Goal: Task Accomplishment & Management: Manage account settings

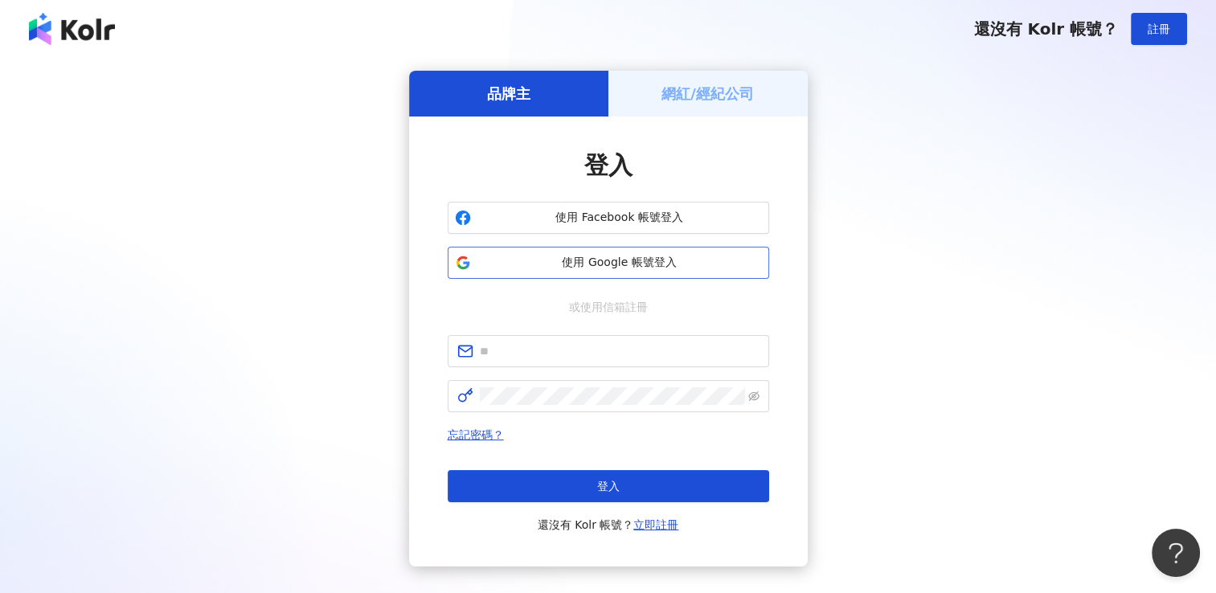
click at [611, 260] on span "使用 Google 帳號登入" at bounding box center [620, 263] width 285 height 16
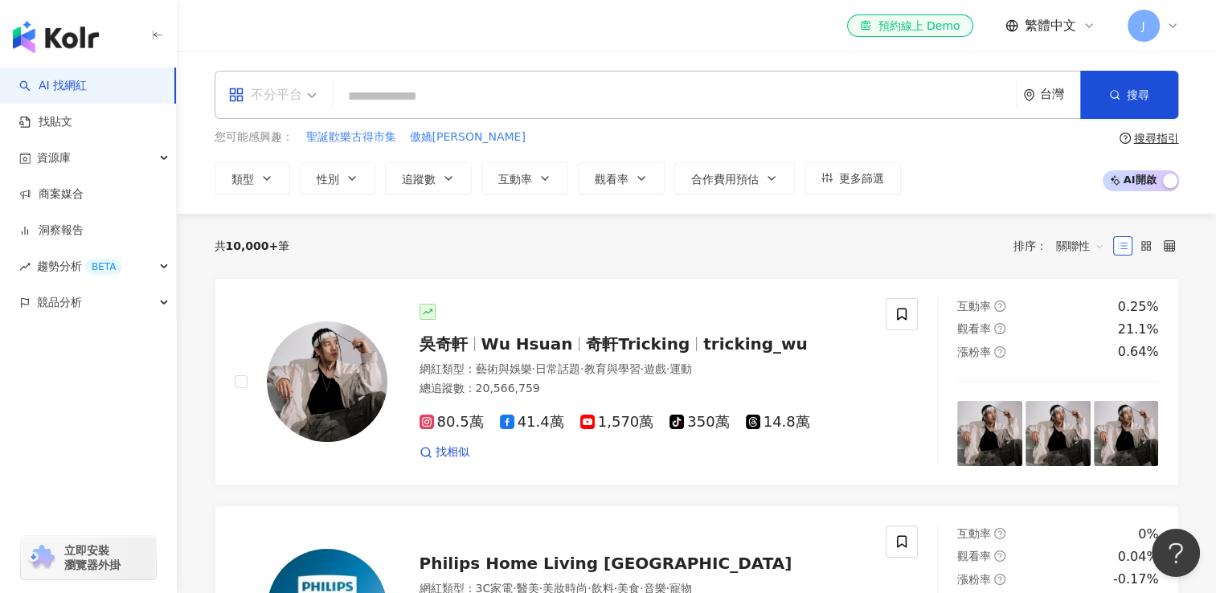
click at [273, 103] on div "不分平台" at bounding box center [265, 95] width 74 height 26
click at [440, 248] on div "共 10,000+ 筆 排序： 關聯性" at bounding box center [697, 246] width 965 height 26
click at [260, 142] on span "您可能感興趣：" at bounding box center [254, 137] width 79 height 16
click at [270, 183] on icon "button" at bounding box center [266, 178] width 13 height 13
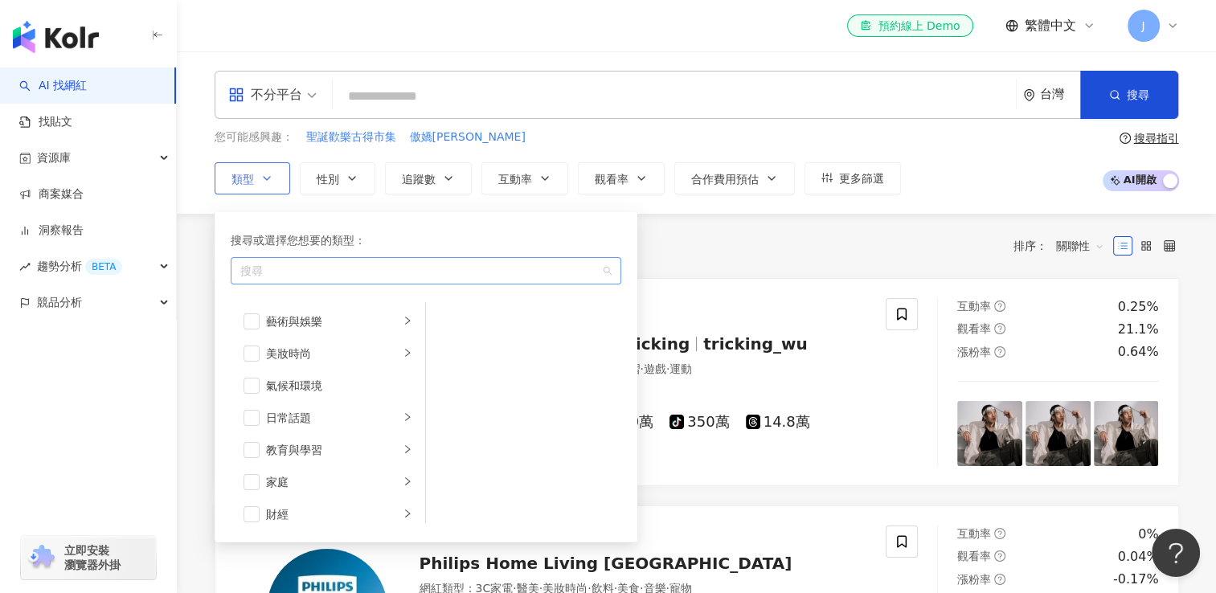
click at [286, 270] on div "button" at bounding box center [417, 271] width 367 height 12
type input "*"
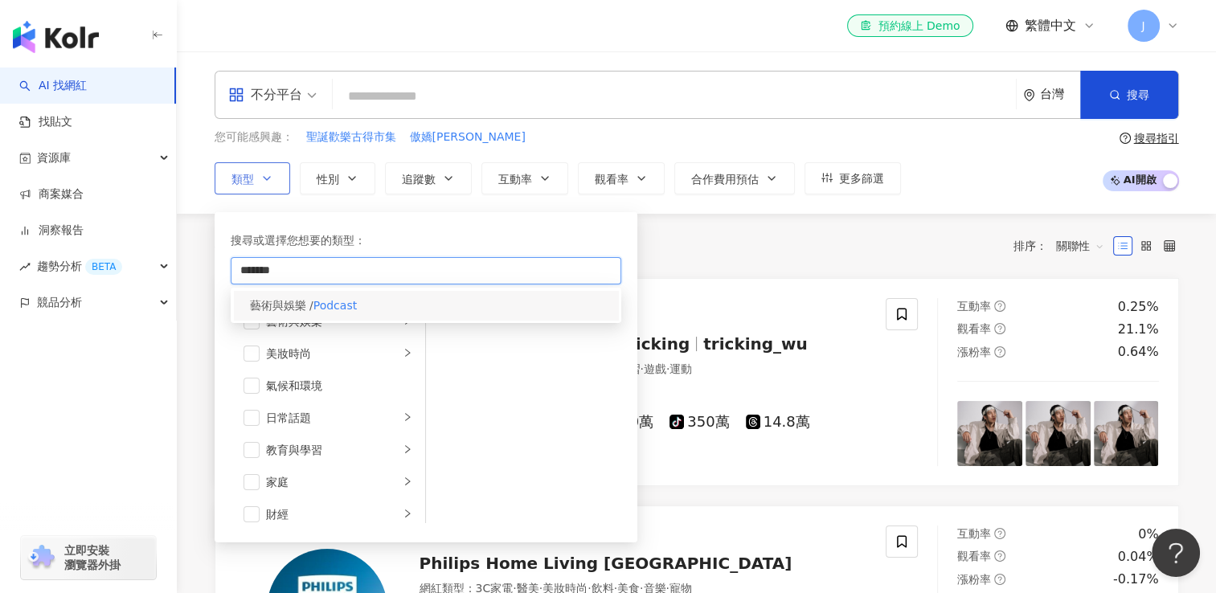
type input "*******"
click at [332, 299] on mark "Podcast" at bounding box center [335, 305] width 43 height 13
click at [383, 306] on div "藝術與娛樂 / Podcast" at bounding box center [426, 305] width 384 height 29
click at [332, 309] on mark "Podcast" at bounding box center [335, 305] width 43 height 13
click at [739, 241] on div "共 10,000+ 筆 排序： 關聯性" at bounding box center [697, 246] width 965 height 26
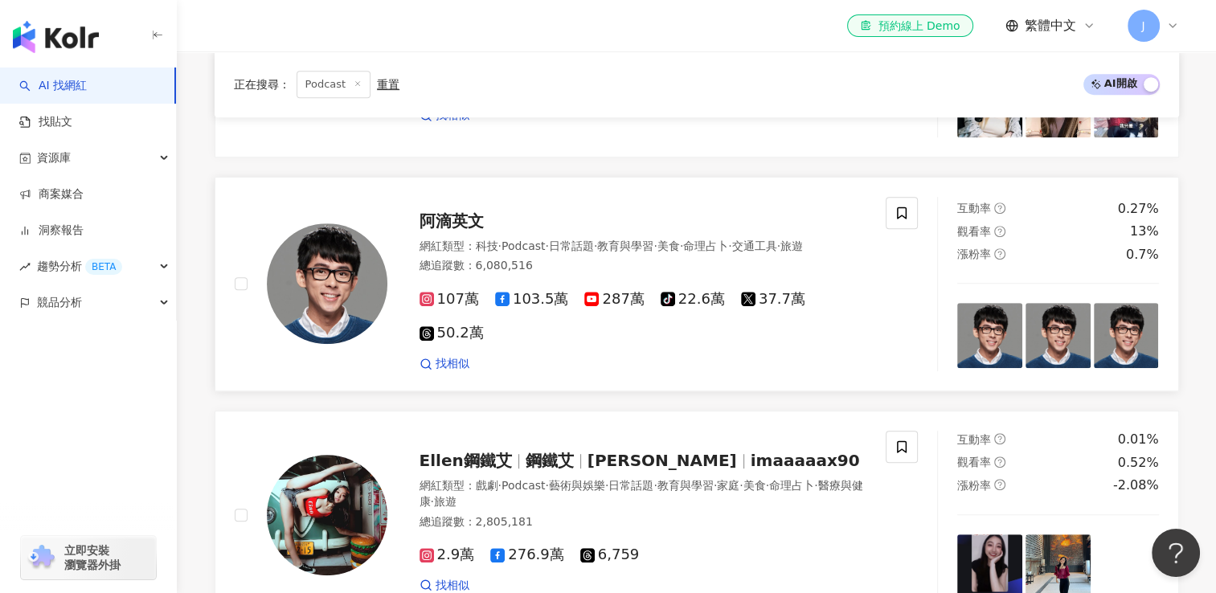
scroll to position [804, 0]
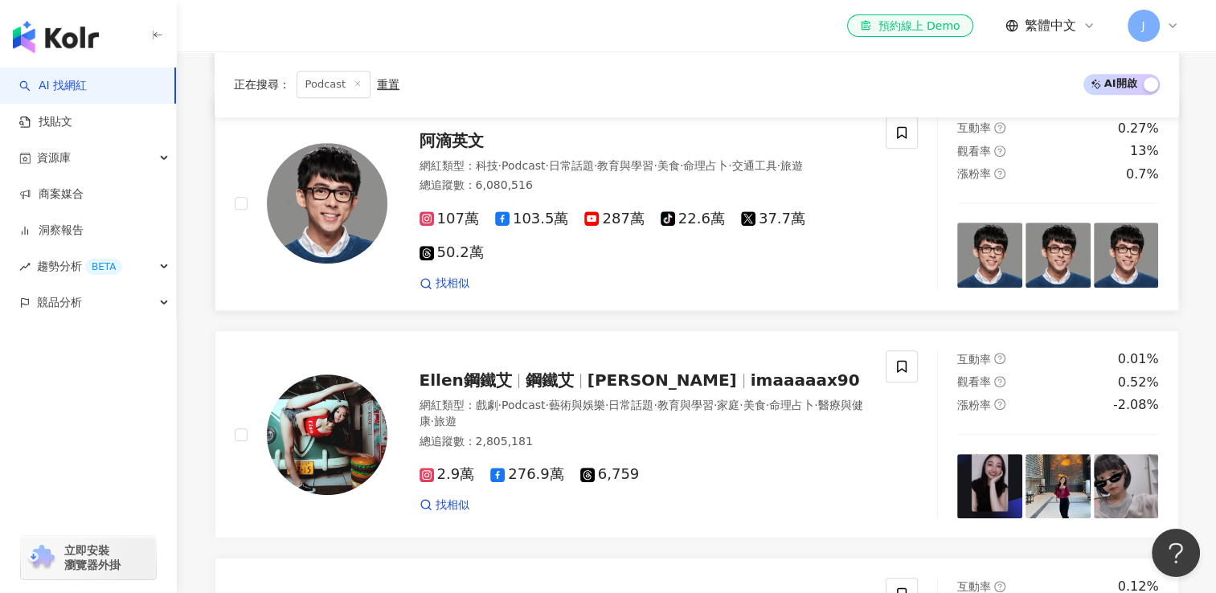
click at [232, 215] on div "阿滴英文 網紅類型 ： 科技 · Podcast · 日常話題 · 教育與學習 · 美食 · 命理占卜 · 交通工具 · 旅遊 總追蹤數 ： 6,080,51…" at bounding box center [576, 204] width 723 height 175
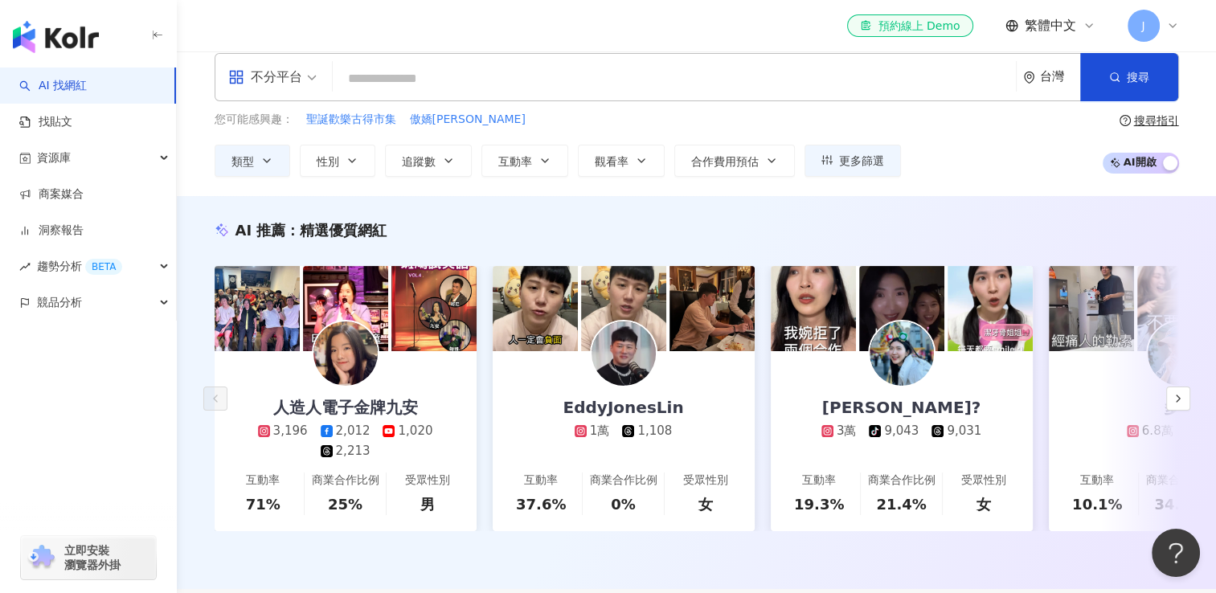
scroll to position [0, 0]
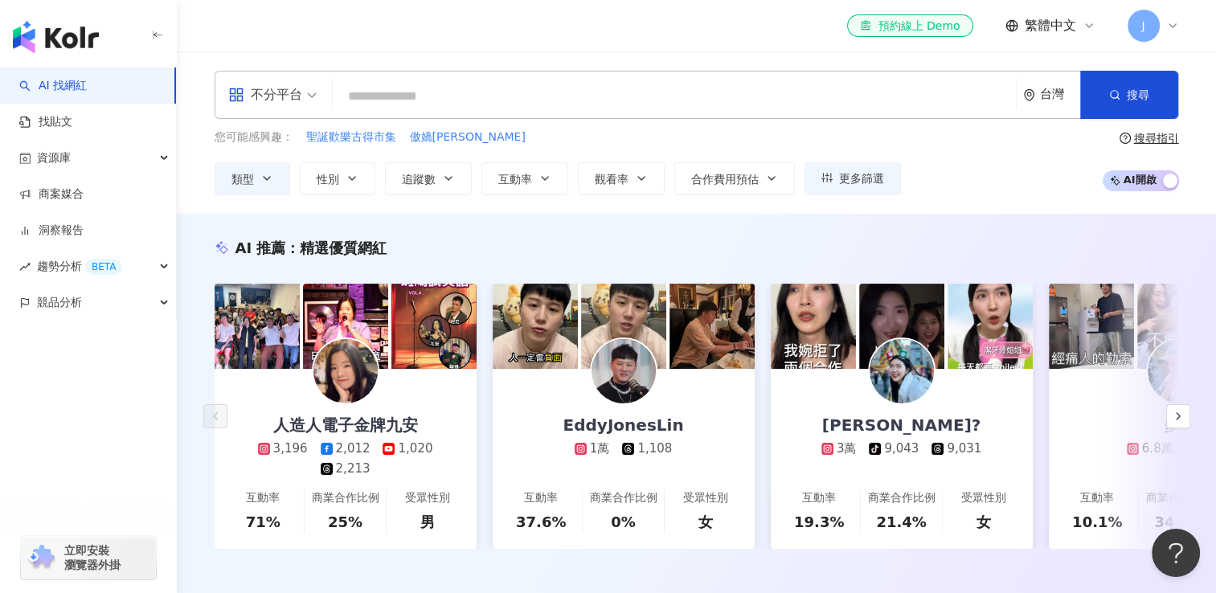
click at [415, 105] on input "search" at bounding box center [674, 96] width 671 height 31
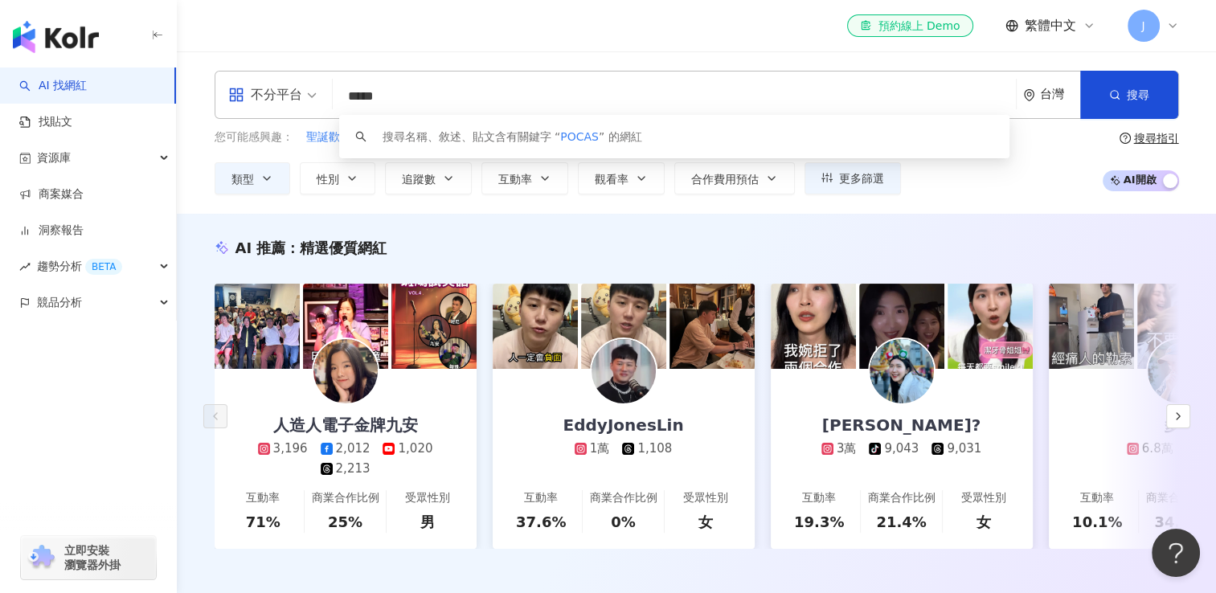
type input "******"
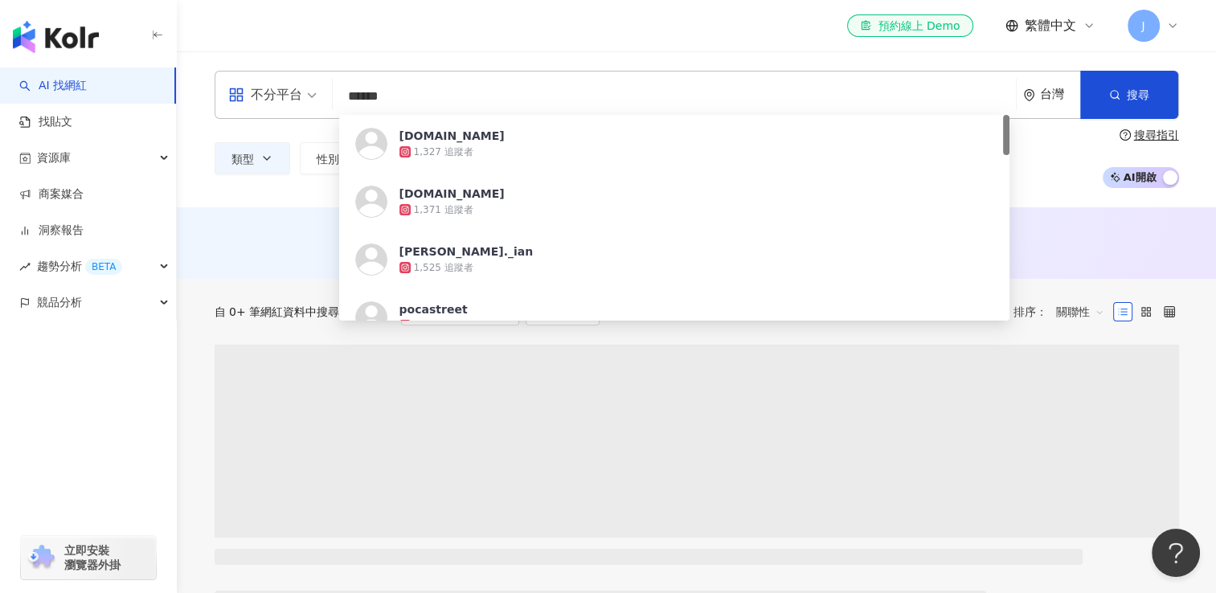
click at [432, 88] on input "******" at bounding box center [674, 96] width 671 height 31
drag, startPoint x: 432, startPoint y: 92, endPoint x: 316, endPoint y: 78, distance: 116.6
click at [316, 78] on div "不分平台 ****** 台灣 搜尋 https://www.instagram.com/fortia.blog fortia.blog 1,327 追蹤者 p…" at bounding box center [697, 95] width 965 height 48
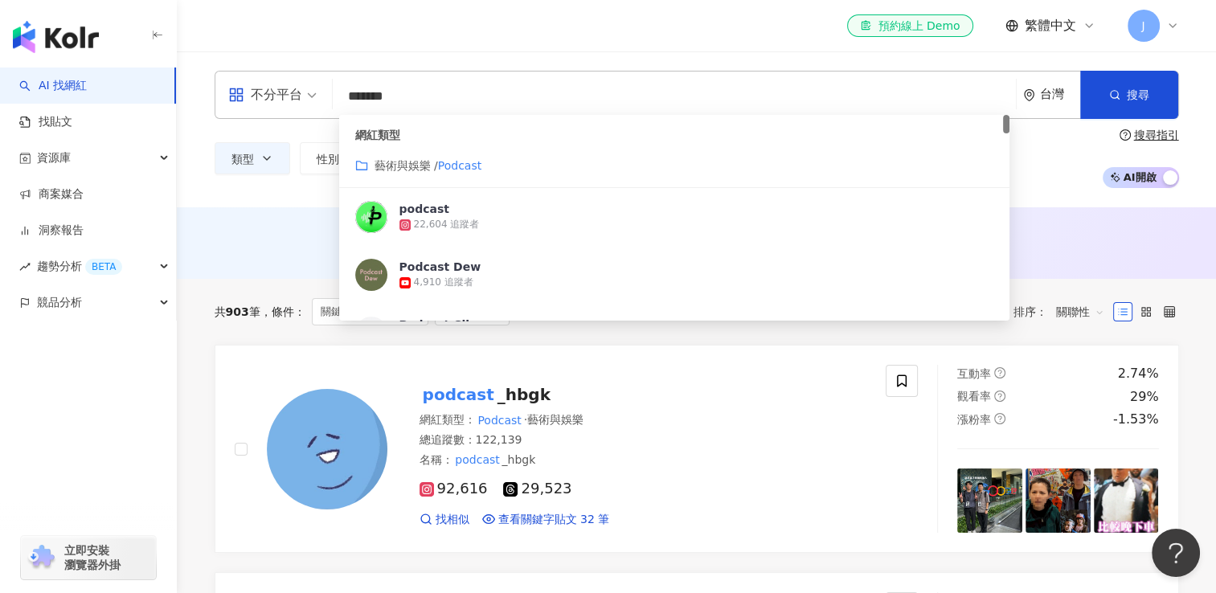
click at [461, 165] on mark "Podcast" at bounding box center [459, 165] width 43 height 13
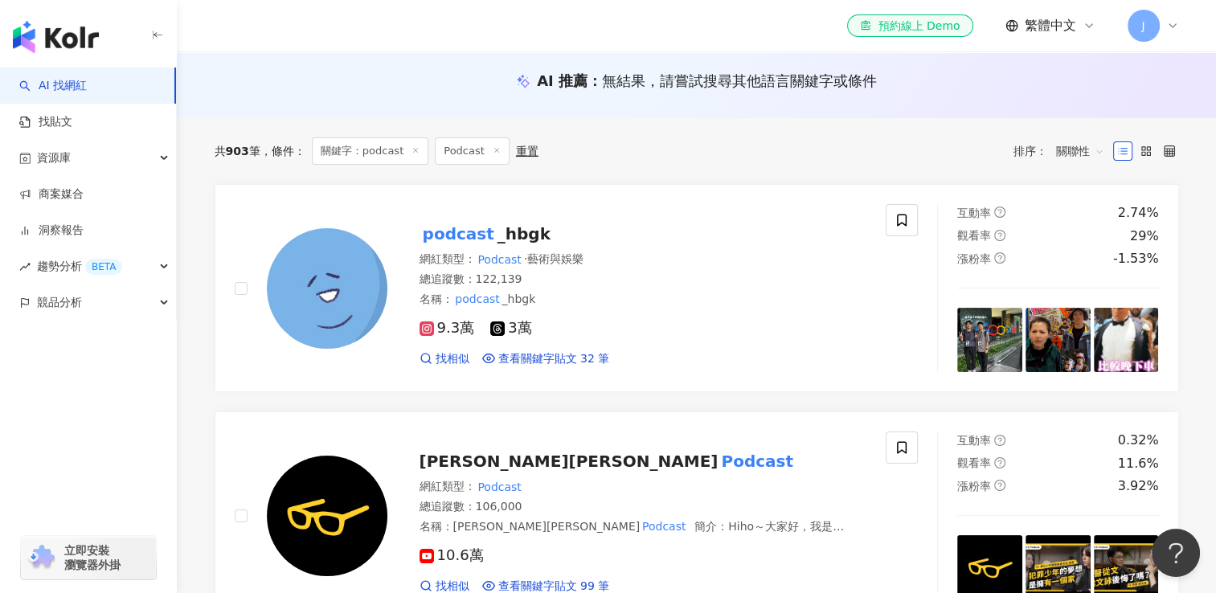
scroll to position [241, 0]
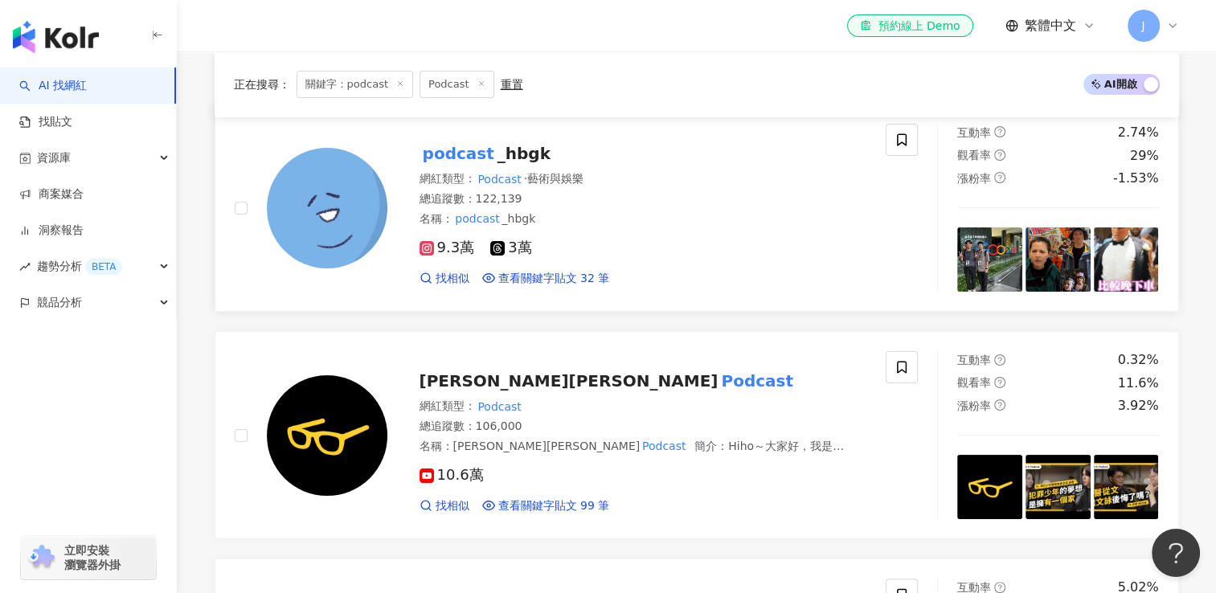
type input "*******"
click at [247, 205] on div at bounding box center [311, 208] width 153 height 168
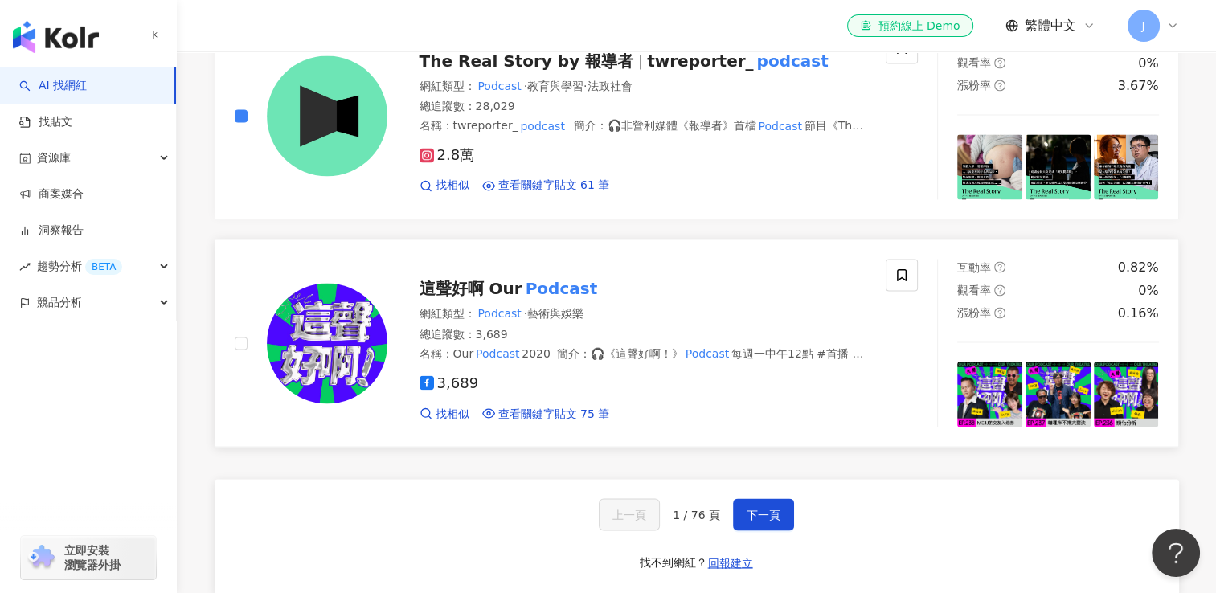
scroll to position [2734, 0]
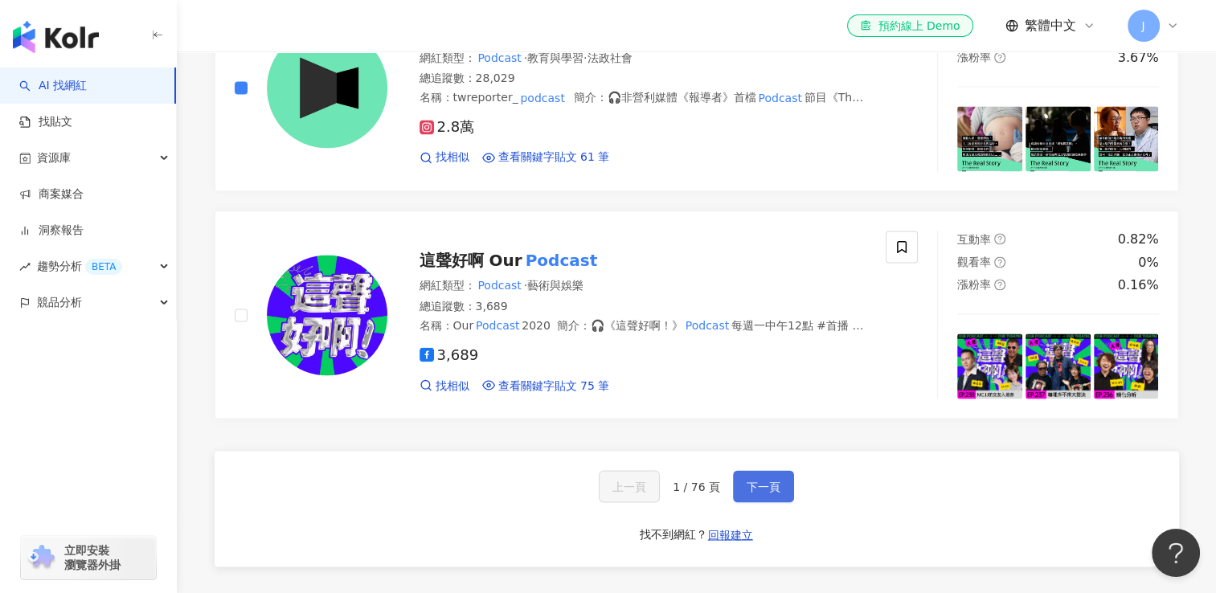
click at [773, 489] on span "下一頁" at bounding box center [764, 486] width 34 height 13
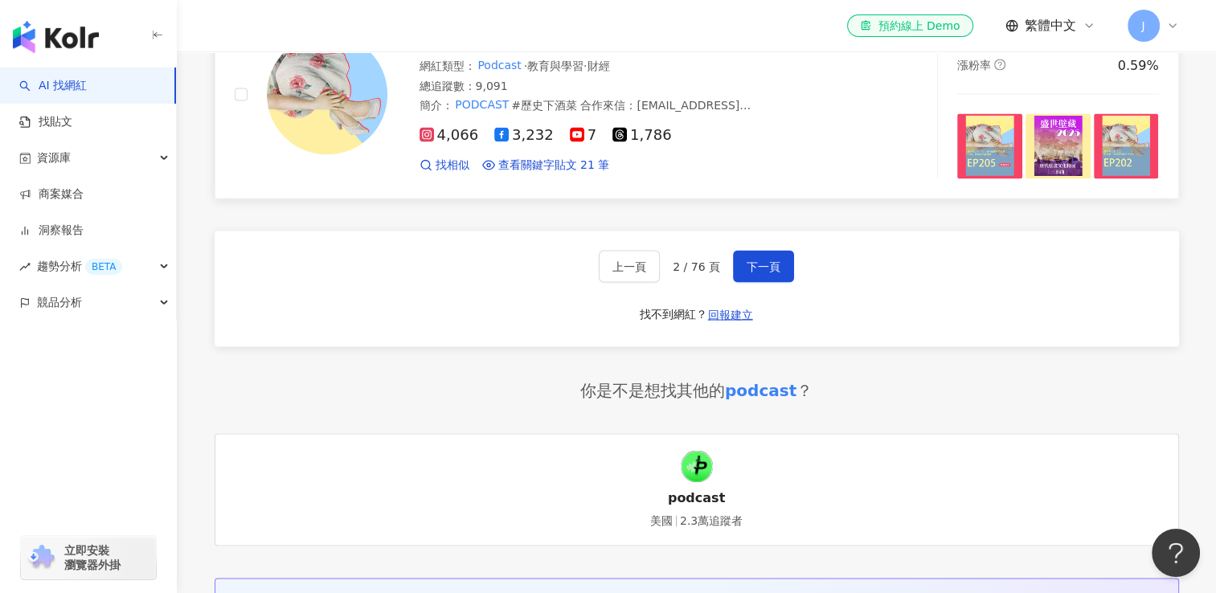
scroll to position [3012, 0]
click at [776, 258] on span "下一頁" at bounding box center [764, 264] width 34 height 13
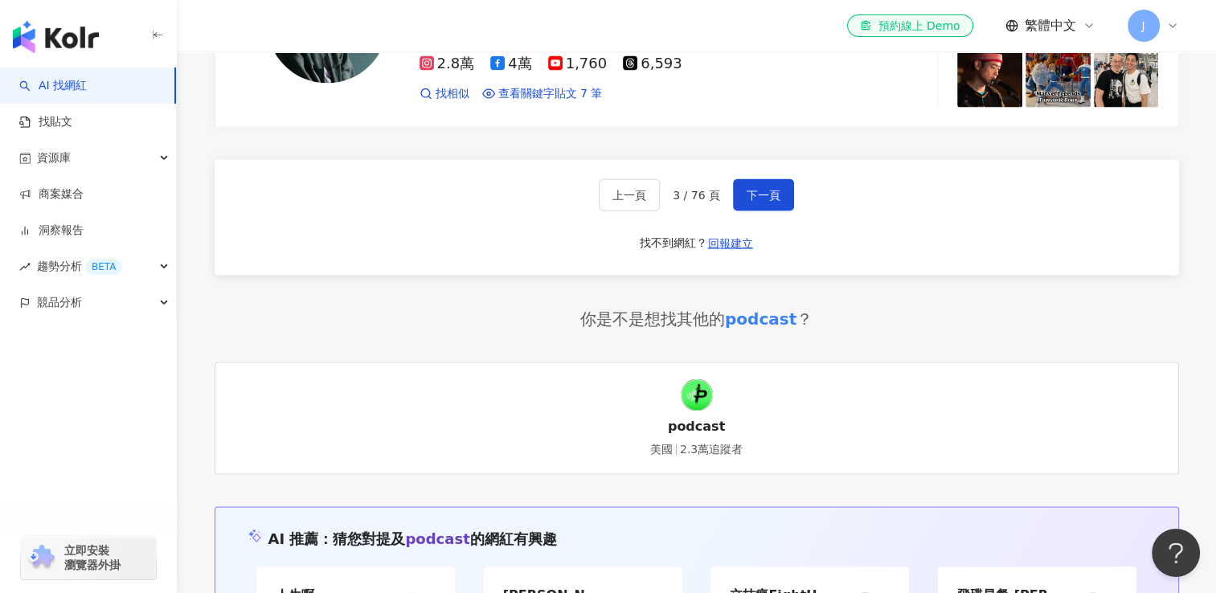
scroll to position [2936, 0]
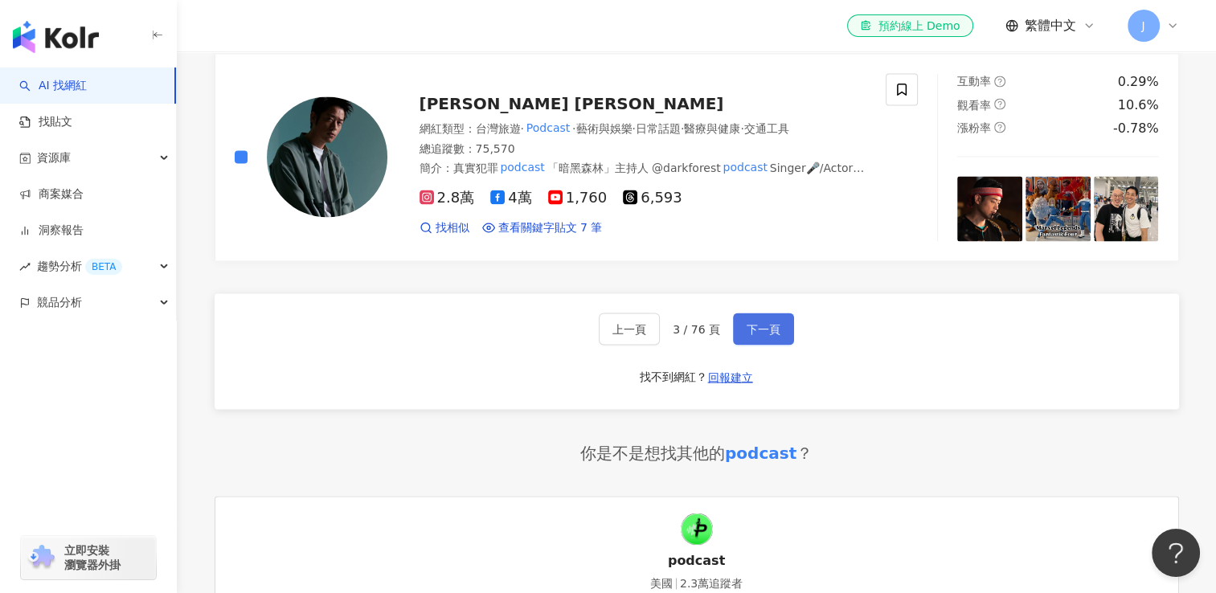
click at [756, 322] on span "下一頁" at bounding box center [764, 328] width 34 height 13
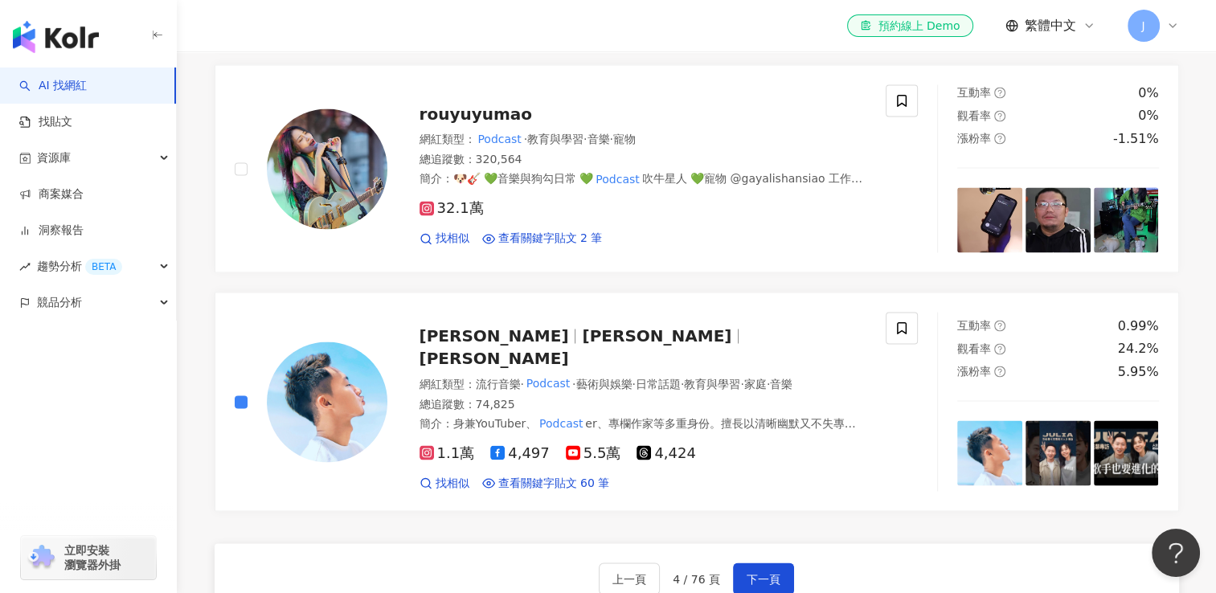
scroll to position [2802, 0]
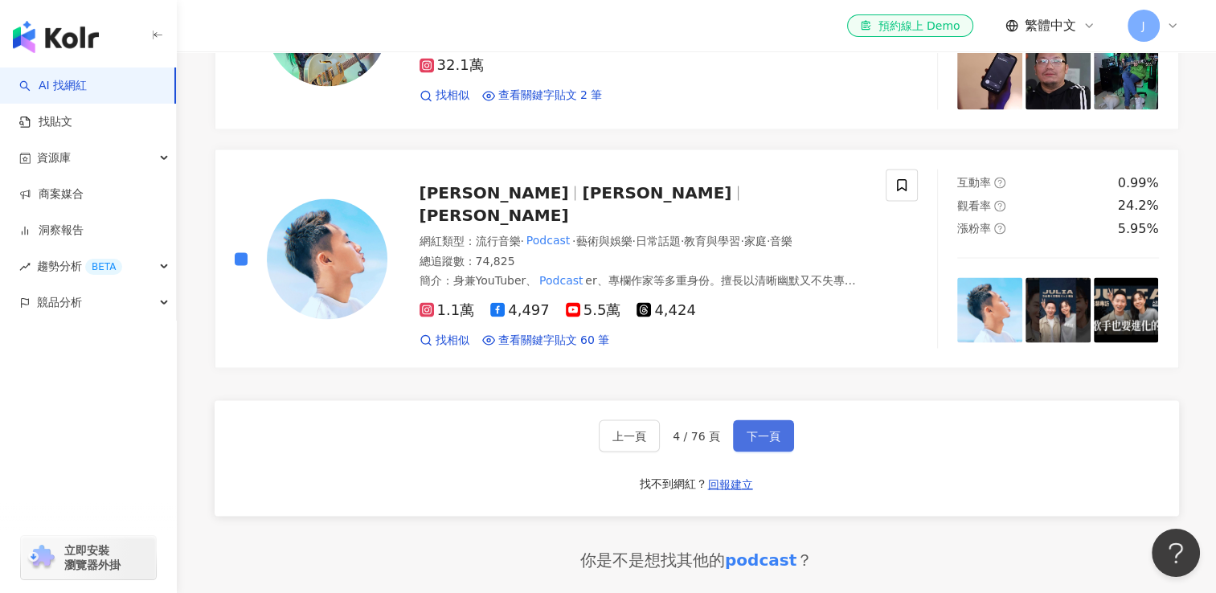
click at [740, 420] on button "下一頁" at bounding box center [763, 436] width 61 height 32
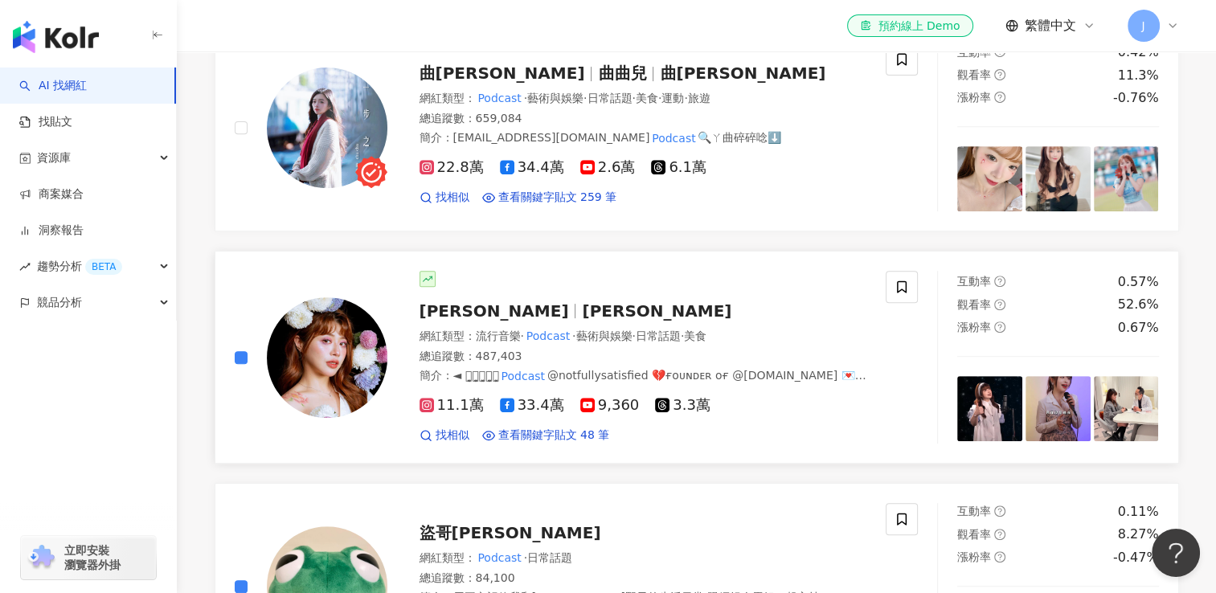
scroll to position [475, 0]
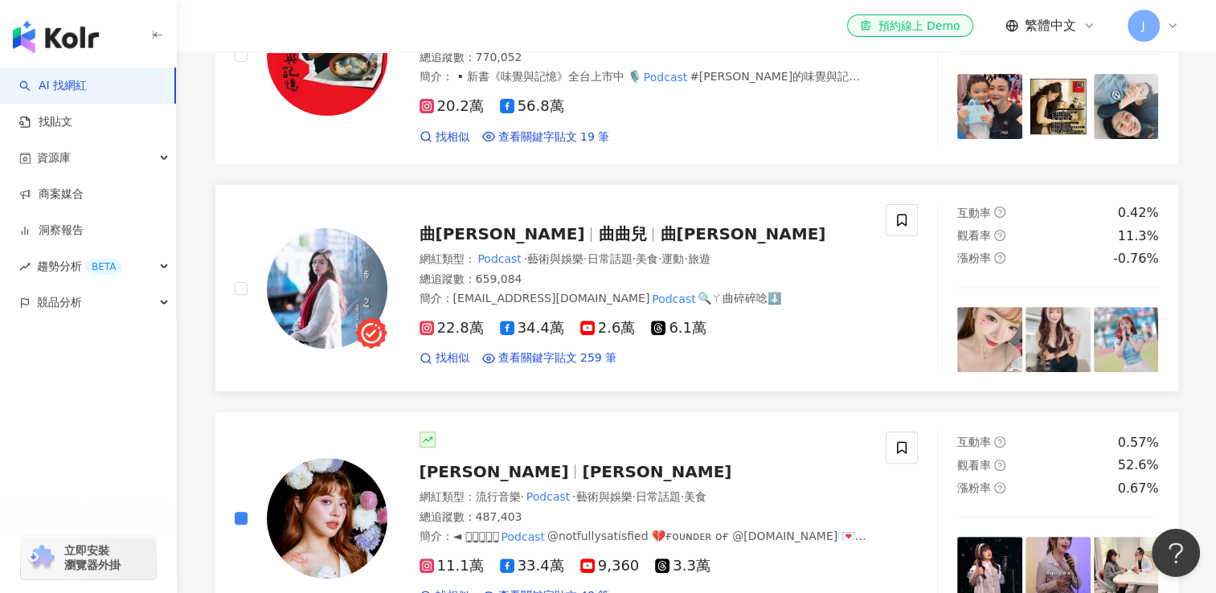
click at [233, 276] on div "曲羿 Chuyi 曲曲兒 曲羿 網紅類型 ： Podcast · 藝術與娛樂 · 日常話題 · 美食 · 運動 · 旅遊 總追蹤數 ： 659,084 簡介 …" at bounding box center [576, 288] width 723 height 168
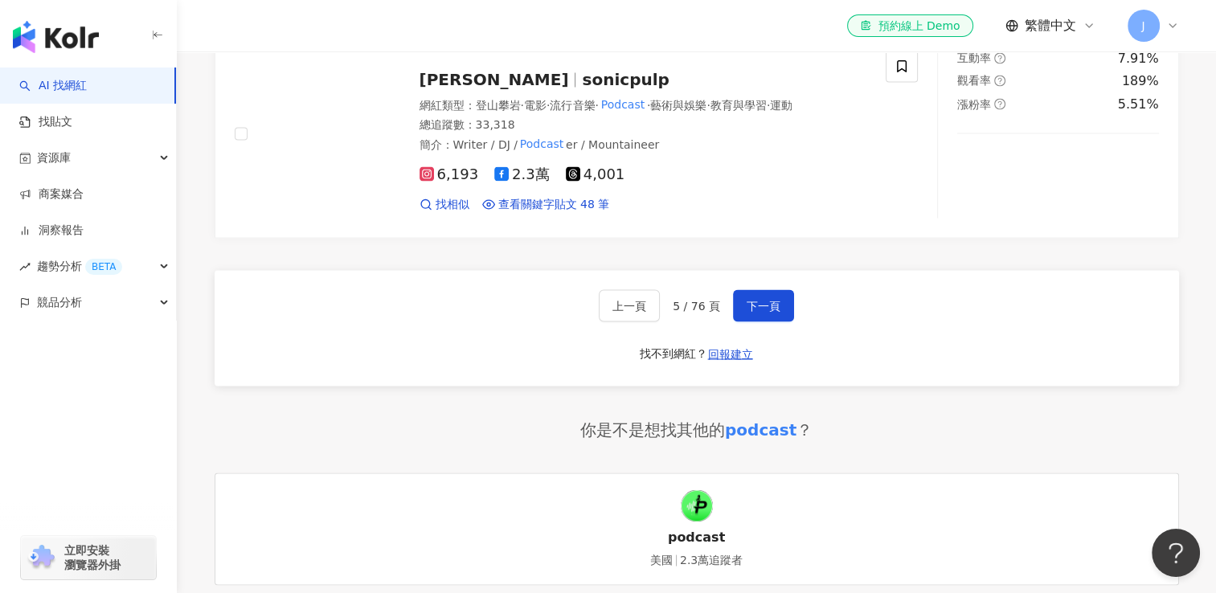
scroll to position [2968, 0]
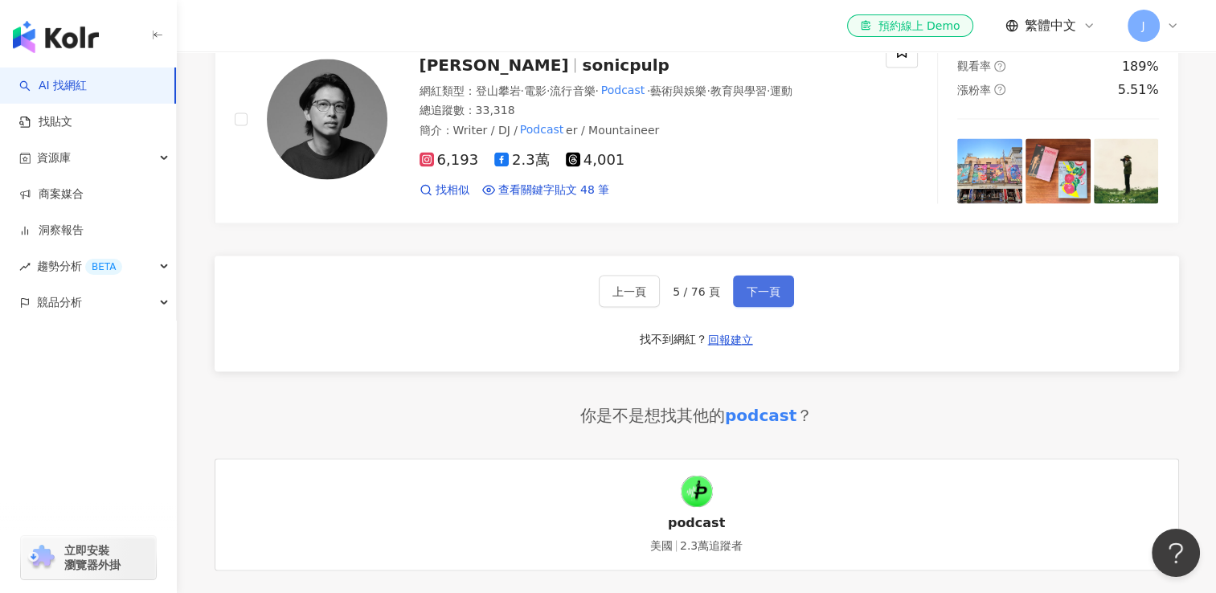
click at [761, 285] on span "下一頁" at bounding box center [764, 291] width 34 height 13
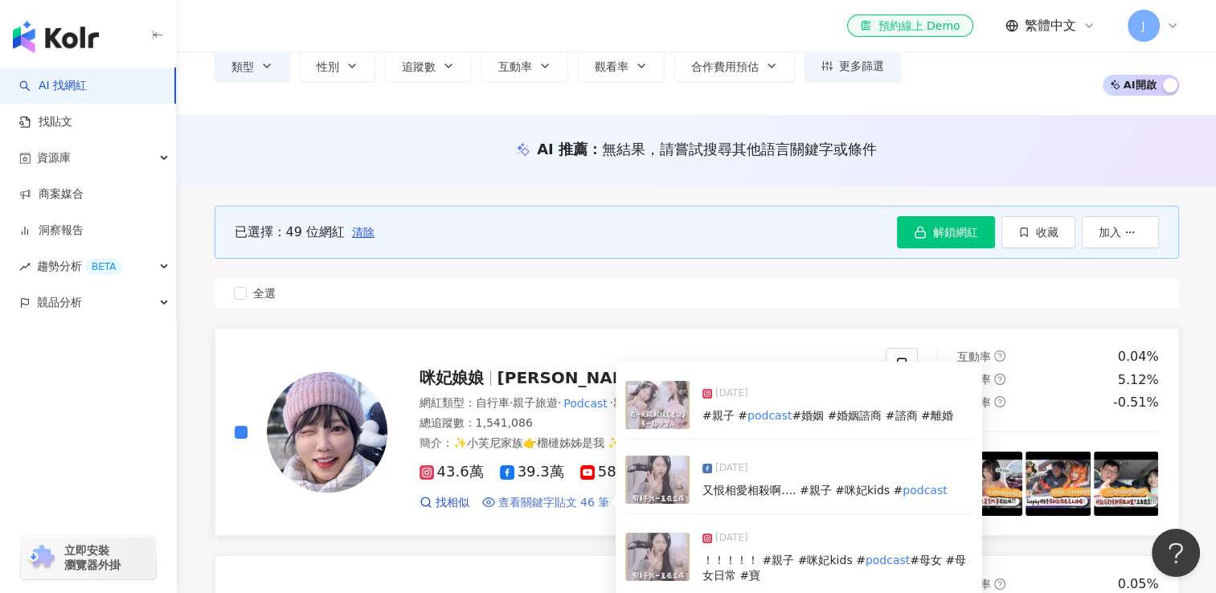
scroll to position [26, 0]
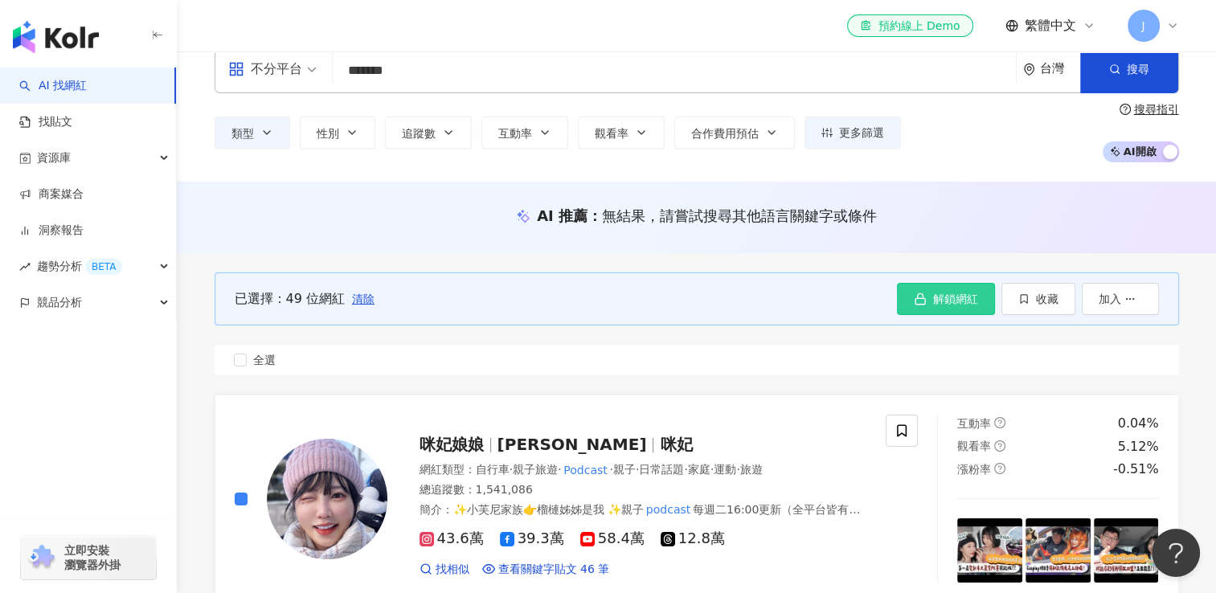
click at [941, 304] on span "解鎖網紅" at bounding box center [955, 299] width 45 height 13
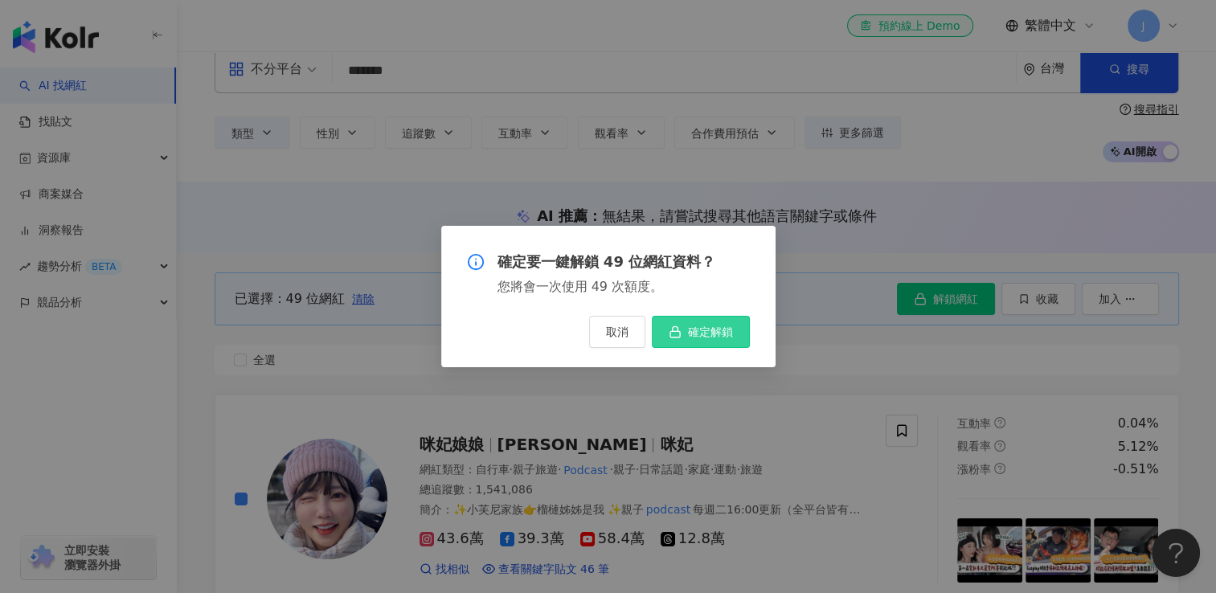
click at [689, 338] on span "確定解鎖" at bounding box center [710, 332] width 45 height 13
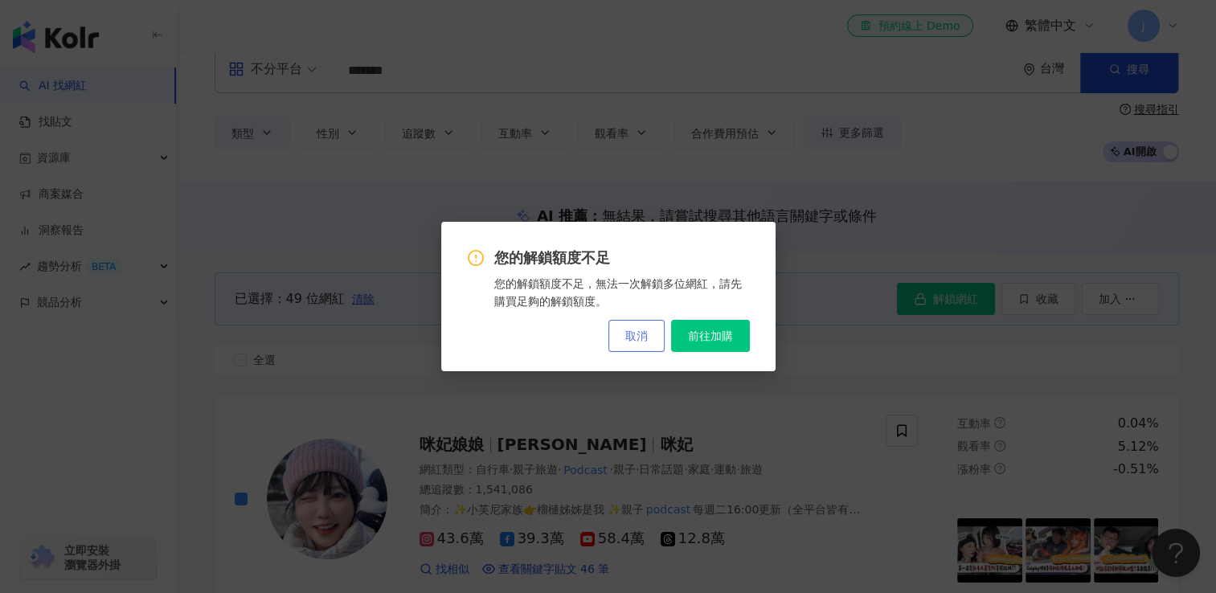
click at [646, 340] on span "取消" at bounding box center [637, 336] width 23 height 13
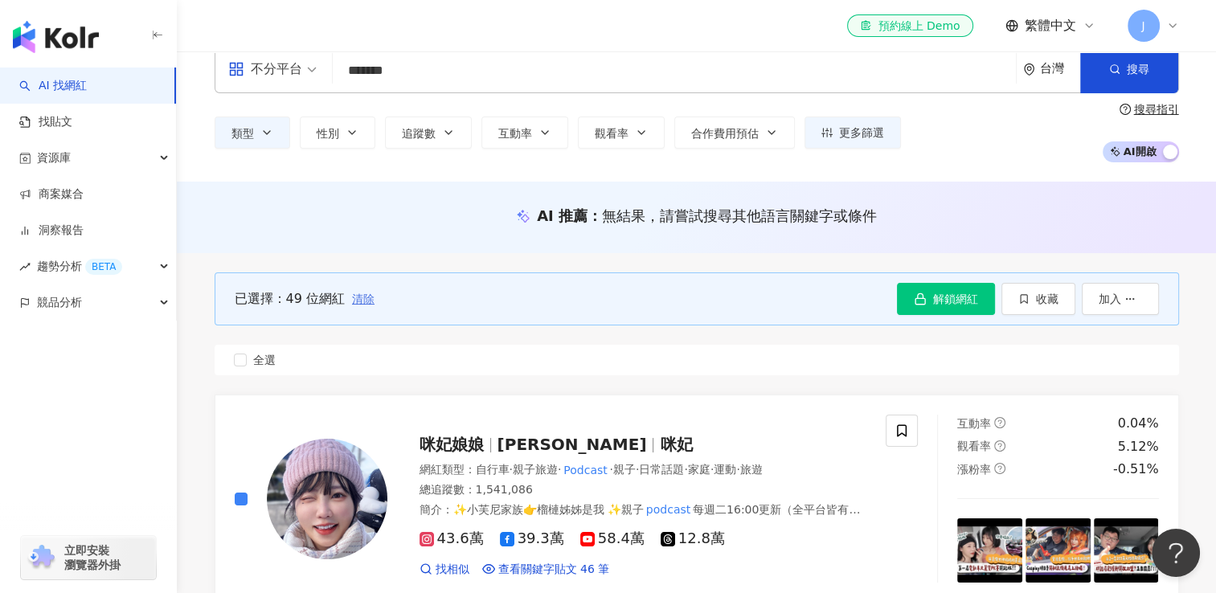
click at [363, 295] on span "清除" at bounding box center [363, 299] width 23 height 13
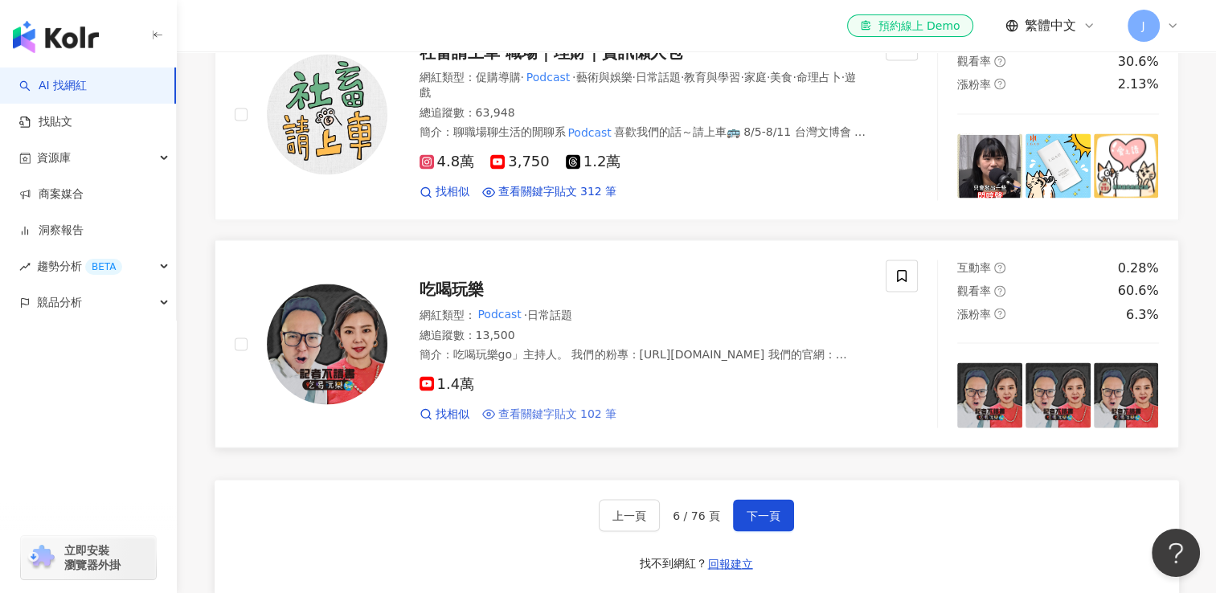
scroll to position [2759, 0]
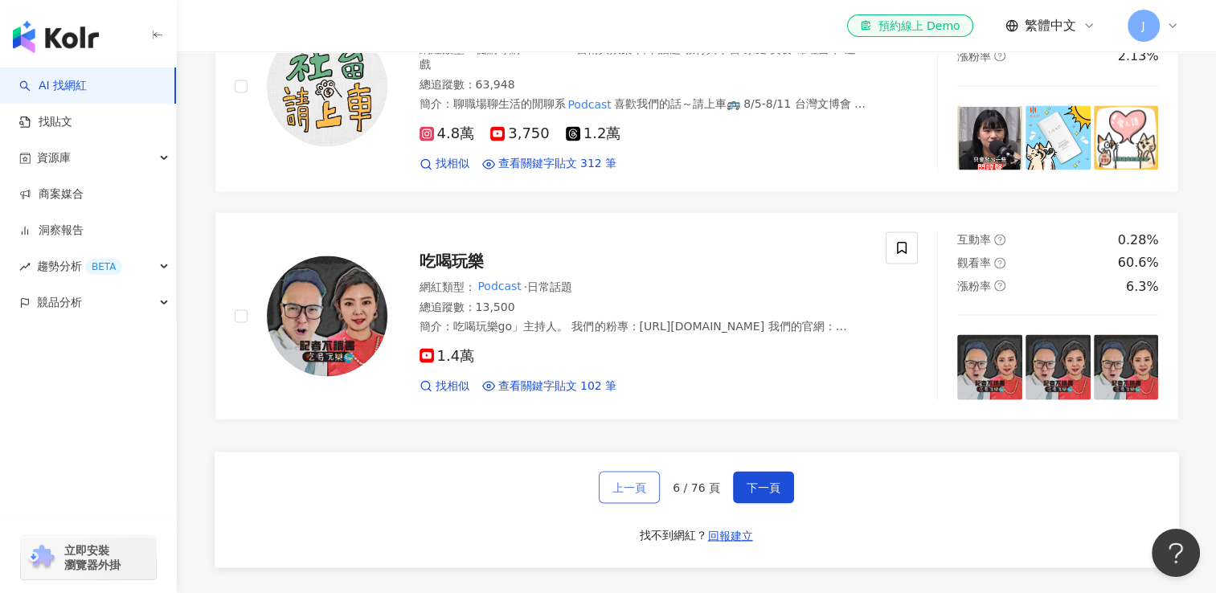
click at [643, 487] on span "上一頁" at bounding box center [630, 487] width 34 height 13
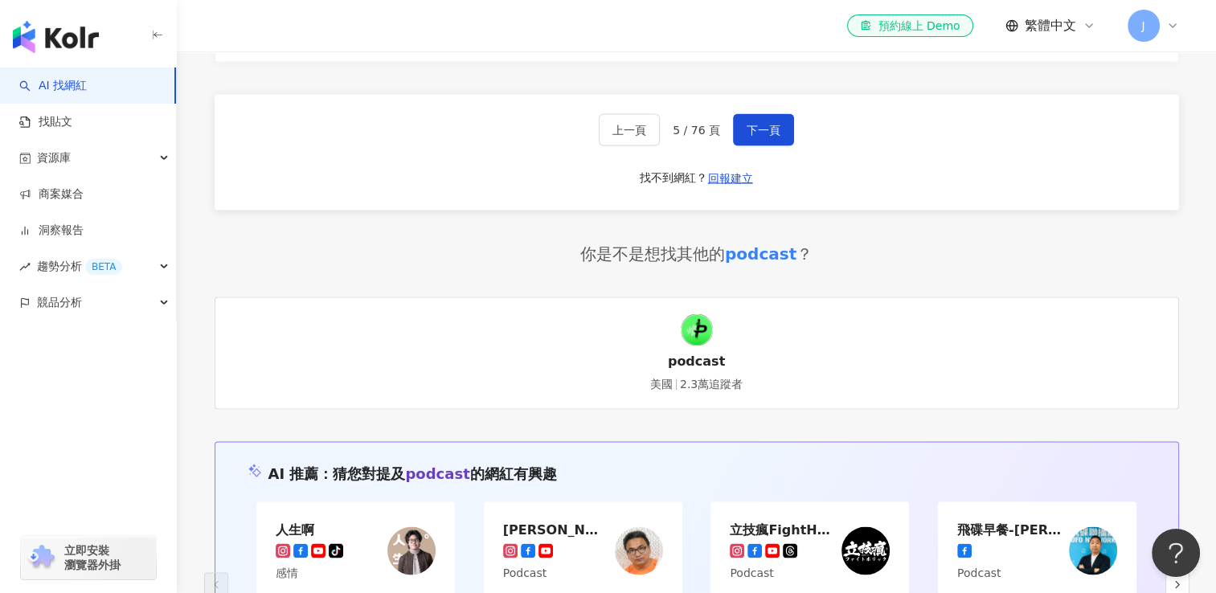
scroll to position [2887, 0]
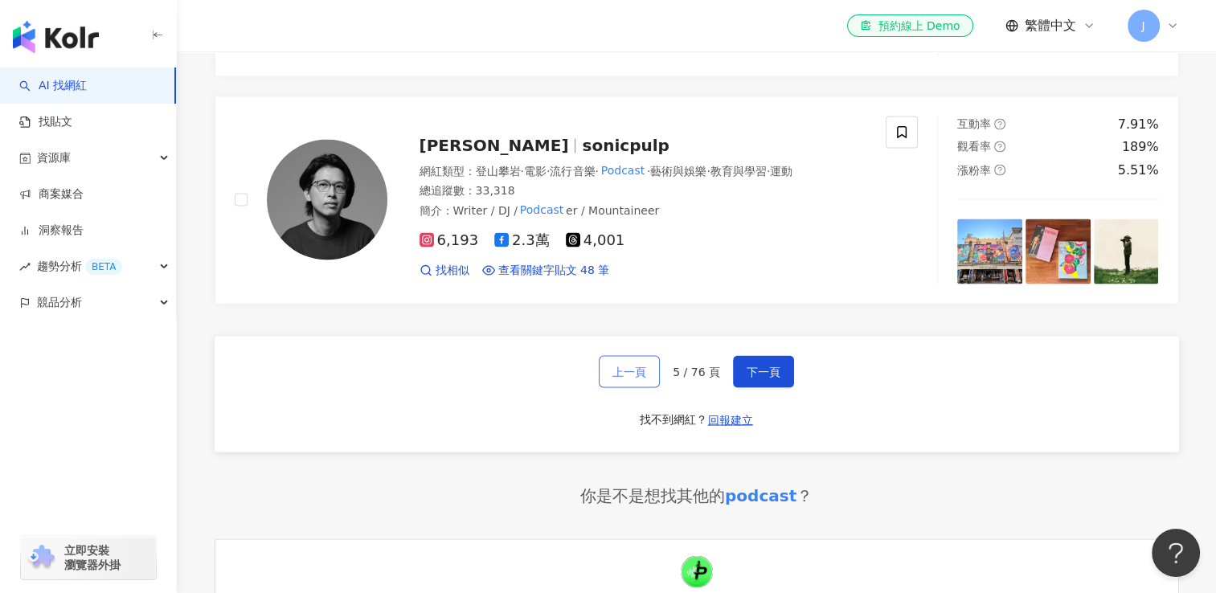
click at [630, 365] on span "上一頁" at bounding box center [630, 371] width 34 height 13
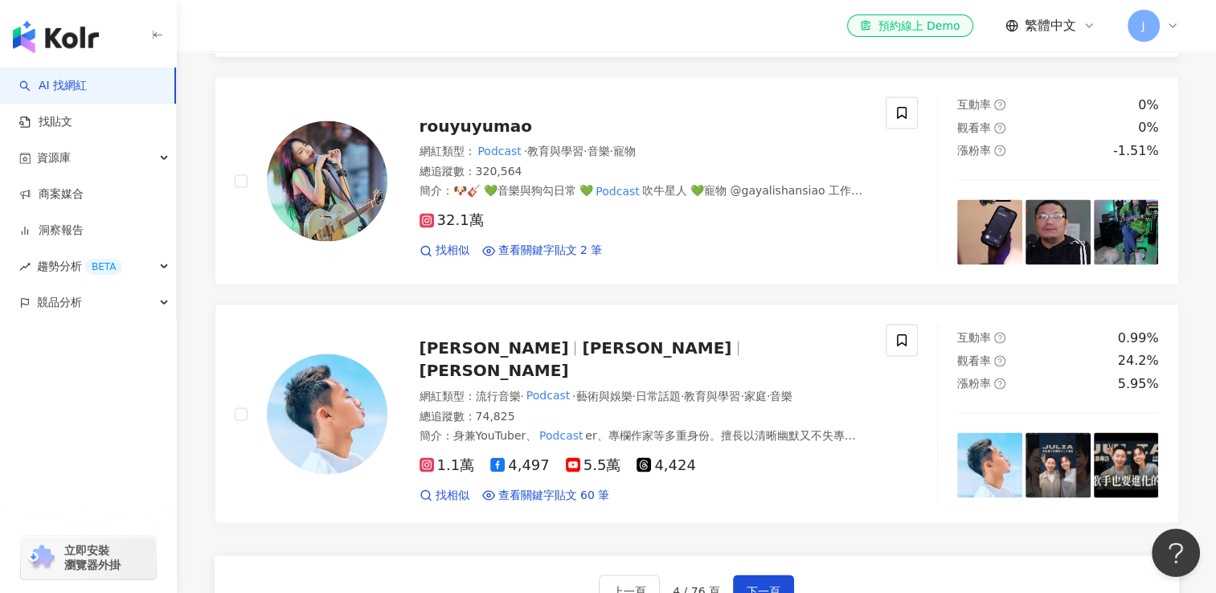
scroll to position [2734, 0]
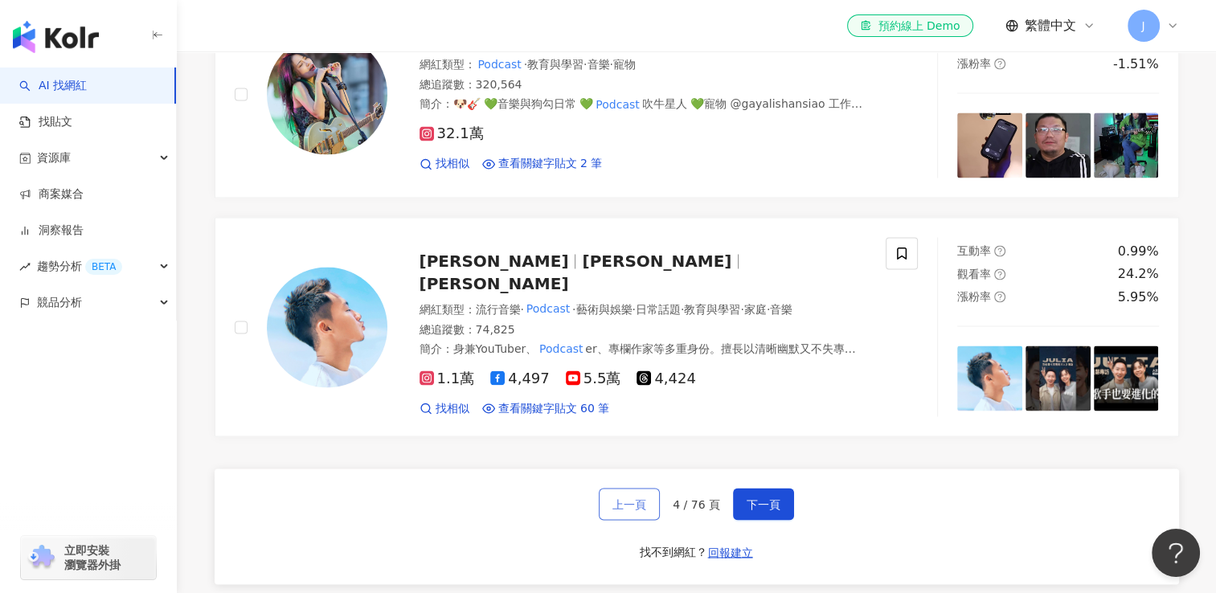
click at [624, 498] on span "上一頁" at bounding box center [630, 504] width 34 height 13
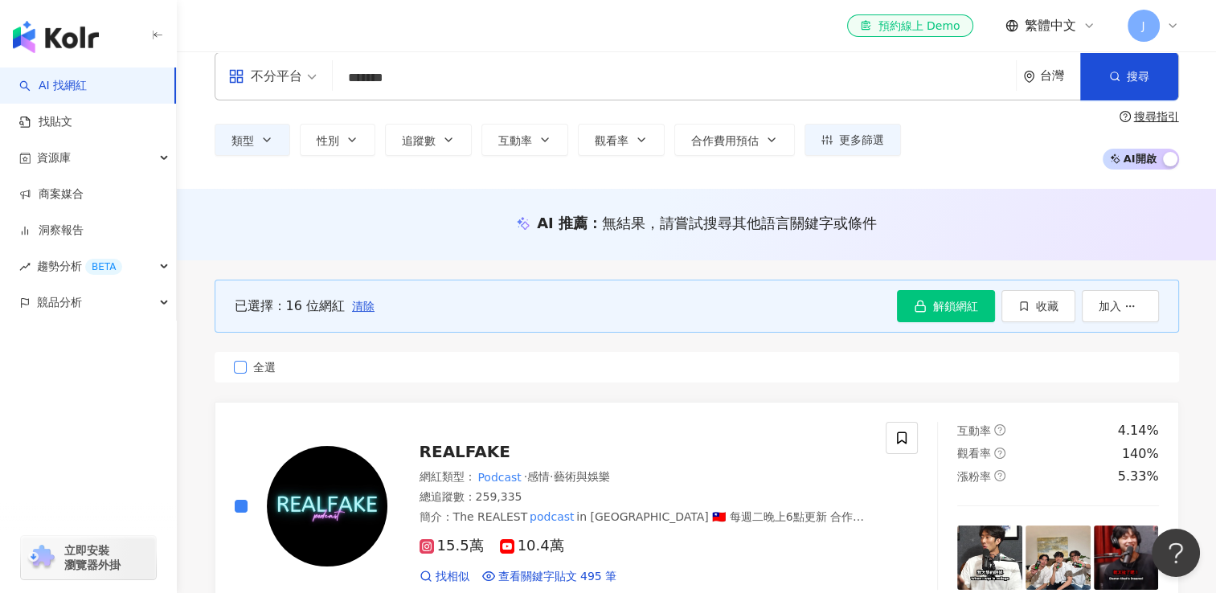
scroll to position [0, 0]
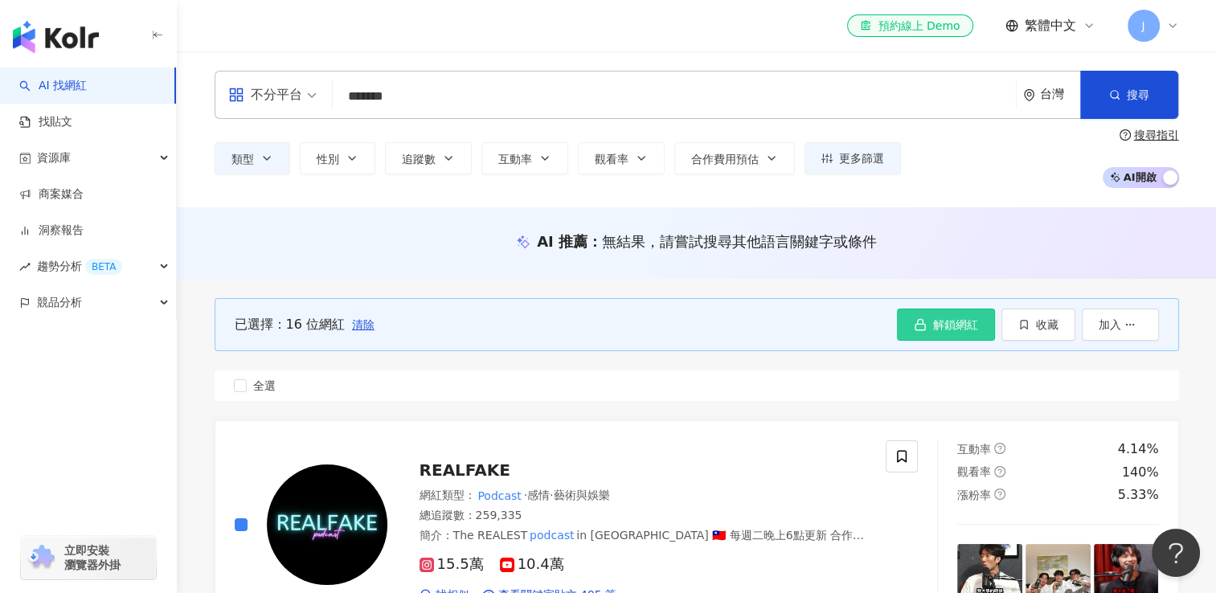
click at [944, 331] on span "解鎖網紅" at bounding box center [955, 324] width 45 height 13
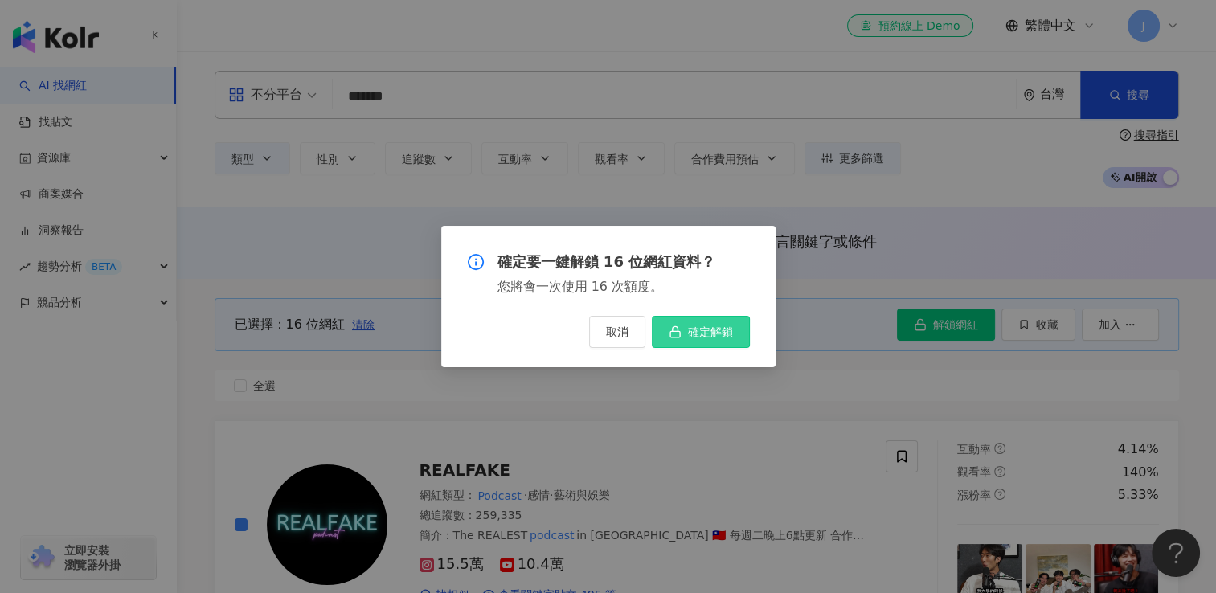
click at [713, 333] on span "確定解鎖" at bounding box center [710, 332] width 45 height 13
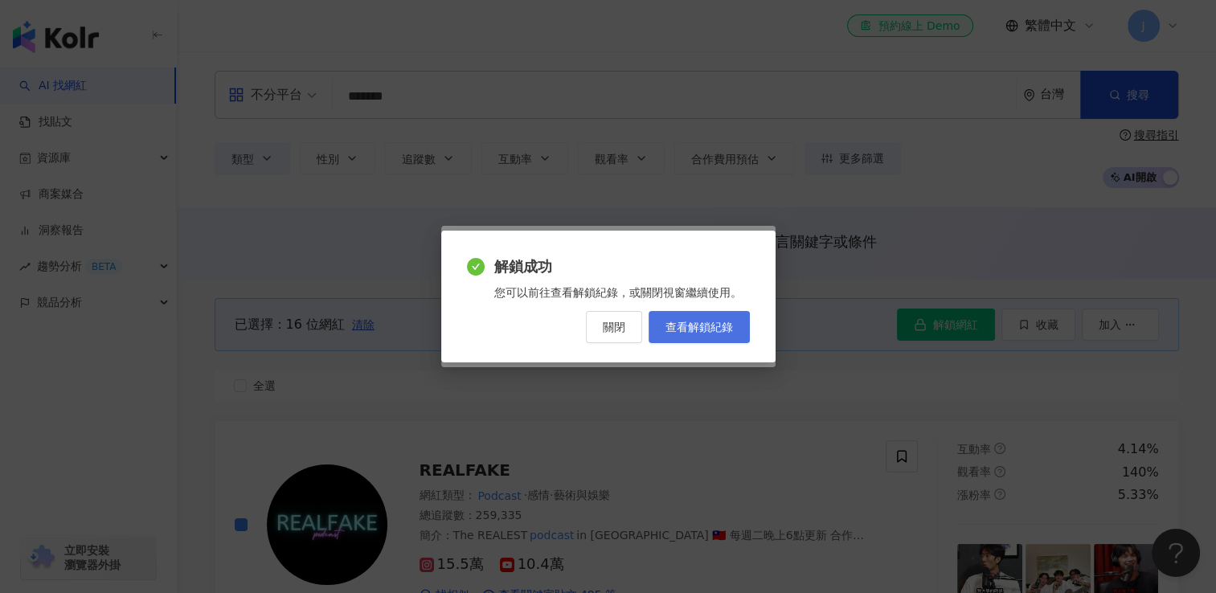
click at [708, 330] on span "查看解鎖紀錄" at bounding box center [700, 327] width 68 height 13
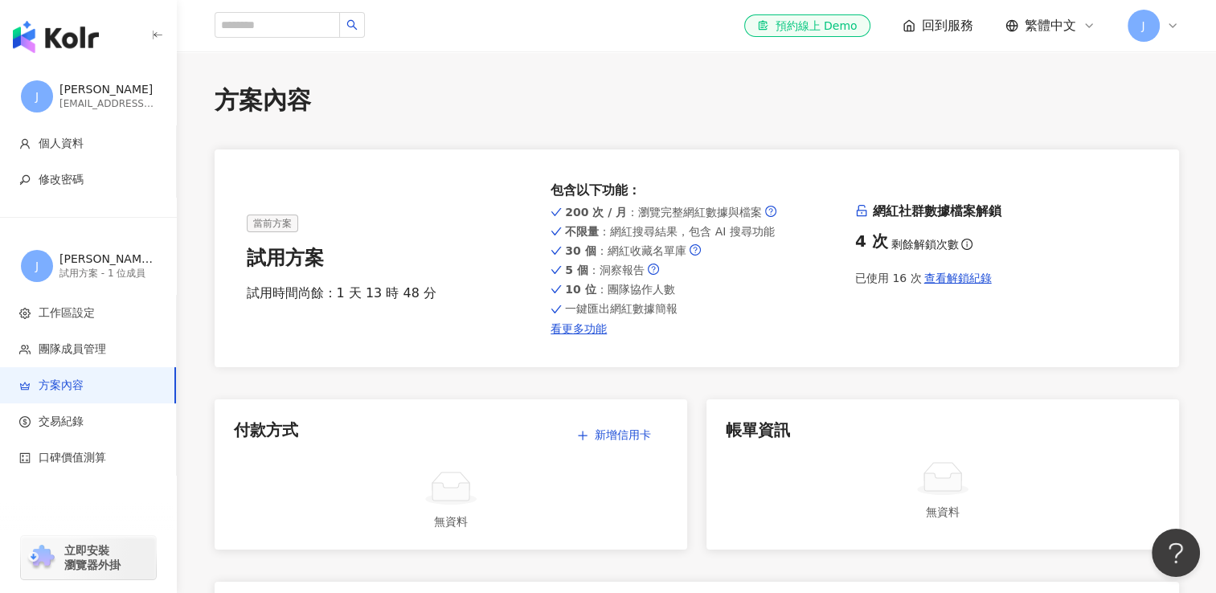
click at [941, 24] on span "回到服務" at bounding box center [947, 26] width 51 height 18
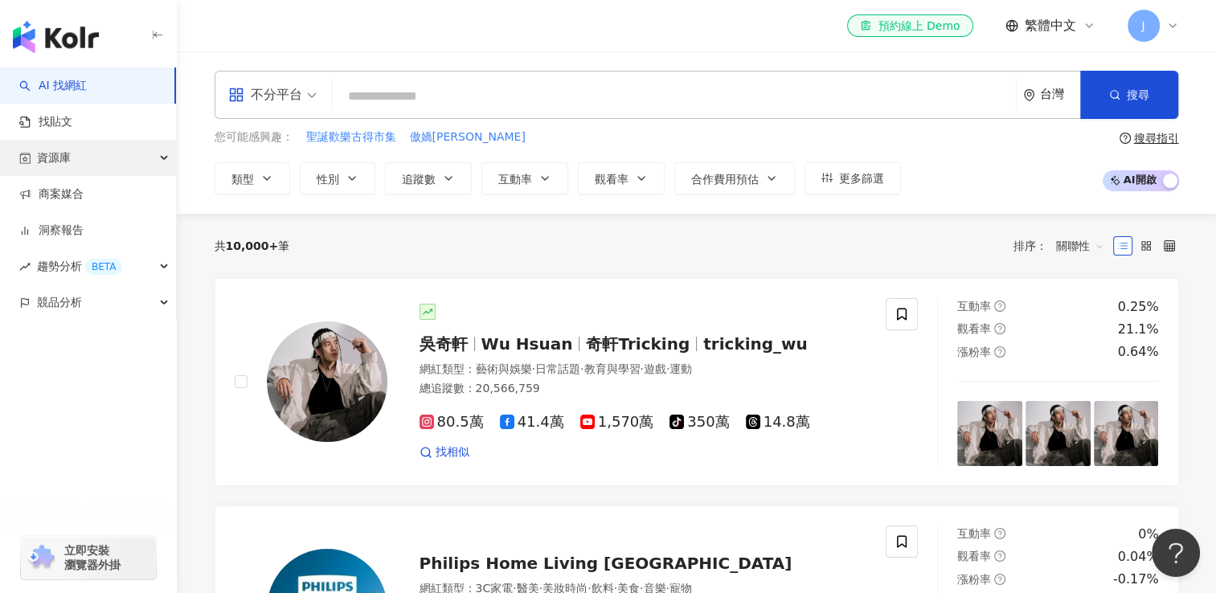
click at [113, 158] on div "資源庫" at bounding box center [88, 158] width 176 height 36
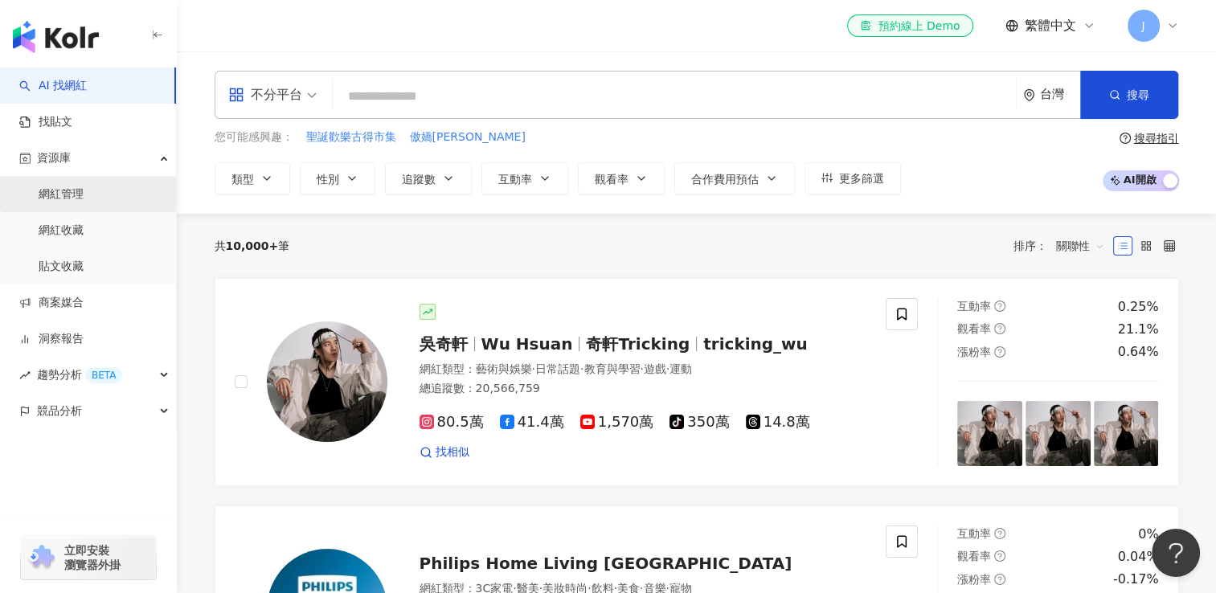
click at [84, 192] on link "網紅管理" at bounding box center [61, 195] width 45 height 16
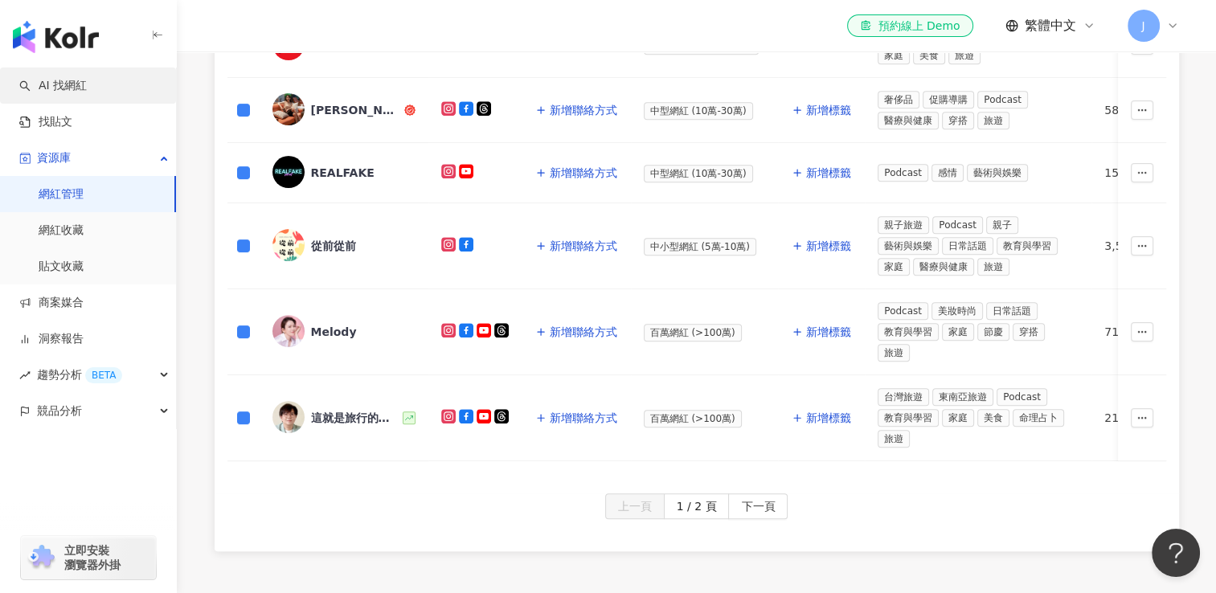
click at [68, 81] on link "AI 找網紅" at bounding box center [53, 86] width 68 height 16
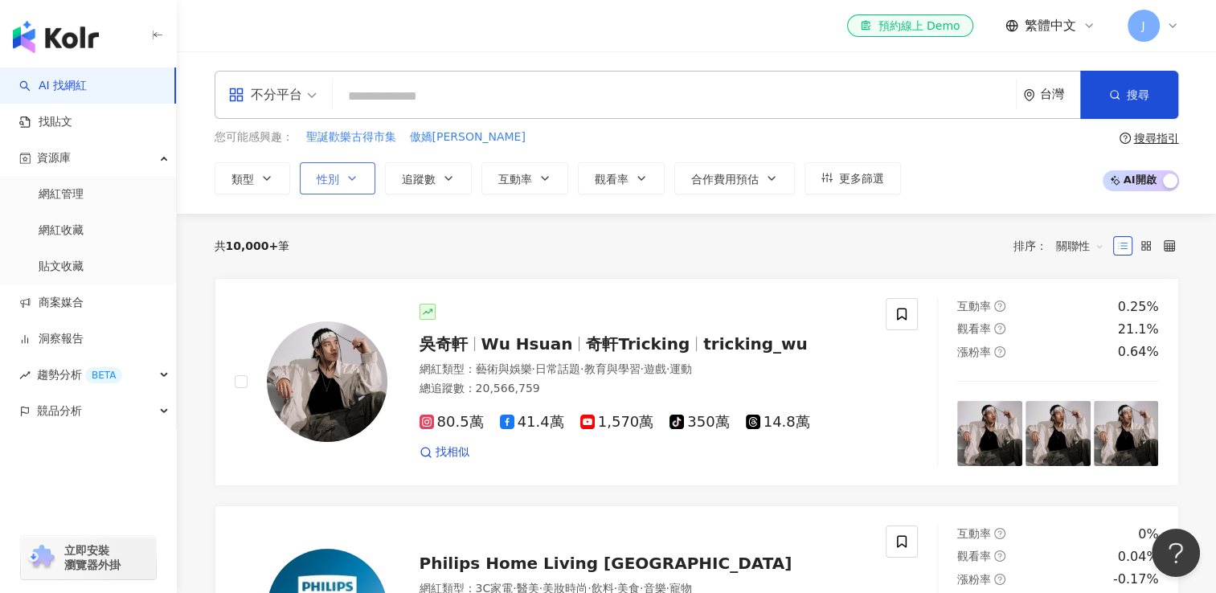
drag, startPoint x: 346, startPoint y: 169, endPoint x: 344, endPoint y: 185, distance: 16.2
click at [346, 170] on button "性別" at bounding box center [338, 178] width 76 height 32
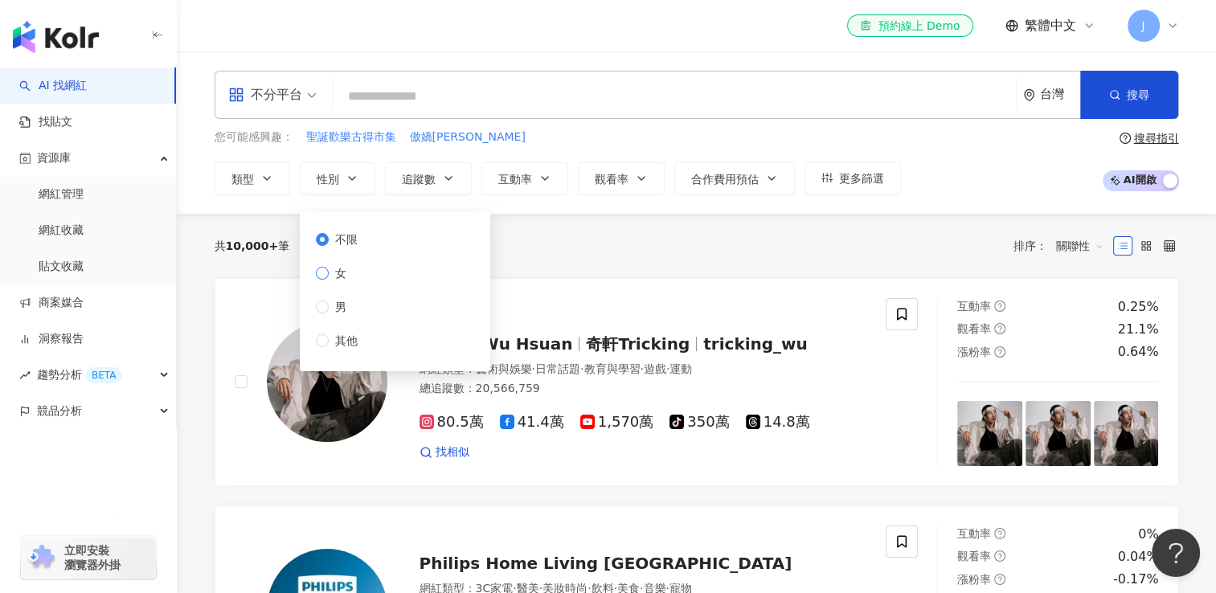
click at [356, 273] on label "女" at bounding box center [340, 274] width 48 height 18
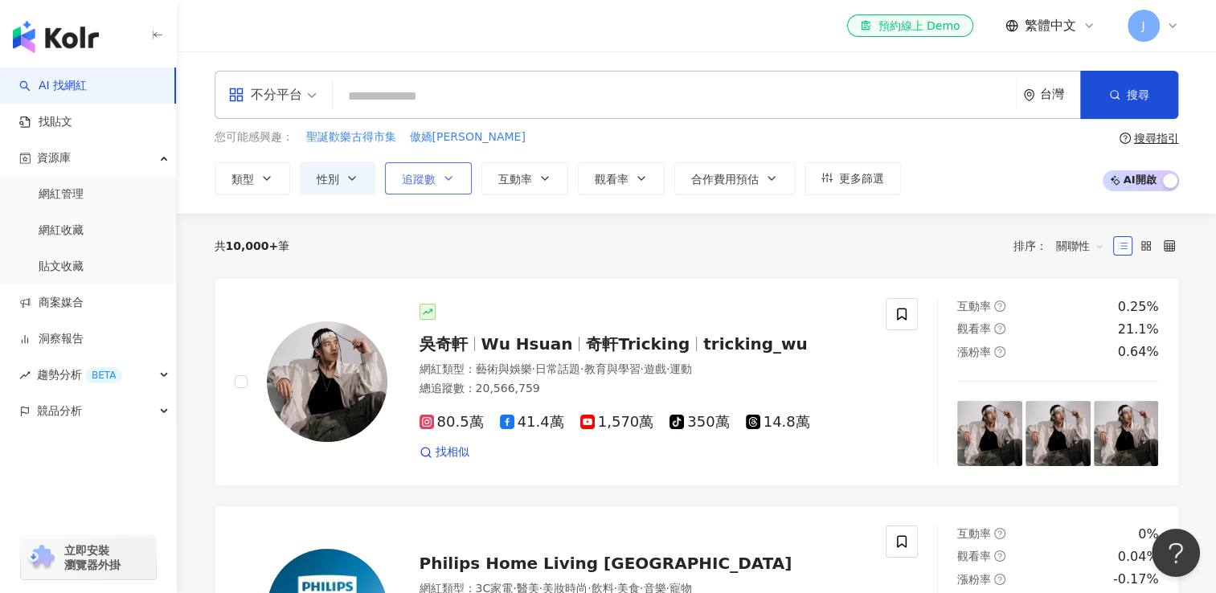
click at [420, 178] on span "追蹤數" at bounding box center [419, 179] width 34 height 13
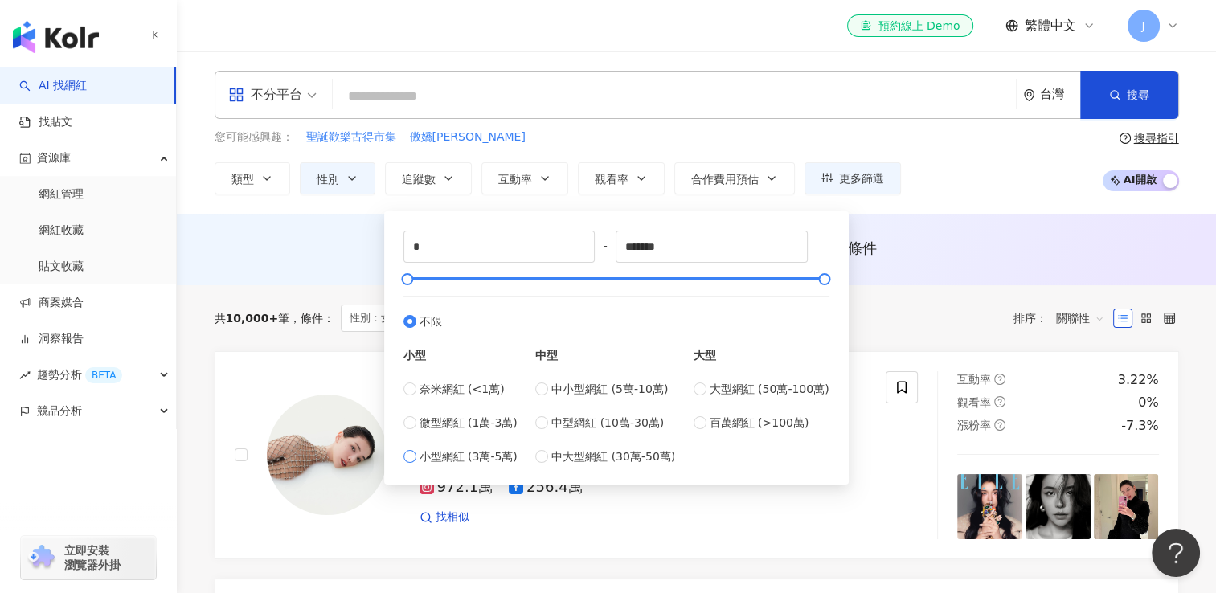
click at [413, 461] on label "小型網紅 (3萬-5萬)" at bounding box center [461, 457] width 114 height 18
type input "*****"
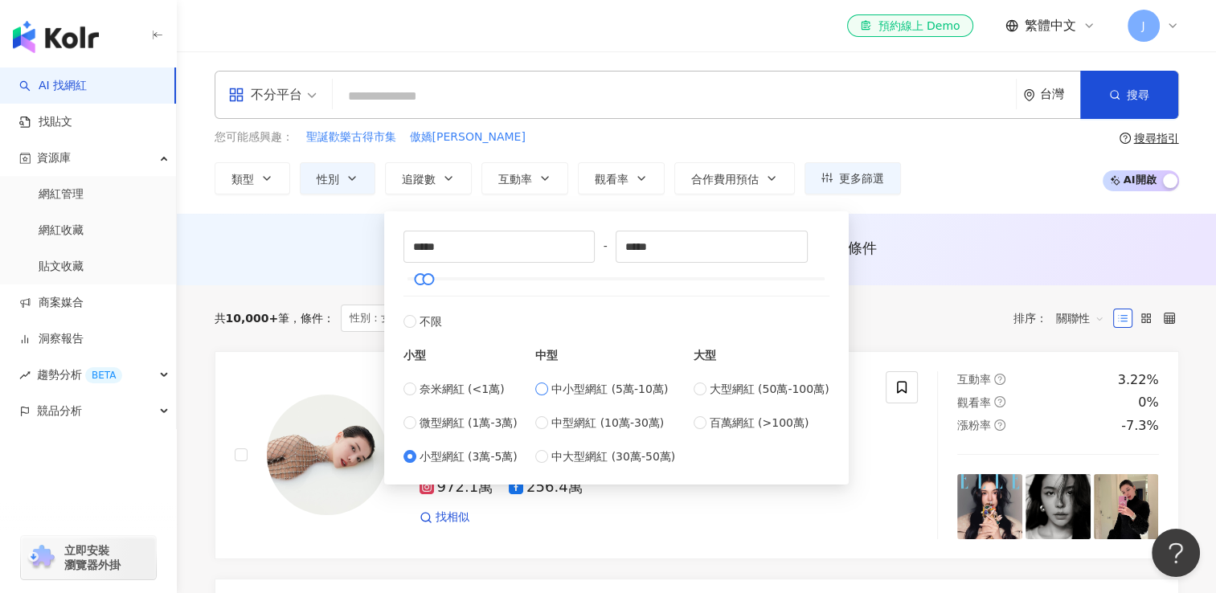
type input "*****"
click at [1122, 95] on button "搜尋" at bounding box center [1130, 95] width 98 height 48
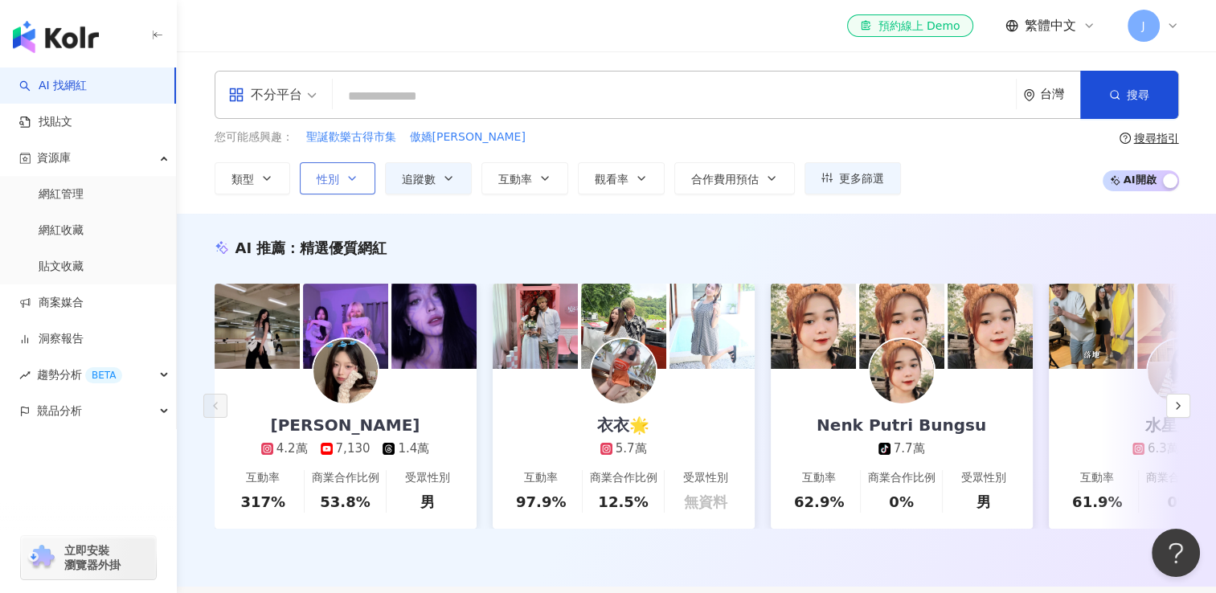
click at [355, 174] on icon "button" at bounding box center [352, 178] width 13 height 13
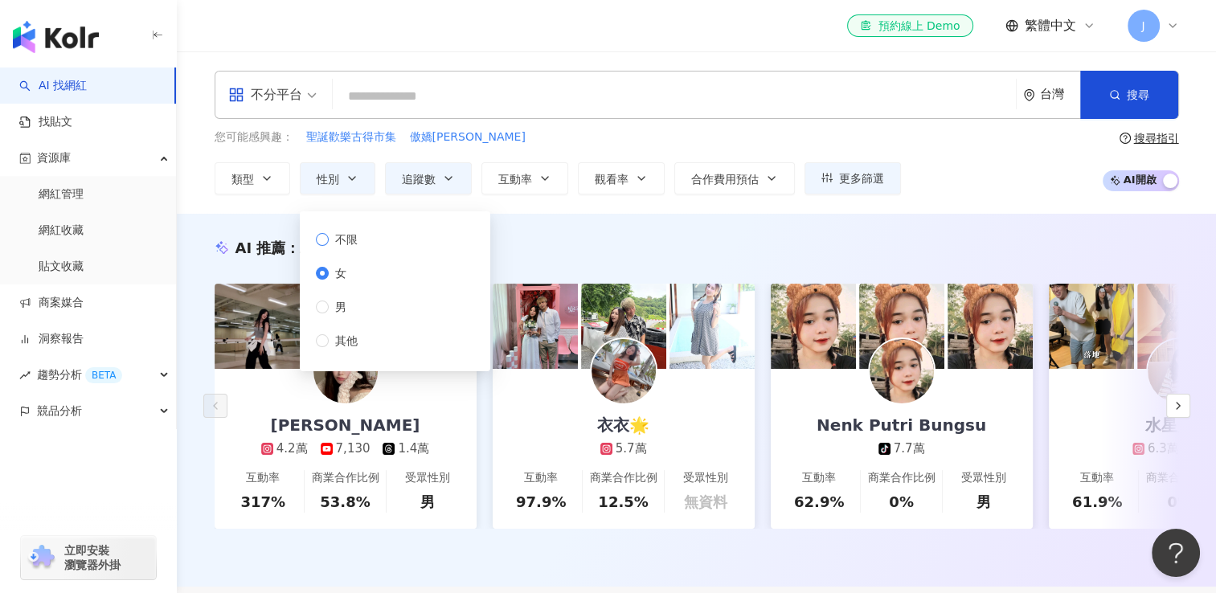
click at [347, 244] on span "不限" at bounding box center [346, 240] width 35 height 18
click at [1107, 88] on button "搜尋" at bounding box center [1130, 95] width 98 height 48
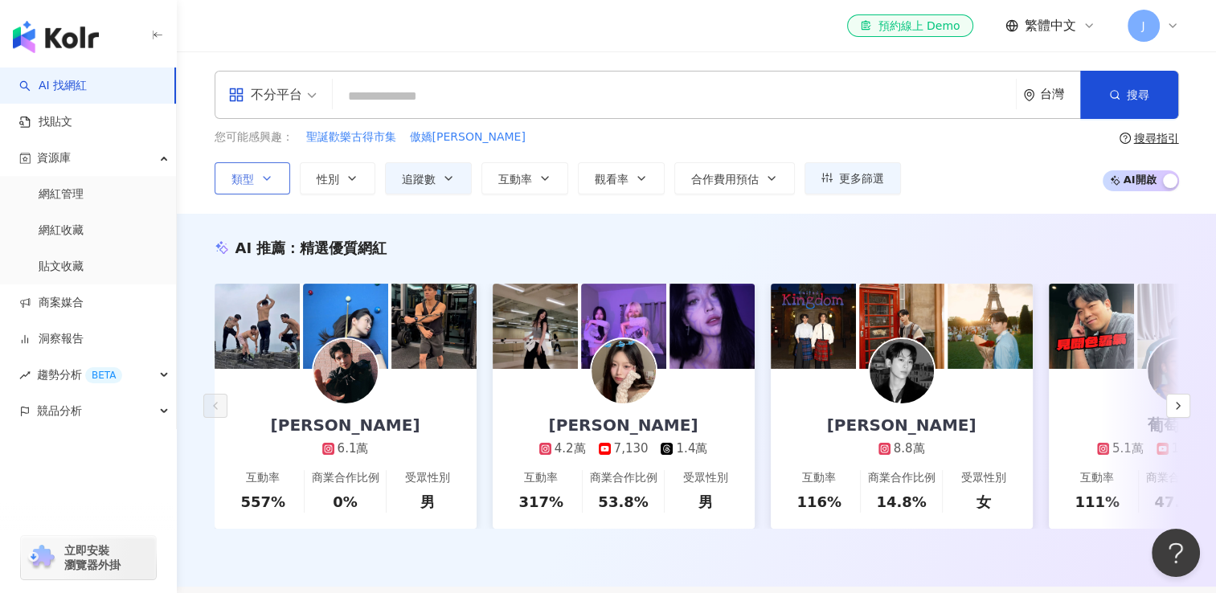
click at [268, 178] on icon "button" at bounding box center [266, 178] width 13 height 13
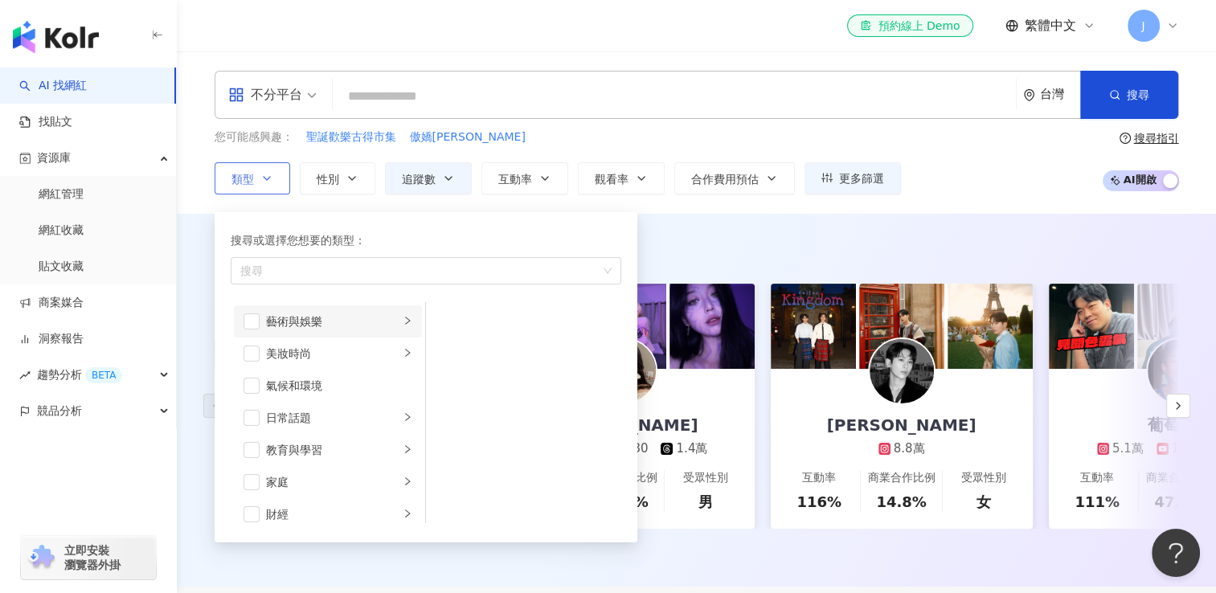
click at [277, 315] on div "藝術與娛樂" at bounding box center [332, 322] width 133 height 18
click at [445, 423] on span "button" at bounding box center [447, 418] width 16 height 16
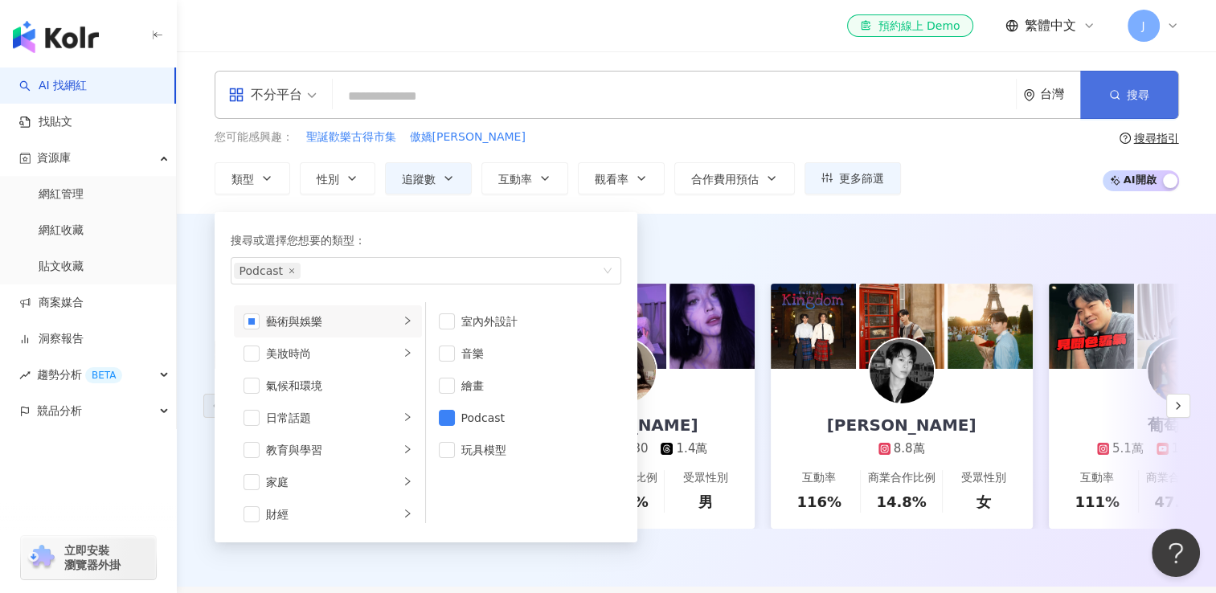
click at [1135, 99] on span "搜尋" at bounding box center [1138, 94] width 23 height 13
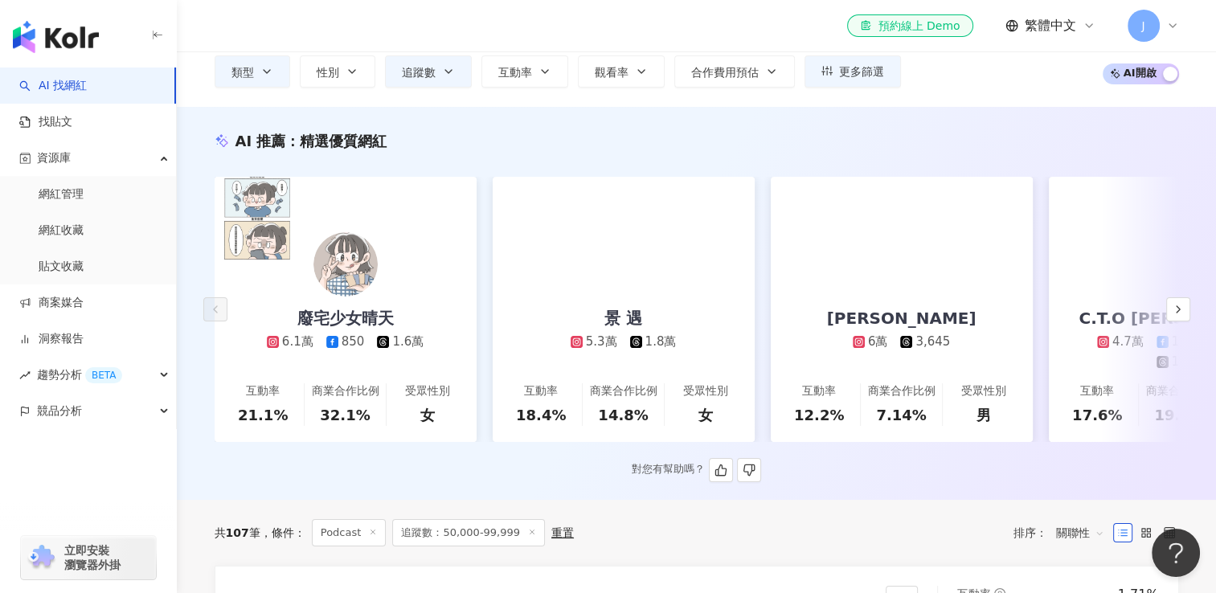
scroll to position [80, 0]
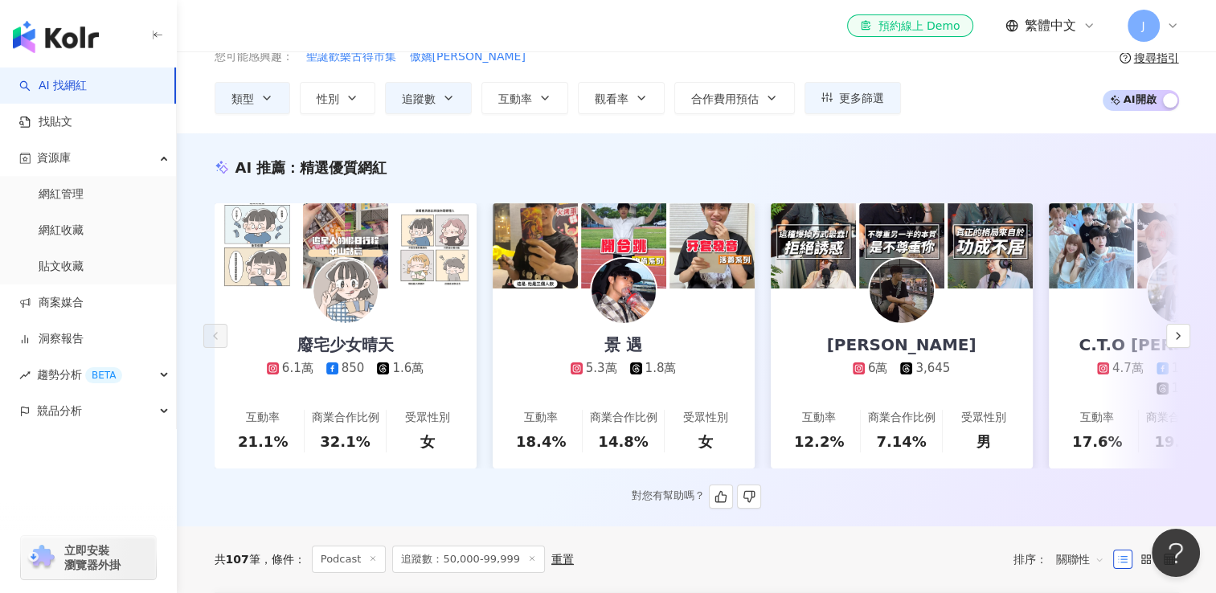
click at [398, 256] on img at bounding box center [434, 245] width 85 height 85
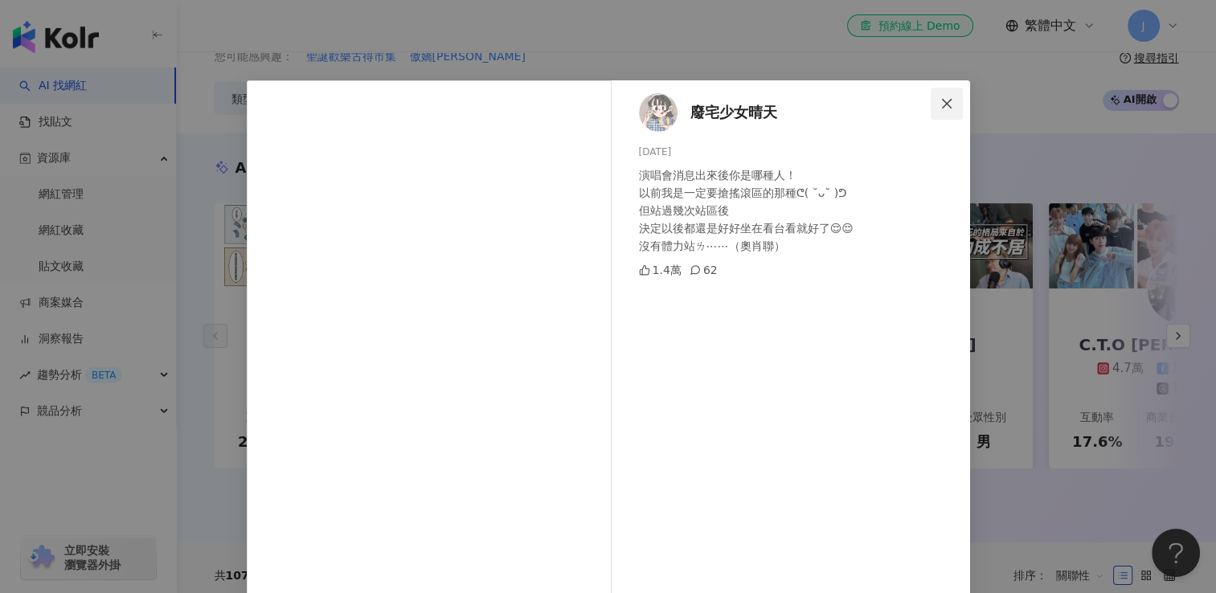
click at [940, 114] on button "Close" at bounding box center [947, 104] width 32 height 32
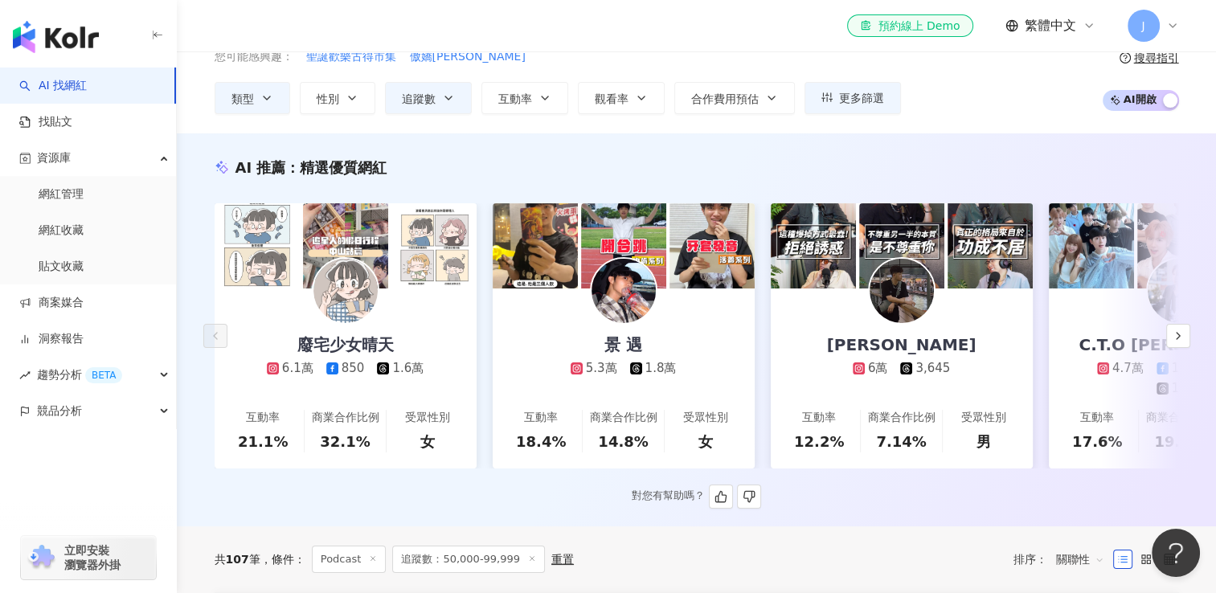
click at [347, 294] on img at bounding box center [346, 291] width 64 height 64
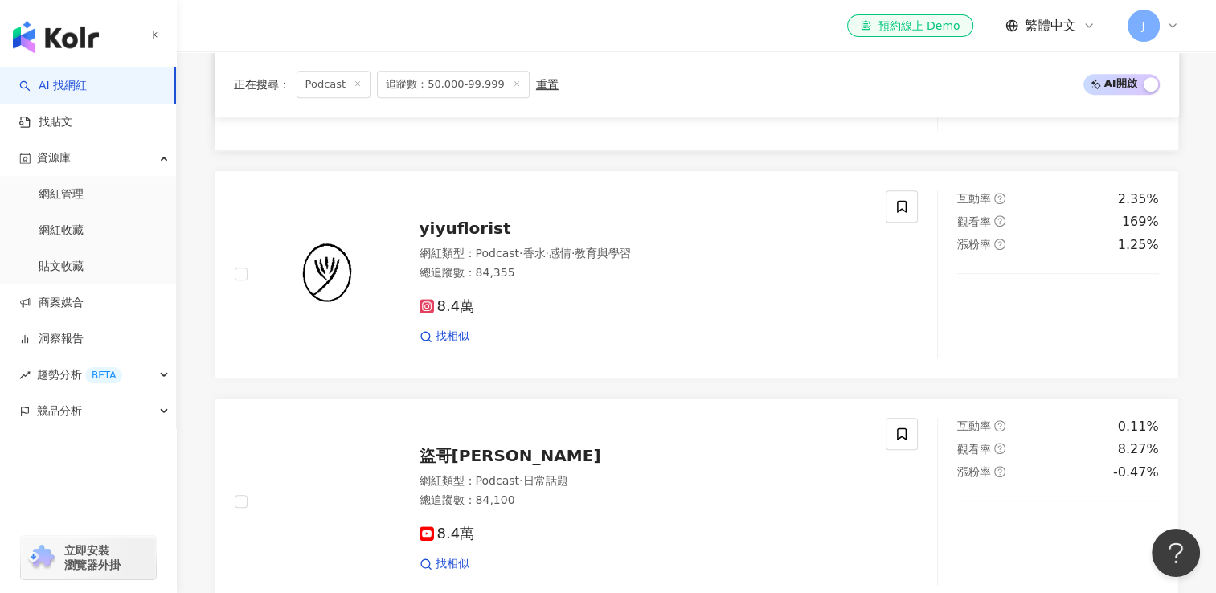
scroll to position [965, 0]
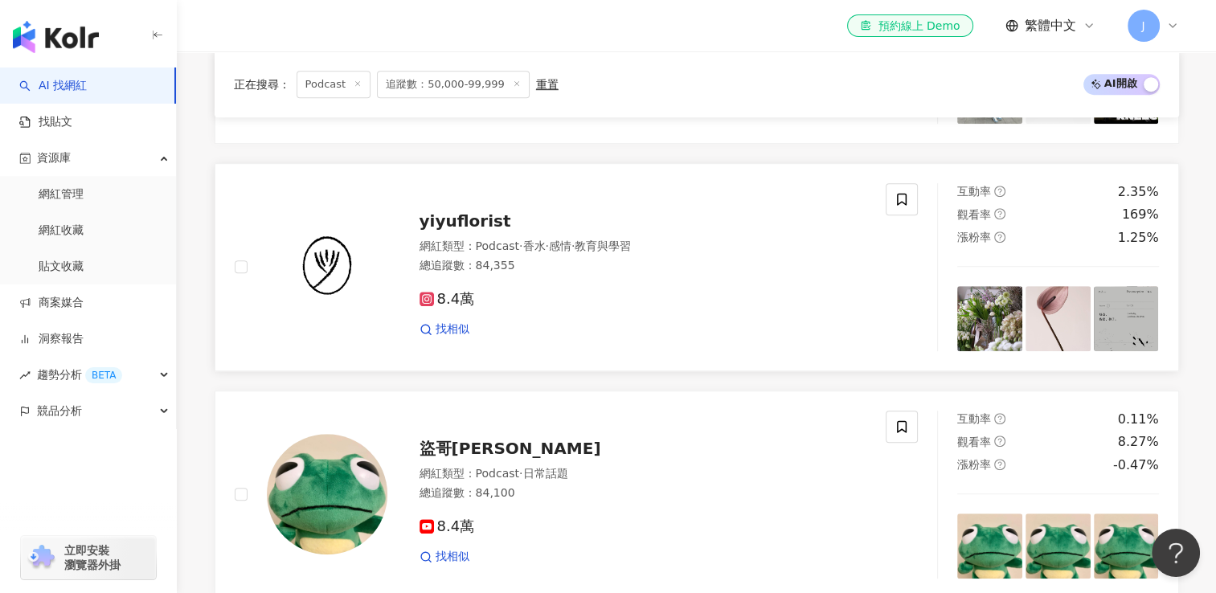
click at [449, 228] on span "yiyuflorist" at bounding box center [466, 220] width 92 height 19
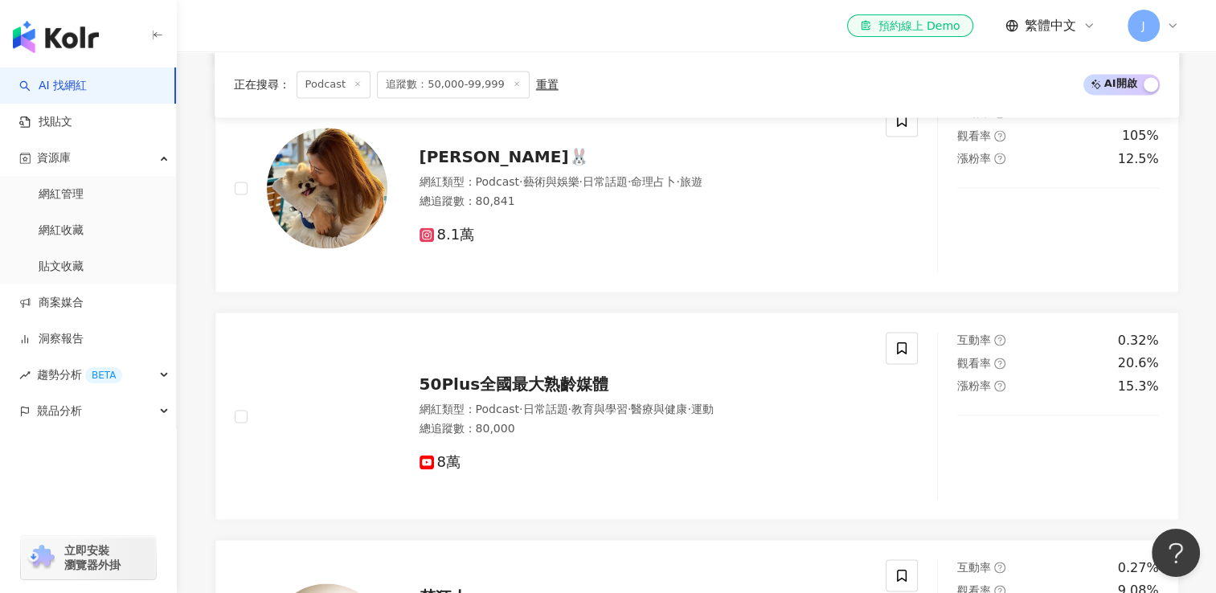
scroll to position [2492, 0]
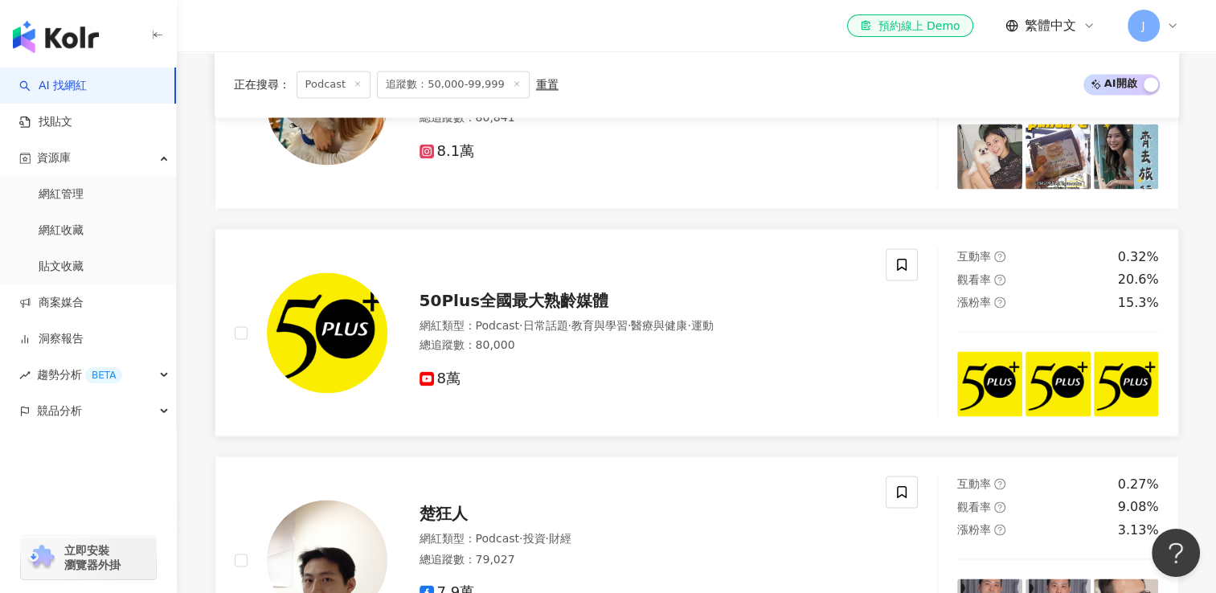
click at [511, 304] on span "50Plus全國最大熟齡媒體" at bounding box center [515, 300] width 190 height 19
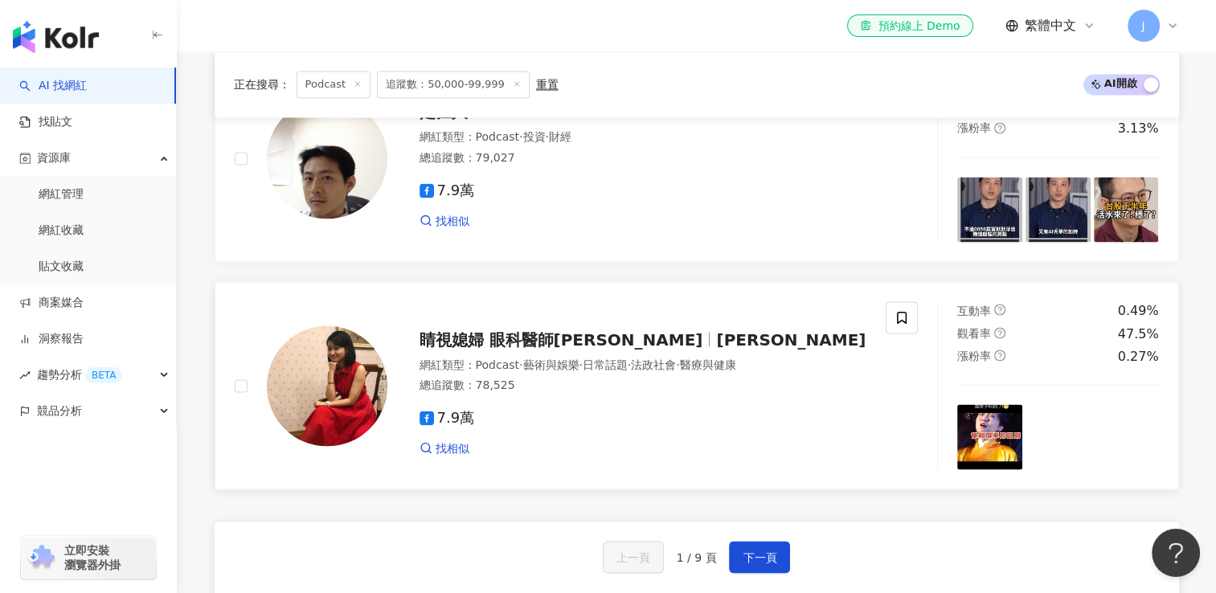
scroll to position [2975, 0]
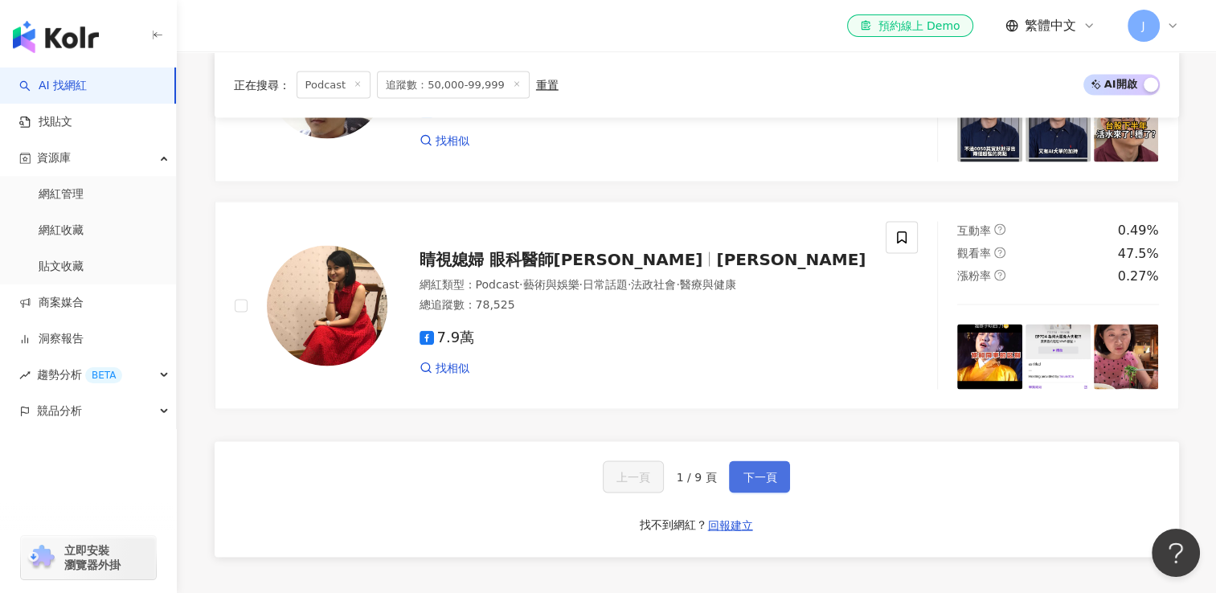
click at [762, 482] on span "下一頁" at bounding box center [760, 476] width 34 height 13
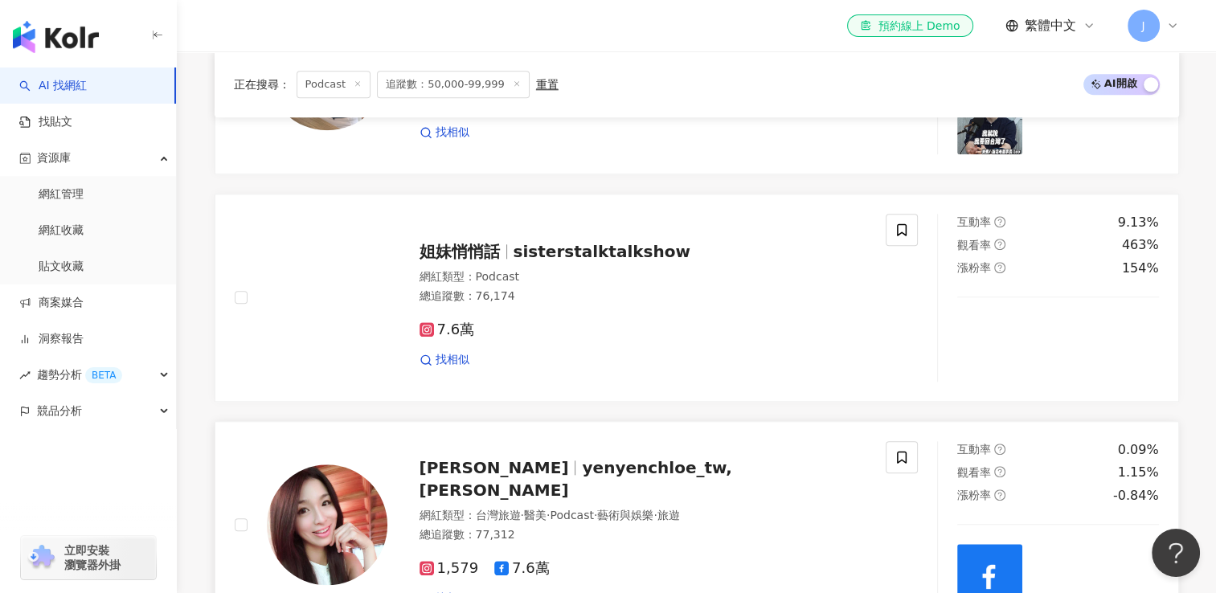
scroll to position [1608, 0]
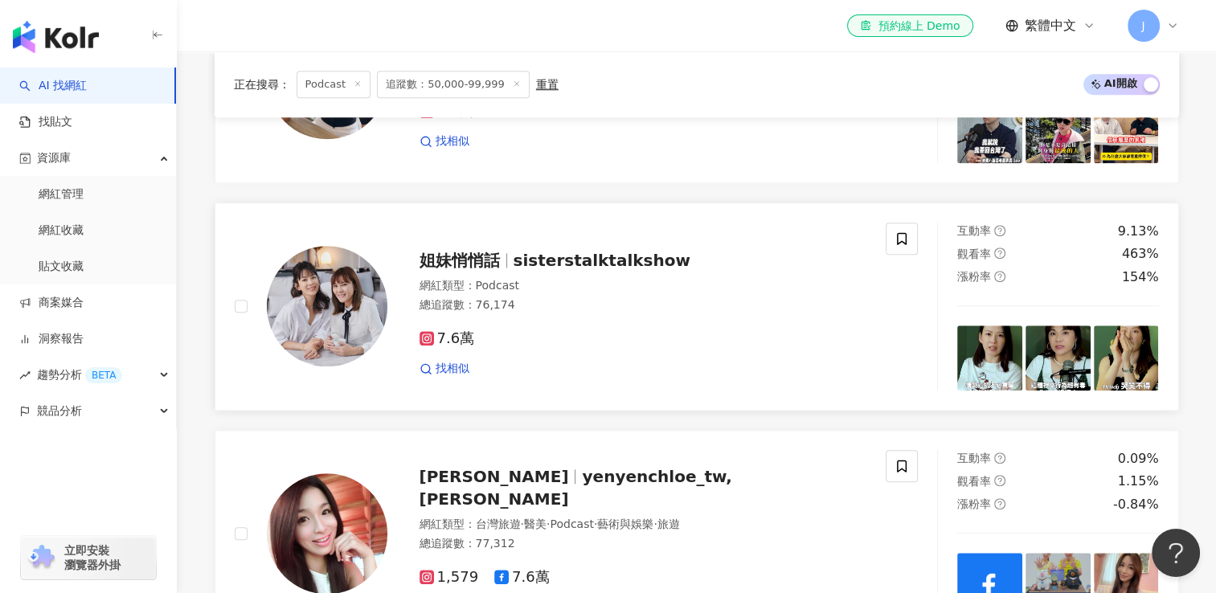
click at [450, 270] on span "姐妹悄悄話" at bounding box center [460, 260] width 80 height 19
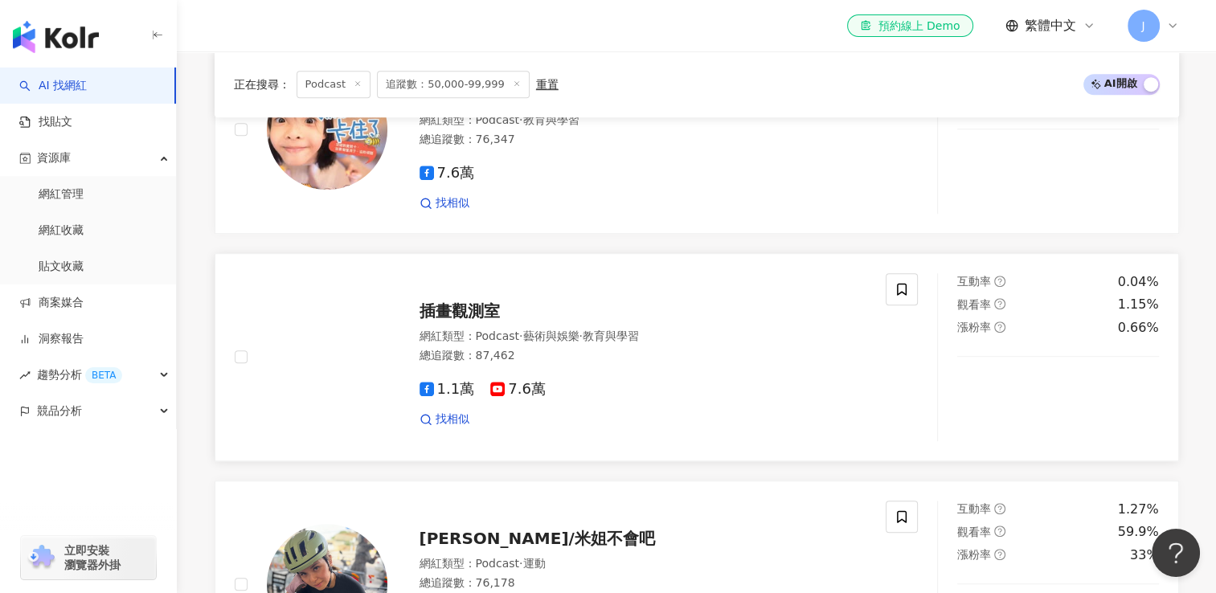
scroll to position [965, 0]
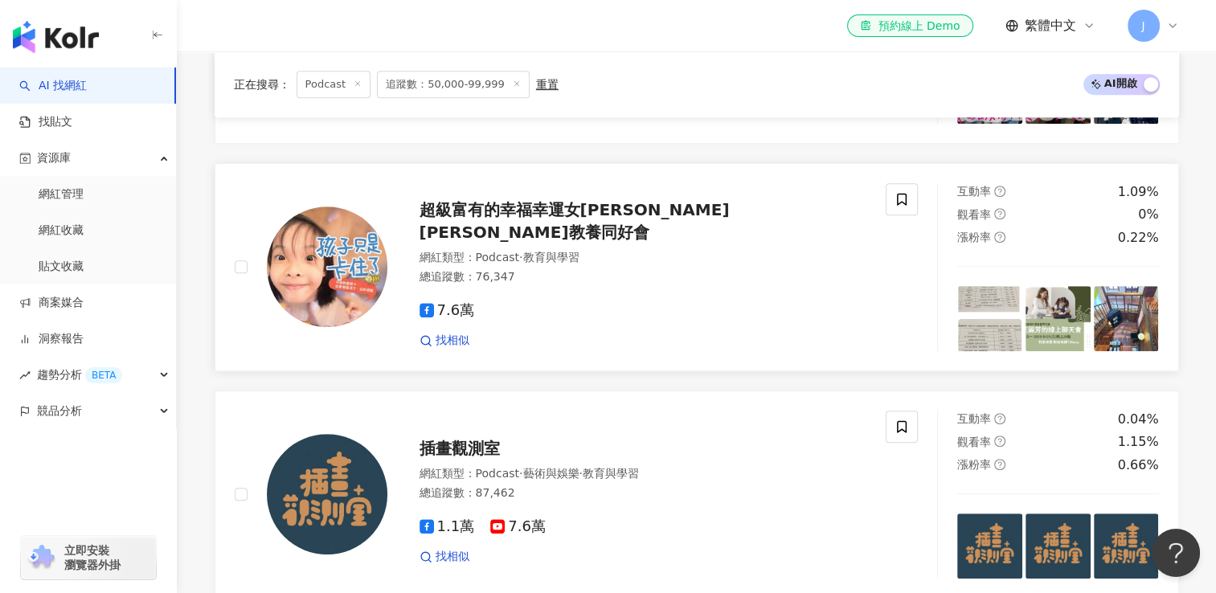
click at [468, 226] on span "超級富有的幸福幸運女Antonia Wang王麗芳教養同好會" at bounding box center [575, 221] width 310 height 42
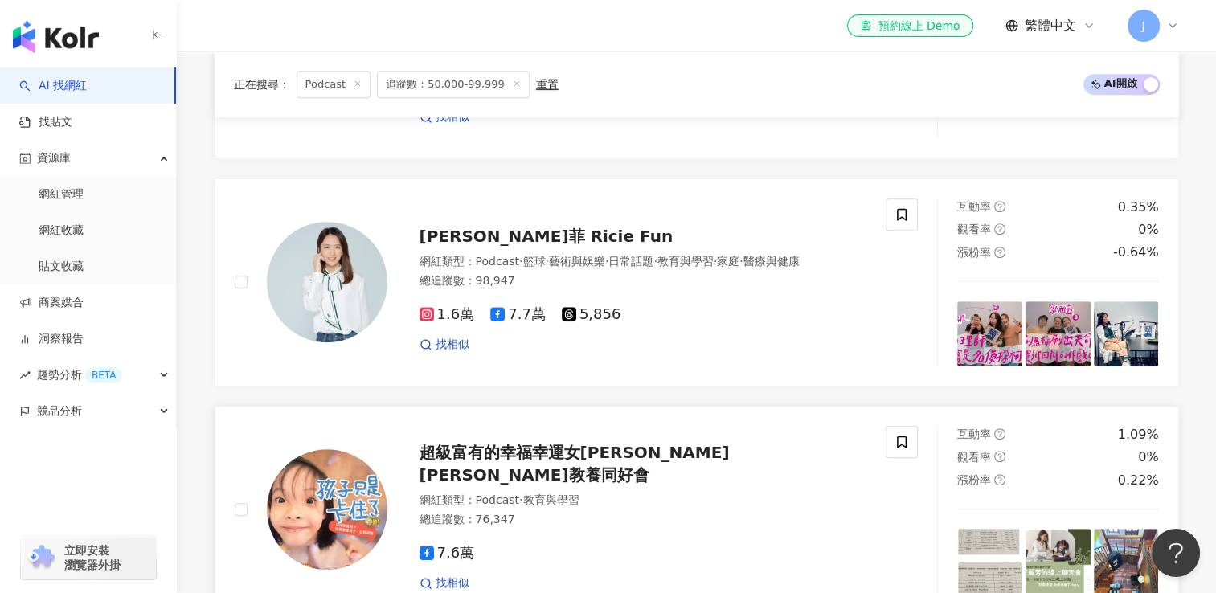
scroll to position [643, 0]
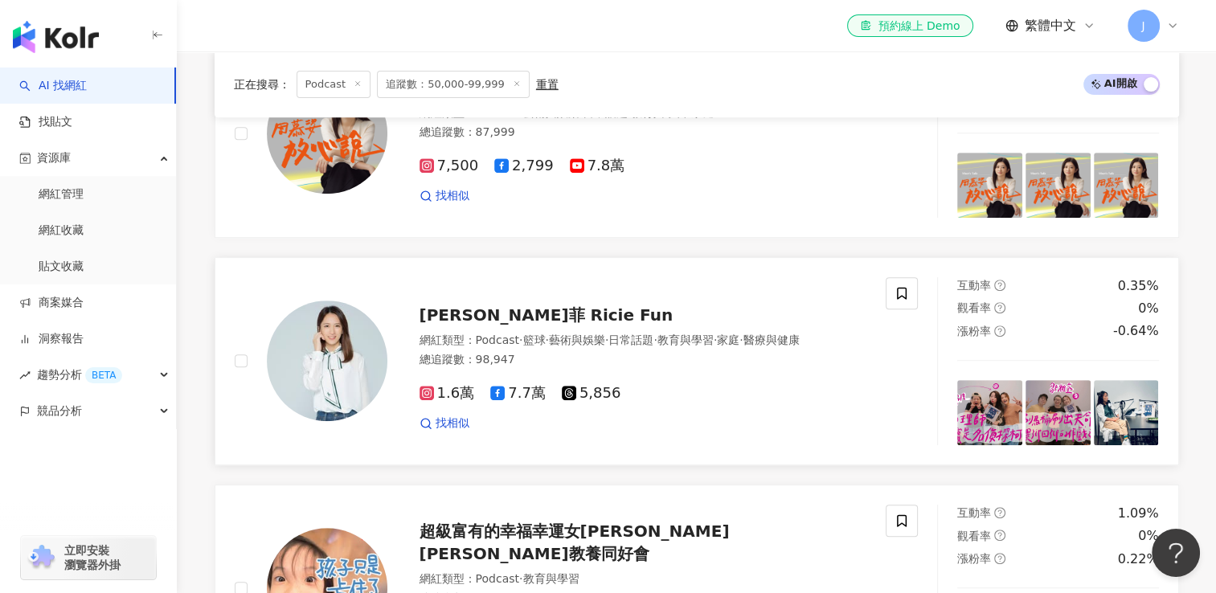
click at [437, 308] on span "范宸菲 Ricie Fun" at bounding box center [547, 315] width 254 height 19
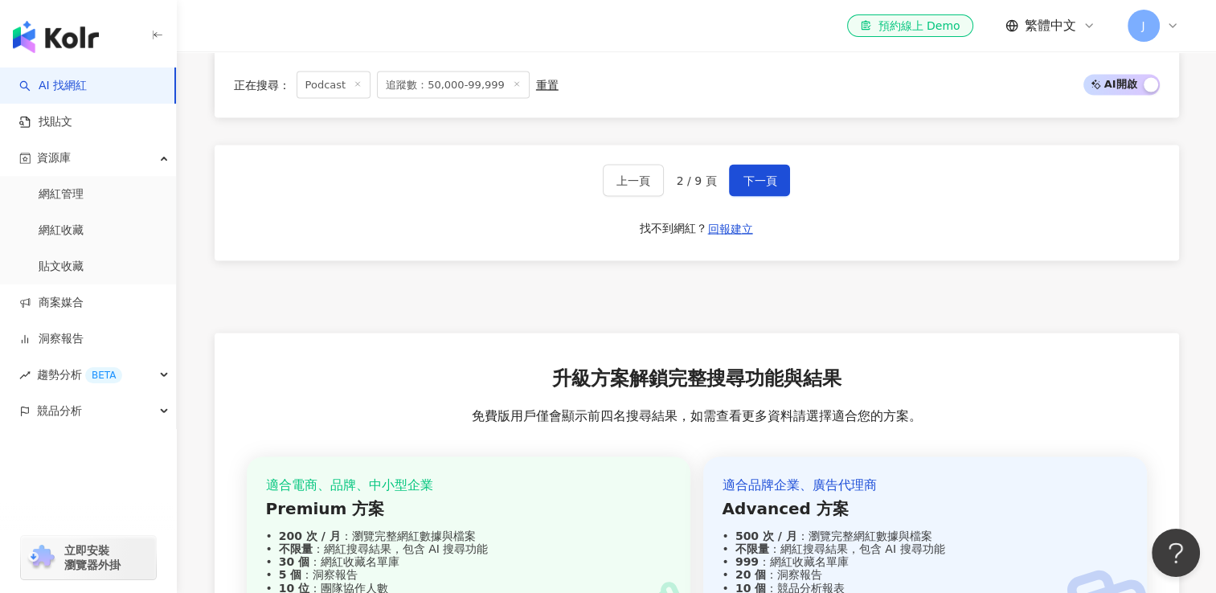
scroll to position [3193, 0]
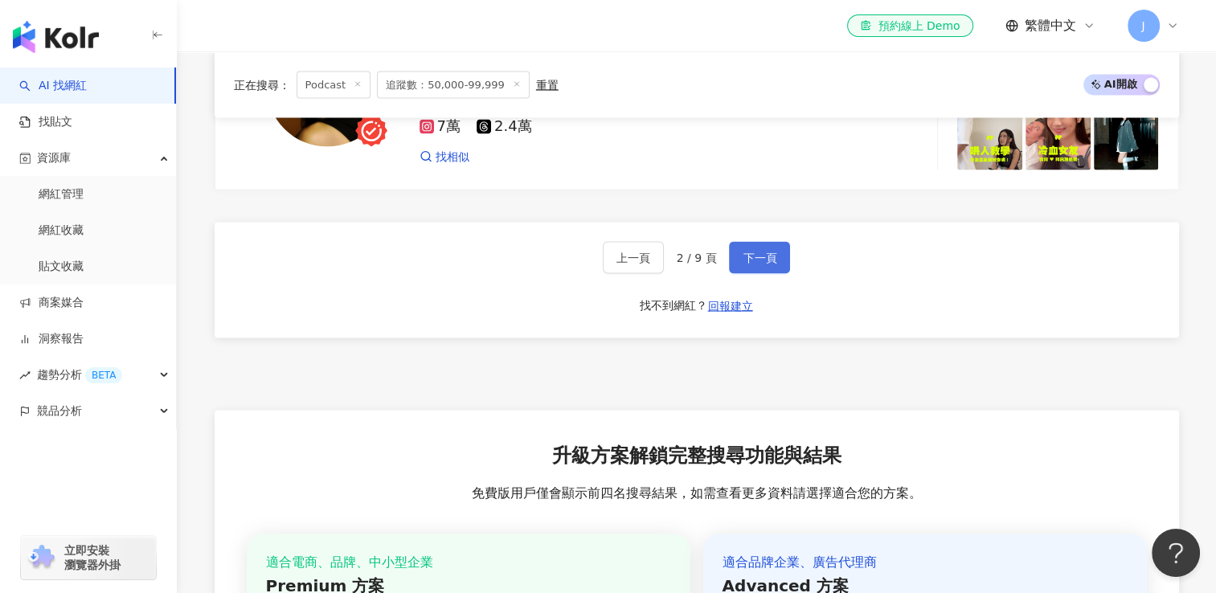
click at [768, 261] on span "下一頁" at bounding box center [760, 258] width 34 height 13
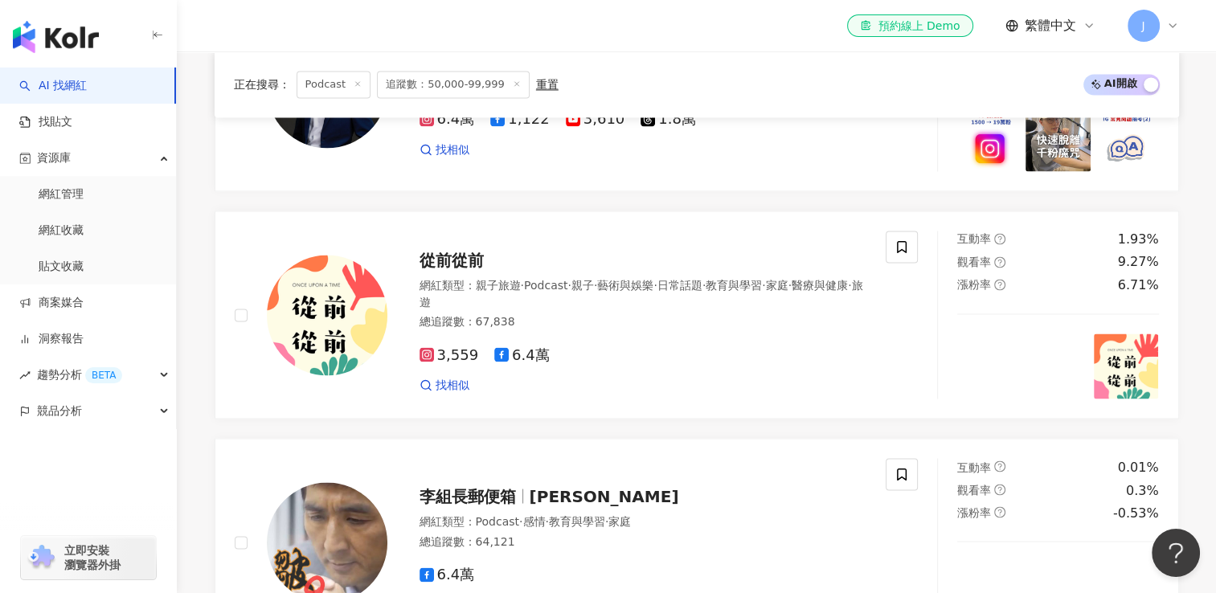
scroll to position [2711, 0]
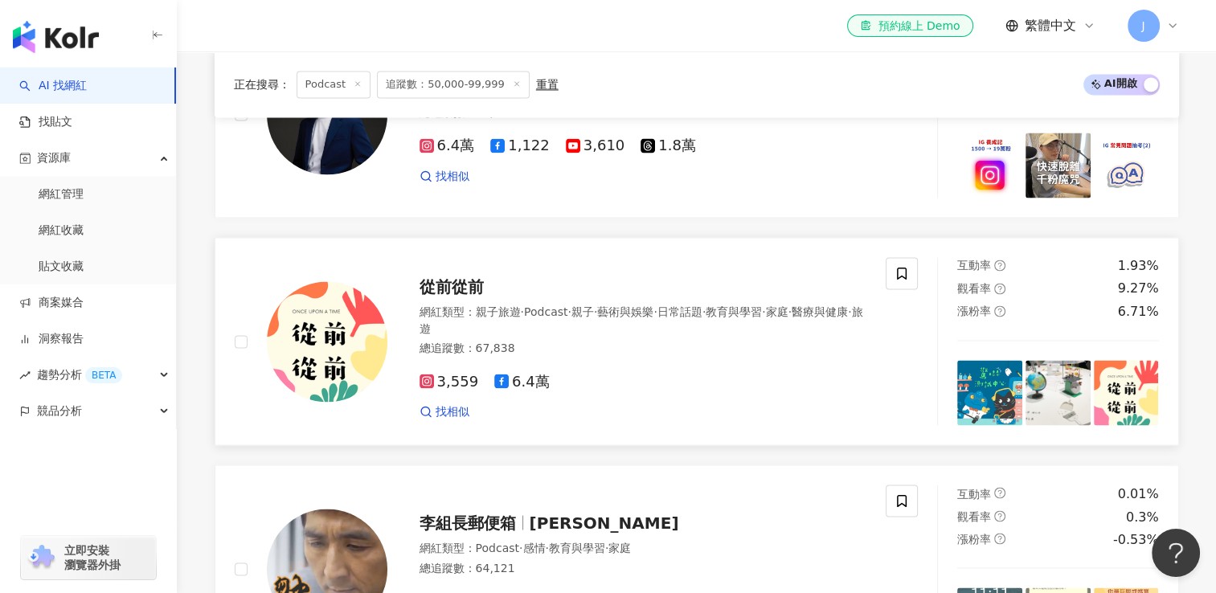
click at [440, 289] on span "從前從前" at bounding box center [452, 286] width 64 height 19
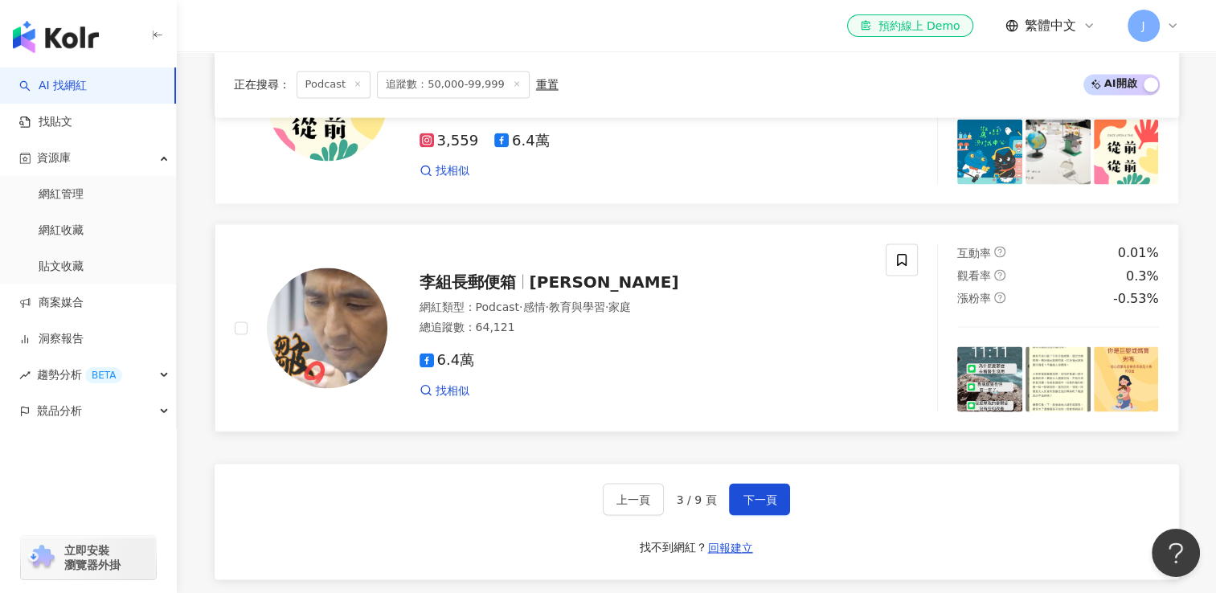
scroll to position [3113, 0]
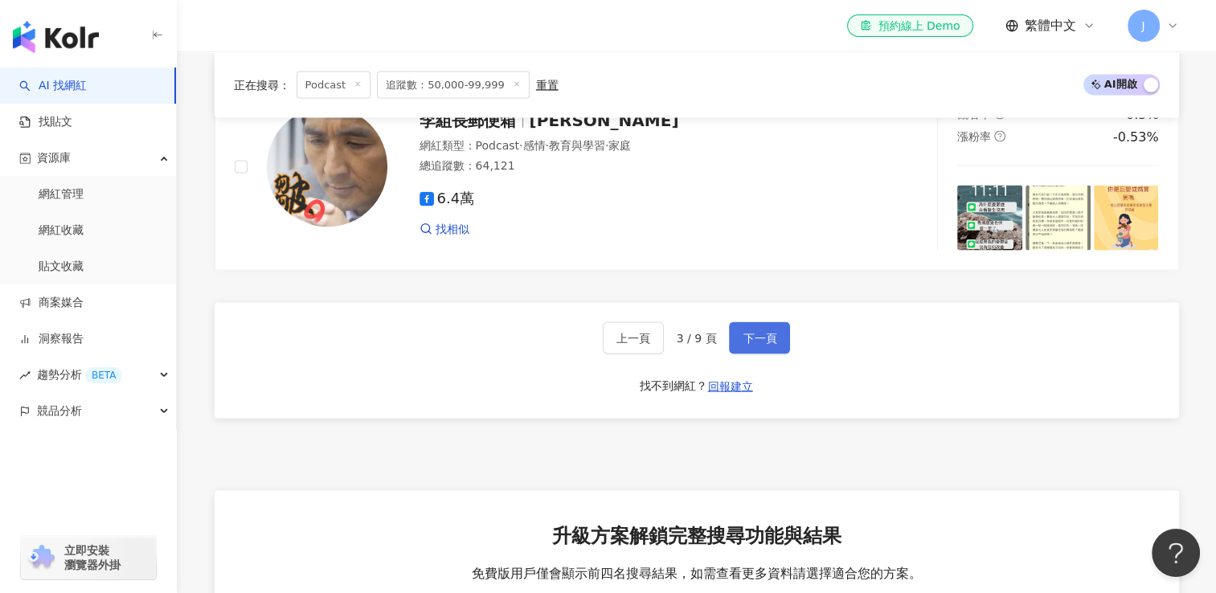
click at [743, 343] on span "下一頁" at bounding box center [760, 338] width 34 height 13
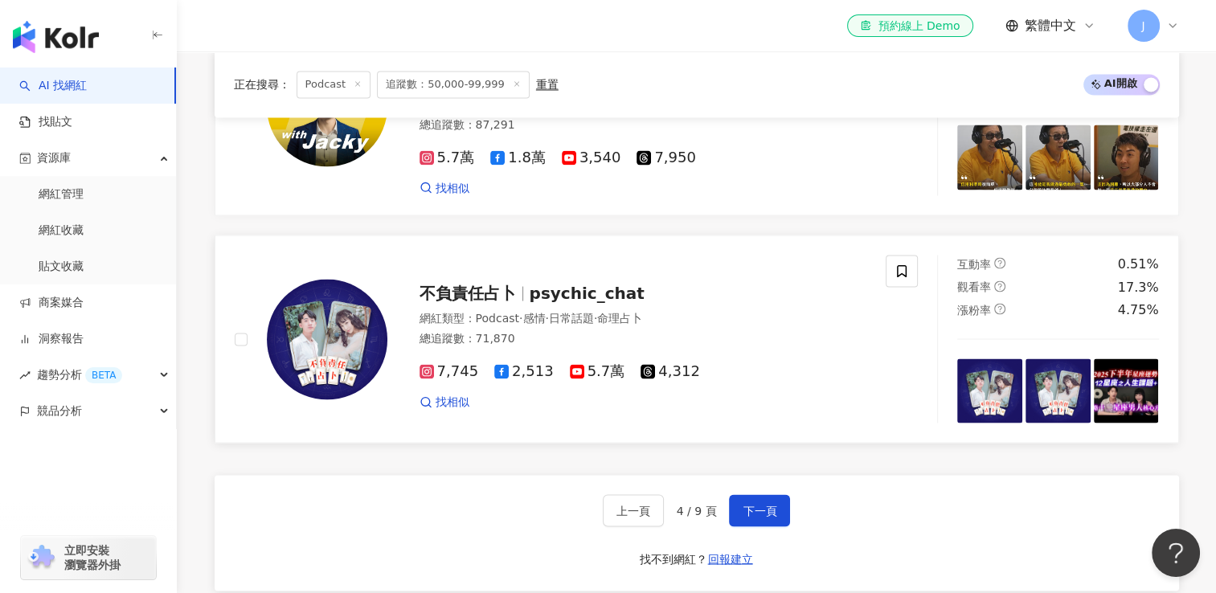
scroll to position [2711, 0]
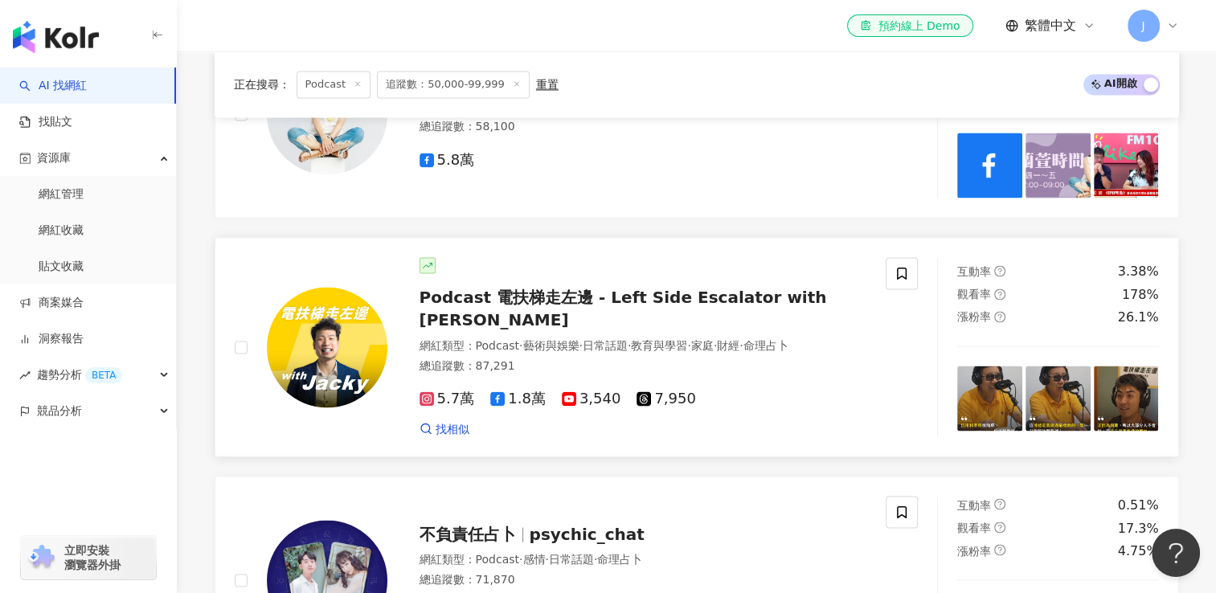
click at [559, 303] on span "Podcast 電扶梯走左邊 - Left Side Escalator with Jacky" at bounding box center [624, 309] width 408 height 42
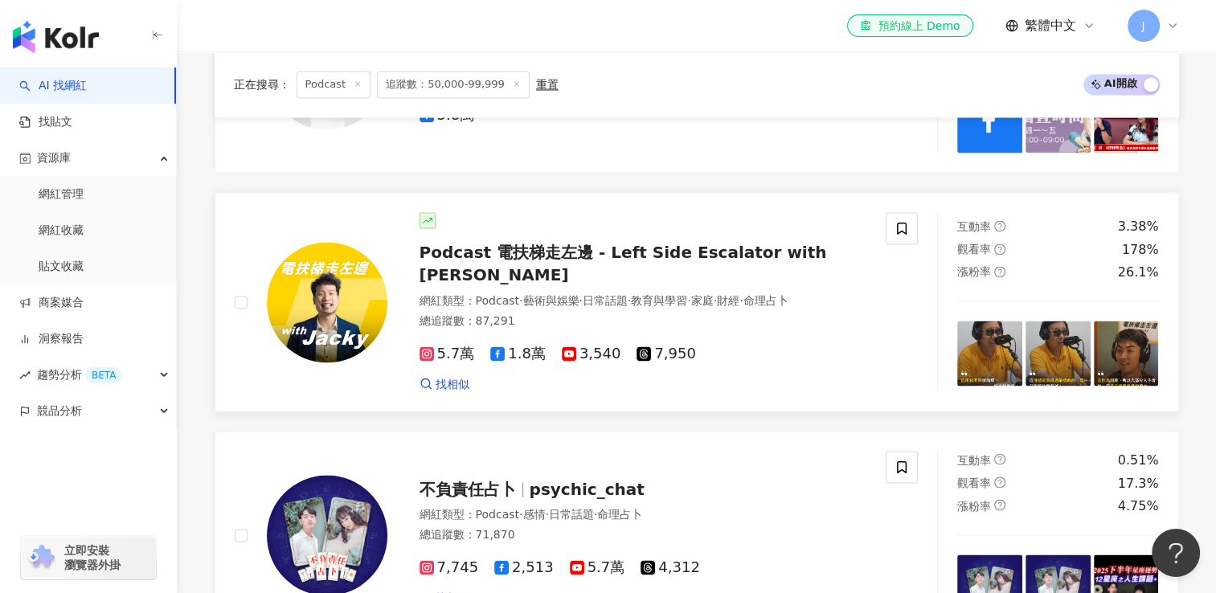
scroll to position [2791, 0]
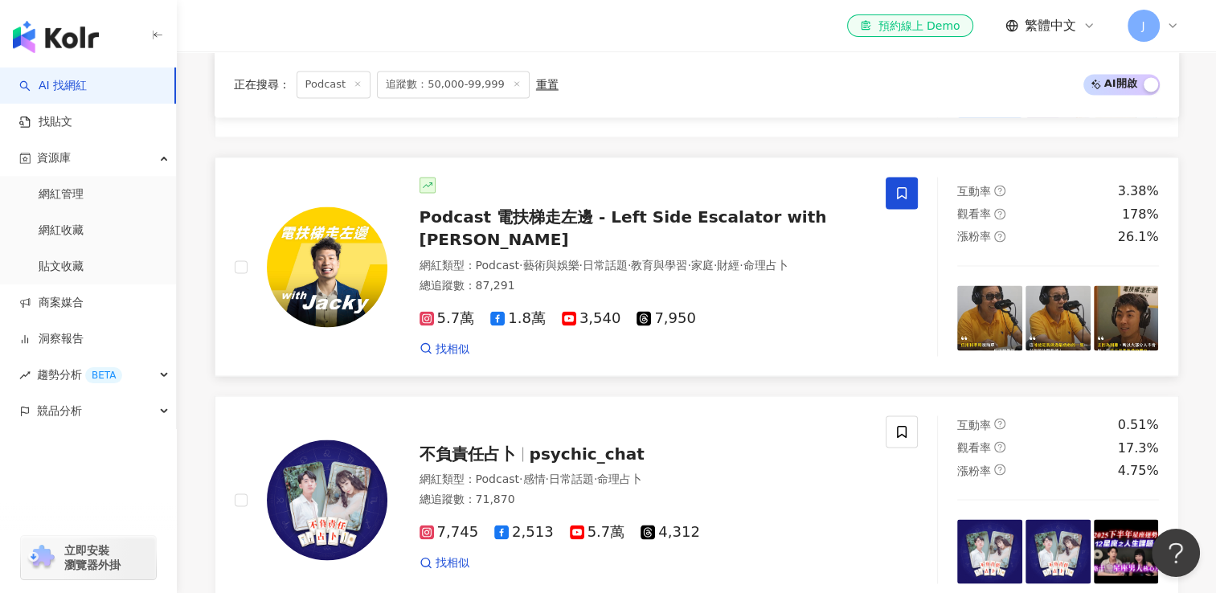
click at [903, 199] on icon at bounding box center [902, 193] width 14 height 14
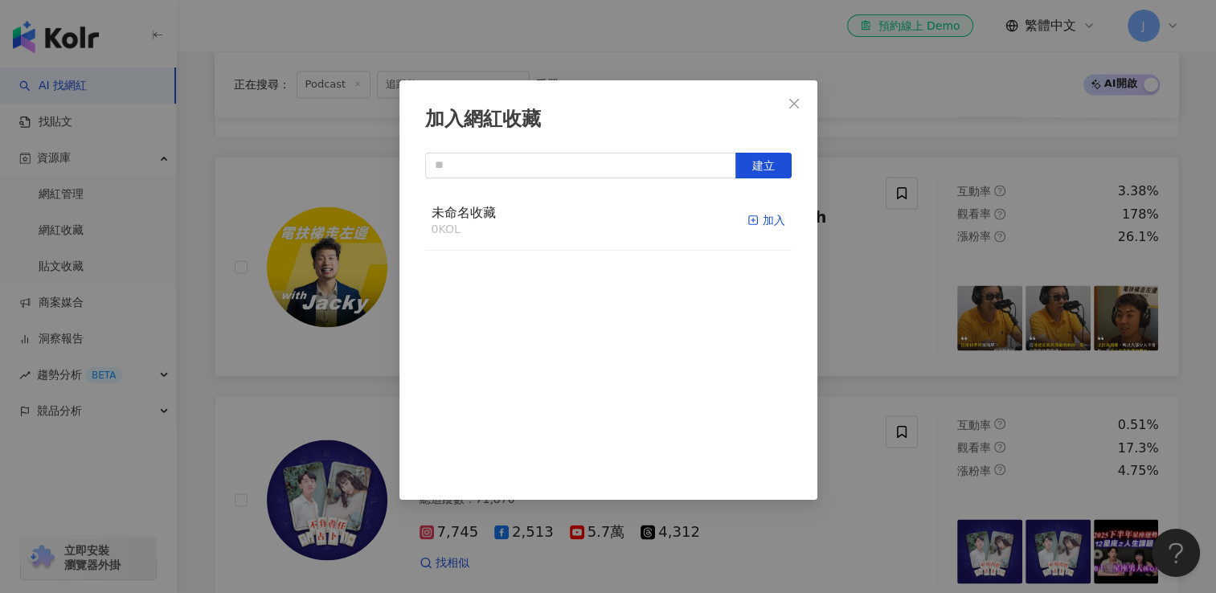
click at [748, 214] on div "加入" at bounding box center [767, 220] width 38 height 18
click at [795, 102] on icon "close" at bounding box center [795, 103] width 10 height 10
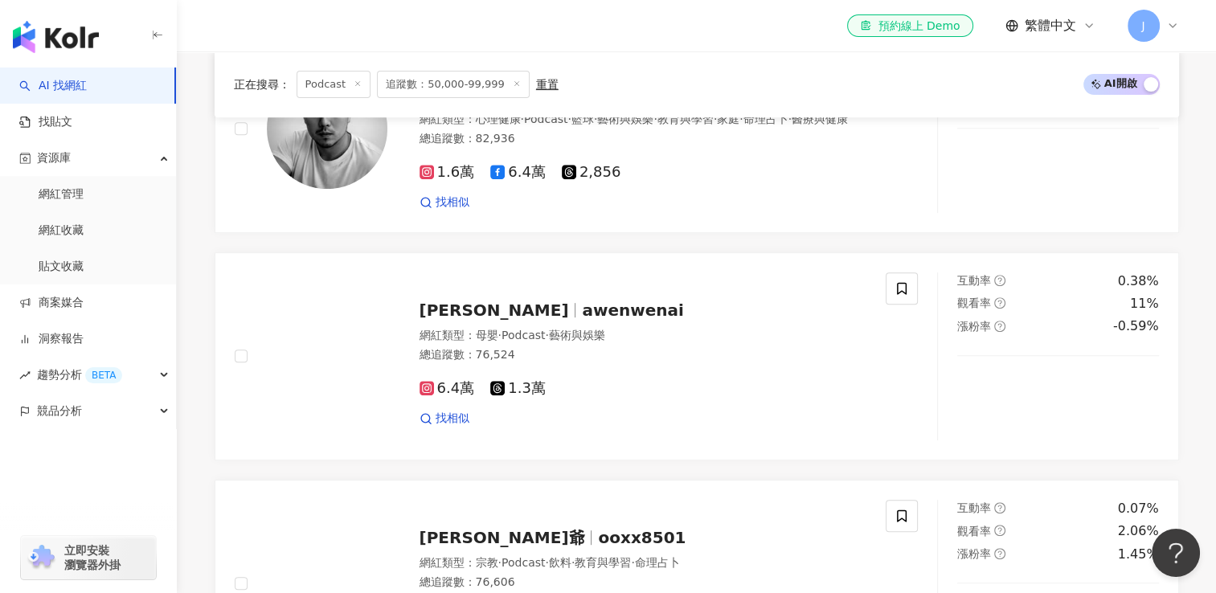
scroll to position [621, 0]
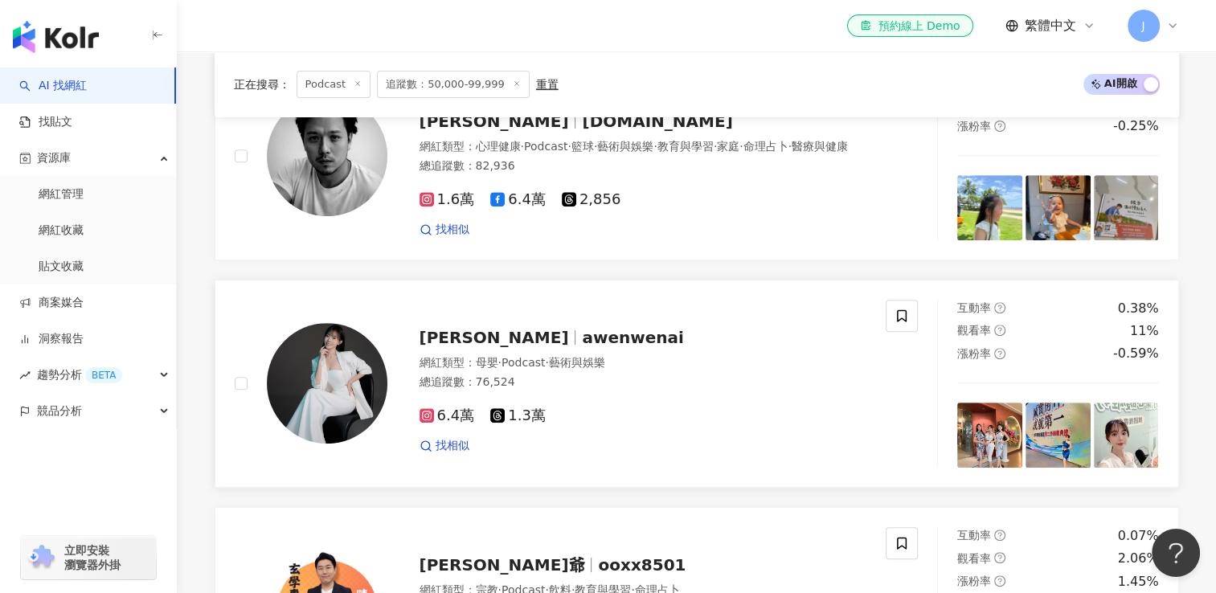
click at [449, 343] on span "Evonne Chen" at bounding box center [495, 337] width 150 height 19
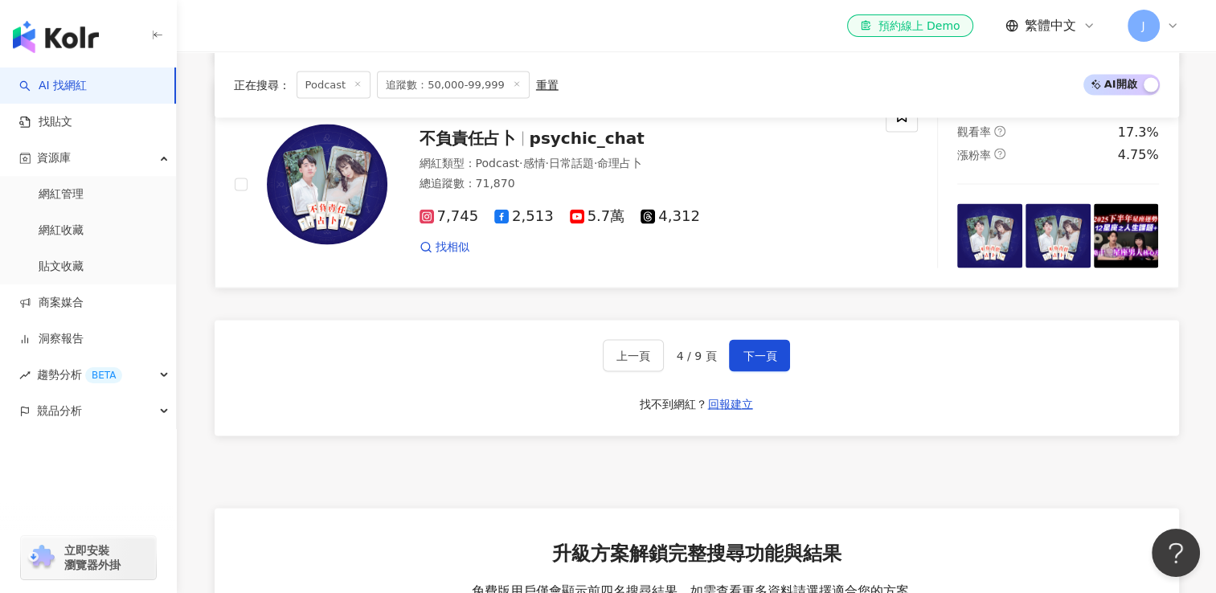
scroll to position [3193, 0]
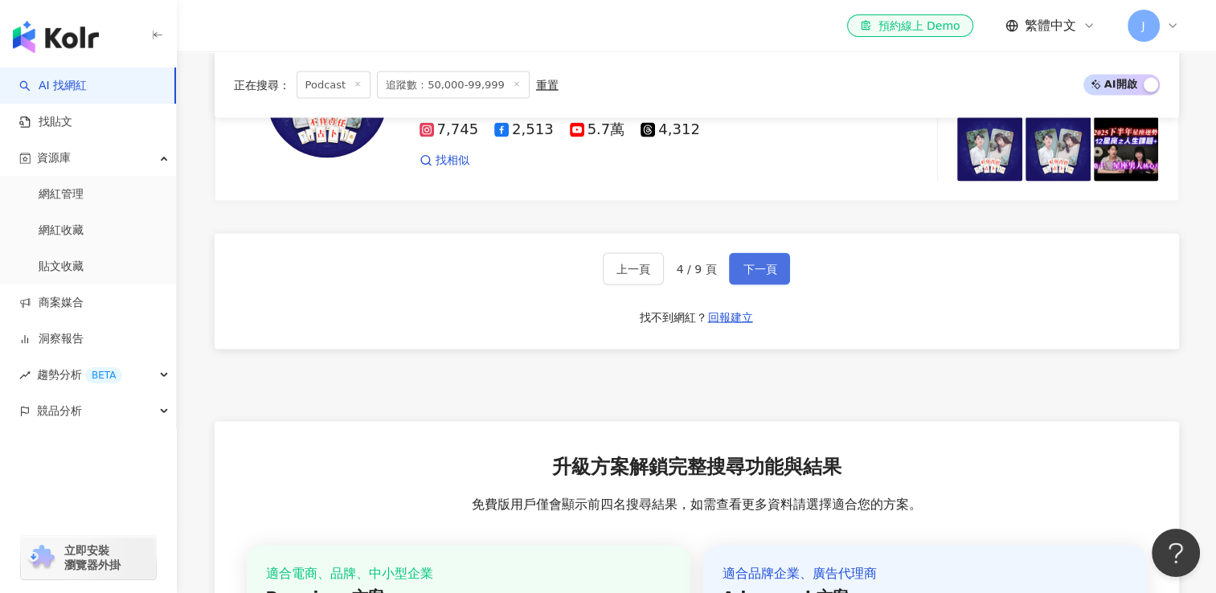
click at [758, 281] on button "下一頁" at bounding box center [759, 269] width 61 height 32
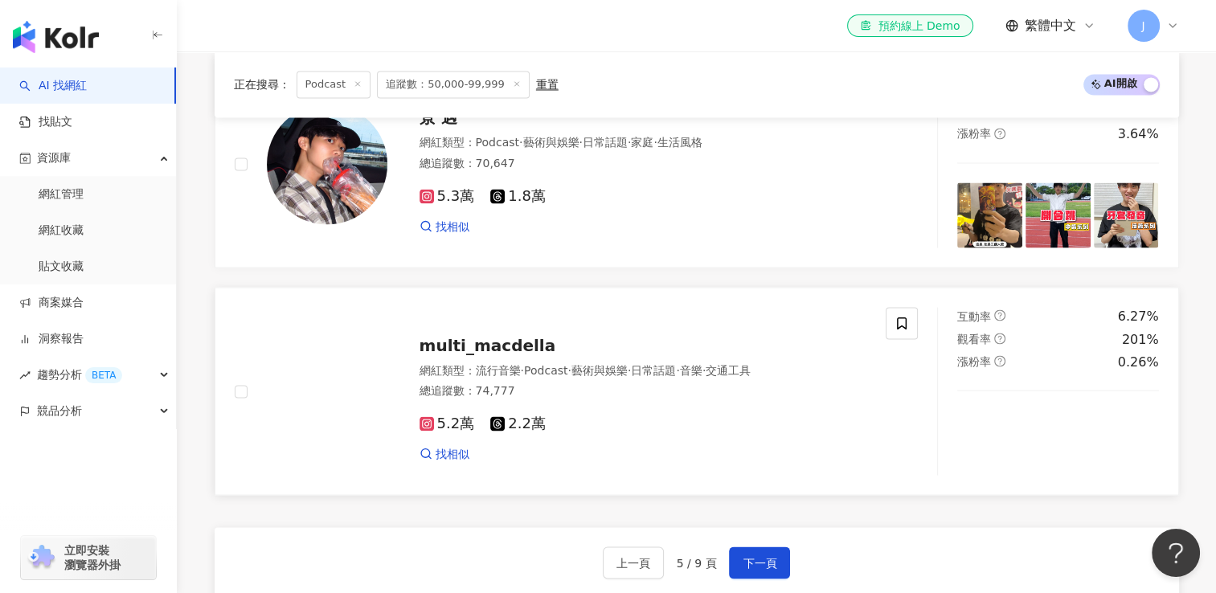
scroll to position [2872, 0]
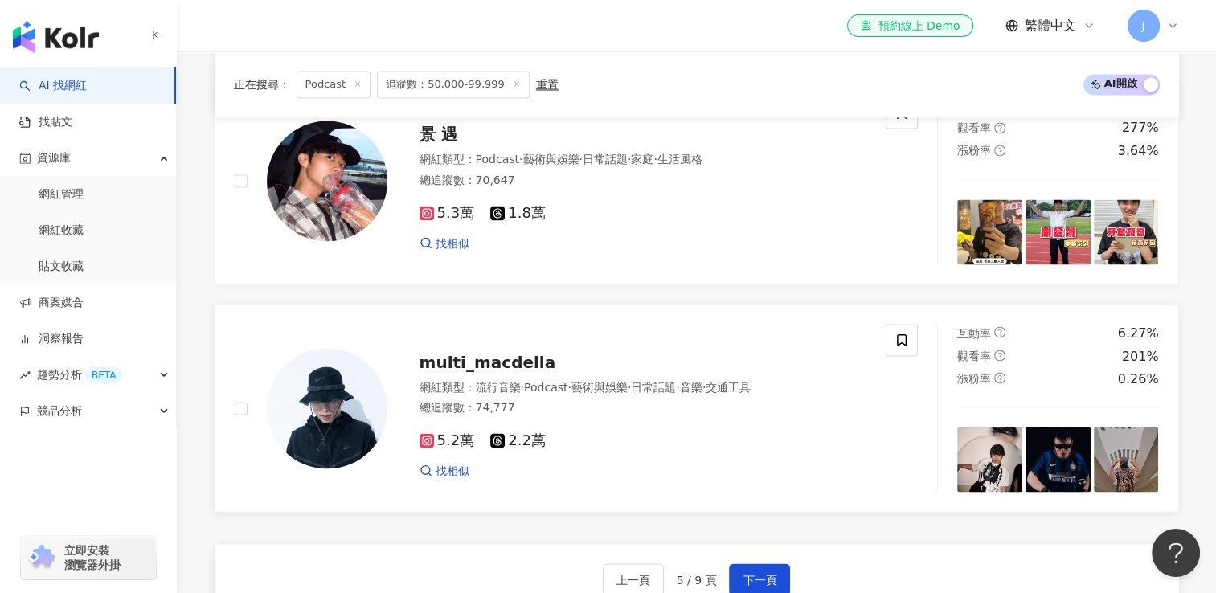
click at [496, 370] on span "multi_macdella" at bounding box center [488, 361] width 137 height 19
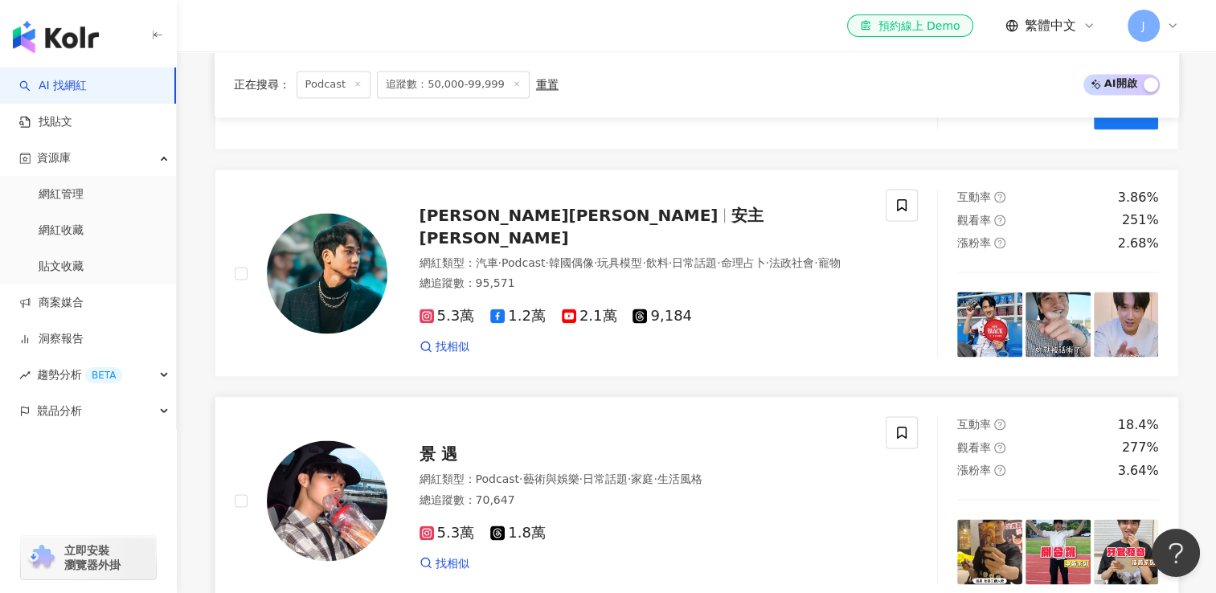
scroll to position [2550, 0]
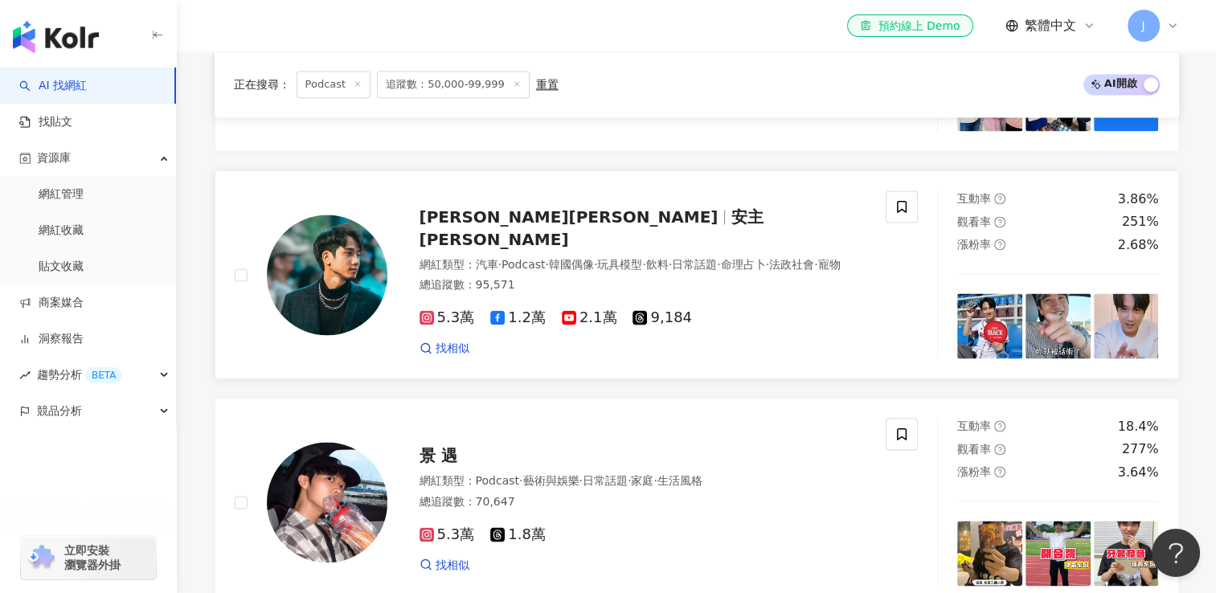
click at [444, 224] on span "王芳晟 Andrew" at bounding box center [569, 216] width 299 height 19
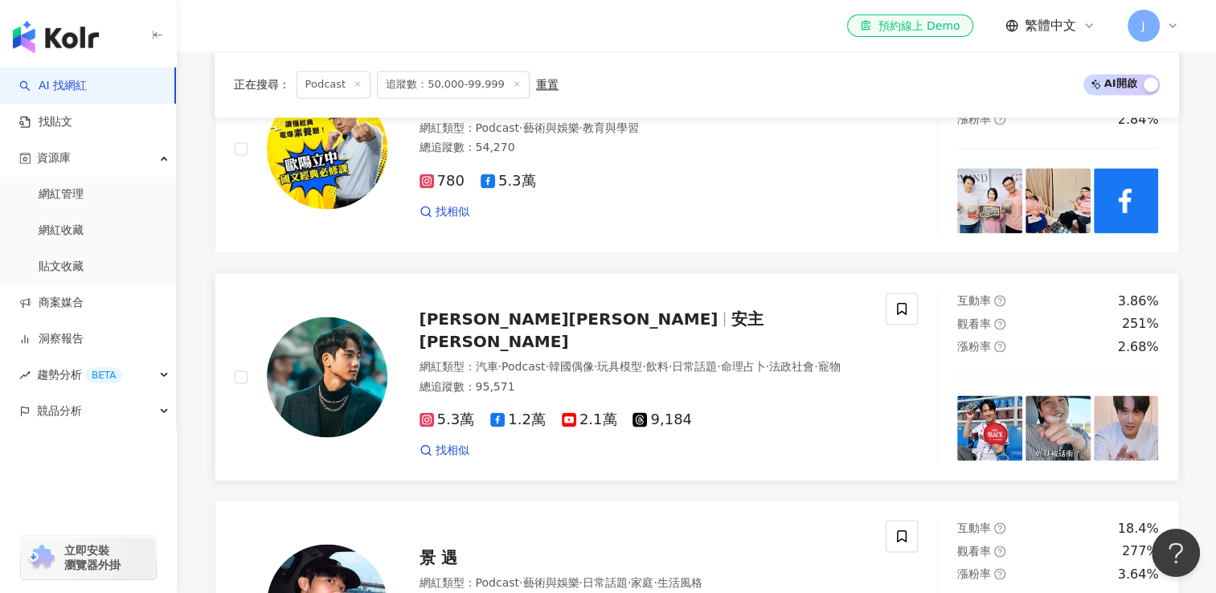
scroll to position [2309, 0]
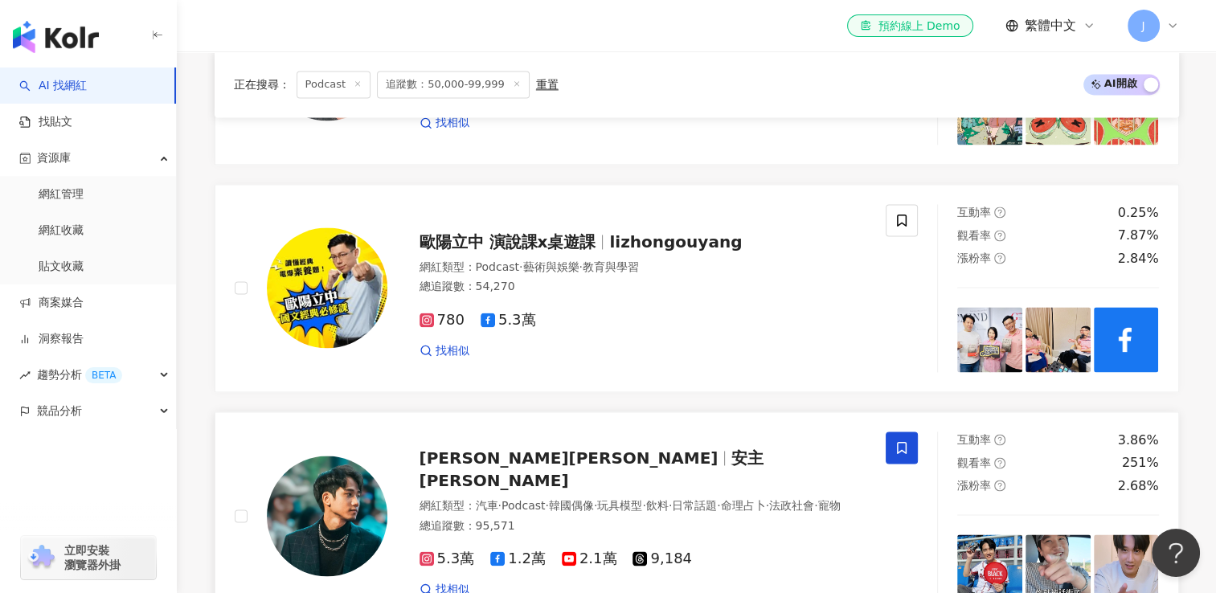
click at [903, 454] on icon at bounding box center [902, 448] width 10 height 12
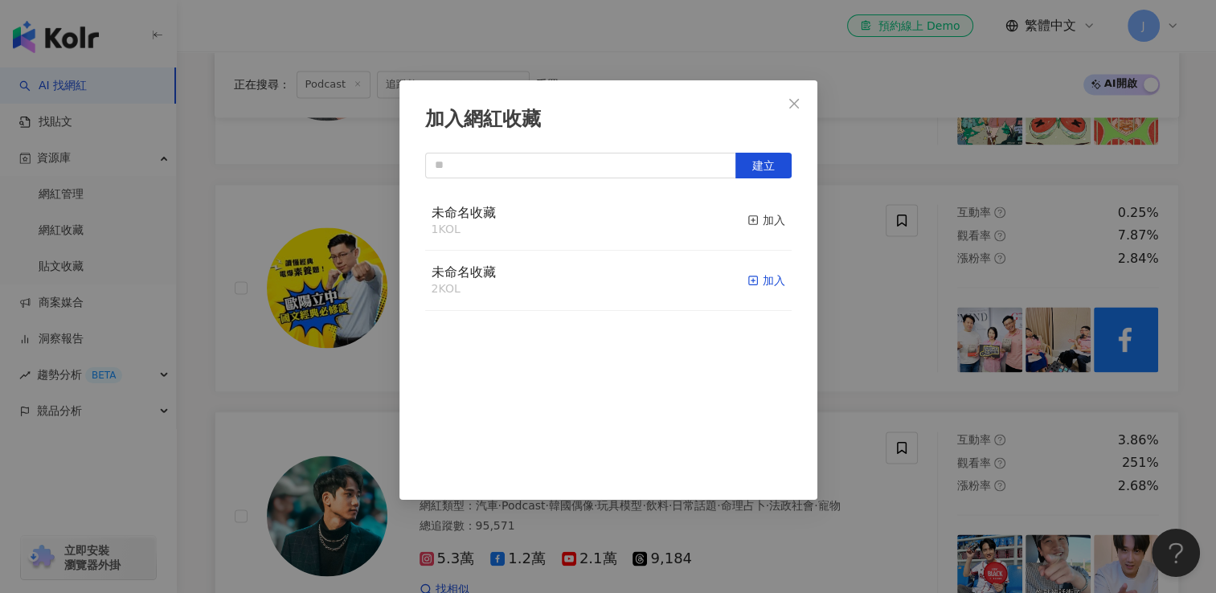
click at [756, 283] on div "加入" at bounding box center [767, 281] width 38 height 18
click at [798, 97] on icon "close" at bounding box center [794, 103] width 13 height 13
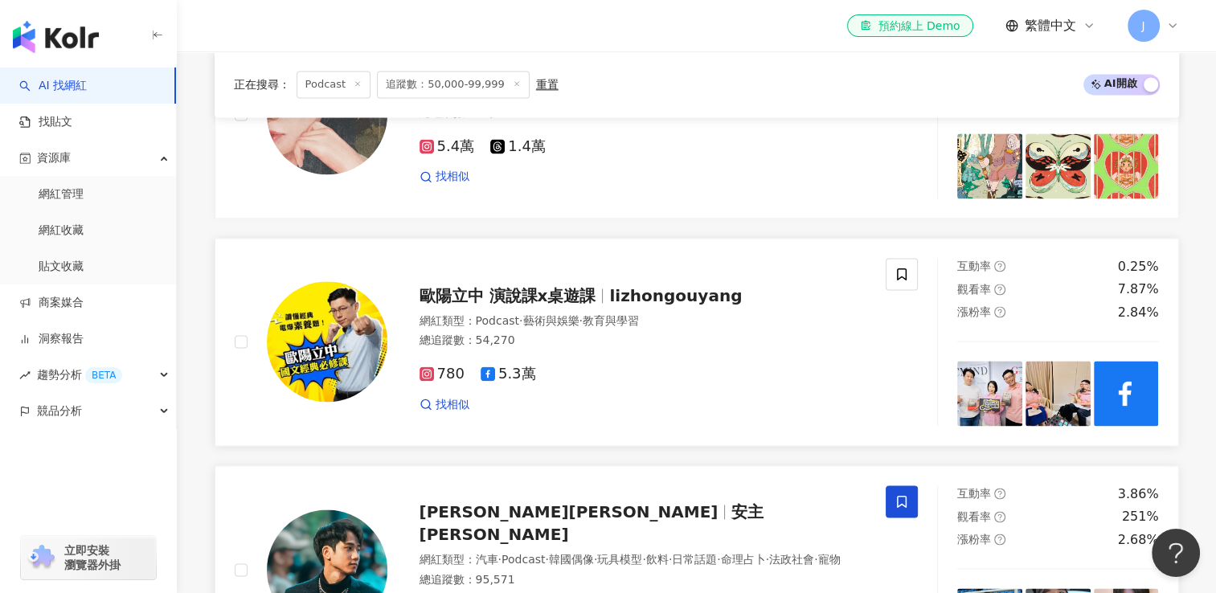
scroll to position [2229, 0]
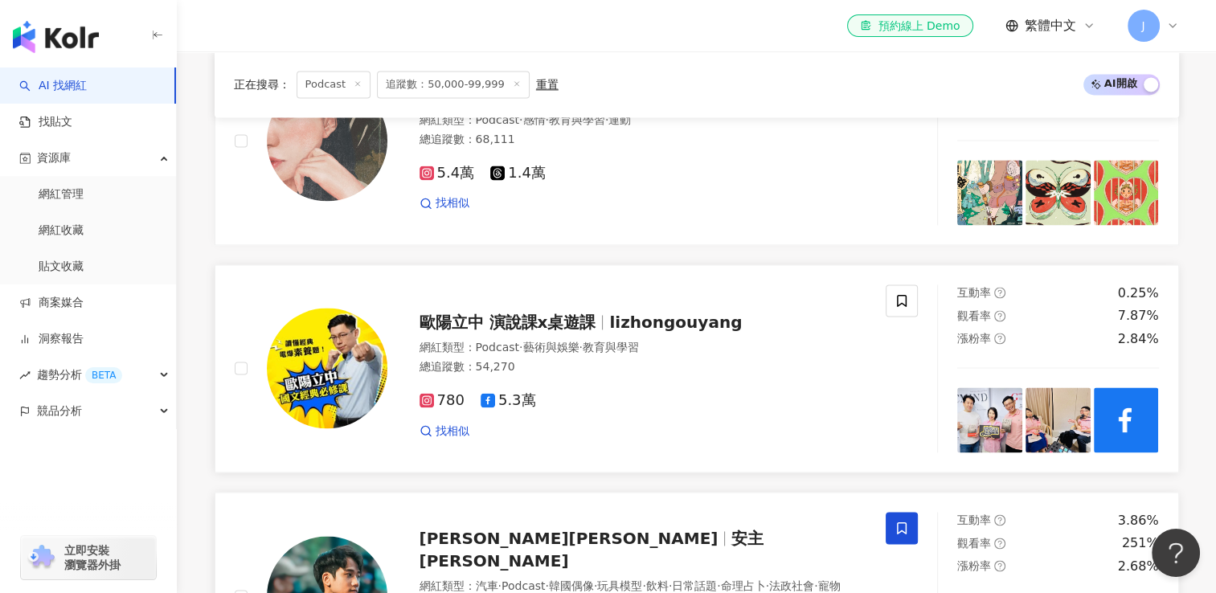
click at [457, 331] on span "歐陽立中 演說課x桌遊課" at bounding box center [508, 322] width 177 height 19
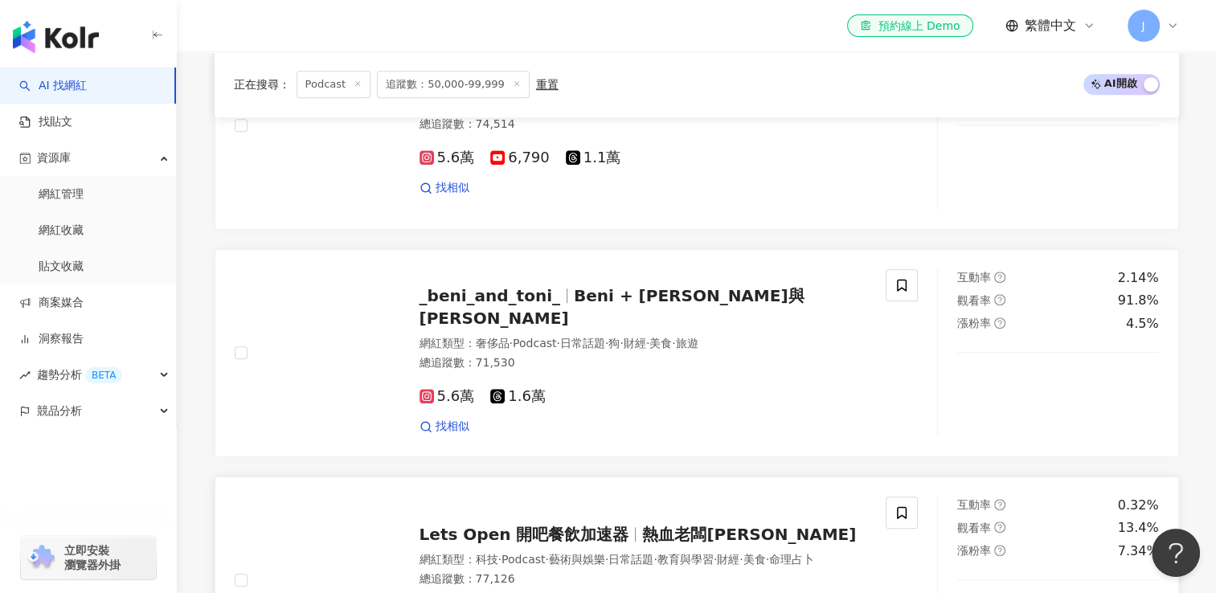
scroll to position [1023, 0]
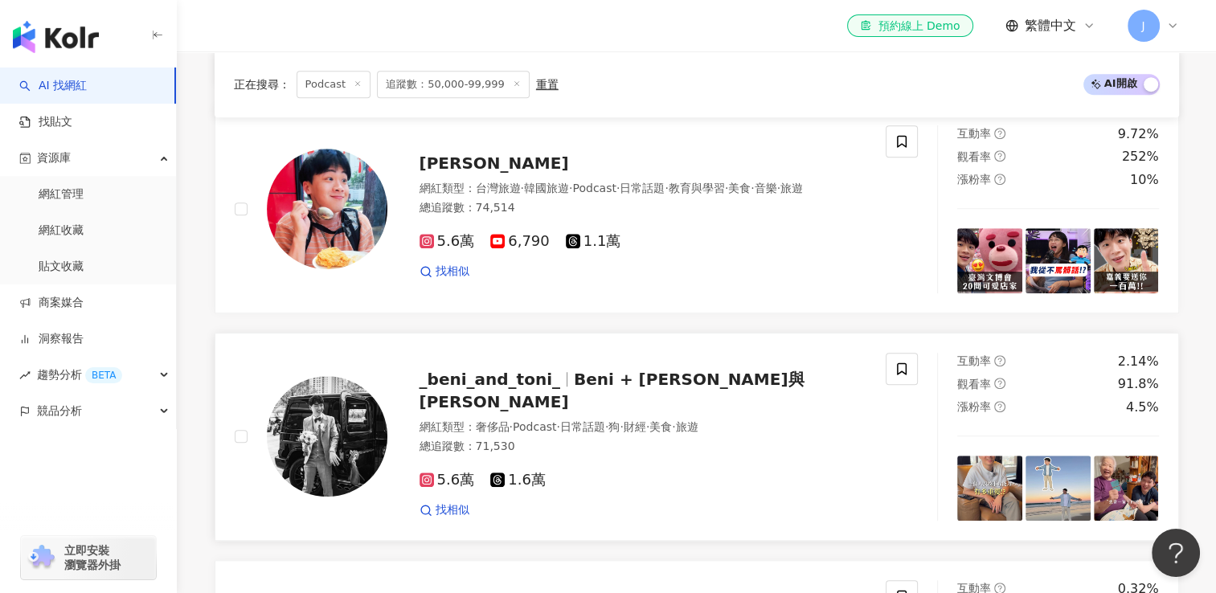
click at [470, 389] on span "_beni_and_toni_" at bounding box center [490, 379] width 141 height 19
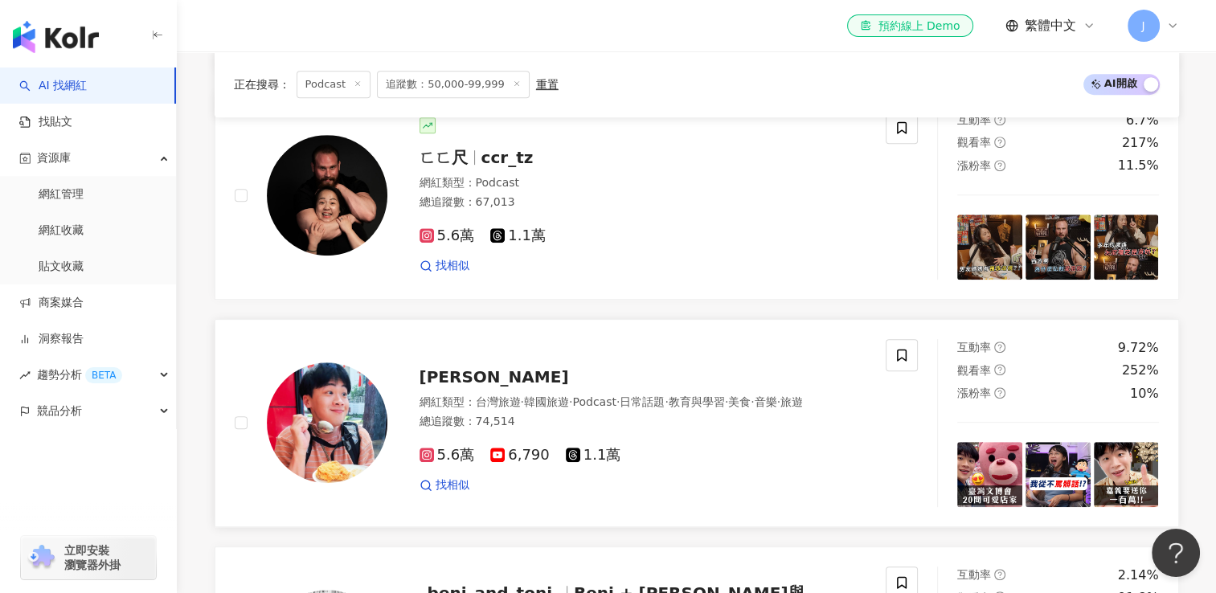
scroll to position [781, 0]
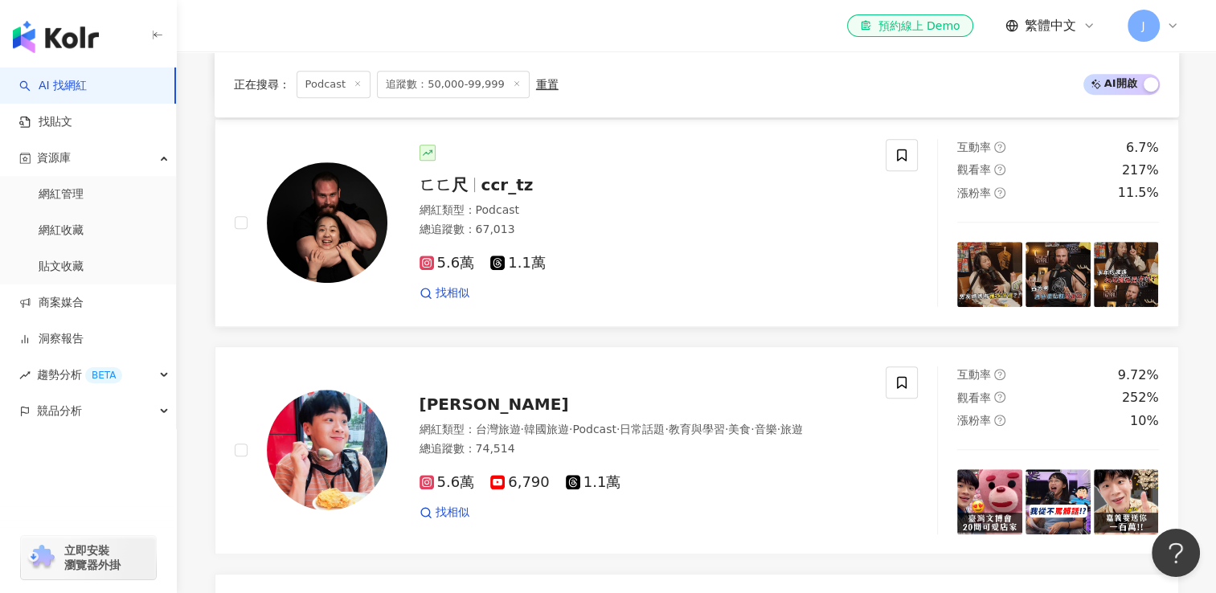
click at [438, 193] on span "ㄈㄈ尺" at bounding box center [444, 184] width 48 height 19
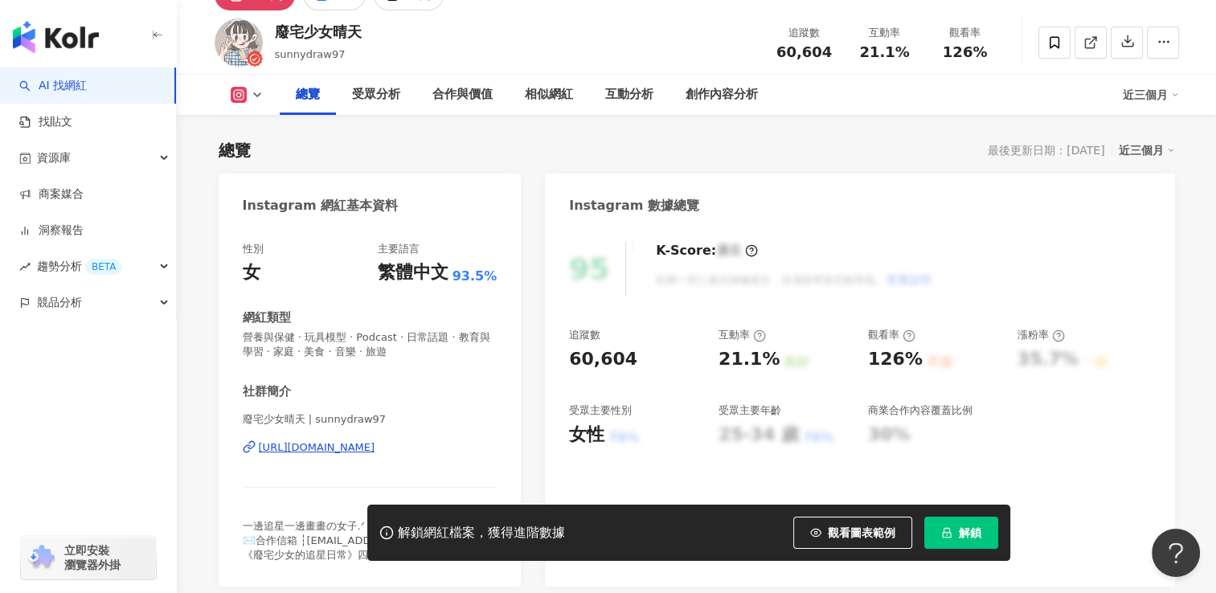
scroll to position [161, 0]
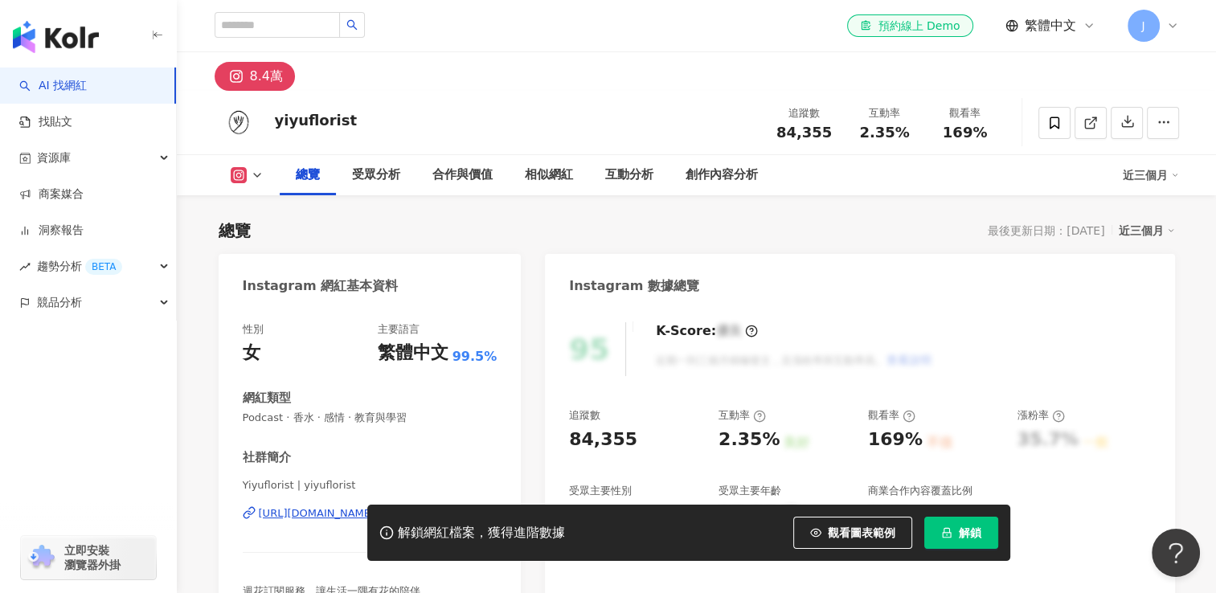
scroll to position [161, 0]
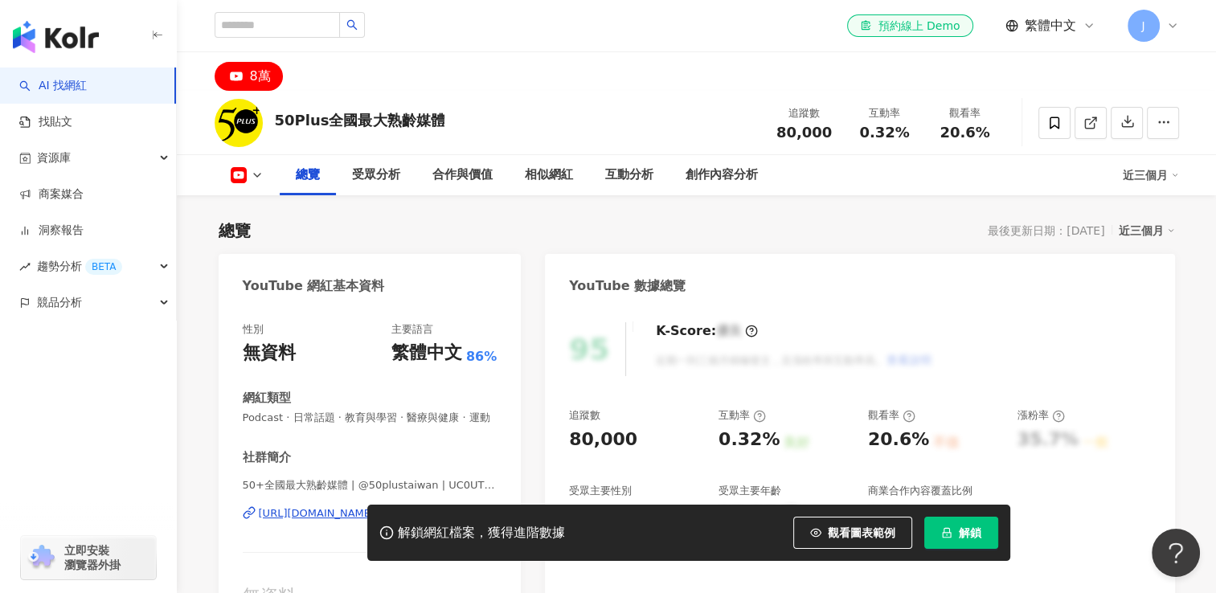
scroll to position [161, 0]
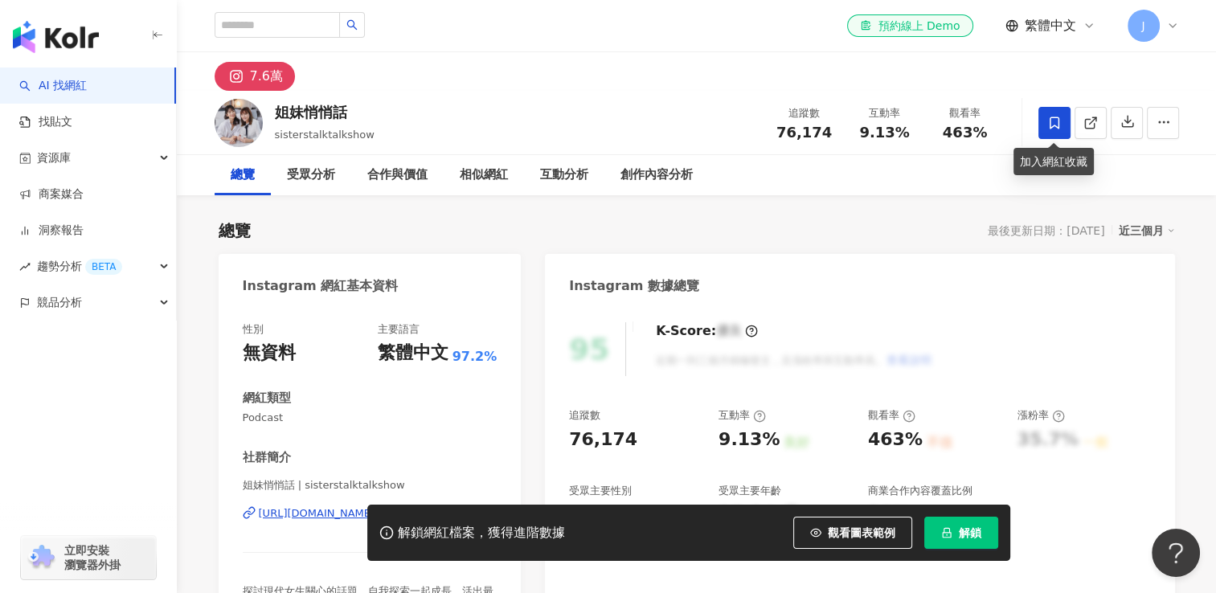
click at [1050, 120] on icon at bounding box center [1055, 123] width 10 height 12
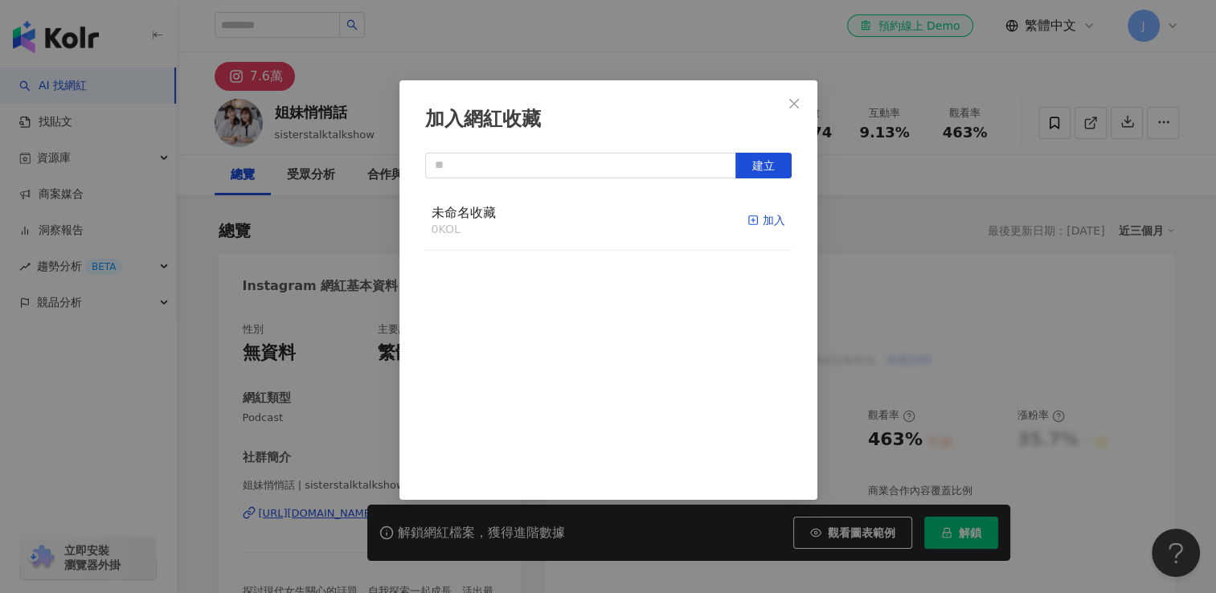
click at [757, 219] on div "加入" at bounding box center [767, 220] width 38 height 18
click at [799, 104] on icon "close" at bounding box center [794, 103] width 13 height 13
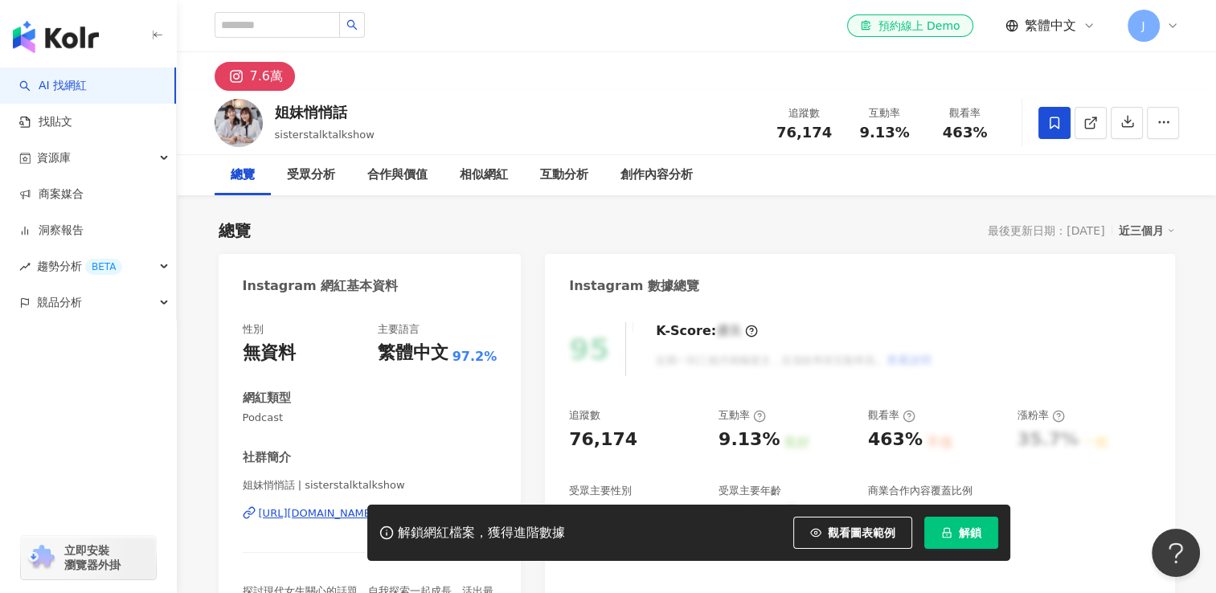
scroll to position [402, 0]
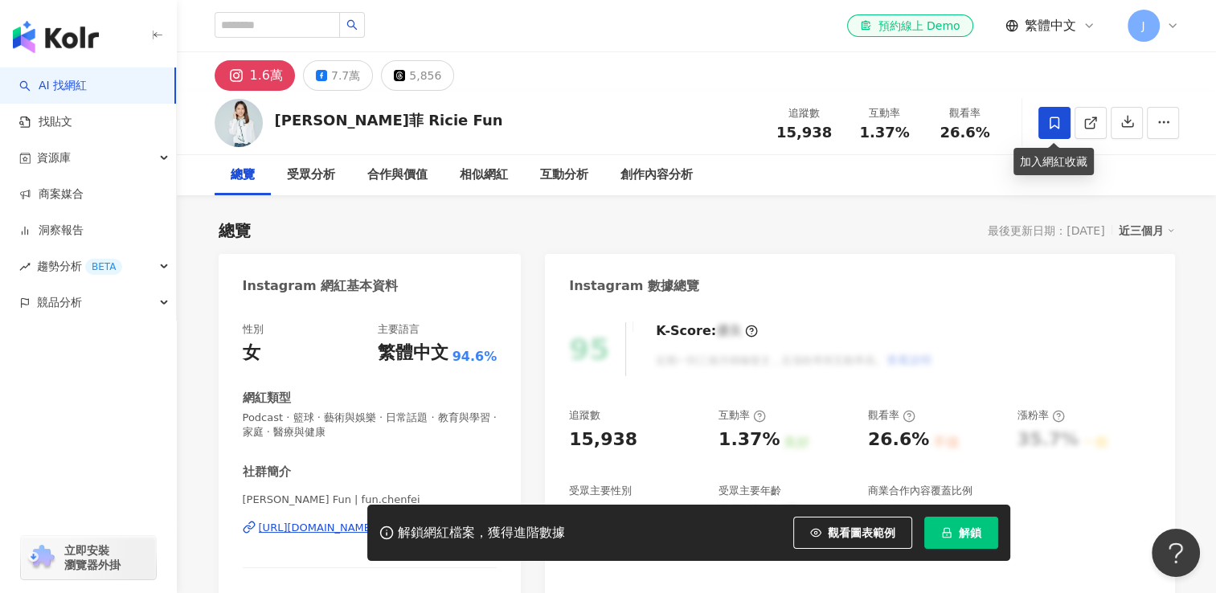
click at [1053, 129] on icon at bounding box center [1055, 123] width 14 height 14
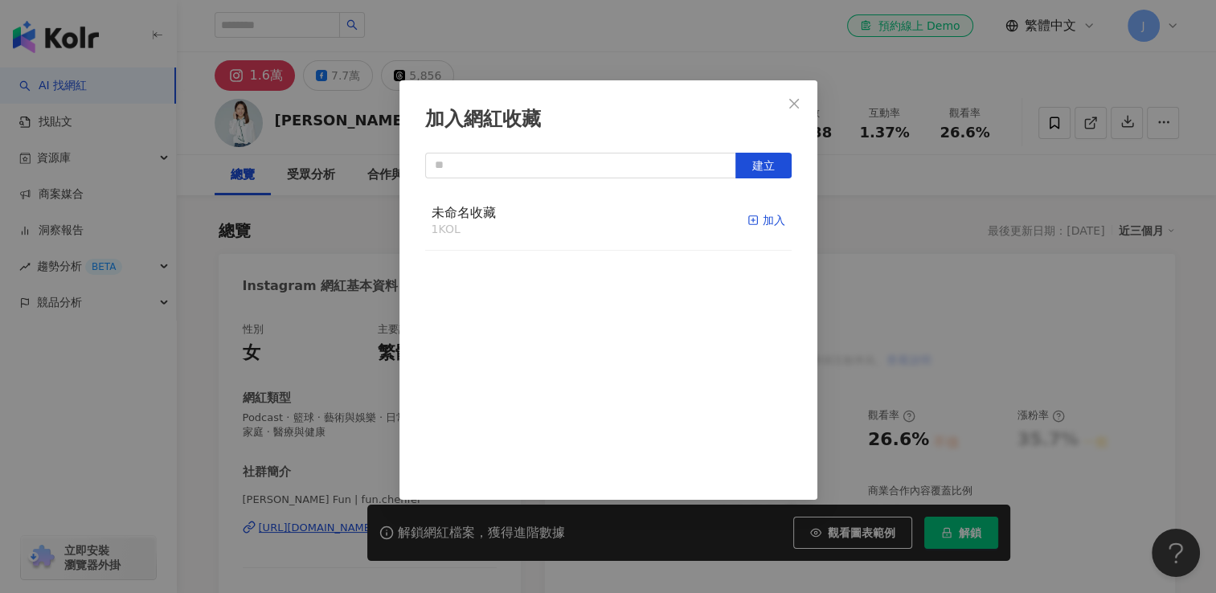
click at [761, 227] on div "加入" at bounding box center [767, 220] width 38 height 18
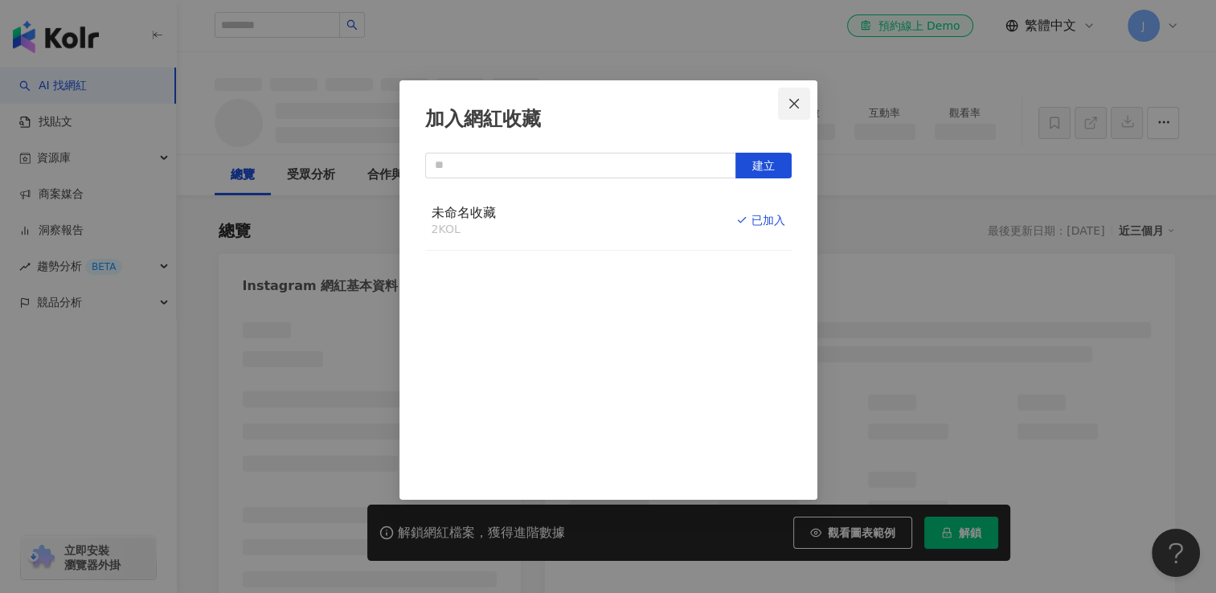
click at [798, 108] on icon "close" at bounding box center [794, 103] width 13 height 13
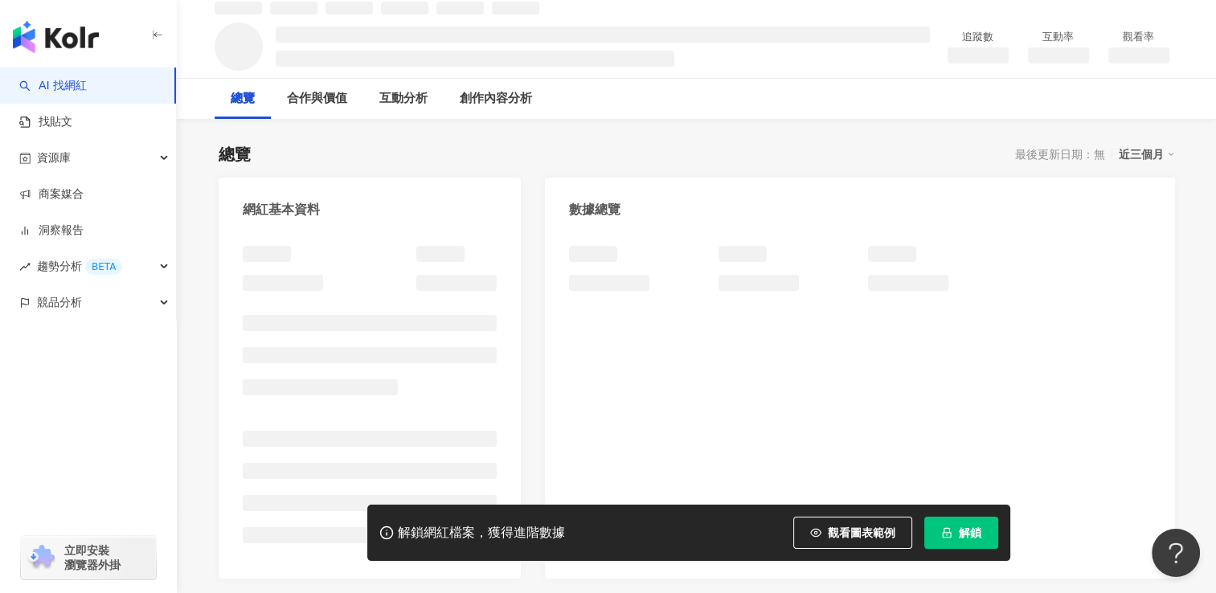
scroll to position [80, 0]
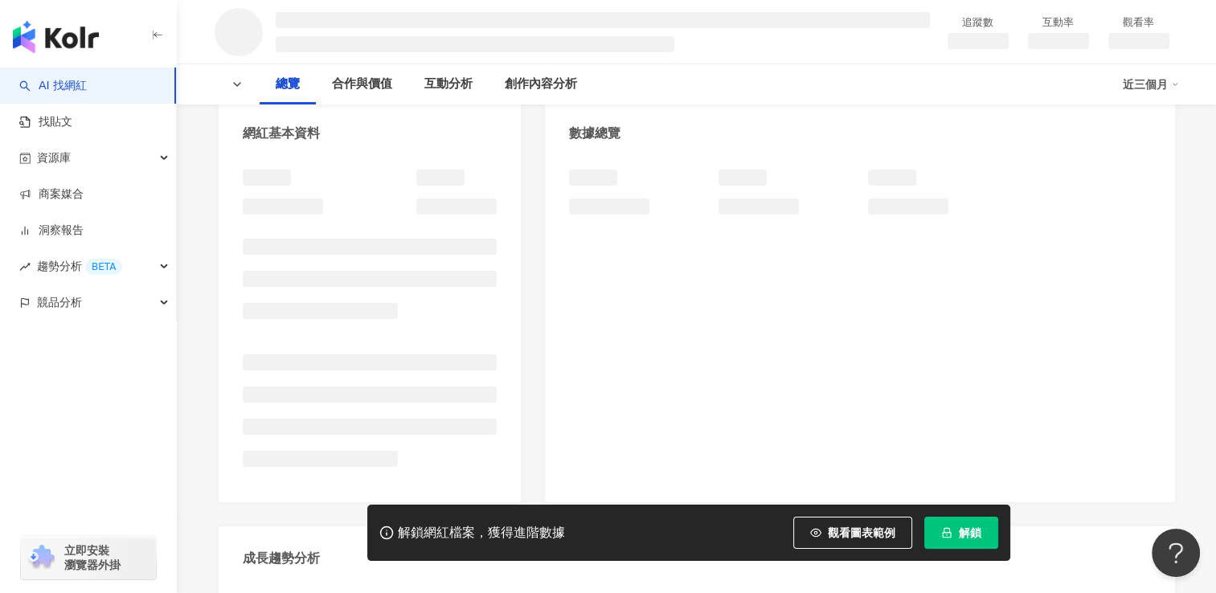
scroll to position [161, 0]
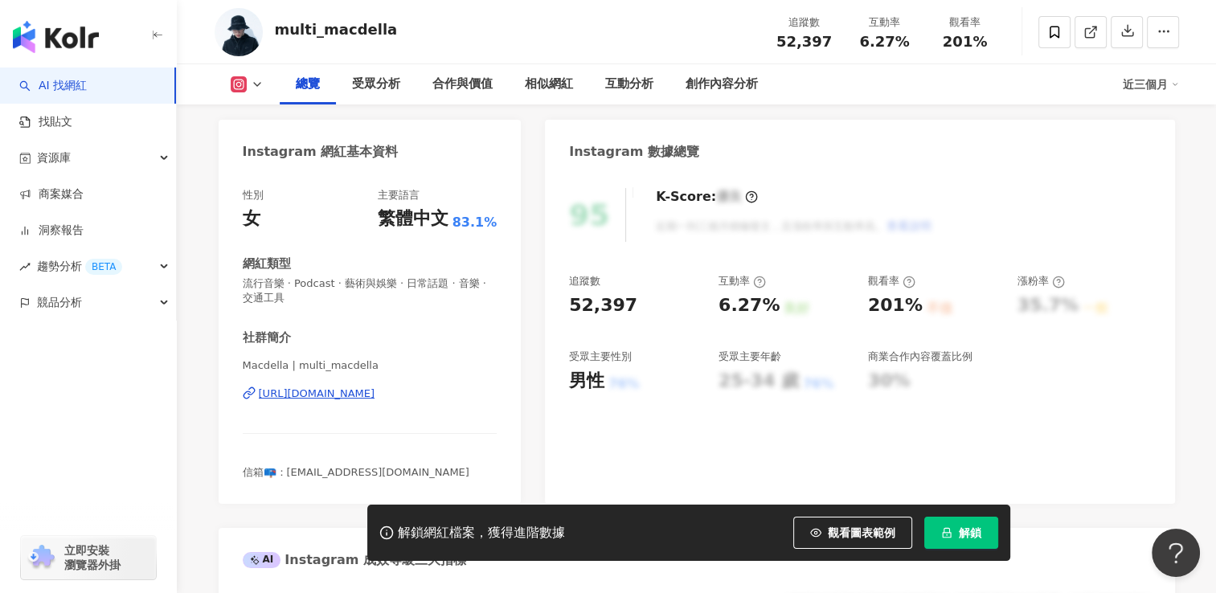
scroll to position [161, 0]
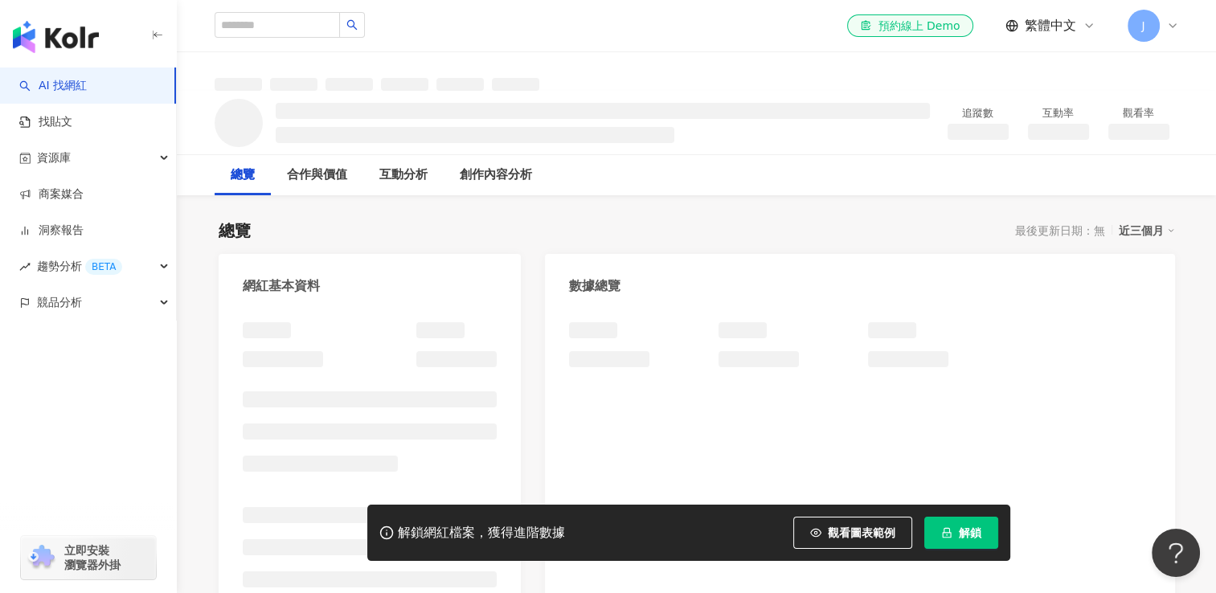
scroll to position [161, 0]
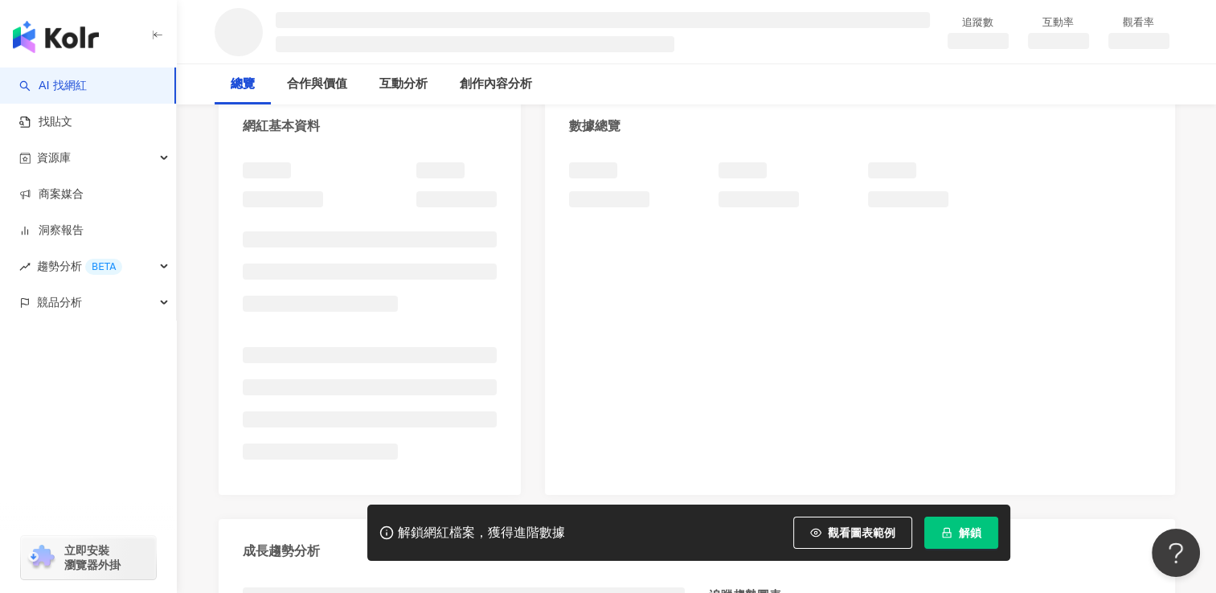
scroll to position [161, 0]
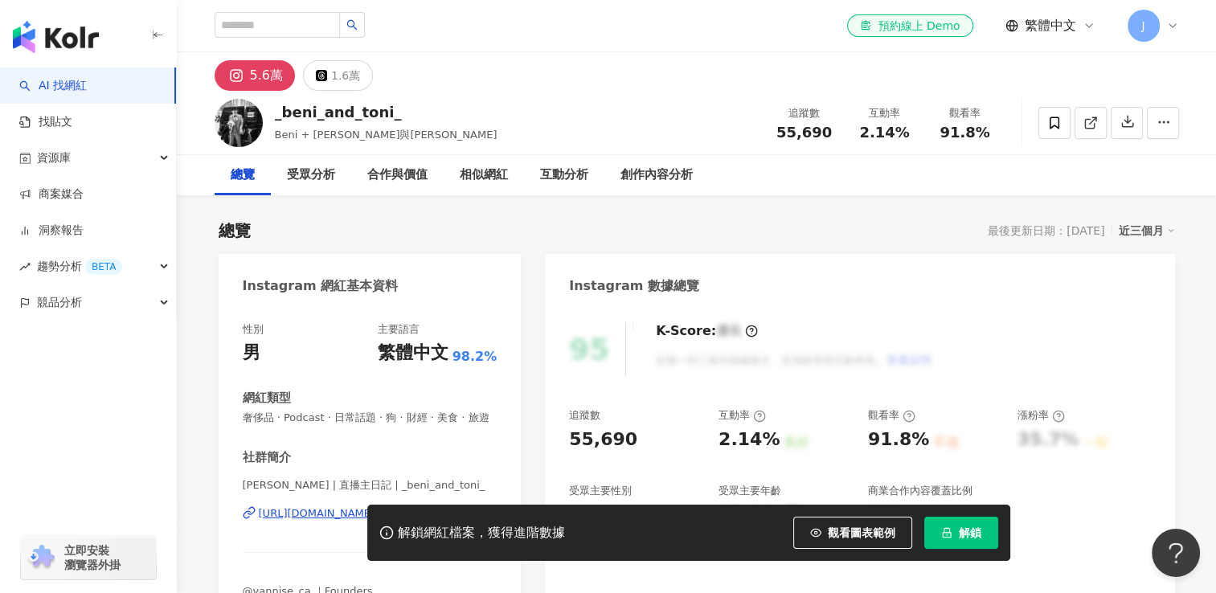
scroll to position [161, 0]
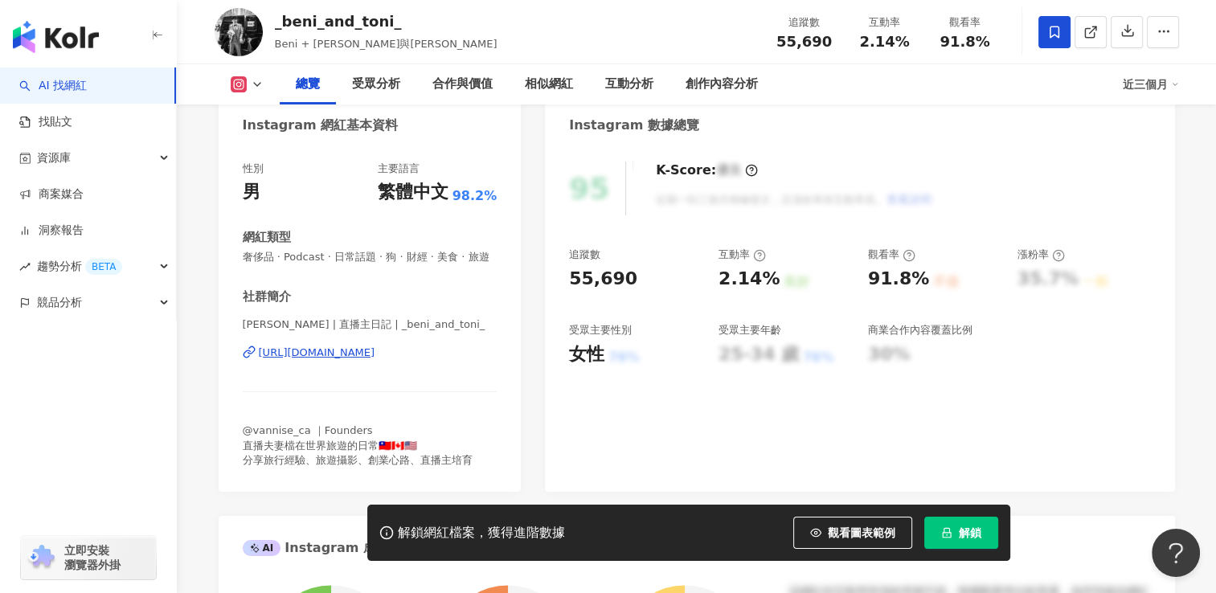
click at [1056, 39] on icon at bounding box center [1055, 32] width 14 height 14
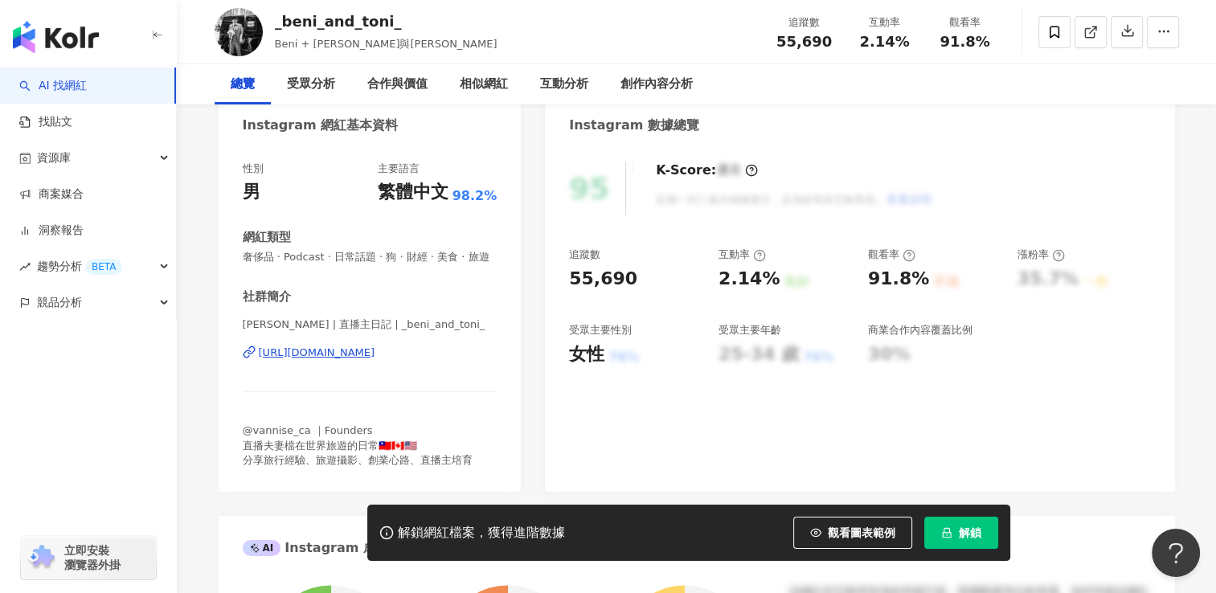
scroll to position [0, 0]
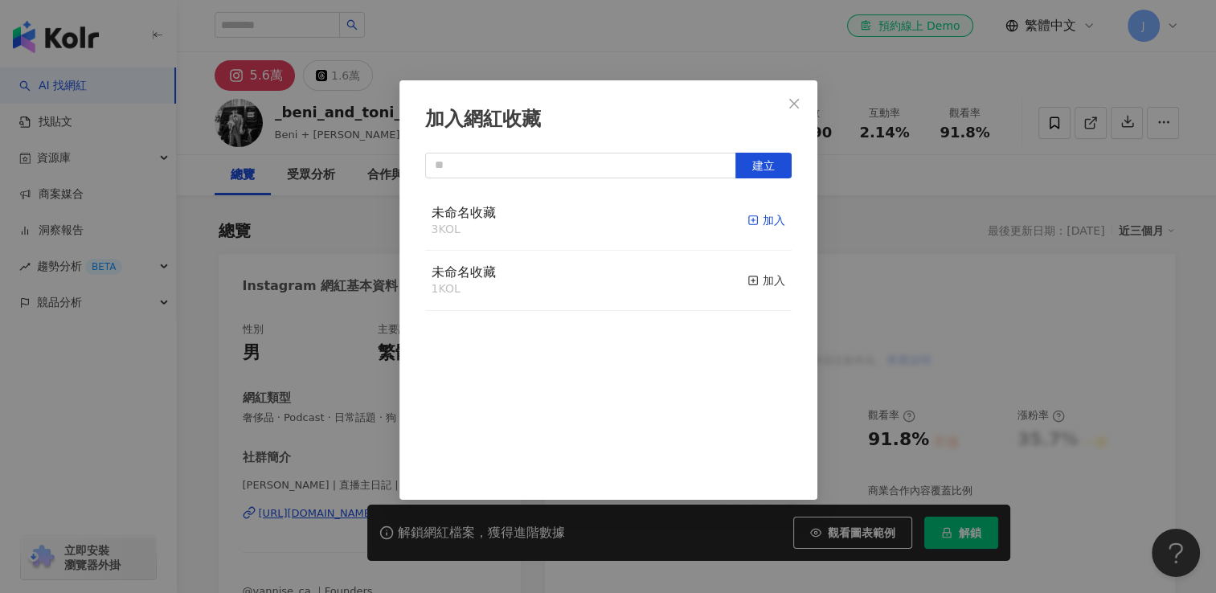
click at [759, 224] on div "加入" at bounding box center [767, 220] width 38 height 18
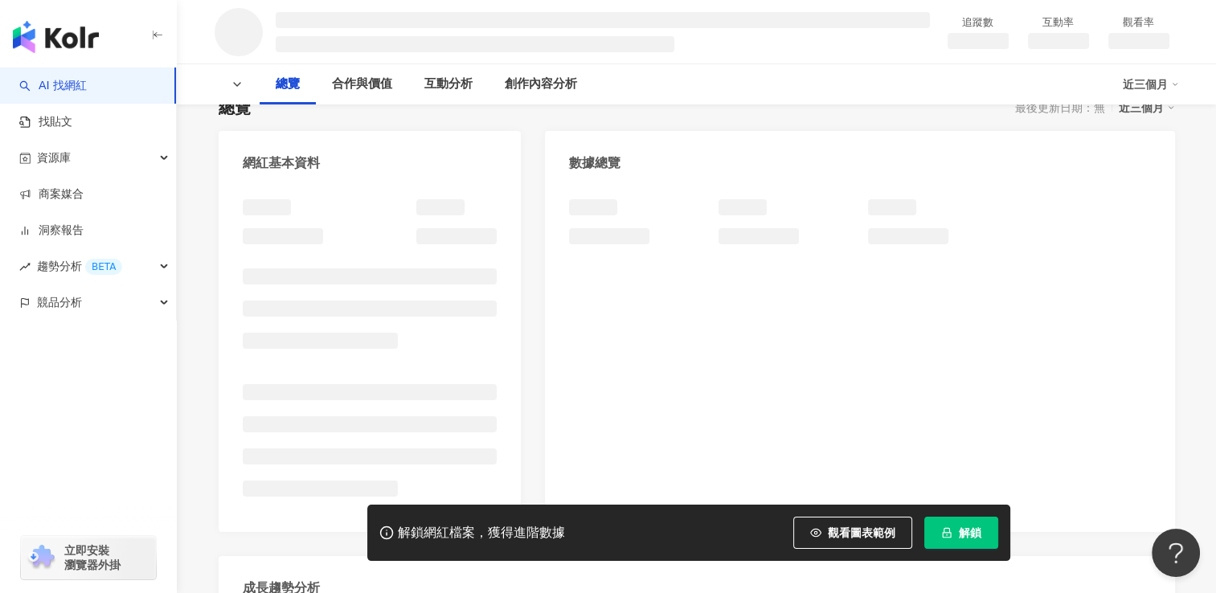
scroll to position [161, 0]
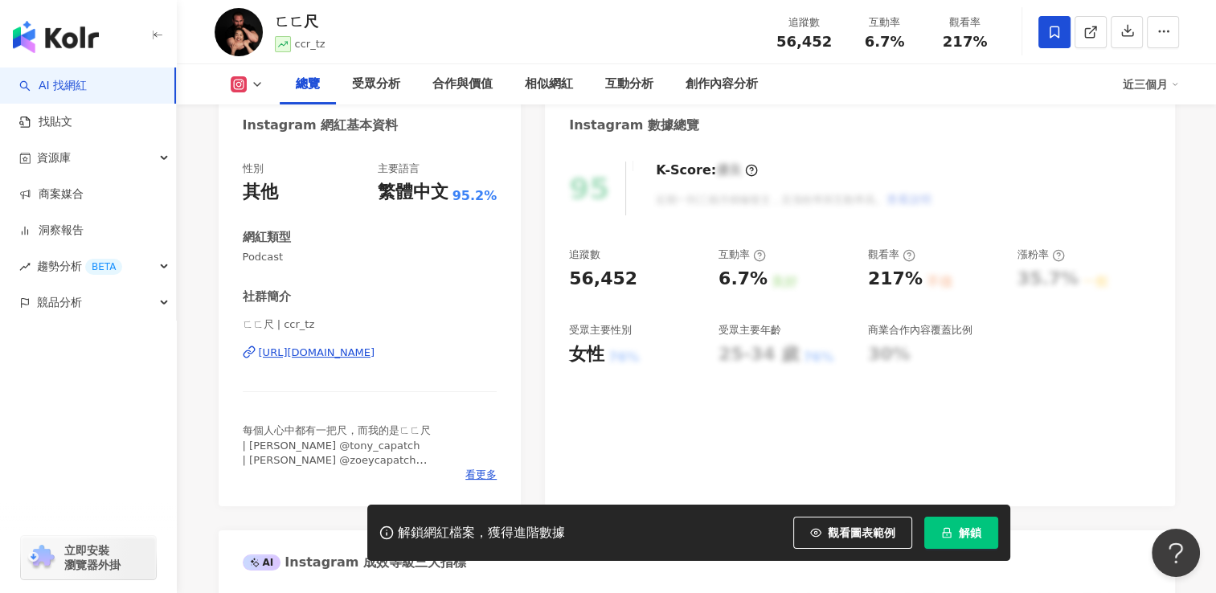
click at [1048, 39] on icon at bounding box center [1055, 32] width 14 height 14
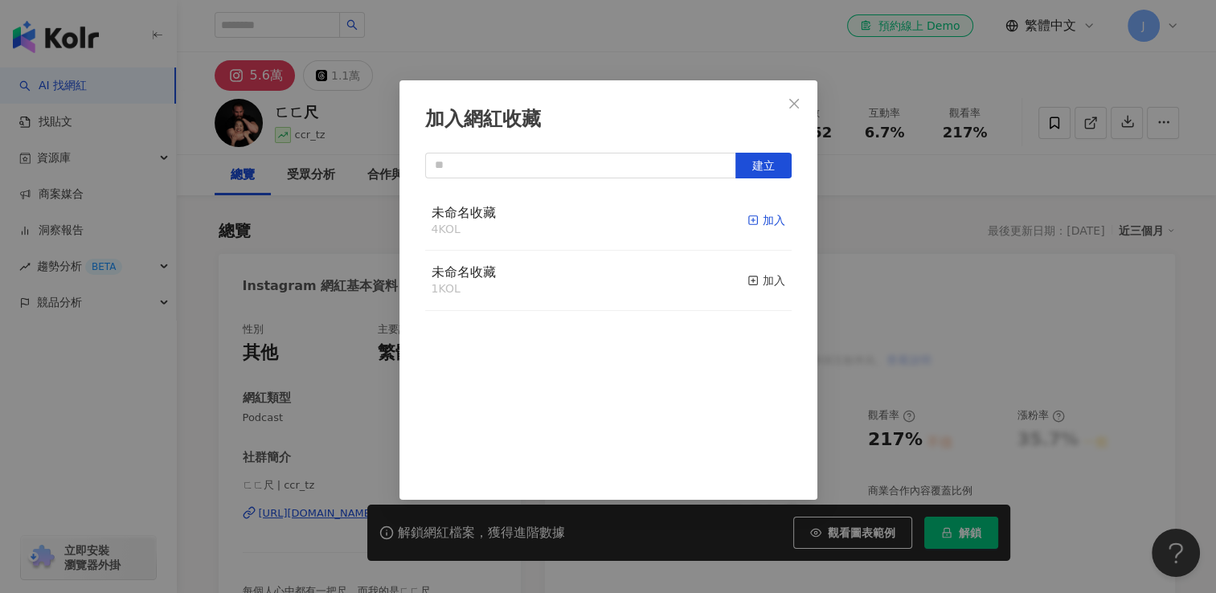
click at [754, 220] on div "加入" at bounding box center [767, 220] width 38 height 18
click at [794, 101] on icon "close" at bounding box center [794, 103] width 13 height 13
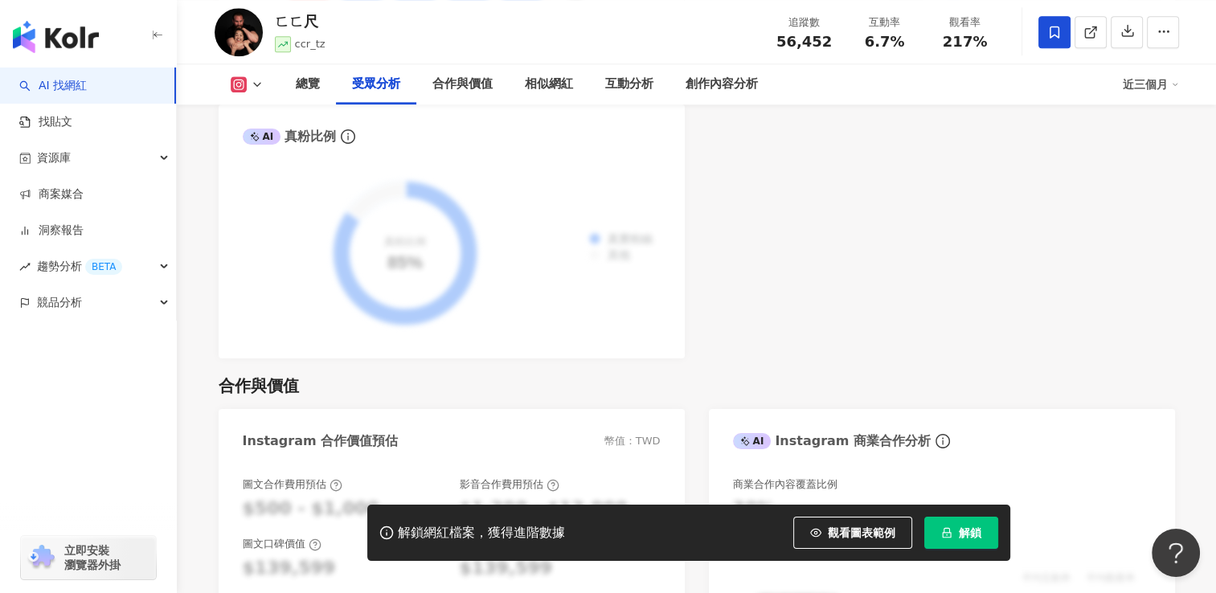
scroll to position [2251, 0]
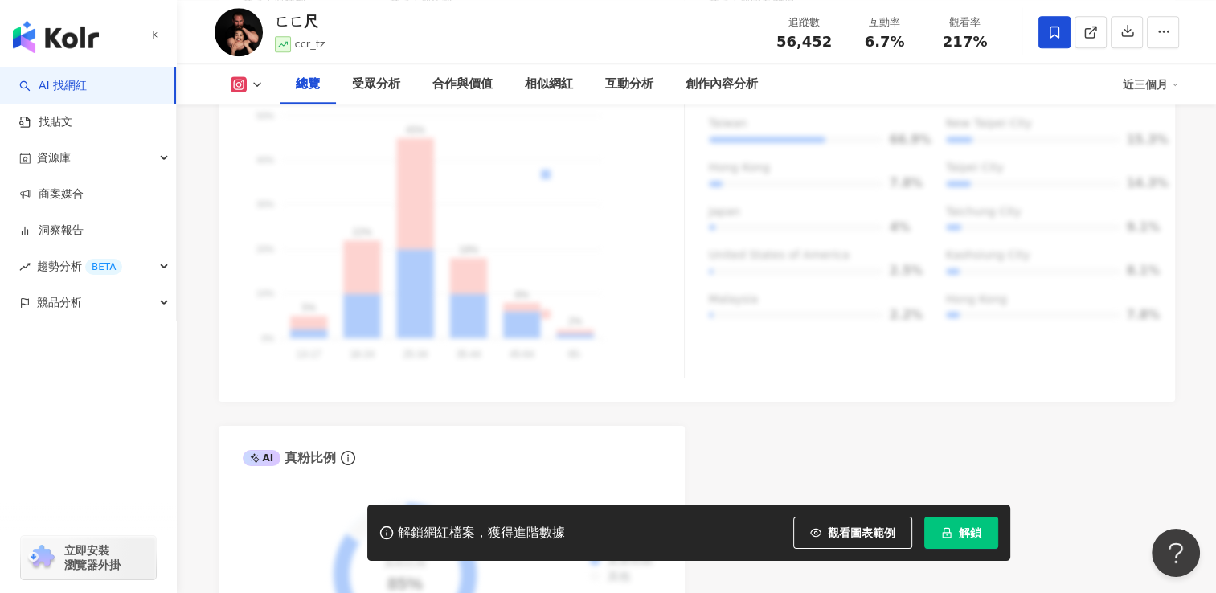
scroll to position [161, 0]
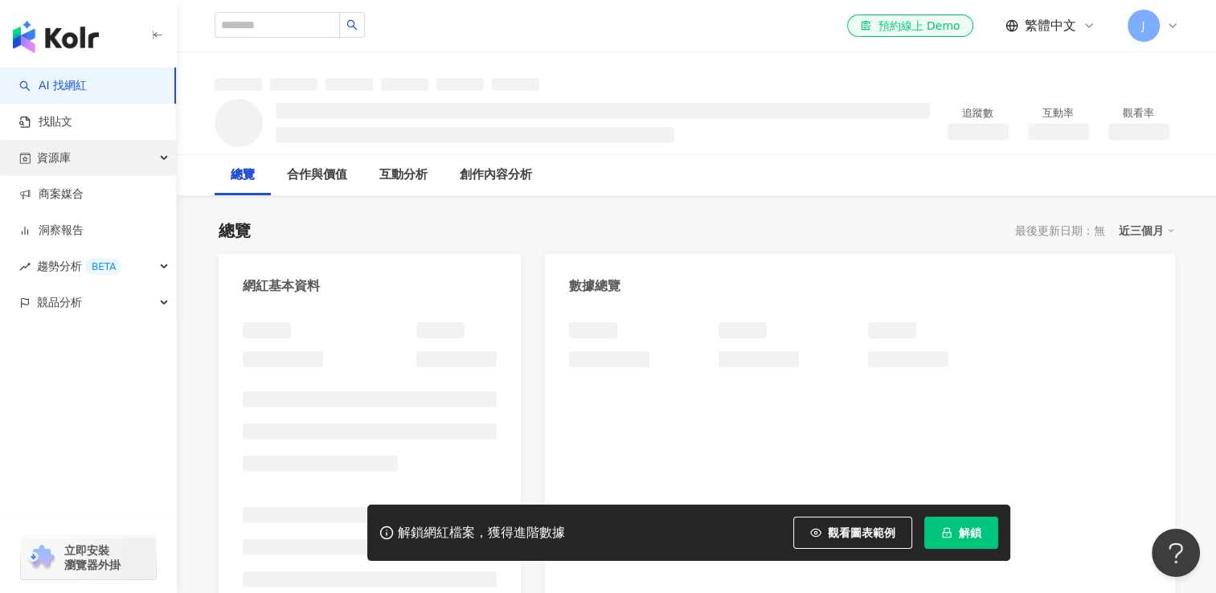
click at [121, 162] on div "資源庫" at bounding box center [88, 158] width 176 height 36
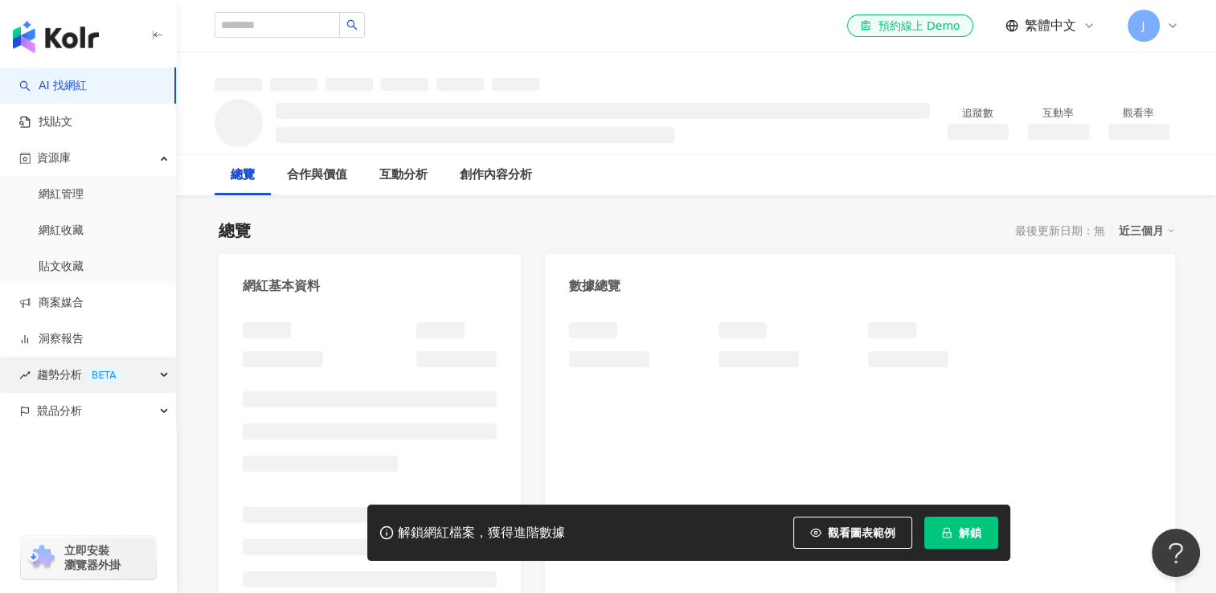
click at [110, 361] on span "趨勢分析 BETA" at bounding box center [79, 375] width 85 height 36
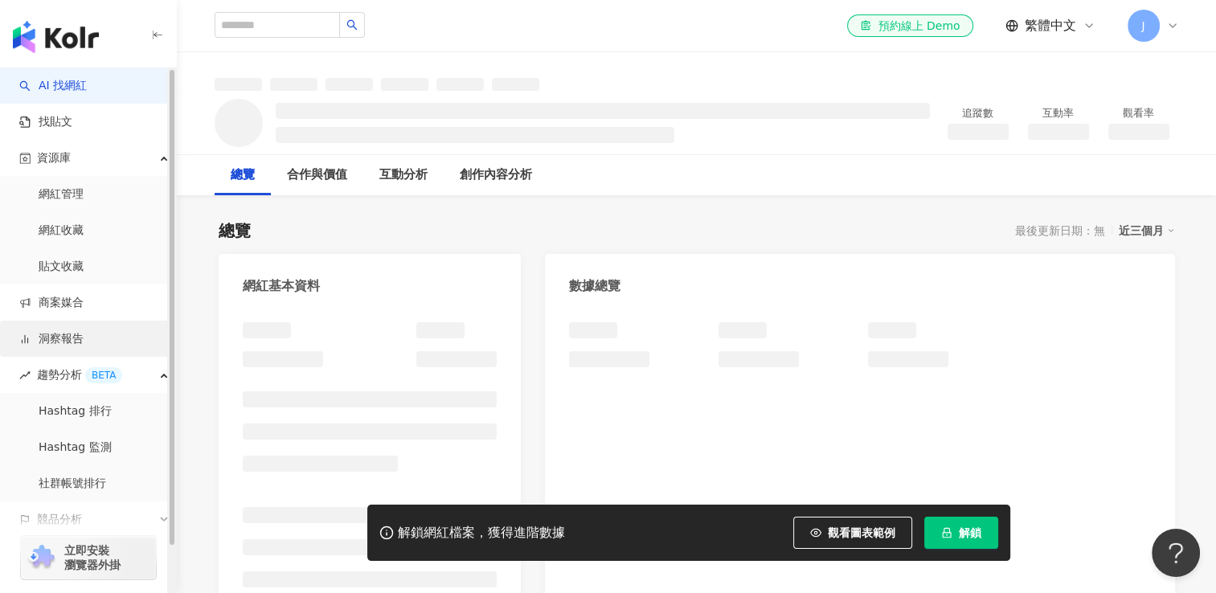
click at [84, 341] on link "洞察報告" at bounding box center [51, 339] width 64 height 16
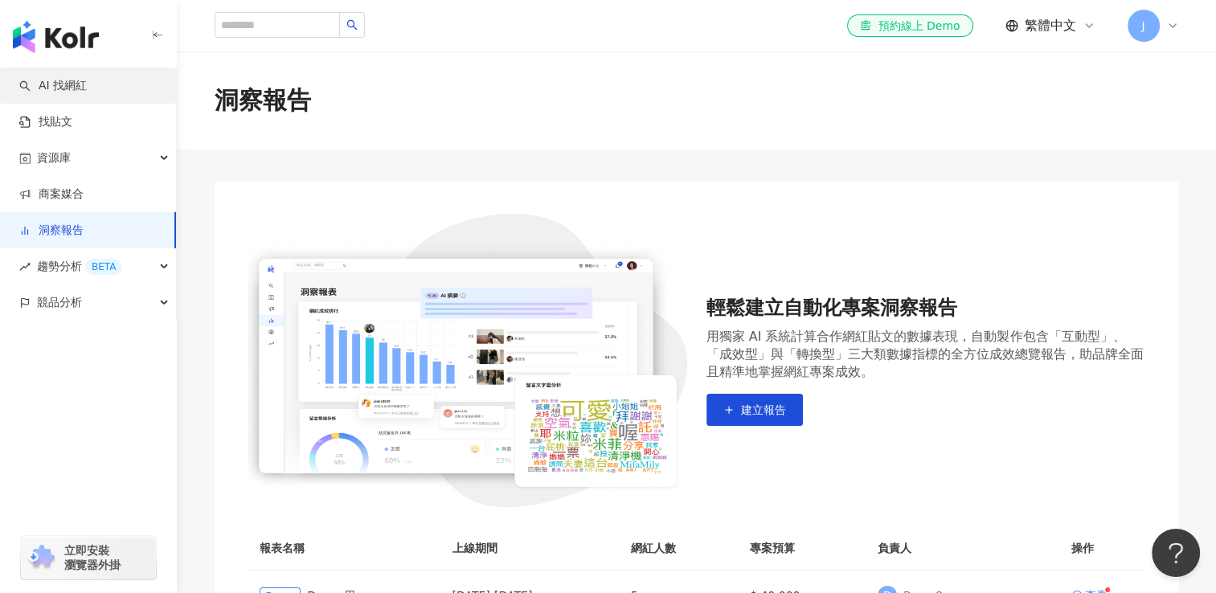
click at [58, 78] on link "AI 找網紅" at bounding box center [53, 86] width 68 height 16
click at [64, 78] on link "AI 找網紅" at bounding box center [53, 86] width 68 height 16
click at [67, 80] on link "AI 找網紅" at bounding box center [53, 86] width 68 height 16
click at [306, 21] on div "el-icon-cs 預約線上 Demo 繁體中文 J" at bounding box center [697, 25] width 965 height 51
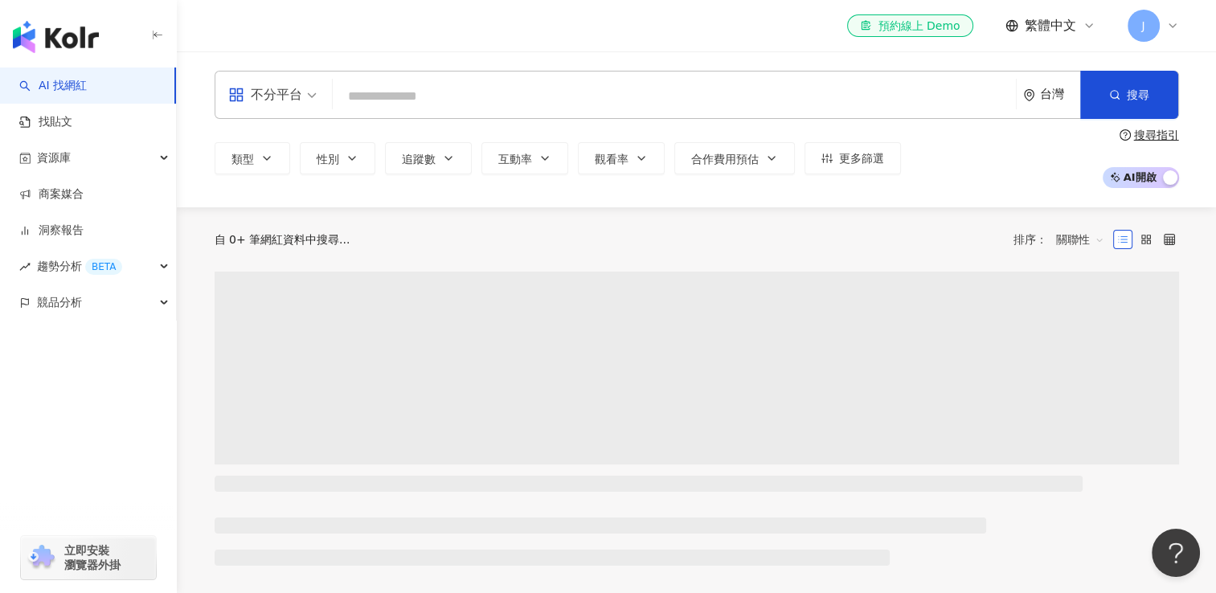
click at [306, 104] on span "不分平台" at bounding box center [272, 95] width 88 height 26
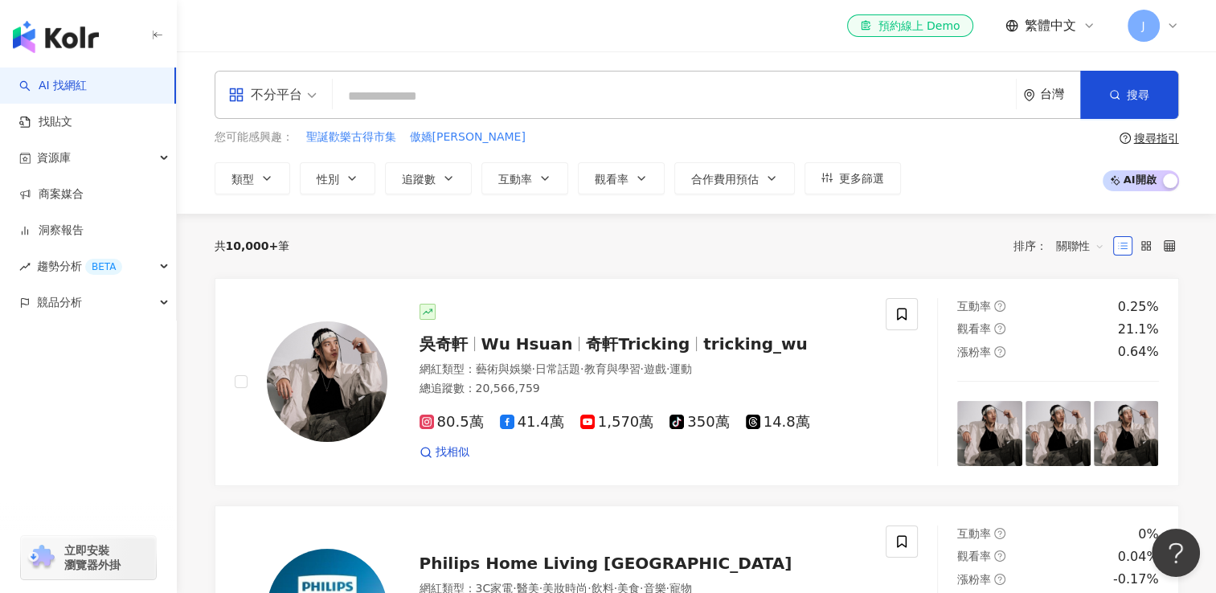
click at [609, 153] on div "您可能感興趣： 聖誕歡樂古得市集 傲嬌小熊洋 類型 性別 追蹤數 互動率 觀看率 合作費用預估 更多篩選" at bounding box center [558, 162] width 687 height 66
click at [859, 183] on span "更多篩選" at bounding box center [861, 178] width 45 height 13
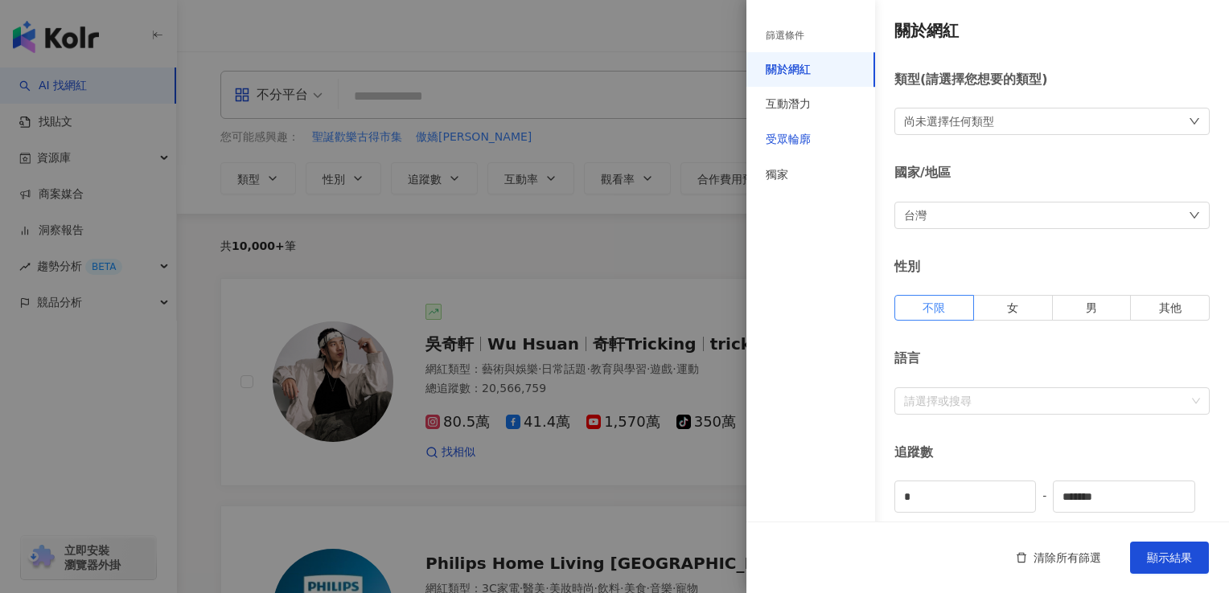
click at [804, 140] on div "受眾輪廓" at bounding box center [787, 140] width 45 height 16
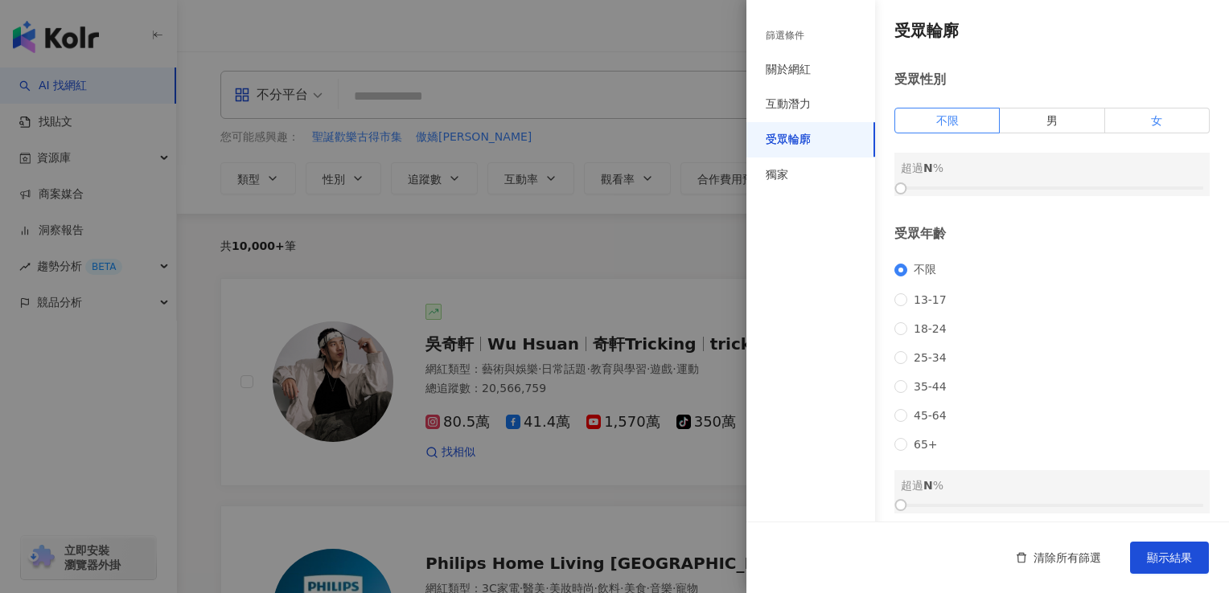
click at [1151, 121] on span "女" at bounding box center [1156, 120] width 11 height 13
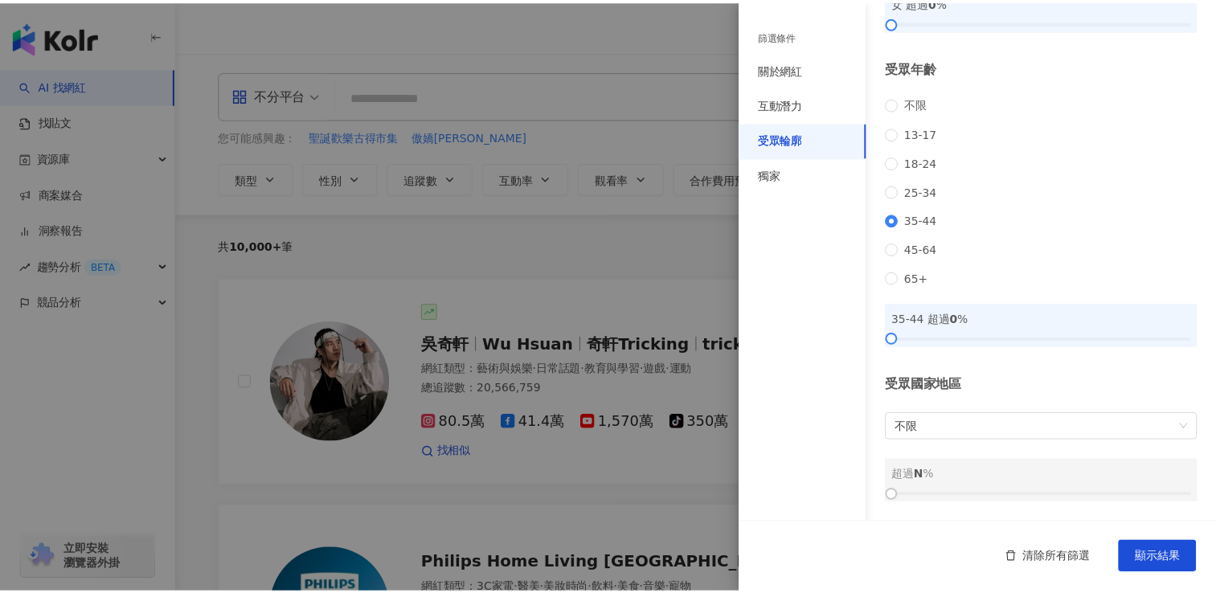
scroll to position [187, 0]
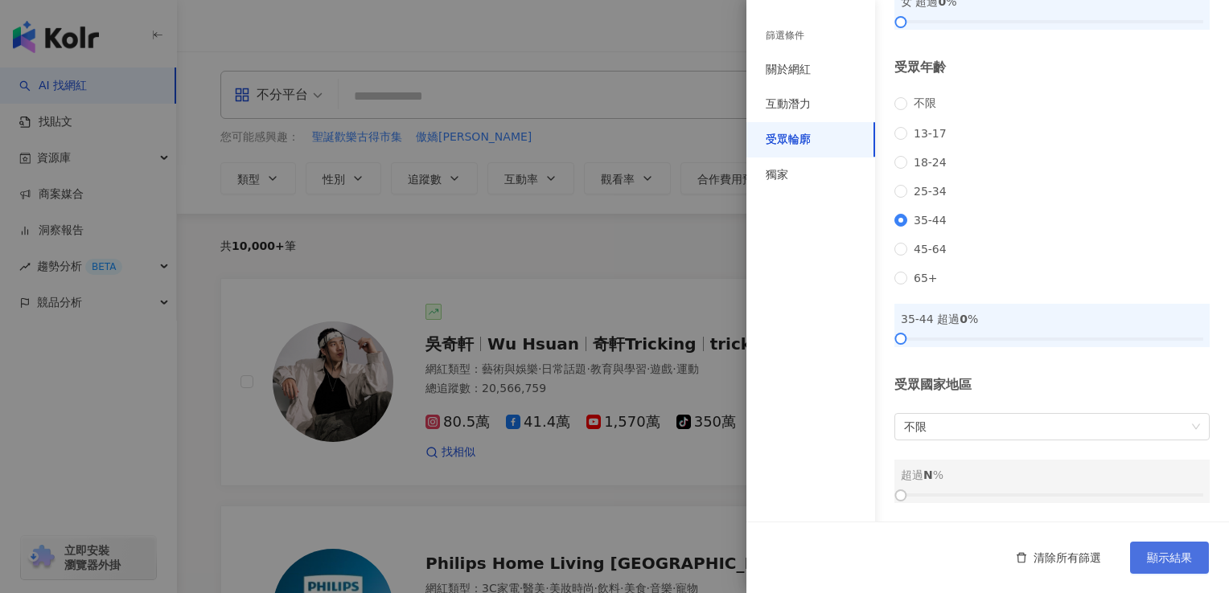
click at [1187, 564] on span "顯示結果" at bounding box center [1168, 558] width 45 height 13
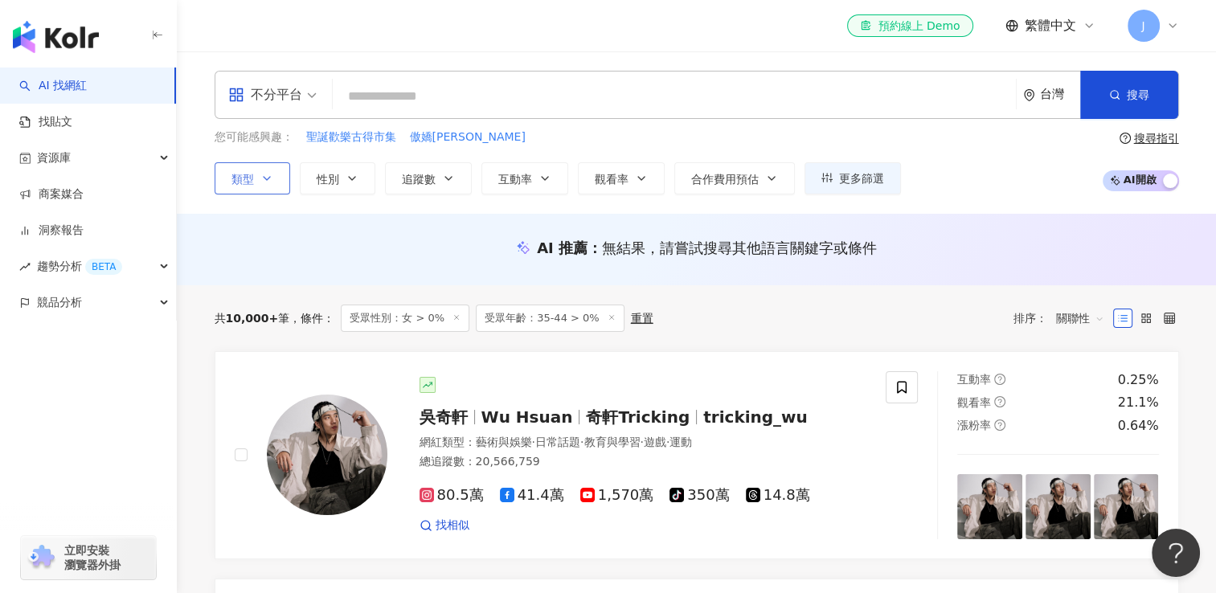
click at [242, 178] on span "類型" at bounding box center [243, 179] width 23 height 13
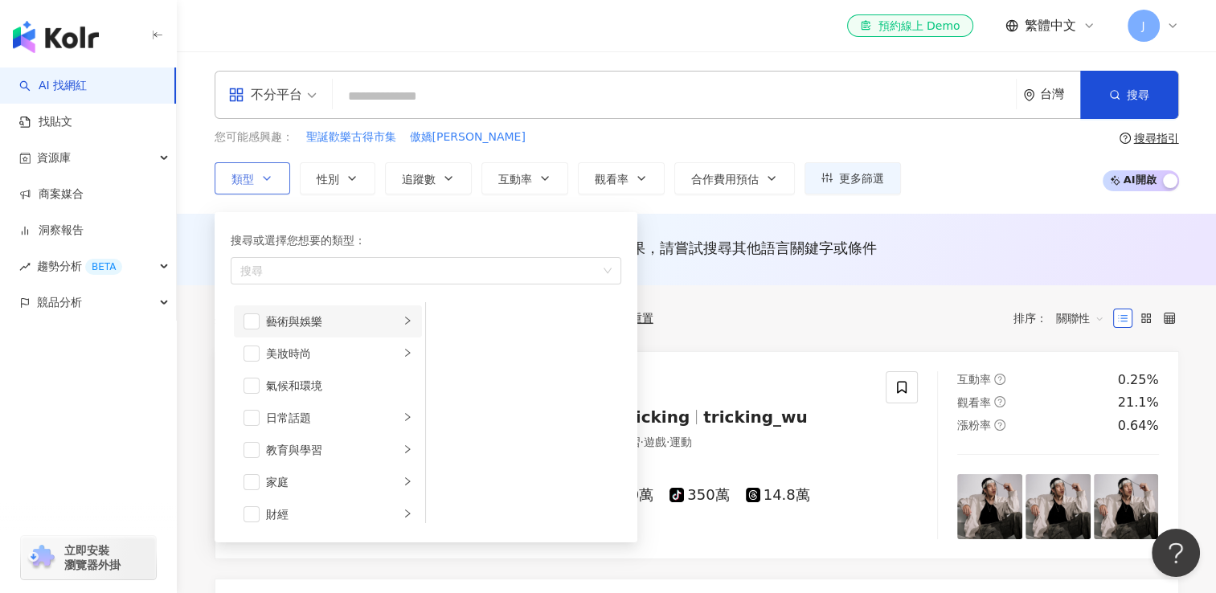
click at [322, 314] on div "藝術與娛樂" at bounding box center [332, 322] width 133 height 18
click at [470, 417] on div "Podcast" at bounding box center [534, 418] width 147 height 18
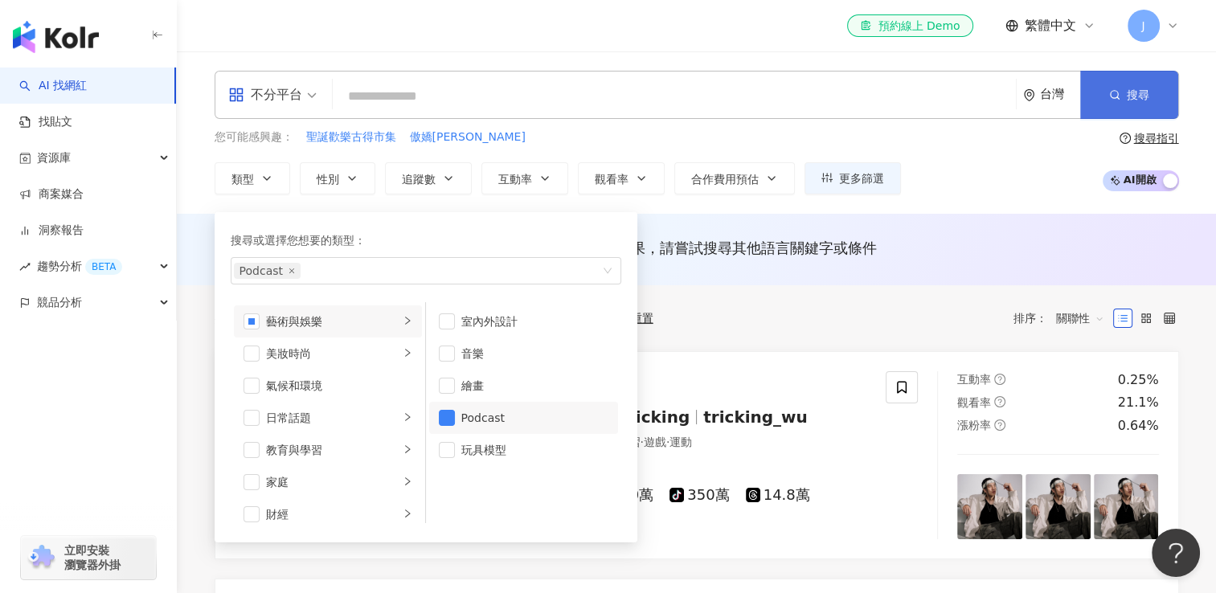
click at [1118, 88] on span "button" at bounding box center [1115, 94] width 11 height 13
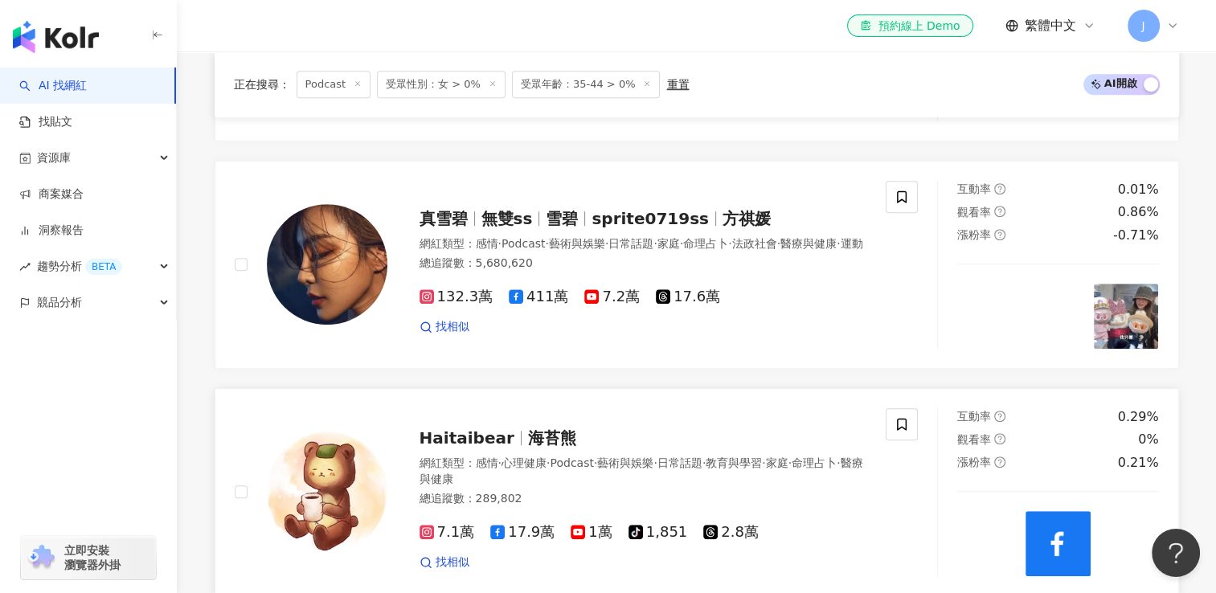
scroll to position [1286, 0]
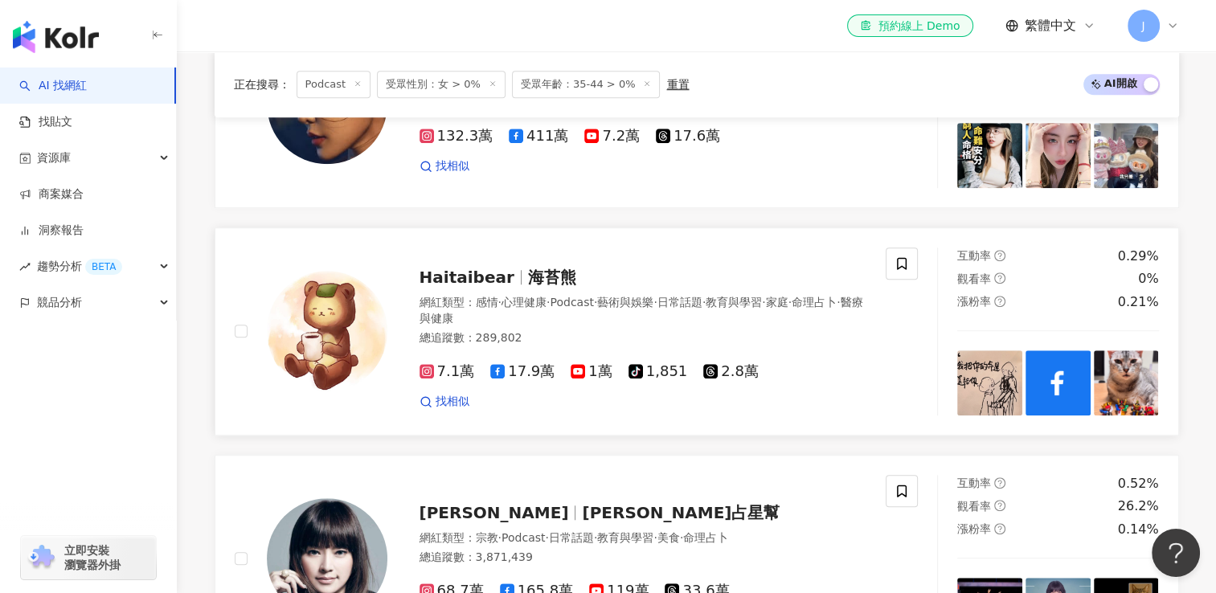
click at [318, 325] on img at bounding box center [327, 331] width 121 height 121
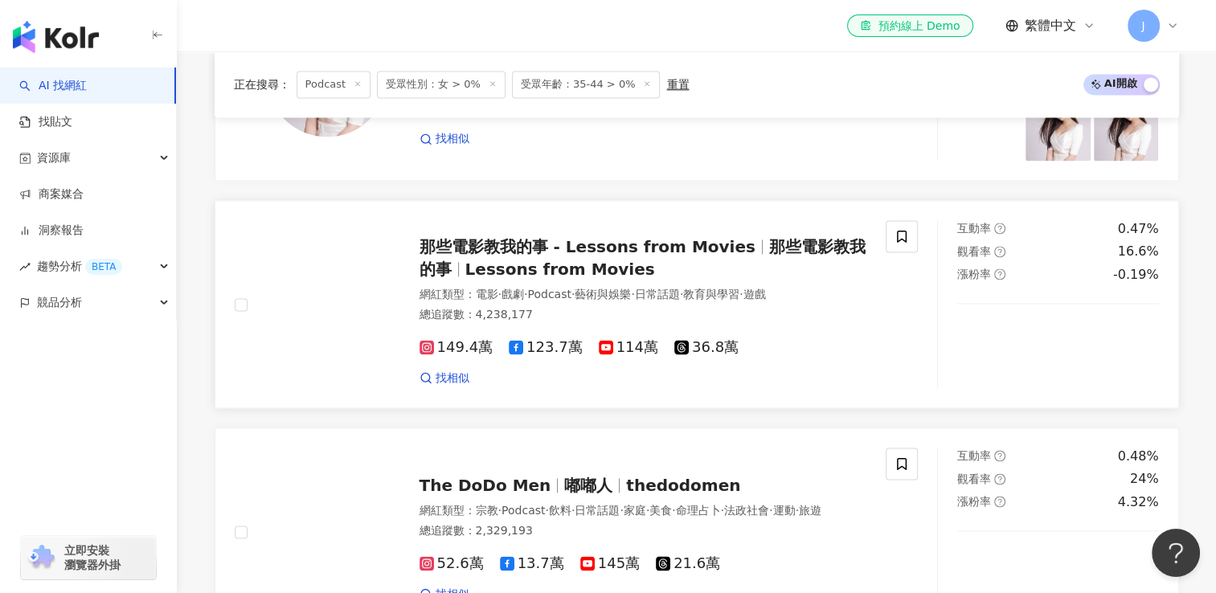
scroll to position [2251, 0]
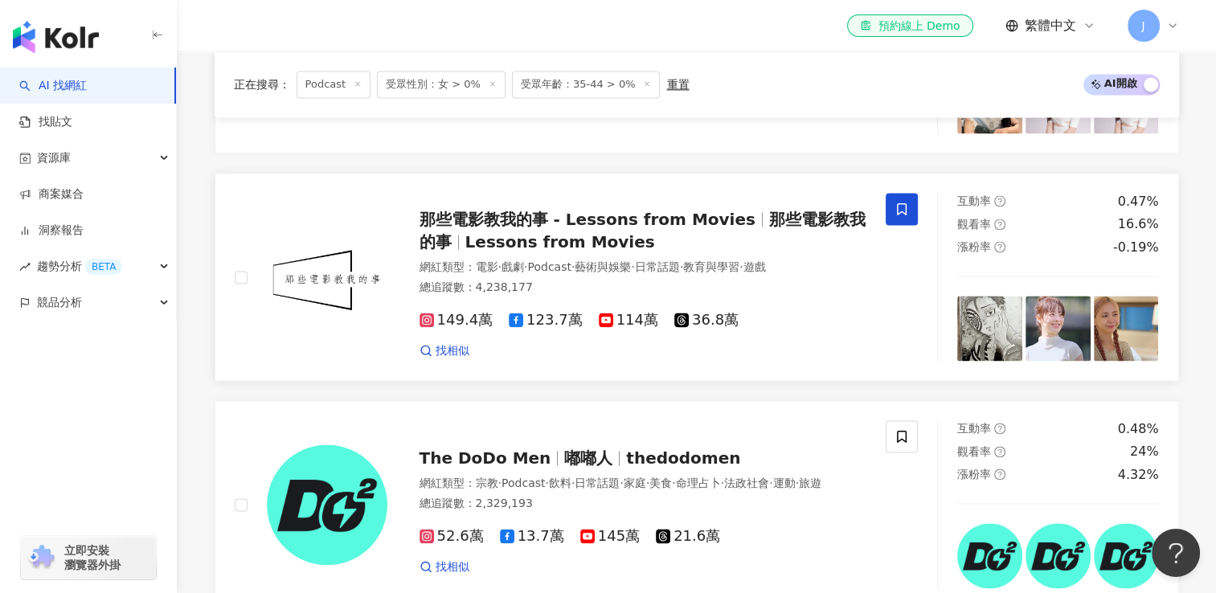
click at [915, 193] on span at bounding box center [902, 209] width 32 height 32
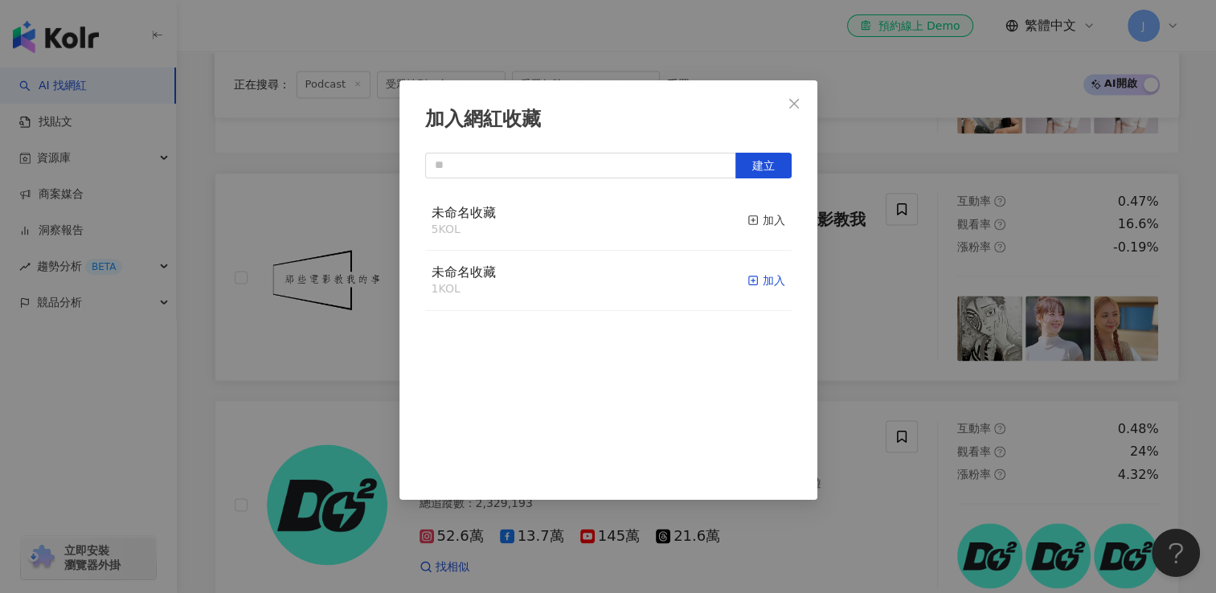
click at [753, 279] on div "加入" at bounding box center [767, 281] width 38 height 18
click at [794, 98] on icon "close" at bounding box center [794, 103] width 13 height 13
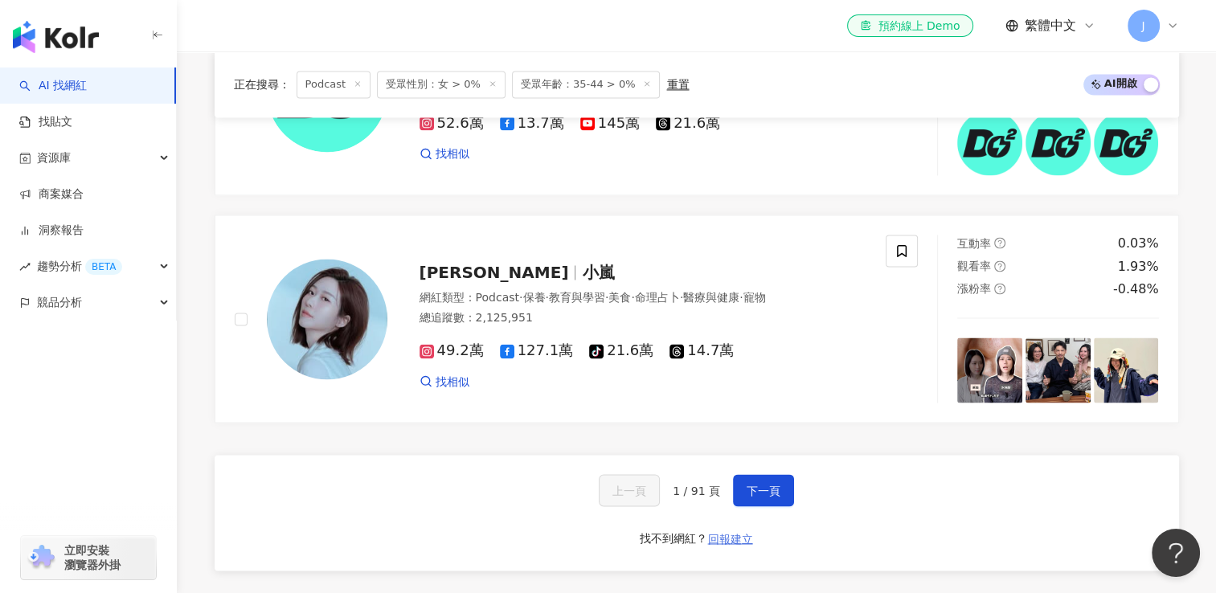
scroll to position [2734, 0]
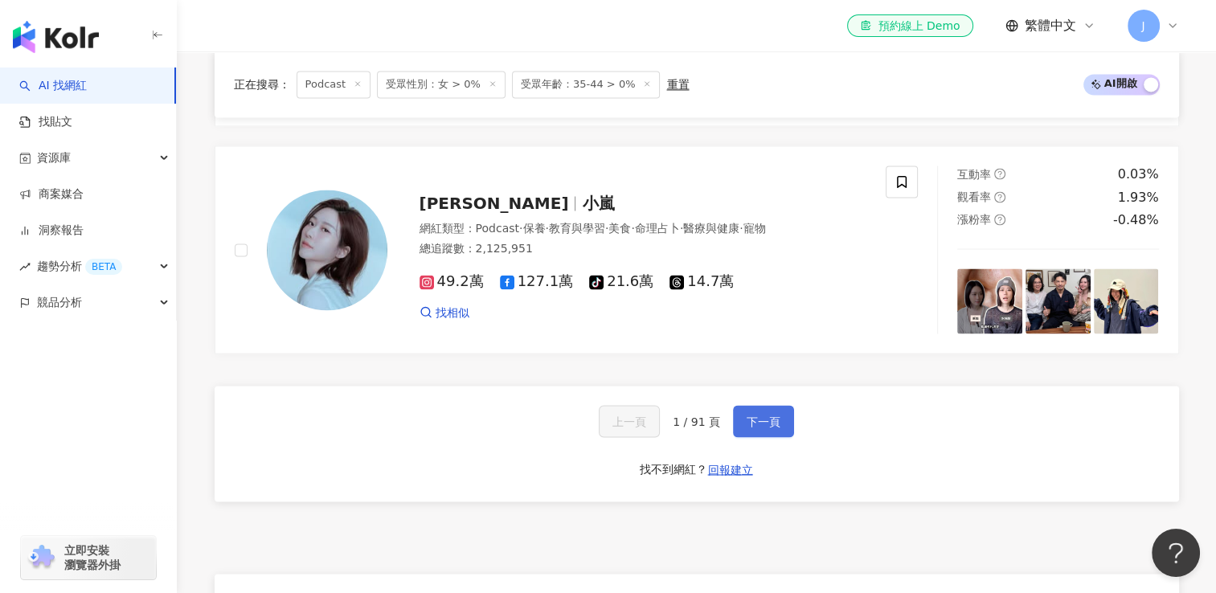
click at [769, 415] on span "下一頁" at bounding box center [764, 421] width 34 height 13
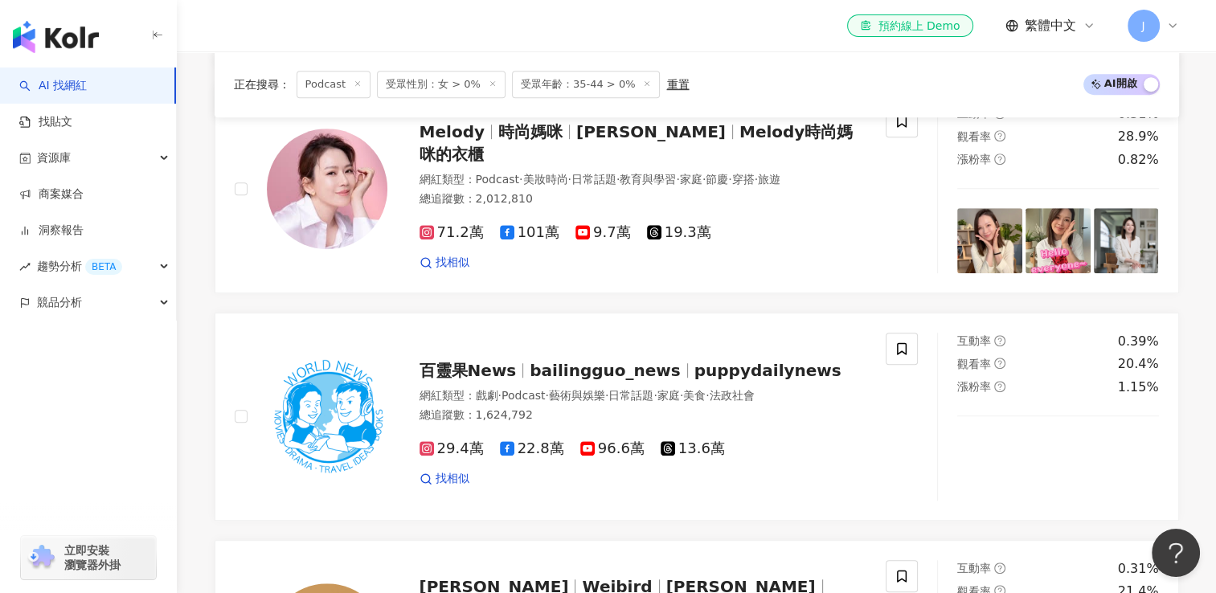
scroll to position [2749, 0]
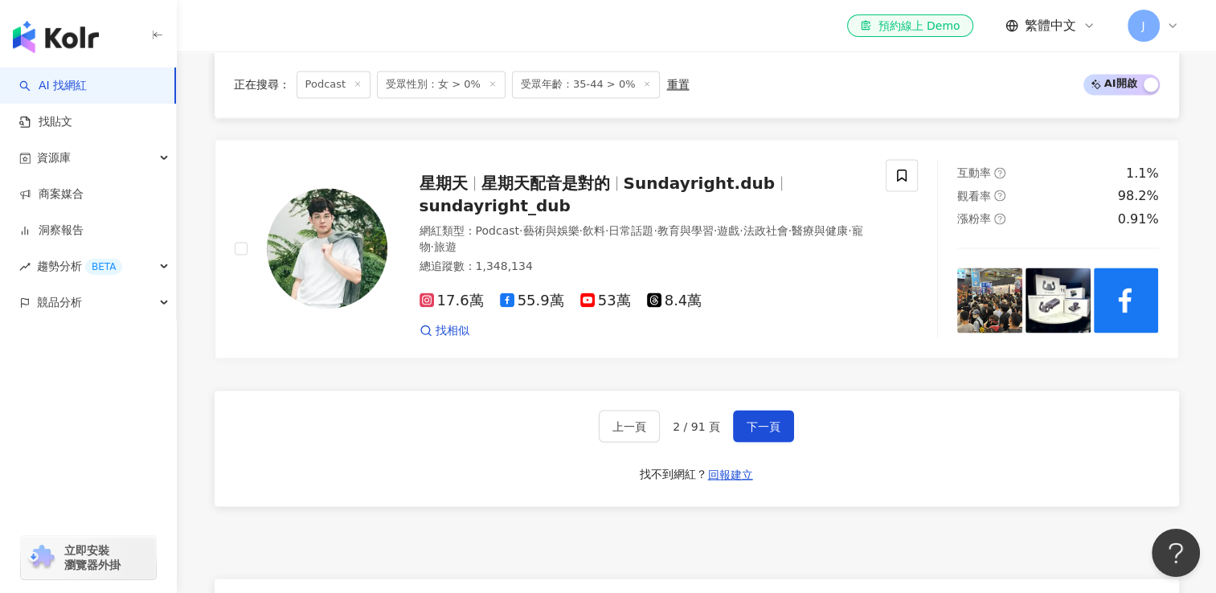
click at [463, 88] on span "受眾性別：女 > 0%" at bounding box center [441, 84] width 129 height 27
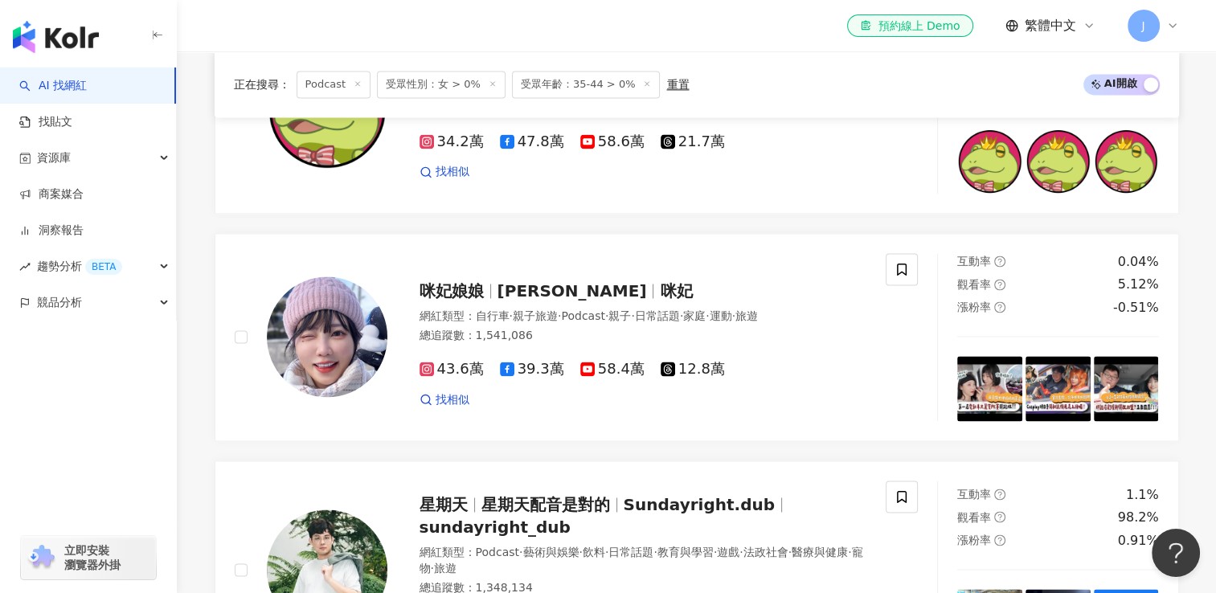
click at [667, 84] on div "重置" at bounding box center [678, 84] width 23 height 13
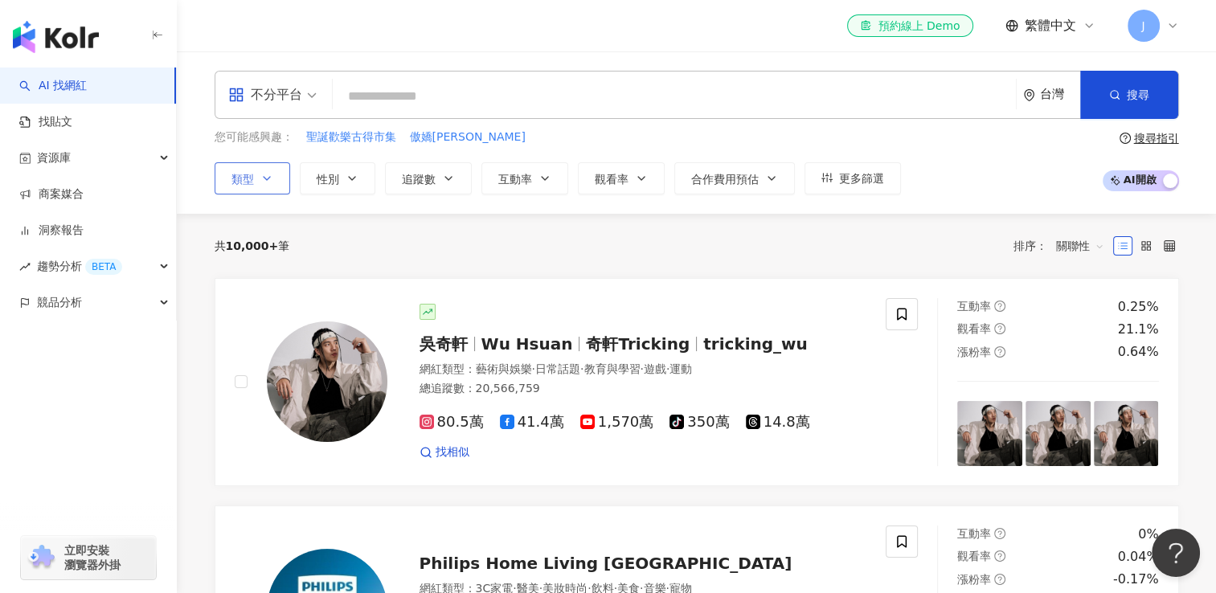
click at [264, 183] on icon "button" at bounding box center [266, 178] width 13 height 13
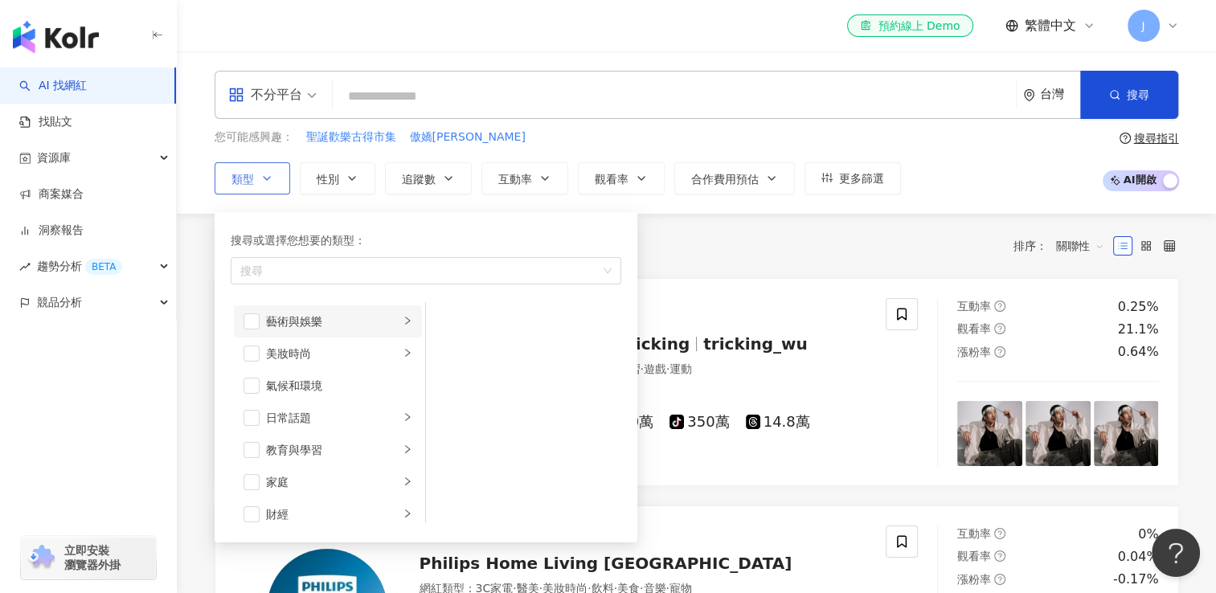
click at [280, 323] on div "藝術與娛樂" at bounding box center [332, 322] width 133 height 18
click at [450, 419] on span "button" at bounding box center [447, 418] width 16 height 16
click at [896, 178] on button "更多篩選" at bounding box center [853, 178] width 96 height 32
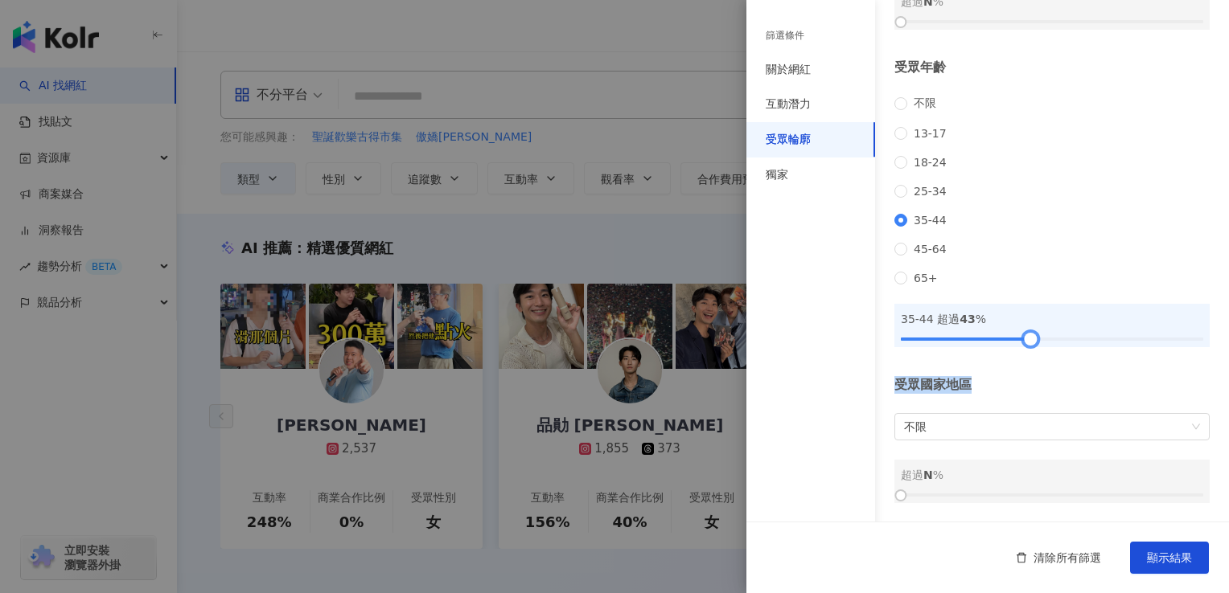
drag, startPoint x: 897, startPoint y: 339, endPoint x: 1023, endPoint y: 355, distance: 126.4
click at [1023, 355] on div "受眾輪廓 受眾性別 不限 男 女 超過 N % 受眾年齡 不限 13-17 18-24 25-34 35-44 45-64 65+ 35-44 超過 43 %…" at bounding box center [987, 178] width 482 height 689
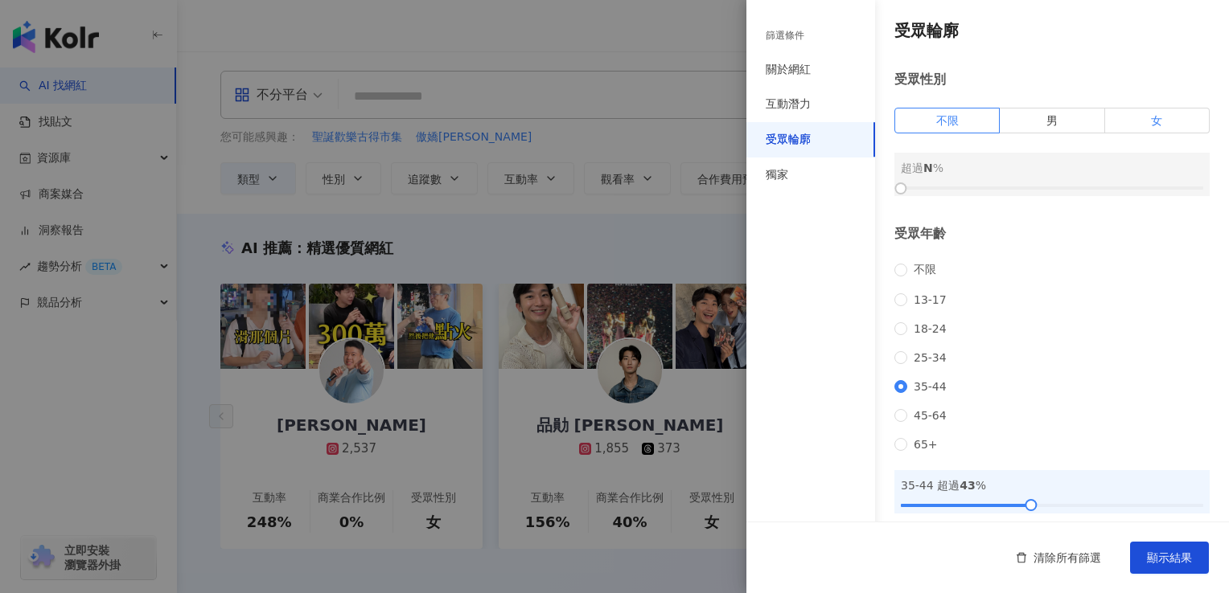
click at [1105, 113] on label "女" at bounding box center [1157, 121] width 105 height 26
click at [1029, 191] on div at bounding box center [1051, 188] width 302 height 10
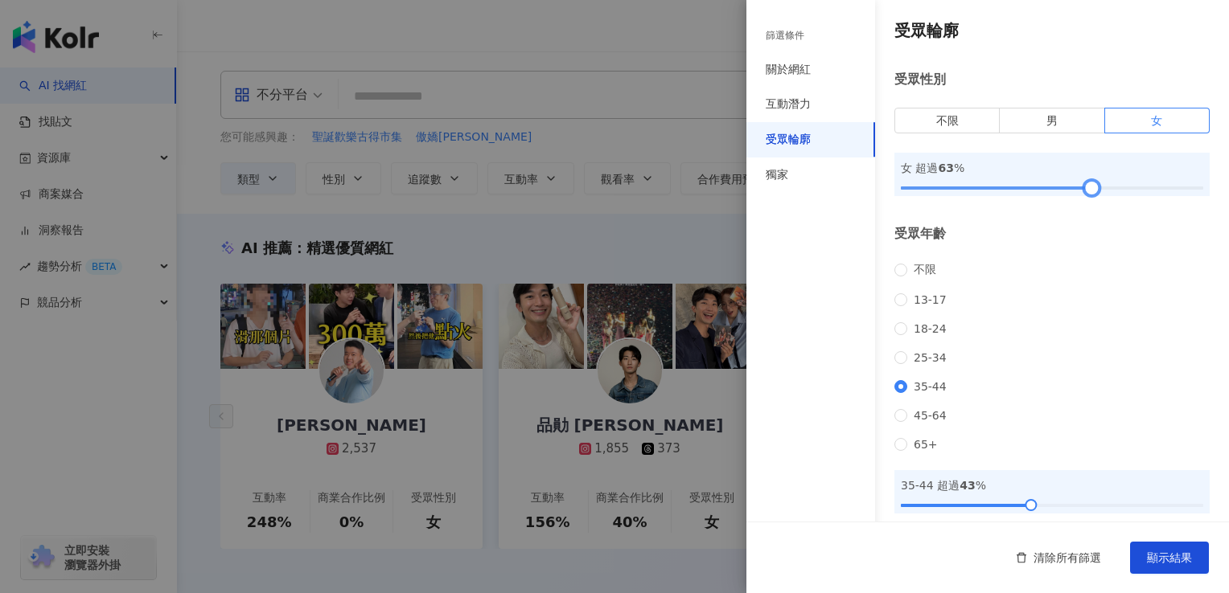
drag, startPoint x: 1051, startPoint y: 190, endPoint x: 1088, endPoint y: 191, distance: 37.0
click at [1088, 191] on div at bounding box center [1090, 188] width 9 height 9
drag, startPoint x: 1056, startPoint y: 191, endPoint x: 1045, endPoint y: 190, distance: 10.5
click at [1045, 190] on div at bounding box center [1051, 188] width 302 height 10
click at [1155, 564] on span "顯示結果" at bounding box center [1168, 558] width 45 height 13
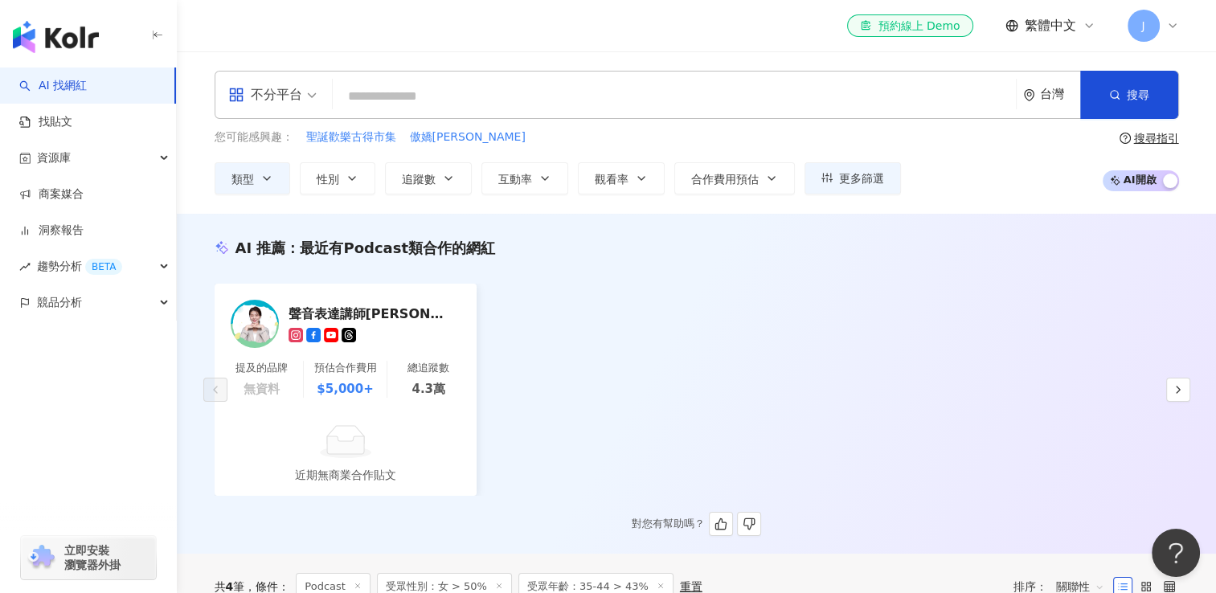
click at [260, 317] on img at bounding box center [255, 324] width 48 height 48
click at [262, 174] on icon "button" at bounding box center [266, 178] width 13 height 13
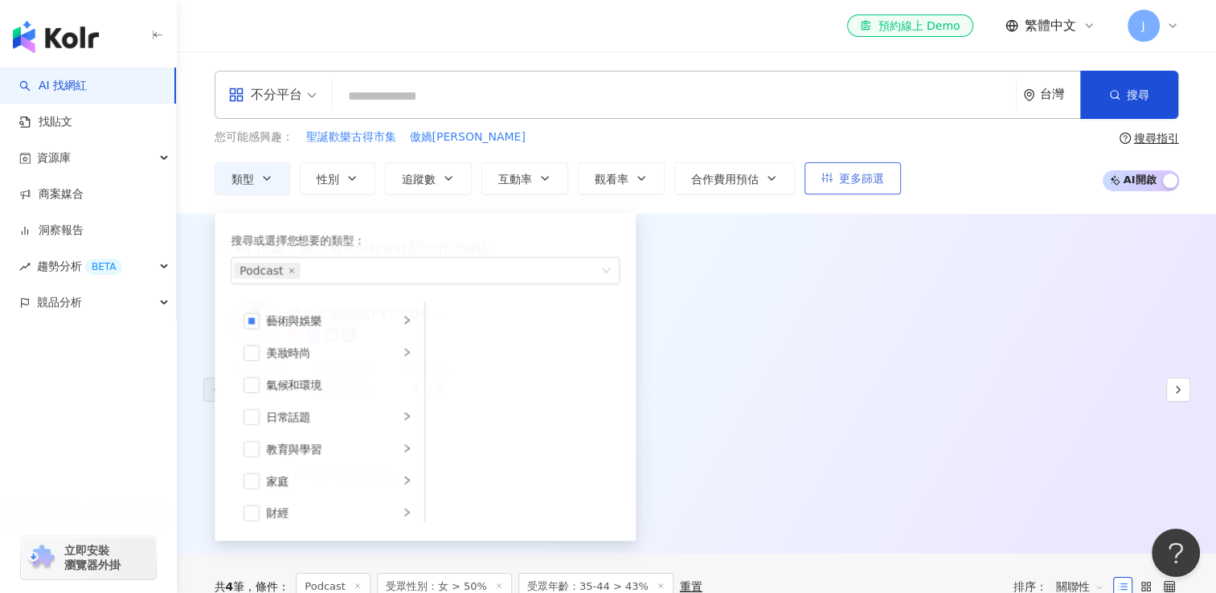
click at [843, 175] on span "更多篩選" at bounding box center [861, 178] width 45 height 13
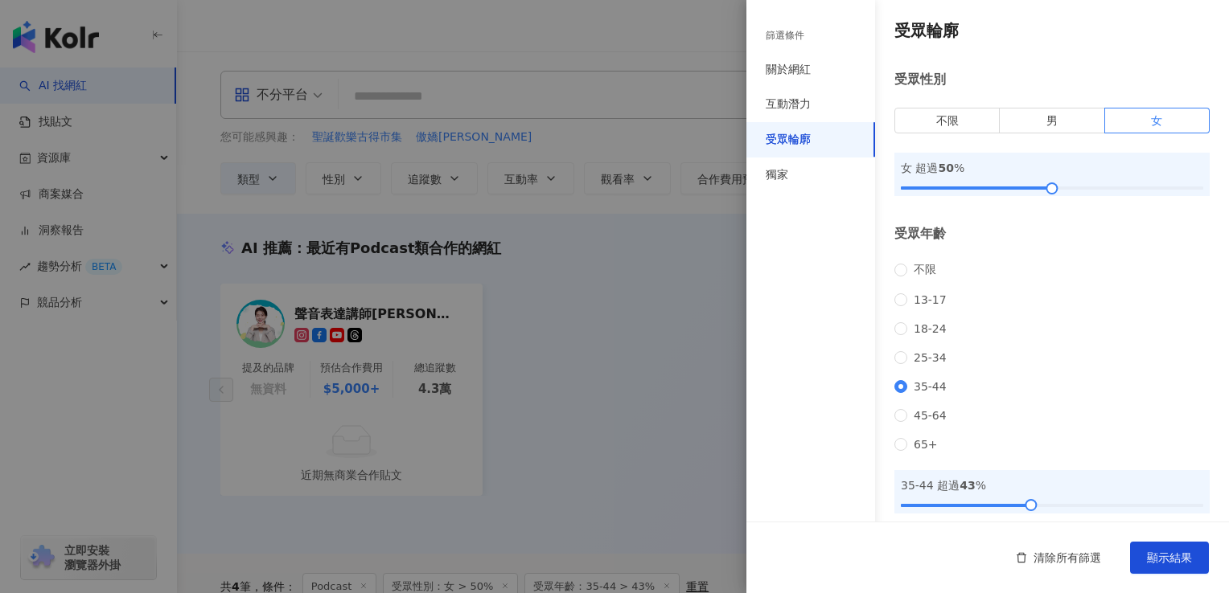
scroll to position [161, 0]
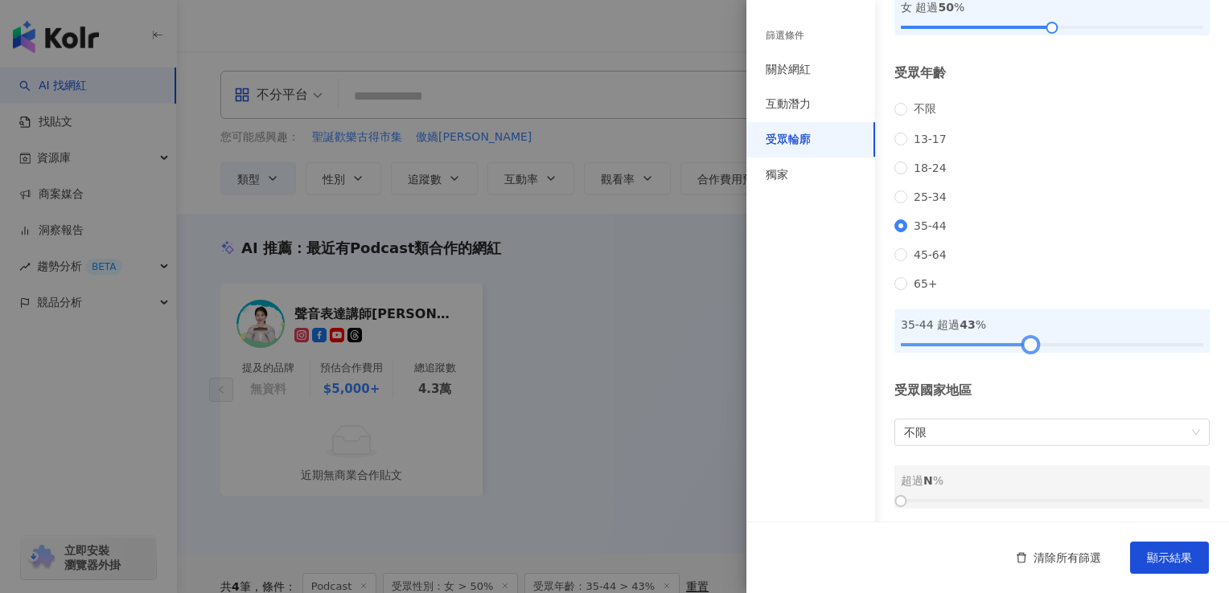
click at [1026, 349] on div at bounding box center [1030, 344] width 9 height 9
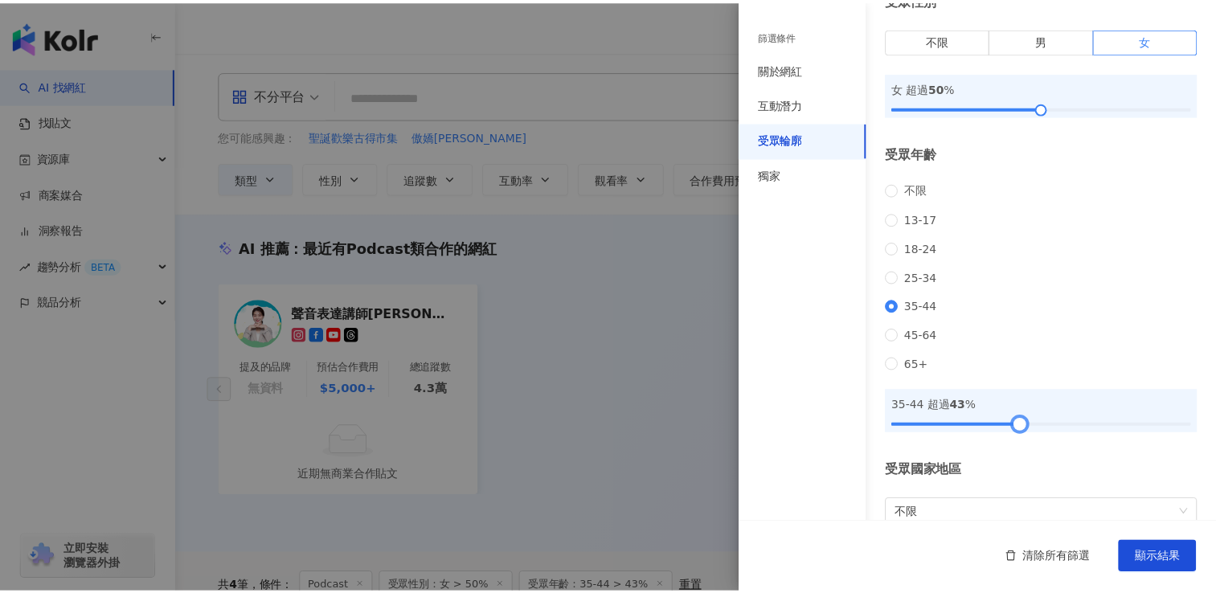
scroll to position [80, 0]
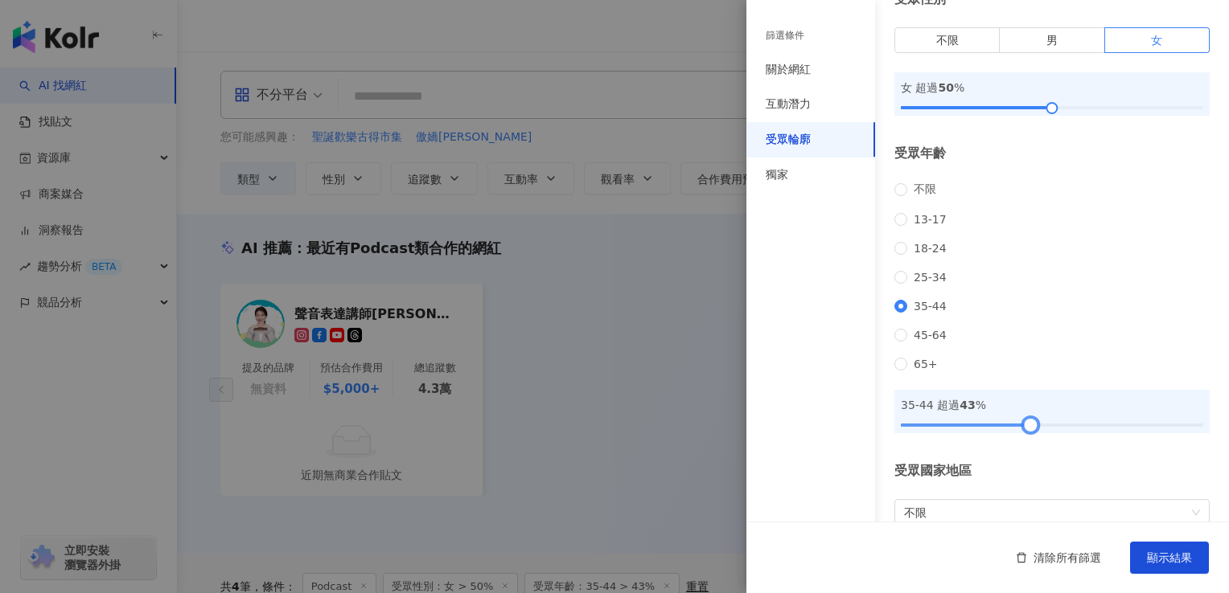
click at [1004, 430] on div at bounding box center [1051, 425] width 302 height 10
click at [1173, 555] on span "顯示結果" at bounding box center [1168, 558] width 45 height 13
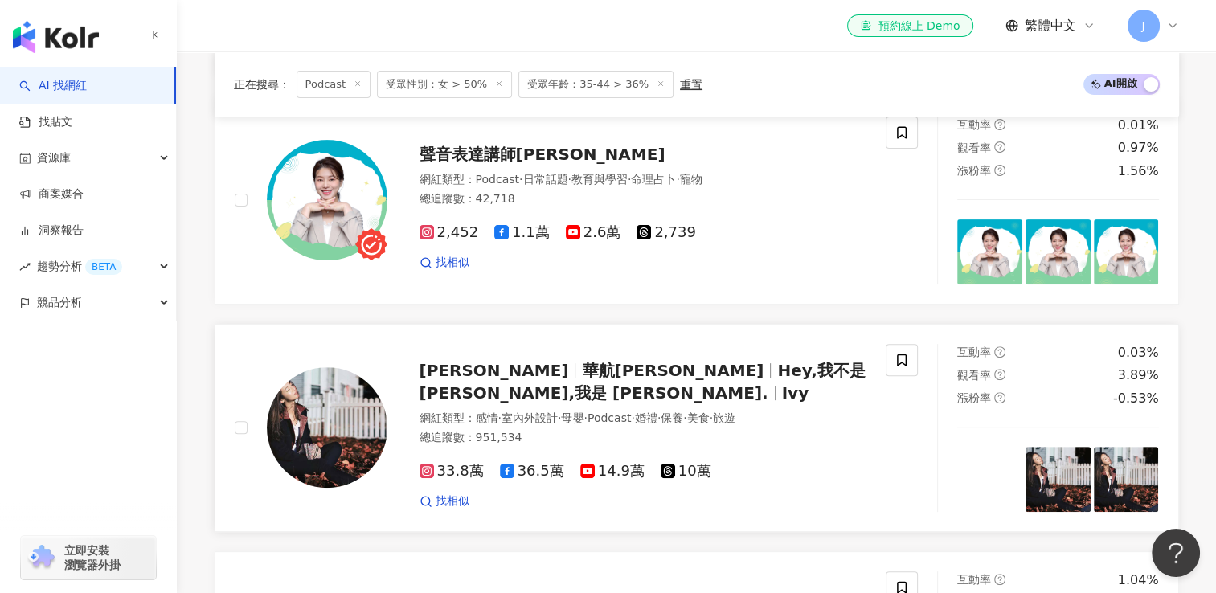
scroll to position [563, 0]
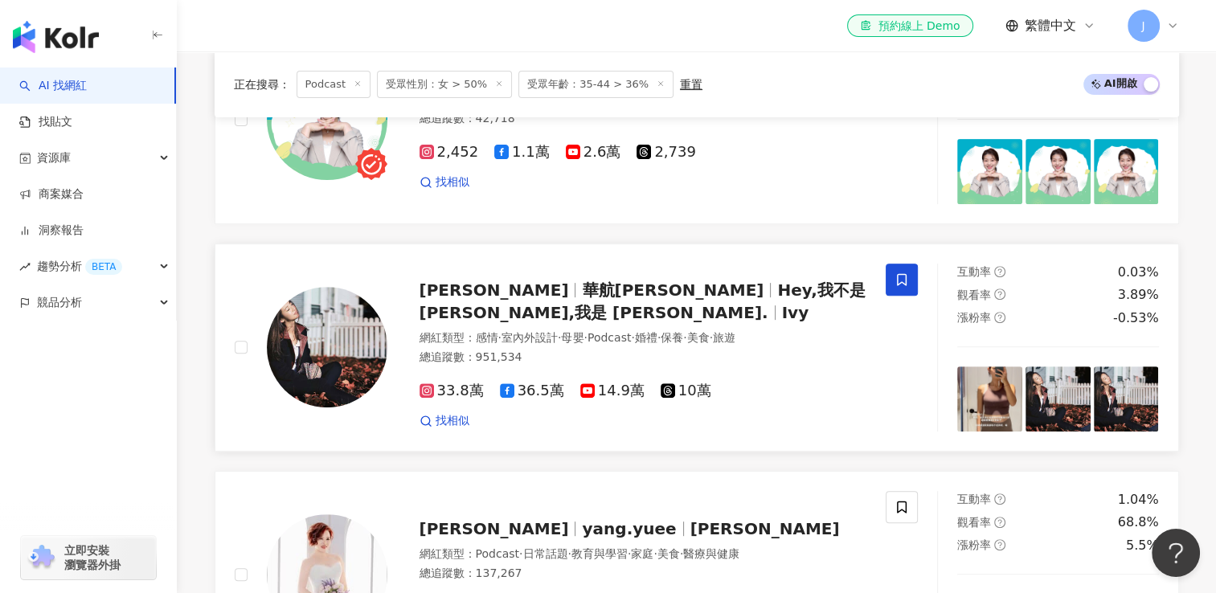
click at [899, 273] on icon at bounding box center [902, 280] width 14 height 14
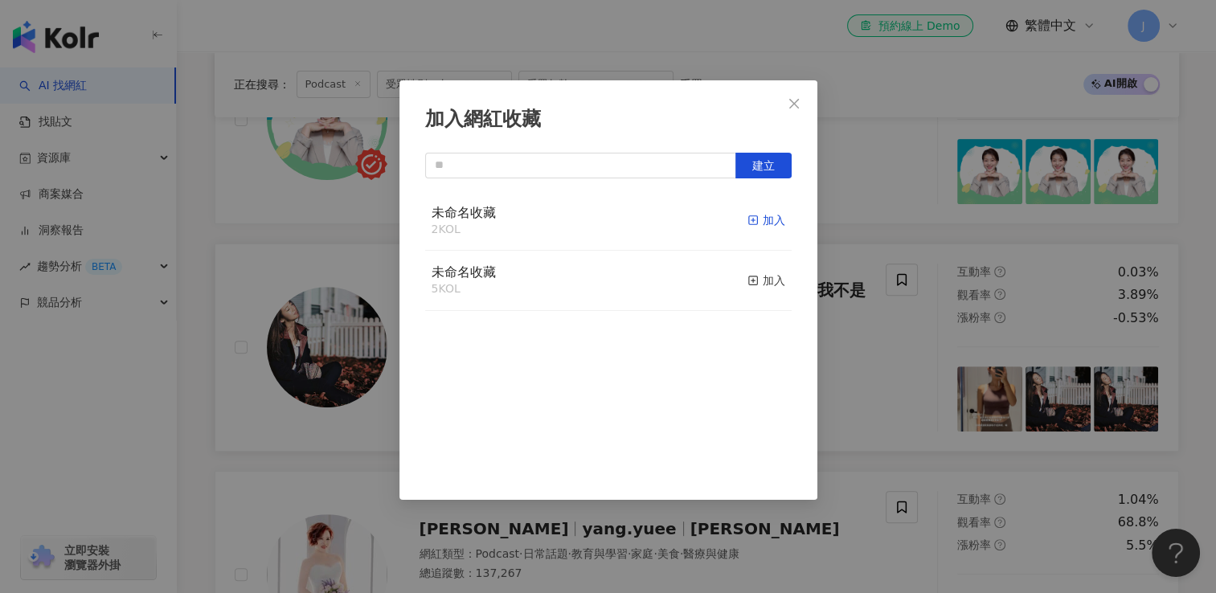
click at [762, 223] on div "加入" at bounding box center [767, 220] width 38 height 18
click at [794, 100] on icon "close" at bounding box center [794, 103] width 13 height 13
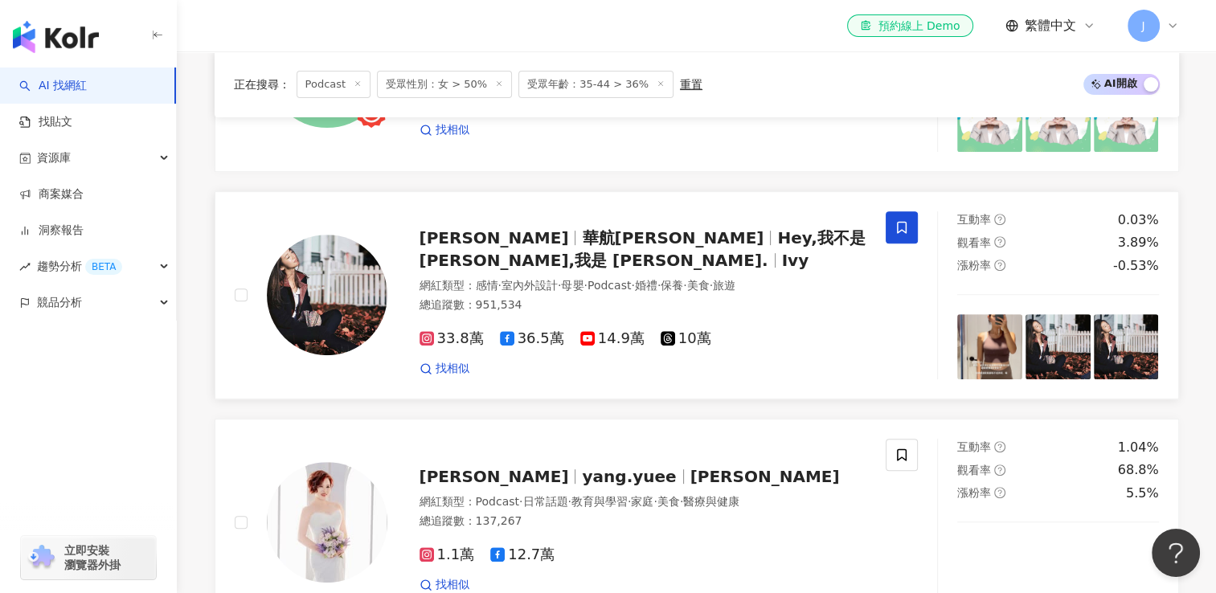
scroll to position [643, 0]
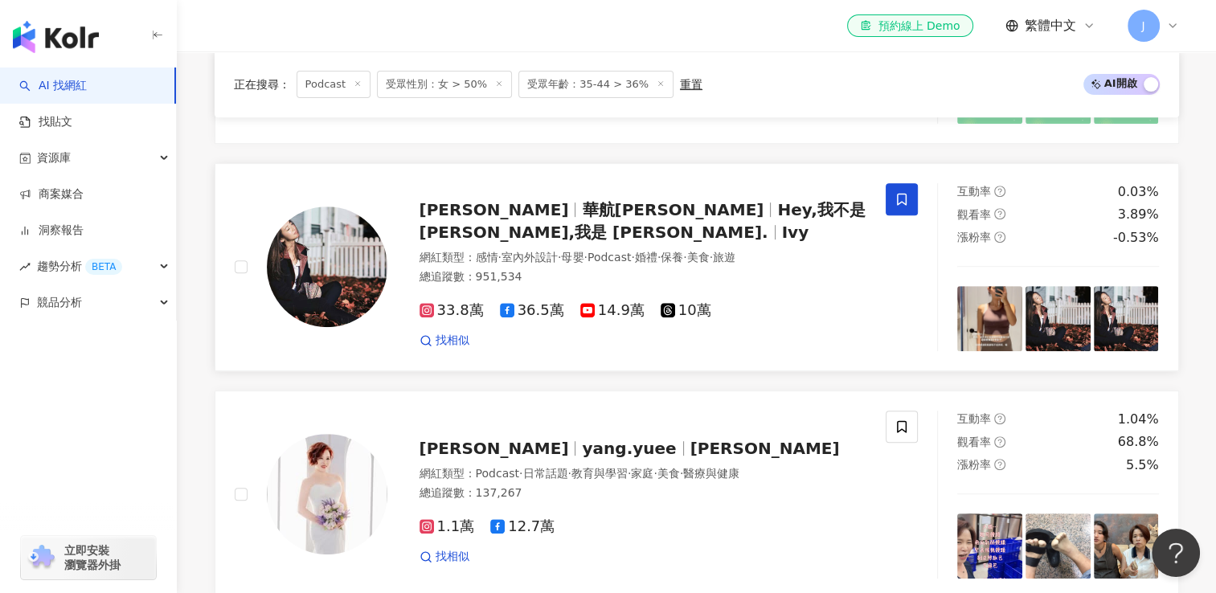
click at [897, 192] on icon at bounding box center [902, 199] width 14 height 14
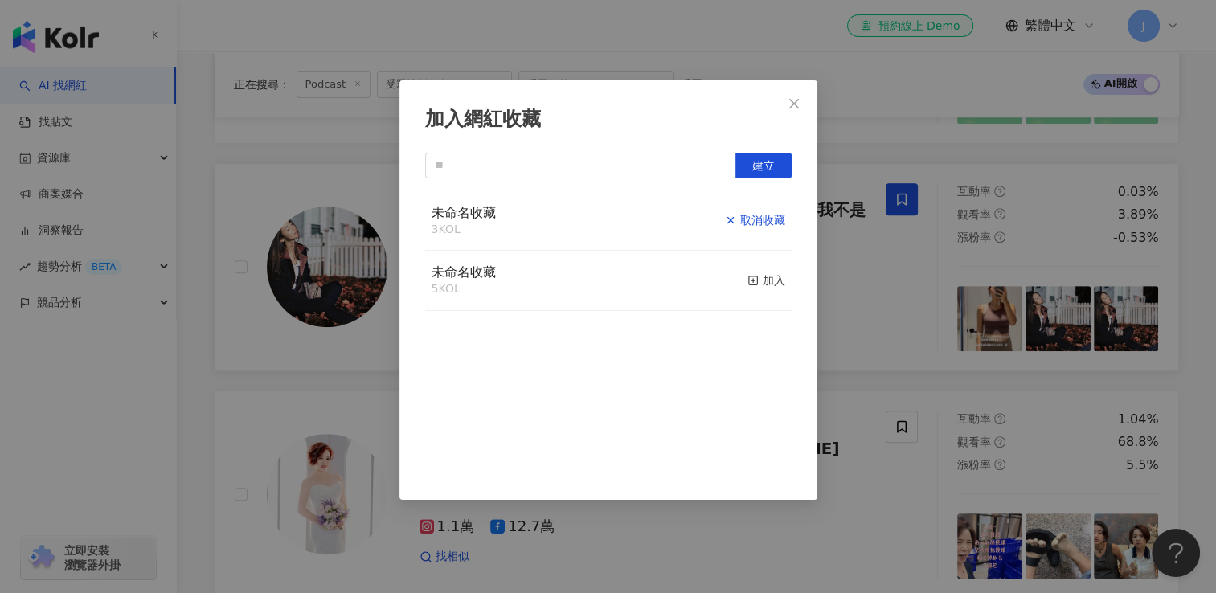
click at [733, 224] on div "取消收藏" at bounding box center [755, 220] width 60 height 18
click at [798, 101] on icon "close" at bounding box center [794, 103] width 13 height 13
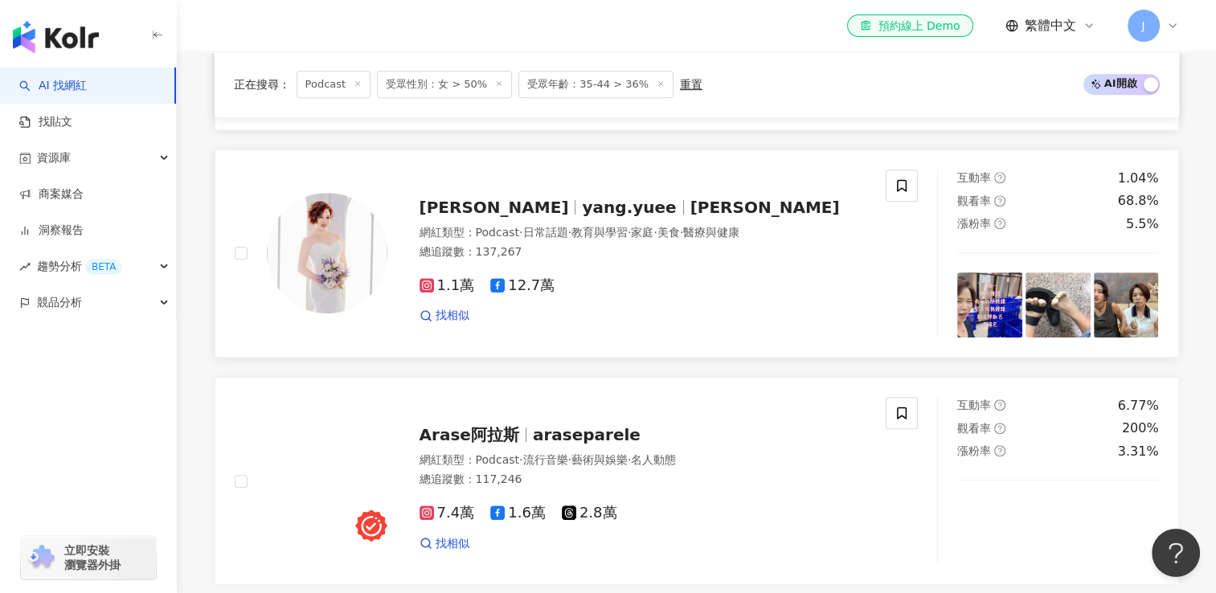
scroll to position [1045, 0]
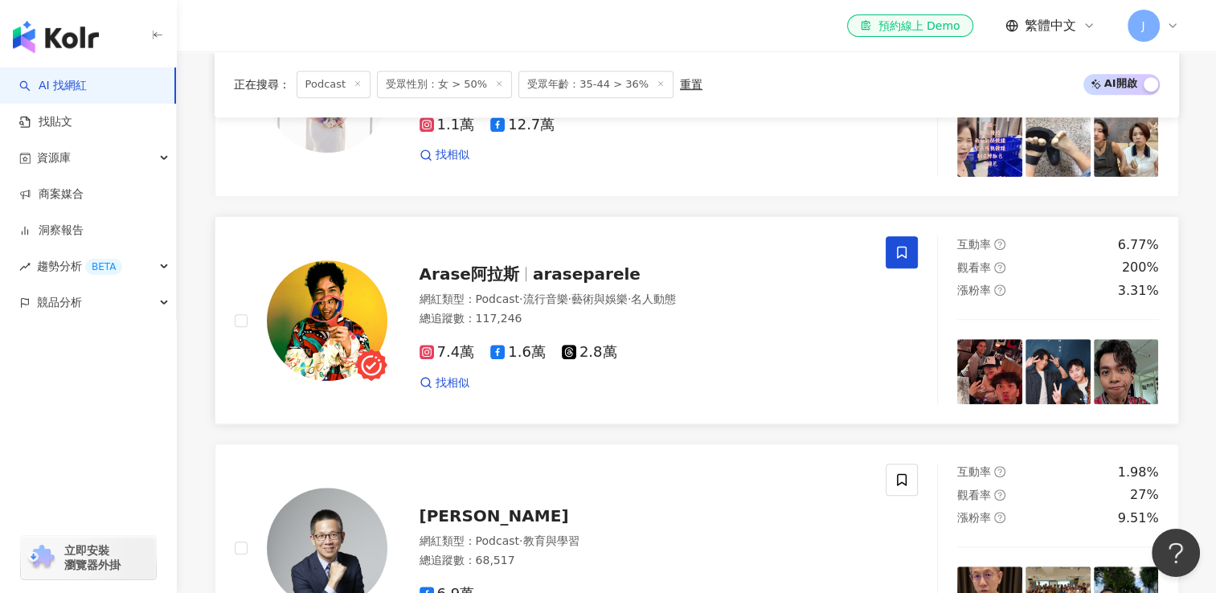
click at [904, 254] on icon at bounding box center [902, 252] width 14 height 14
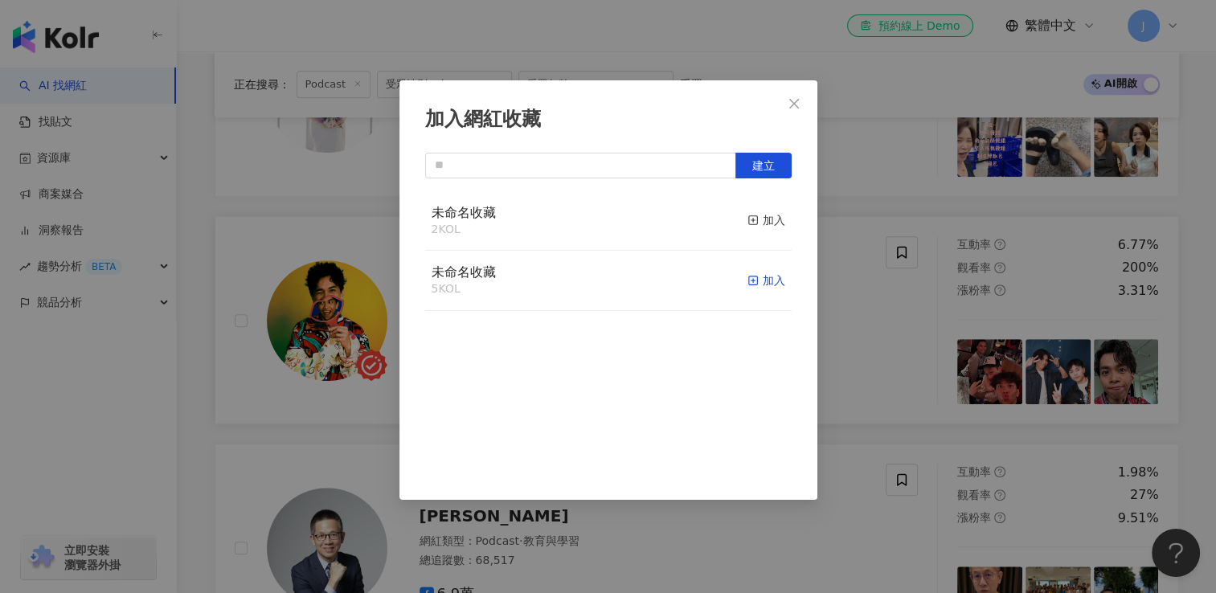
click at [754, 277] on div "加入" at bounding box center [767, 281] width 38 height 18
click at [794, 106] on icon "close" at bounding box center [794, 103] width 13 height 13
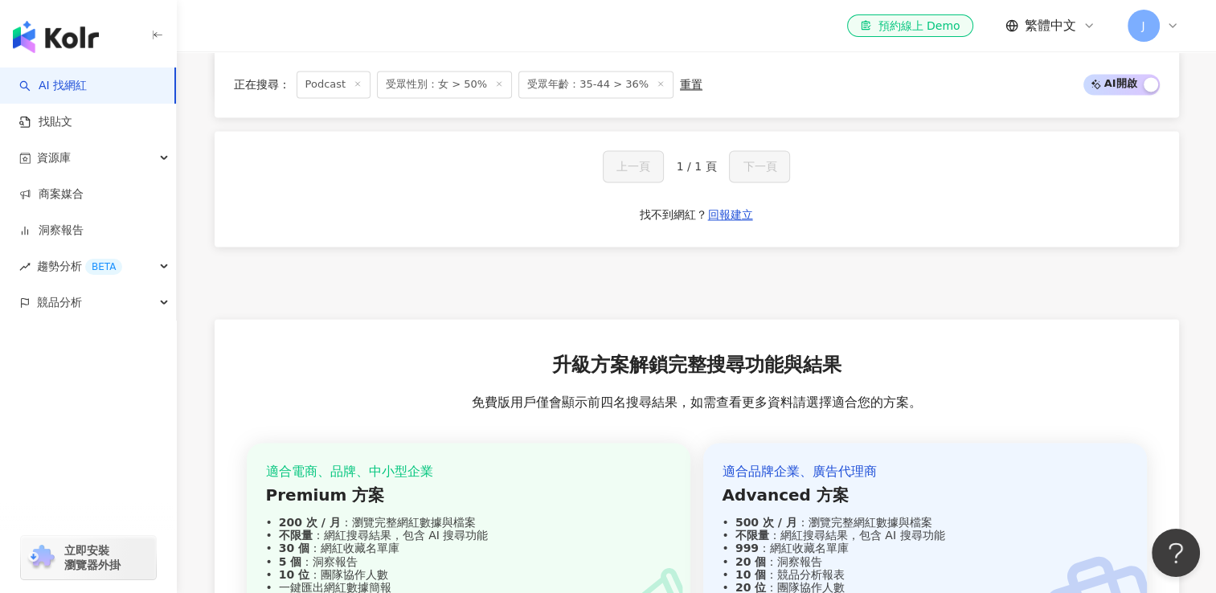
scroll to position [2734, 0]
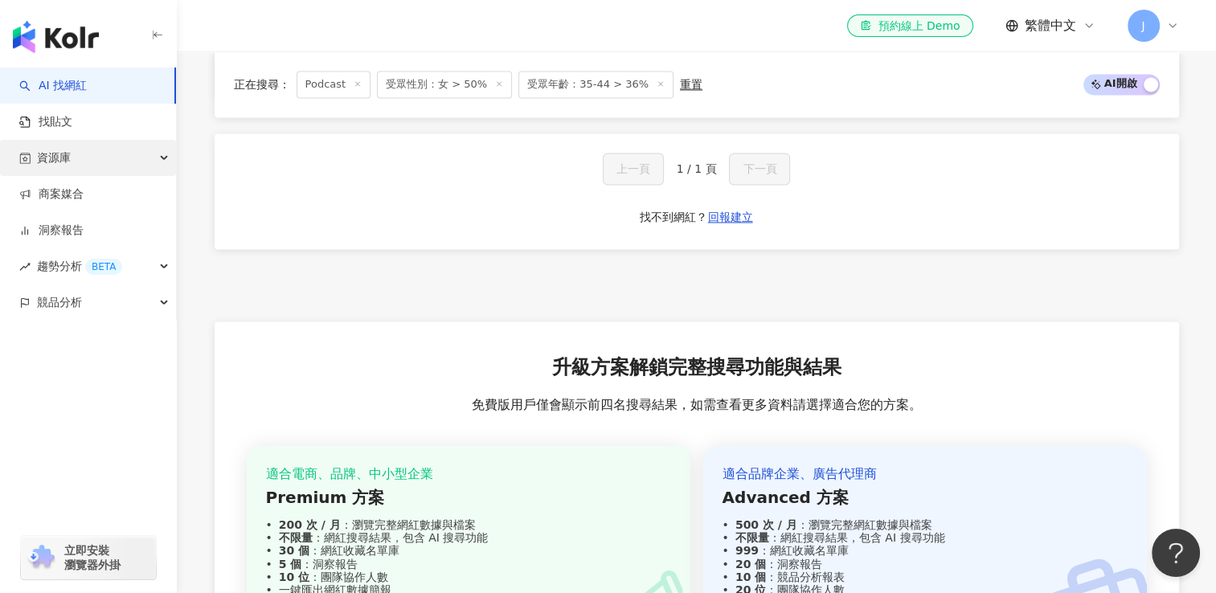
click at [128, 161] on div "資源庫" at bounding box center [88, 158] width 176 height 36
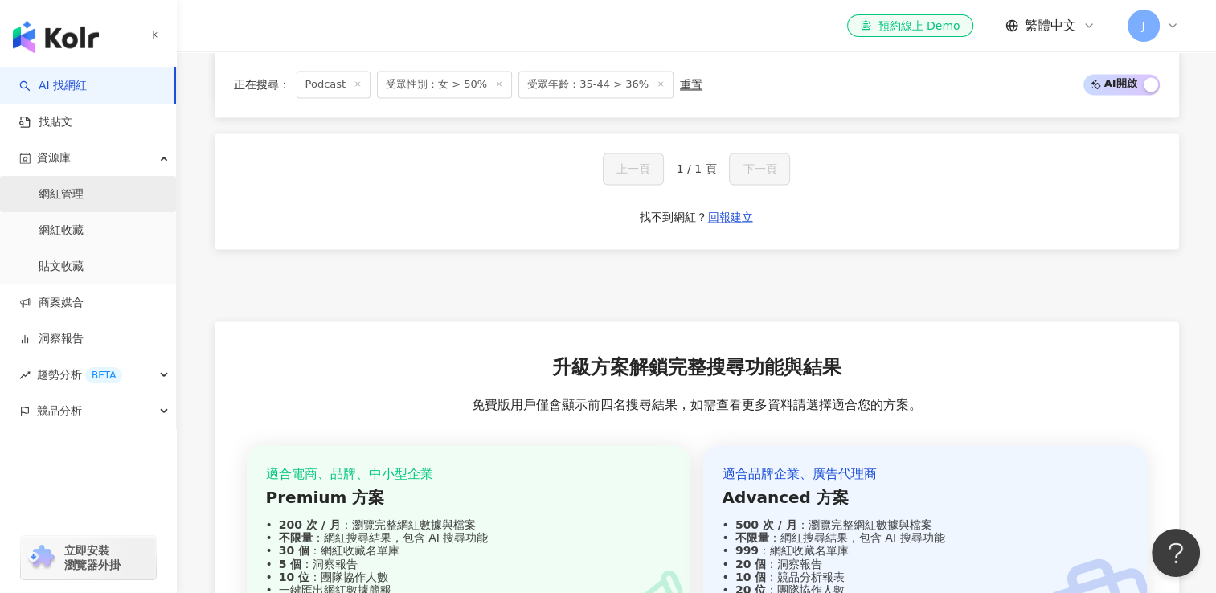
click at [84, 199] on link "網紅管理" at bounding box center [61, 195] width 45 height 16
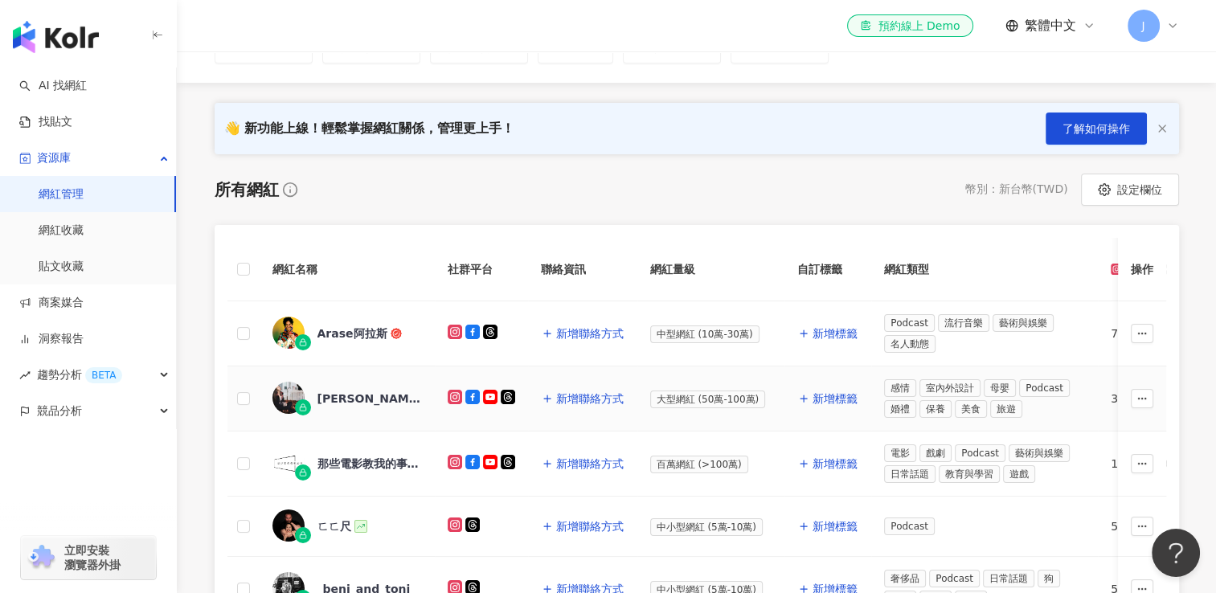
scroll to position [161, 0]
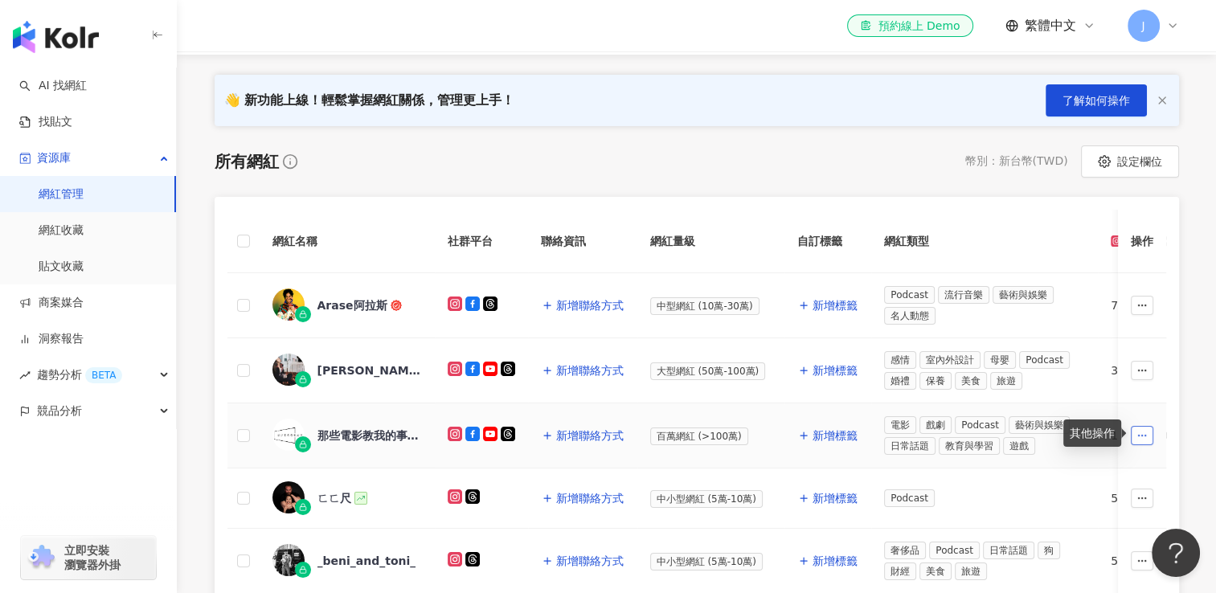
click at [1138, 437] on icon "button" at bounding box center [1142, 435] width 11 height 11
click at [1132, 397] on span "移除網紅管理" at bounding box center [1107, 401] width 68 height 13
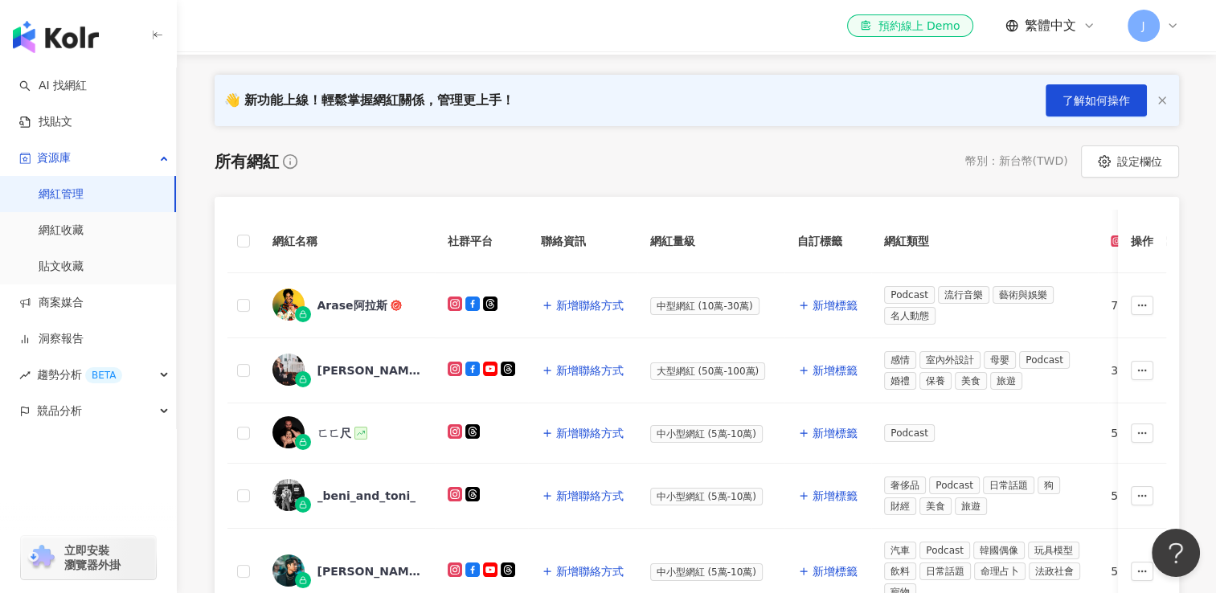
scroll to position [241, 0]
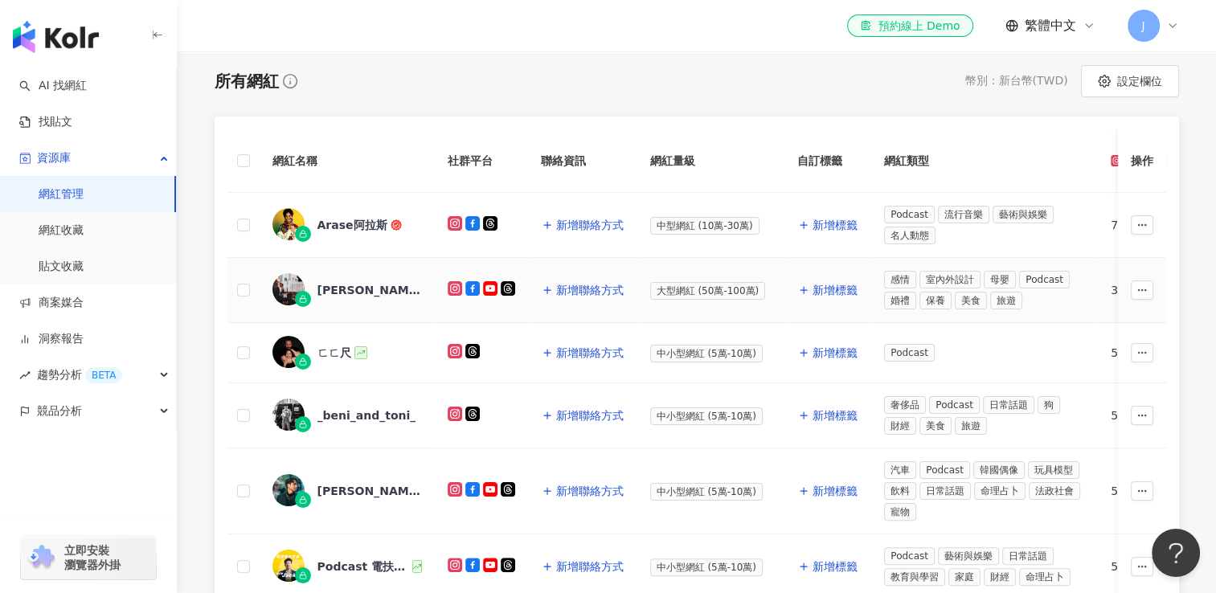
click at [329, 278] on div "Ivy Chao" at bounding box center [348, 290] width 150 height 34
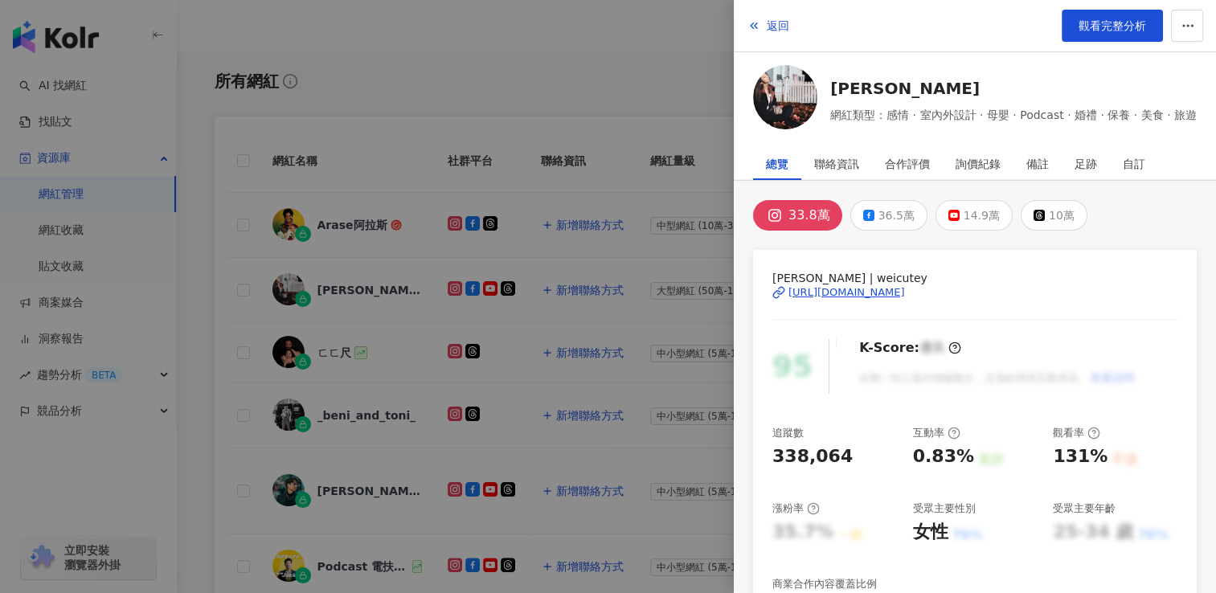
click at [566, 296] on div at bounding box center [608, 296] width 1216 height 593
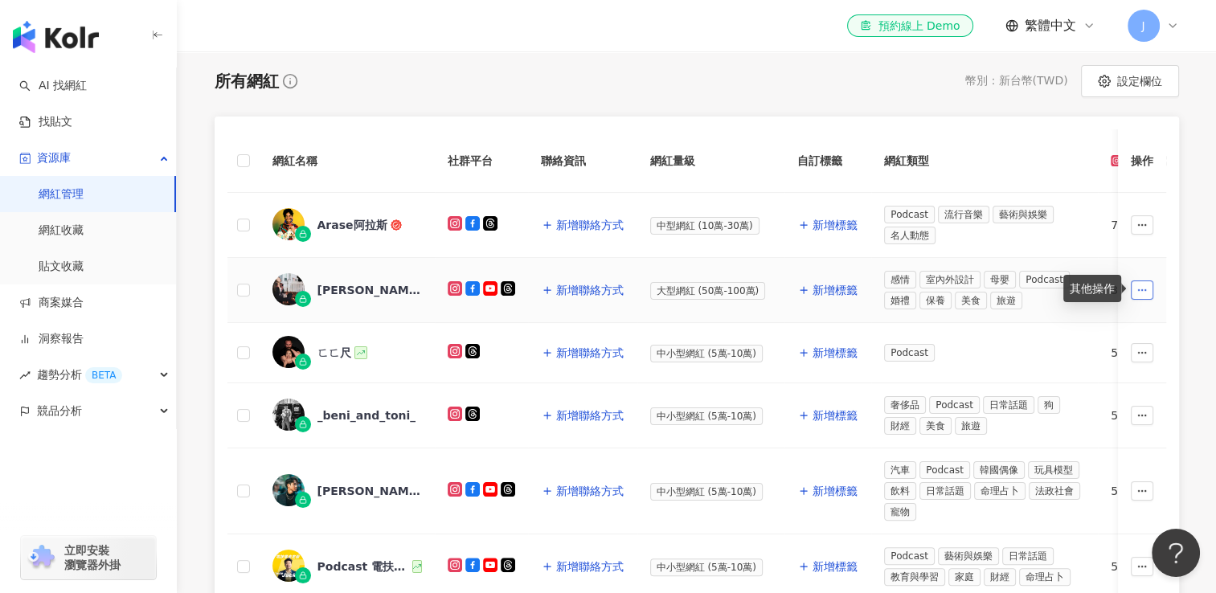
click at [1139, 290] on icon "button" at bounding box center [1142, 290] width 11 height 11
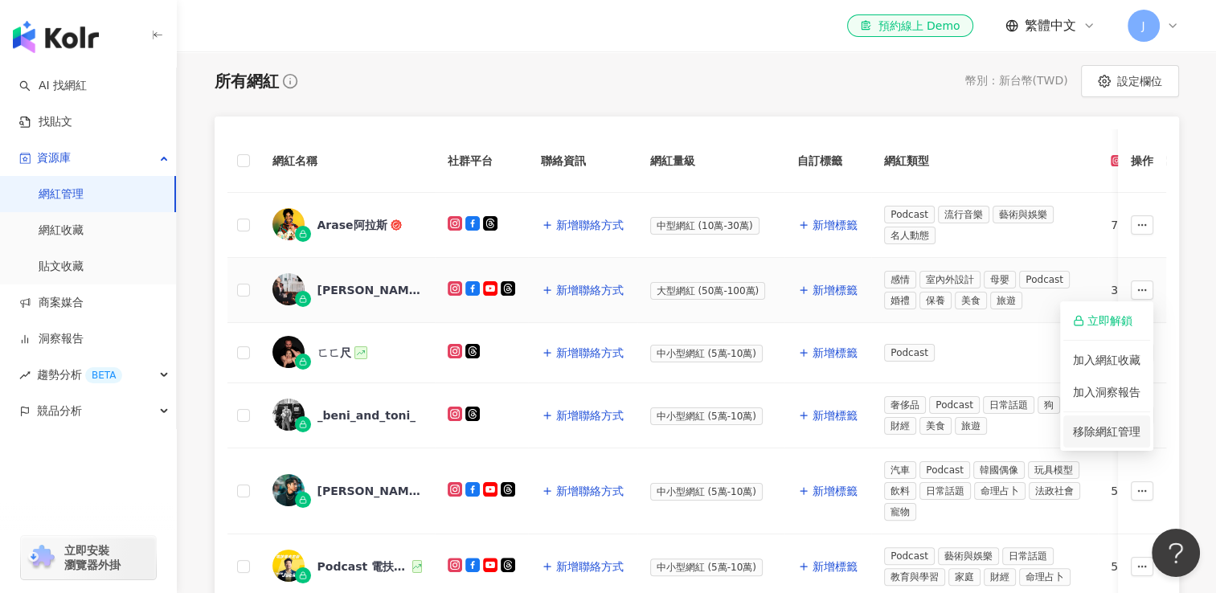
click at [1116, 438] on span "移除網紅管理" at bounding box center [1107, 431] width 68 height 13
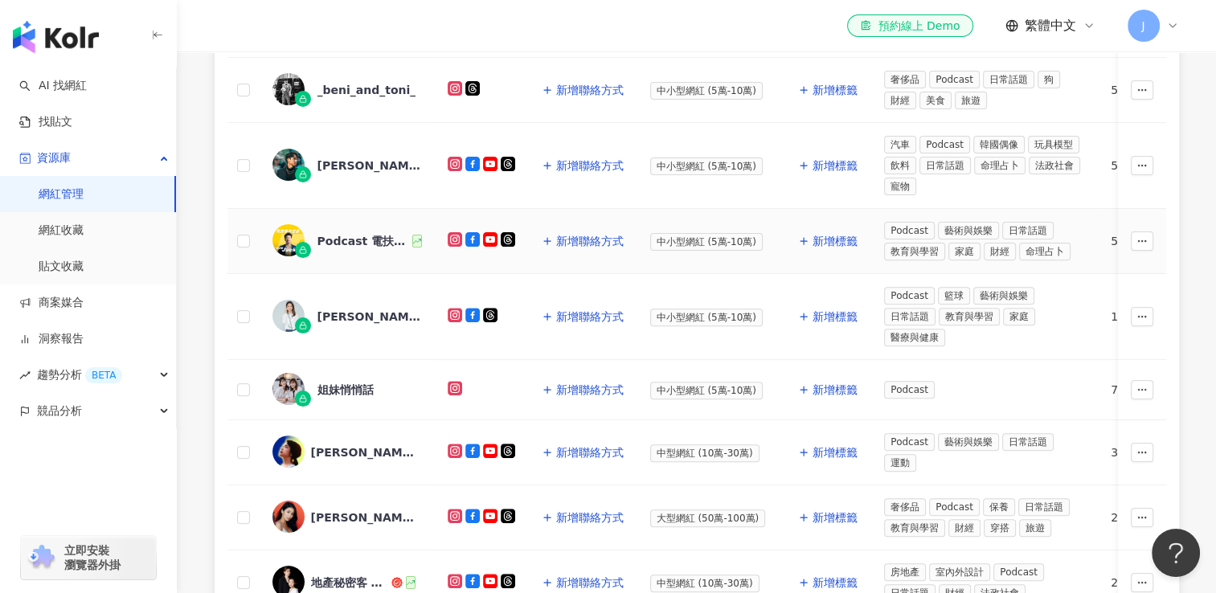
scroll to position [563, 0]
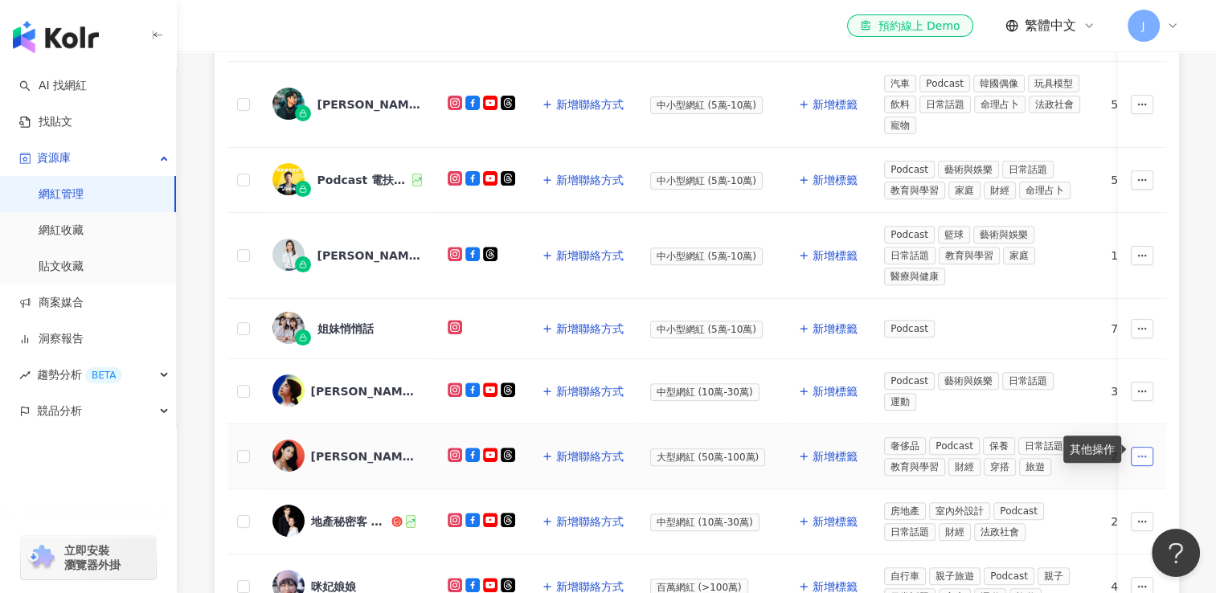
click at [1142, 451] on icon "button" at bounding box center [1142, 456] width 11 height 11
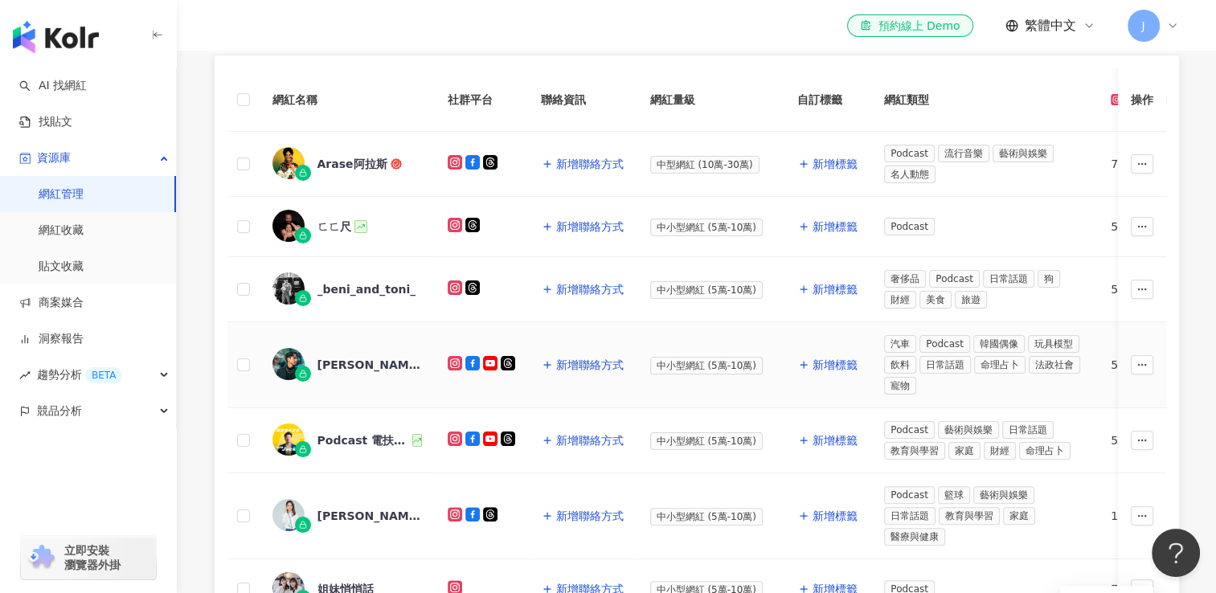
scroll to position [241, 0]
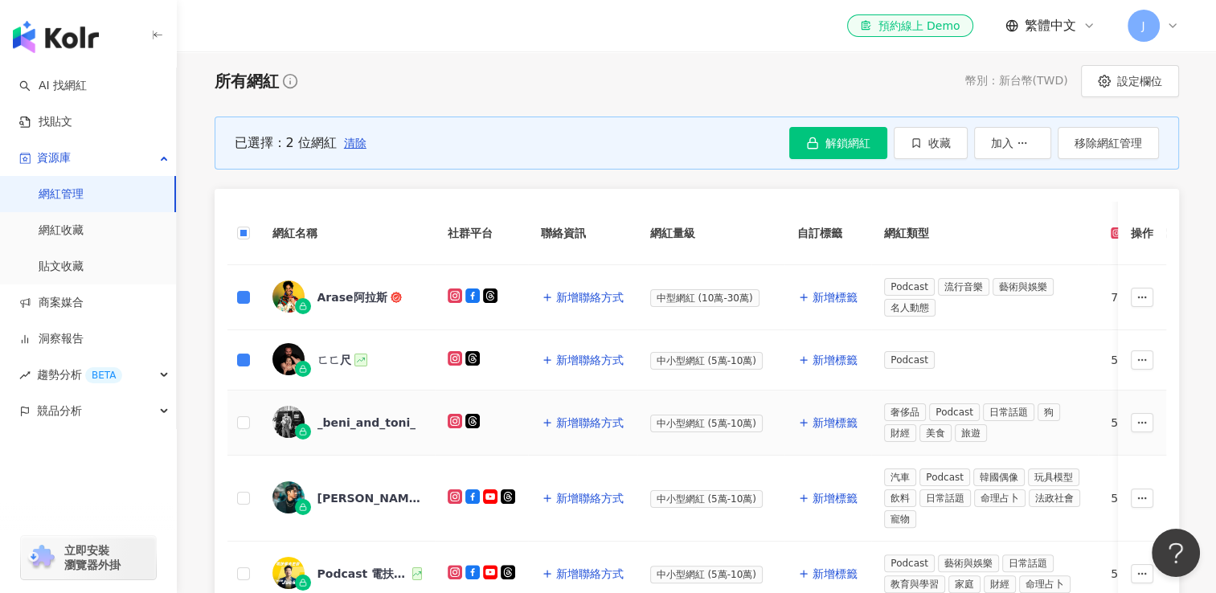
click at [254, 410] on td at bounding box center [244, 423] width 32 height 65
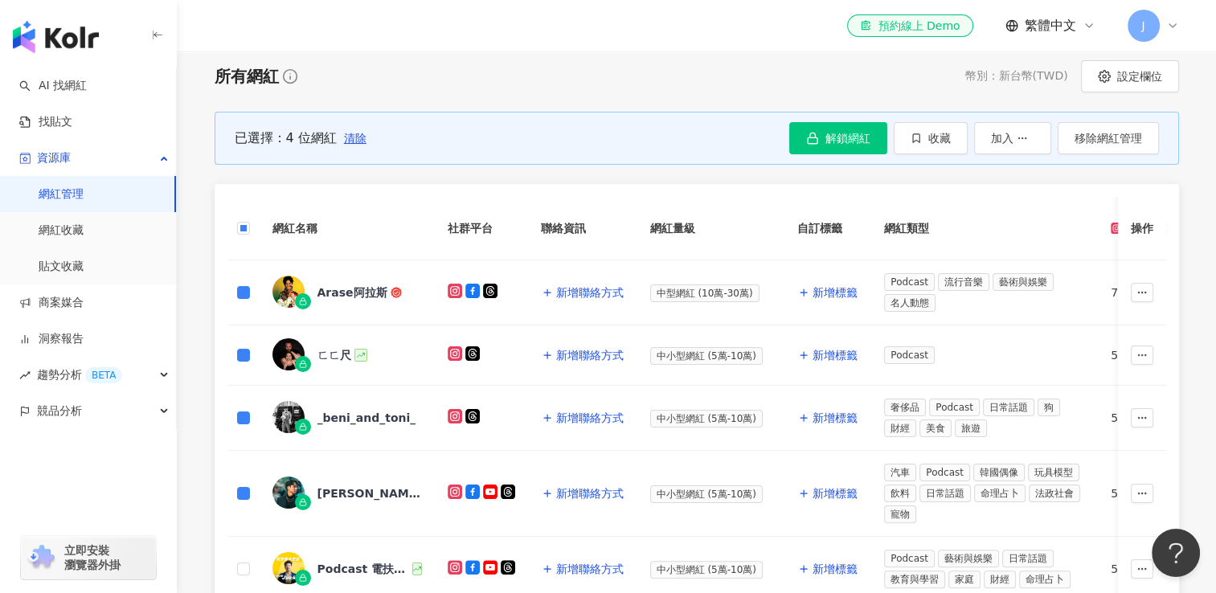
scroll to position [402, 0]
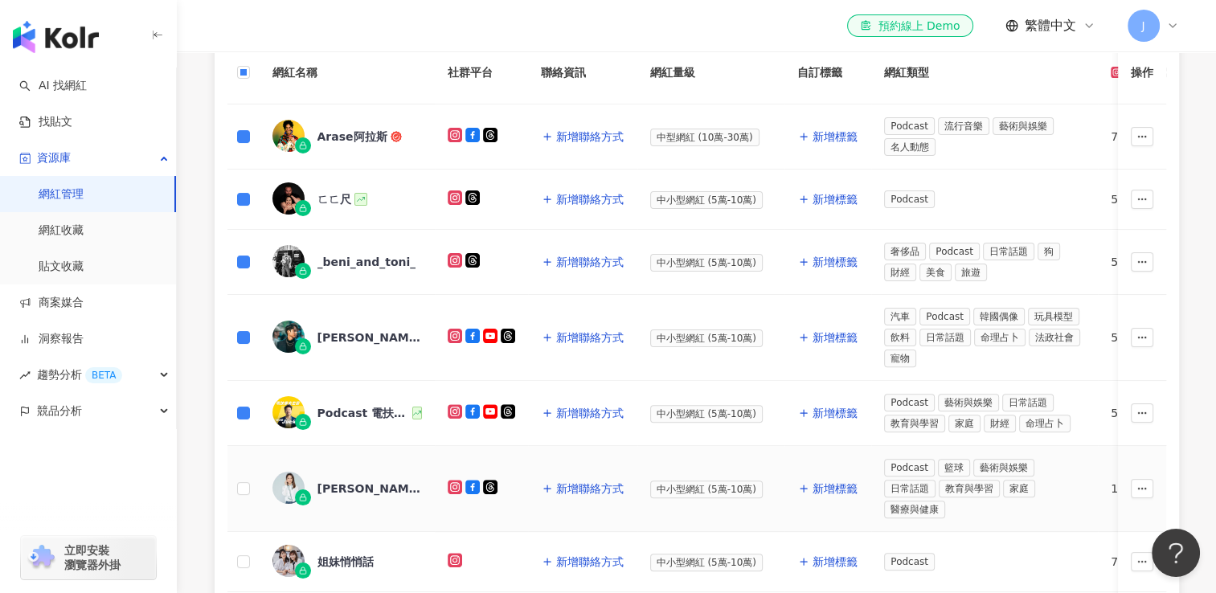
click at [246, 467] on td at bounding box center [244, 489] width 32 height 86
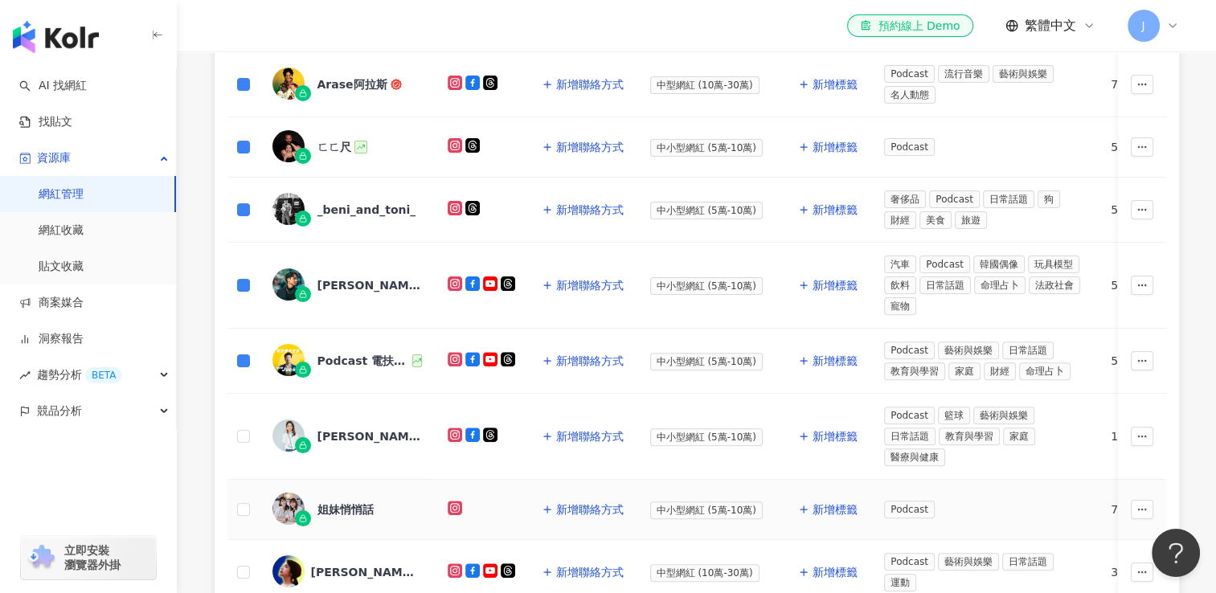
scroll to position [482, 0]
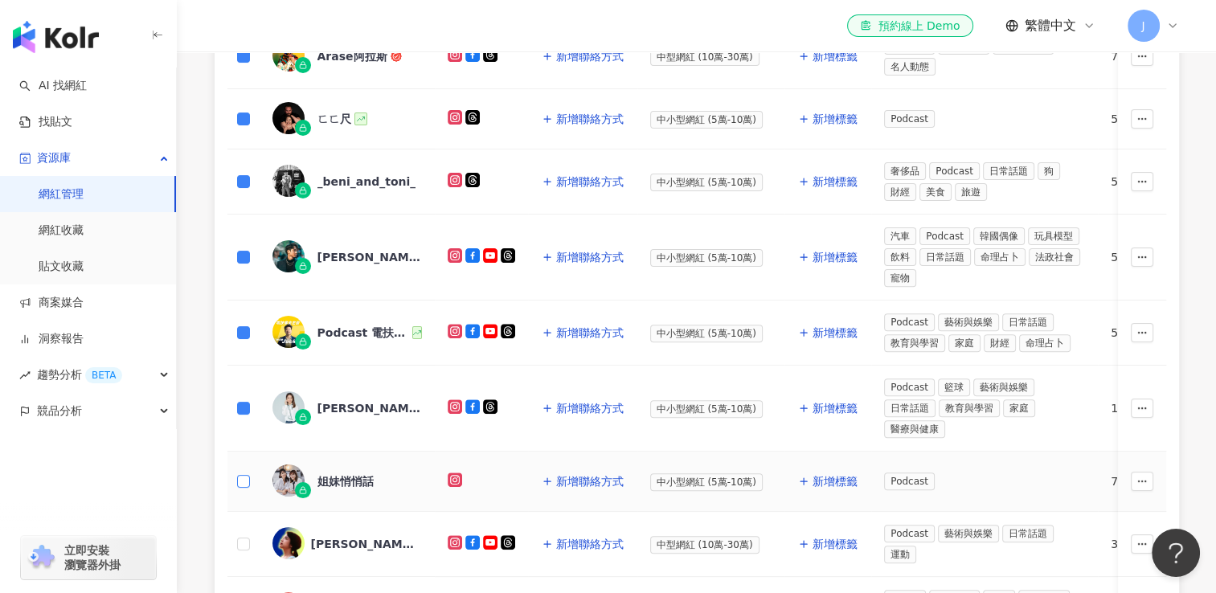
click at [242, 473] on label at bounding box center [243, 482] width 13 height 18
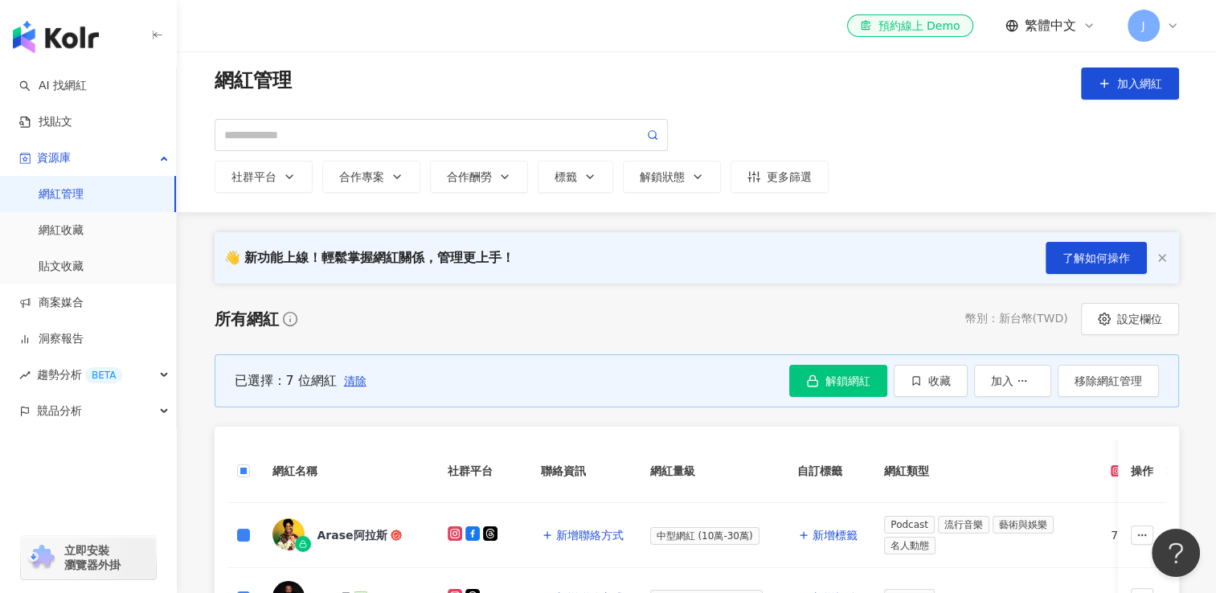
scroll to position [0, 0]
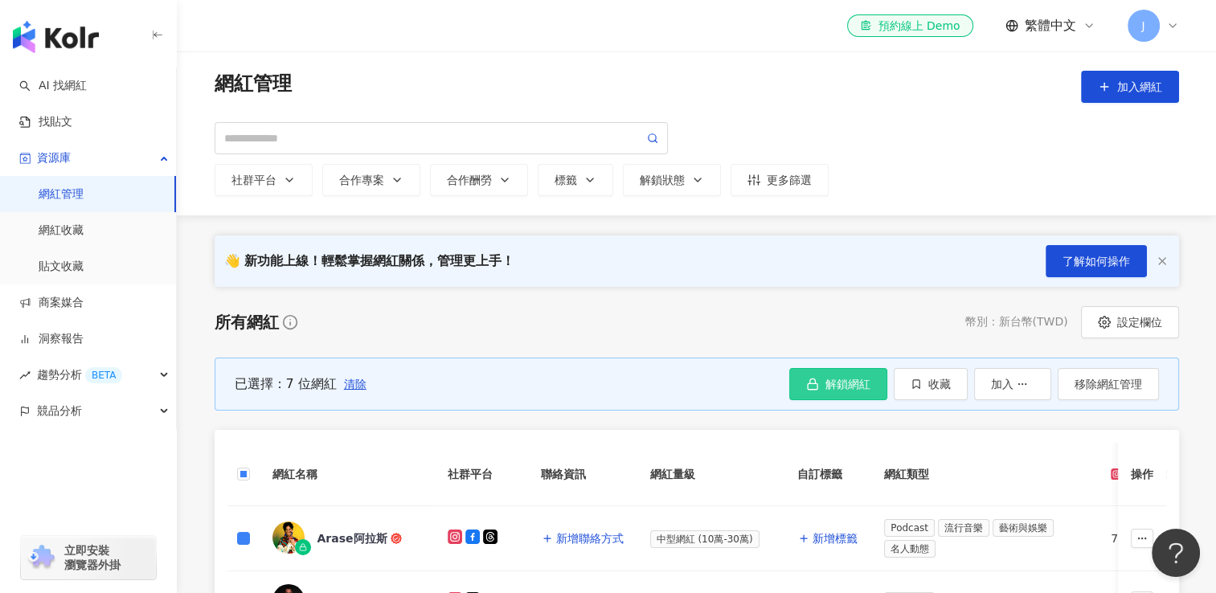
click at [838, 388] on span "解鎖網紅" at bounding box center [848, 384] width 45 height 13
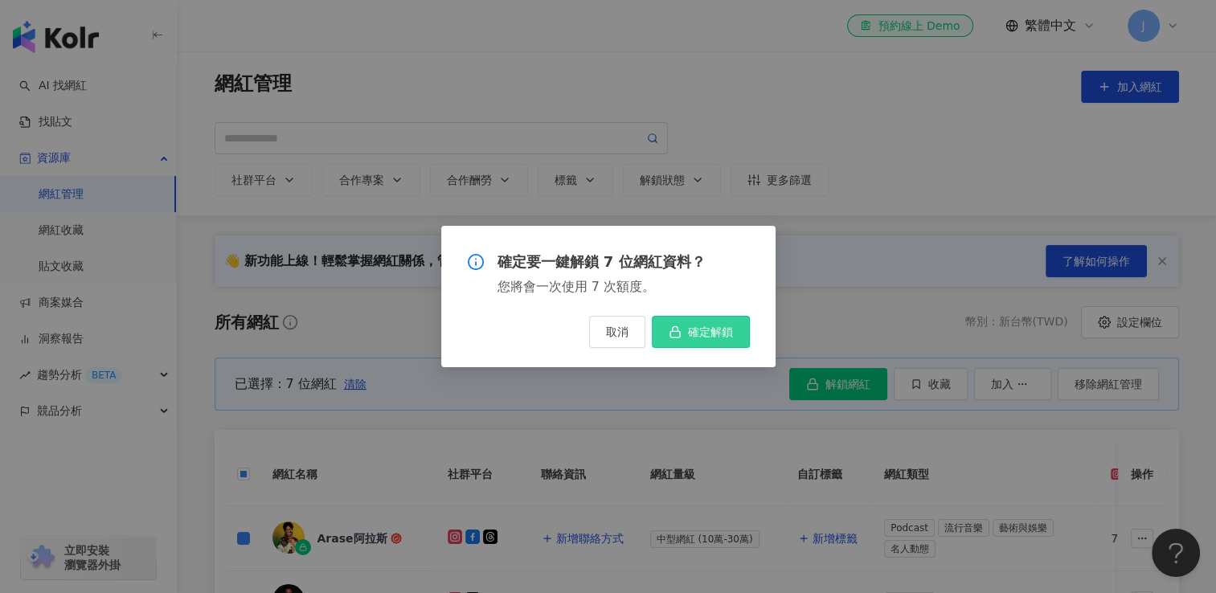
click at [699, 338] on span "確定解鎖" at bounding box center [710, 332] width 45 height 13
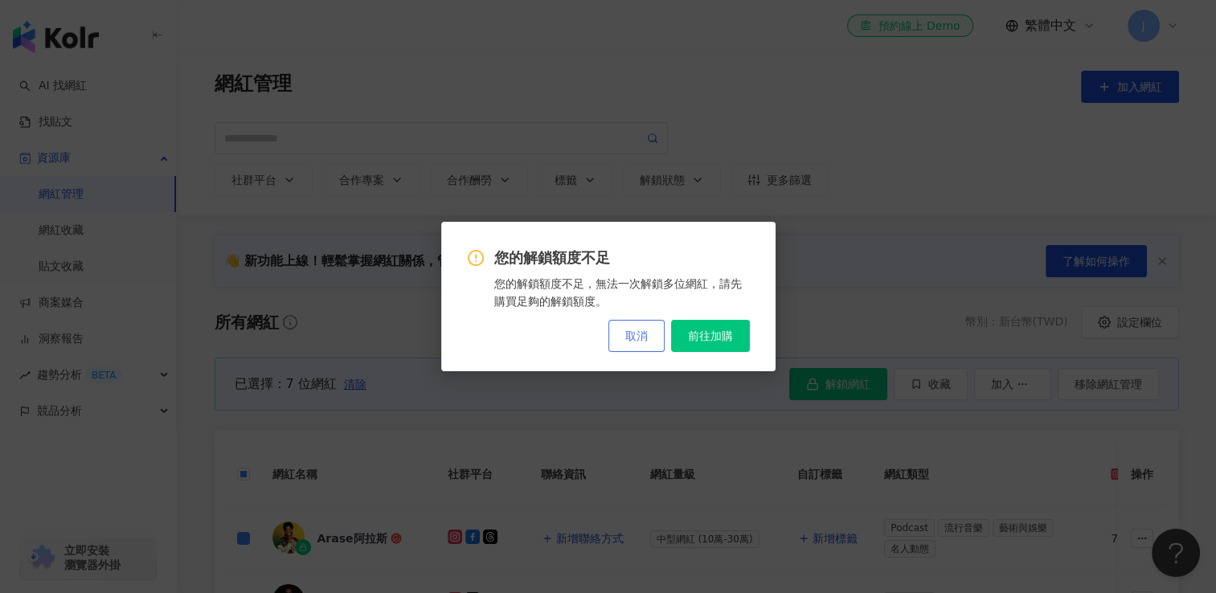
click at [657, 341] on button "取消" at bounding box center [637, 336] width 56 height 32
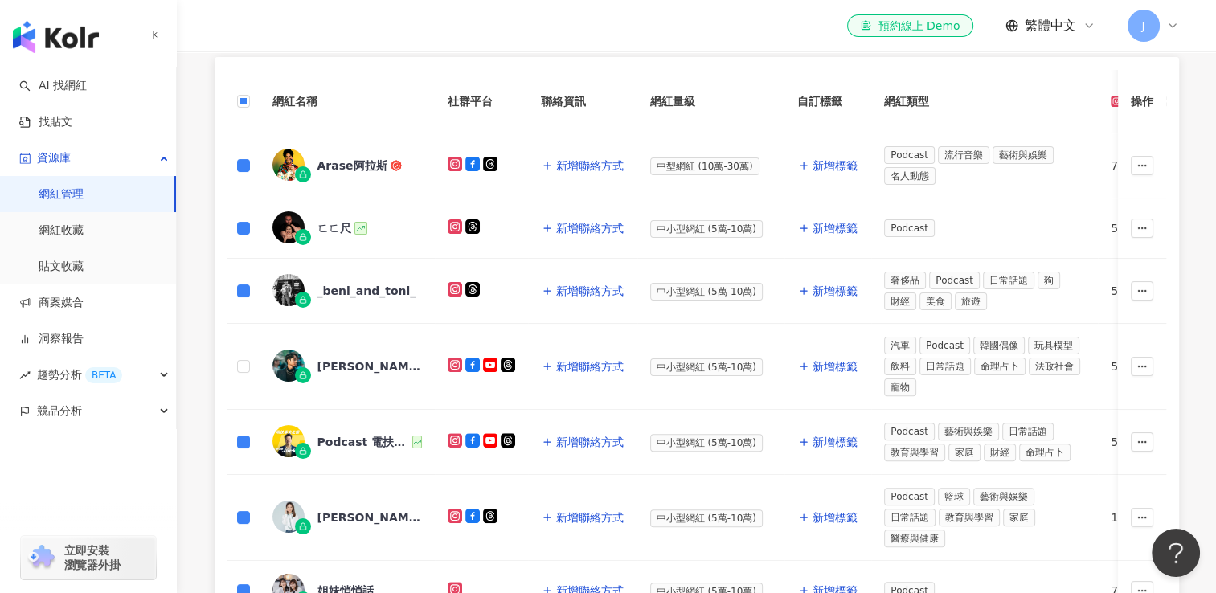
scroll to position [402, 0]
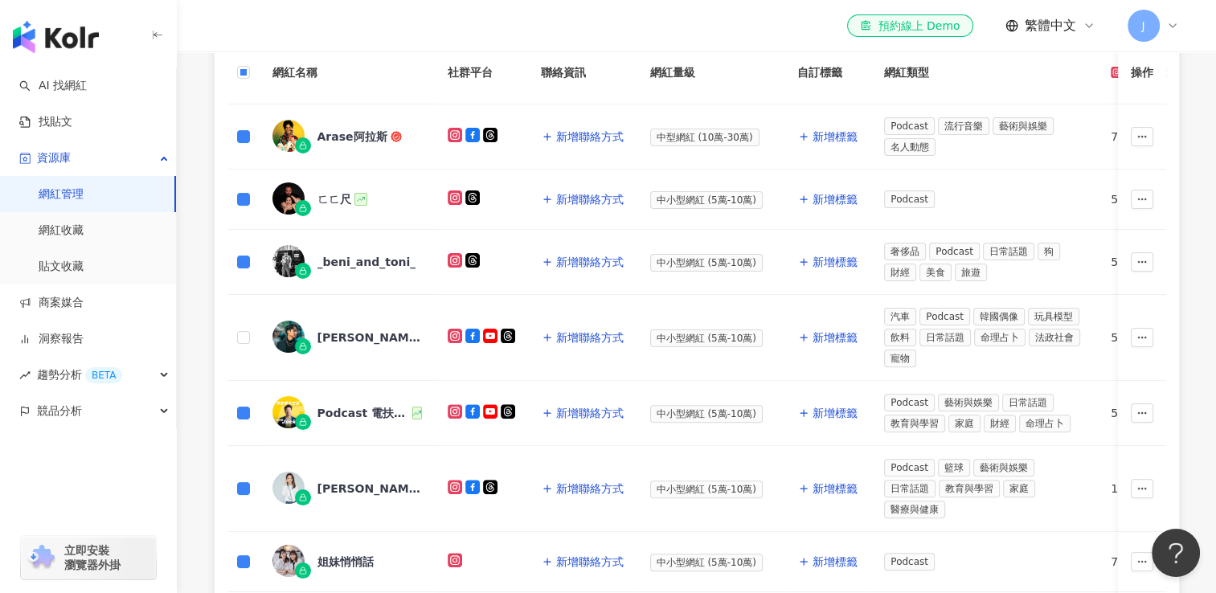
click at [235, 407] on td at bounding box center [244, 413] width 32 height 65
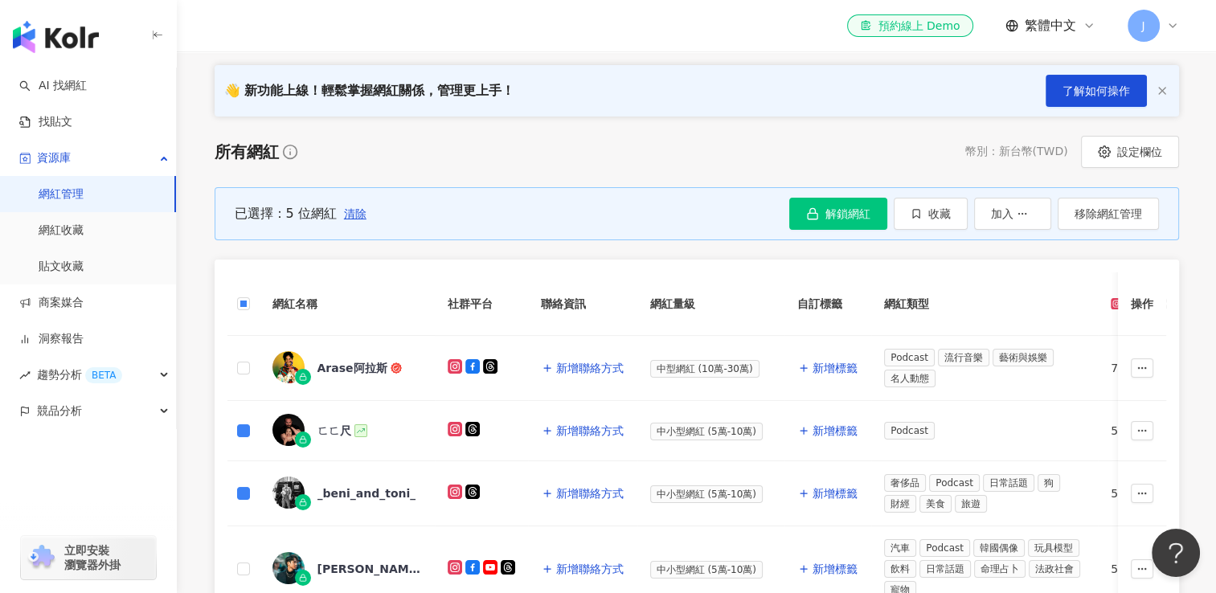
scroll to position [161, 0]
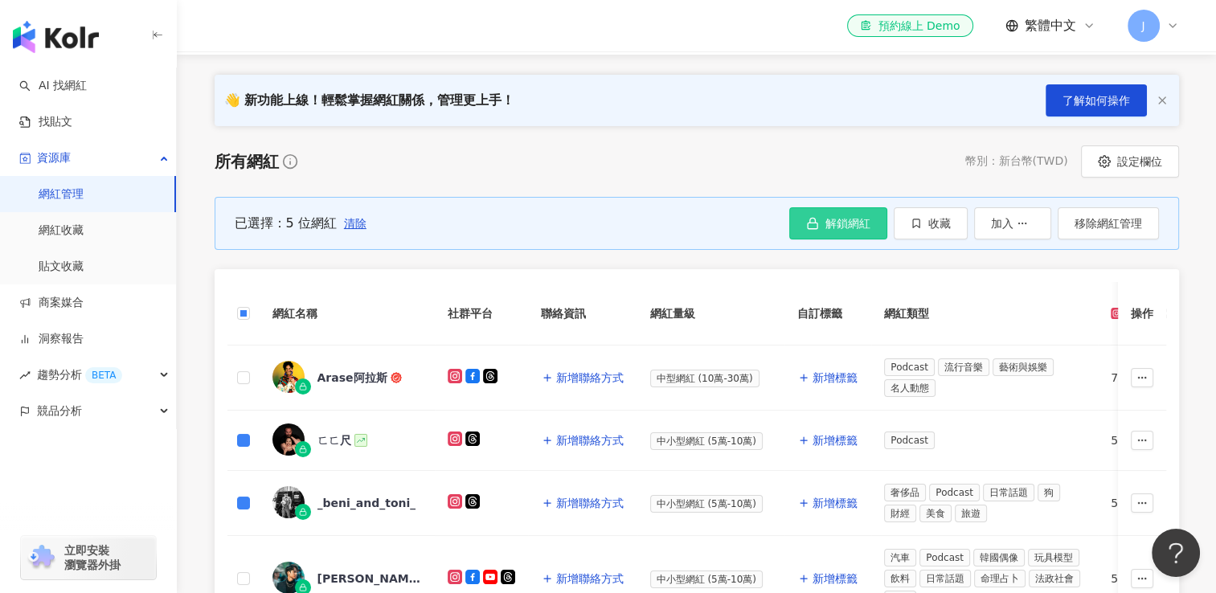
click at [859, 224] on span "解鎖網紅" at bounding box center [848, 223] width 45 height 13
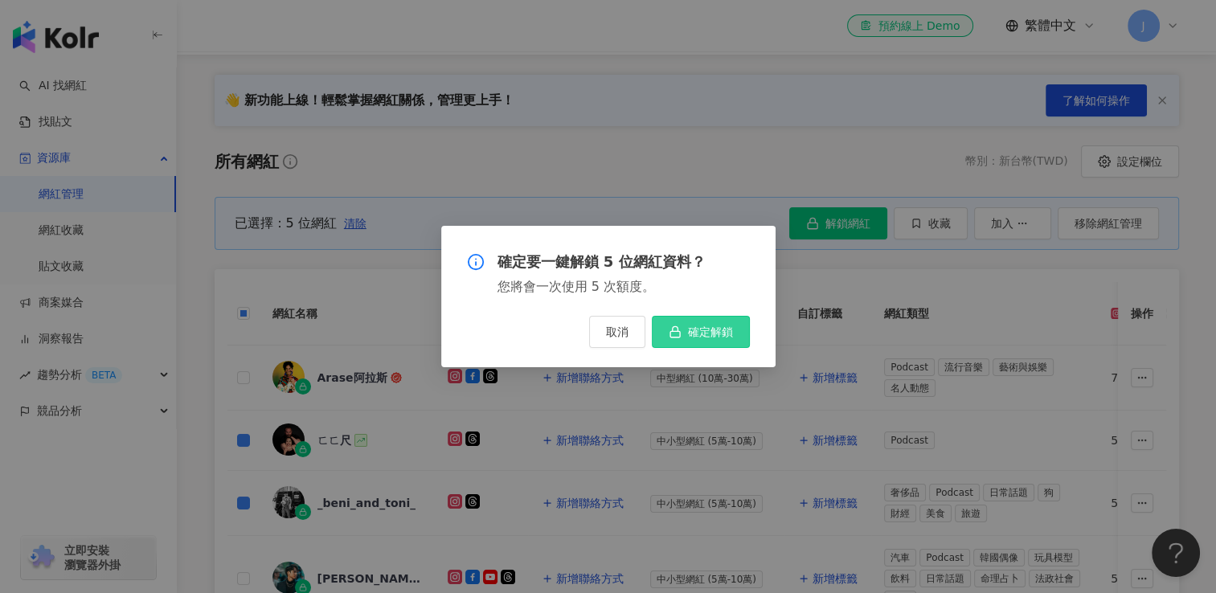
click at [719, 332] on span "確定解鎖" at bounding box center [710, 332] width 45 height 13
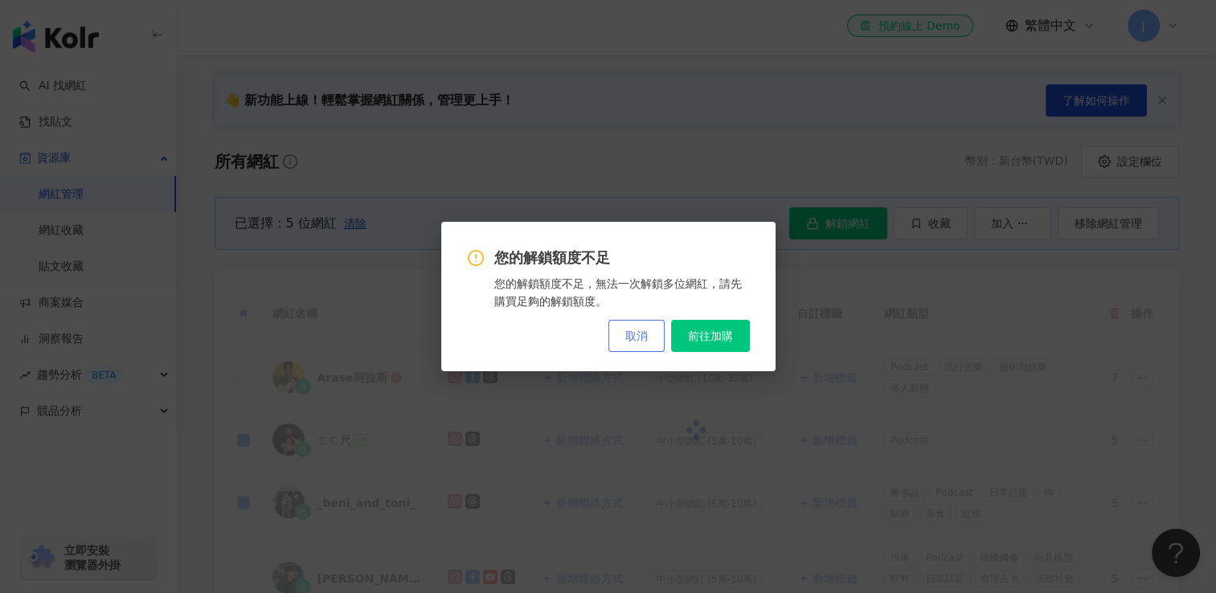
click at [642, 341] on span "取消" at bounding box center [637, 336] width 23 height 13
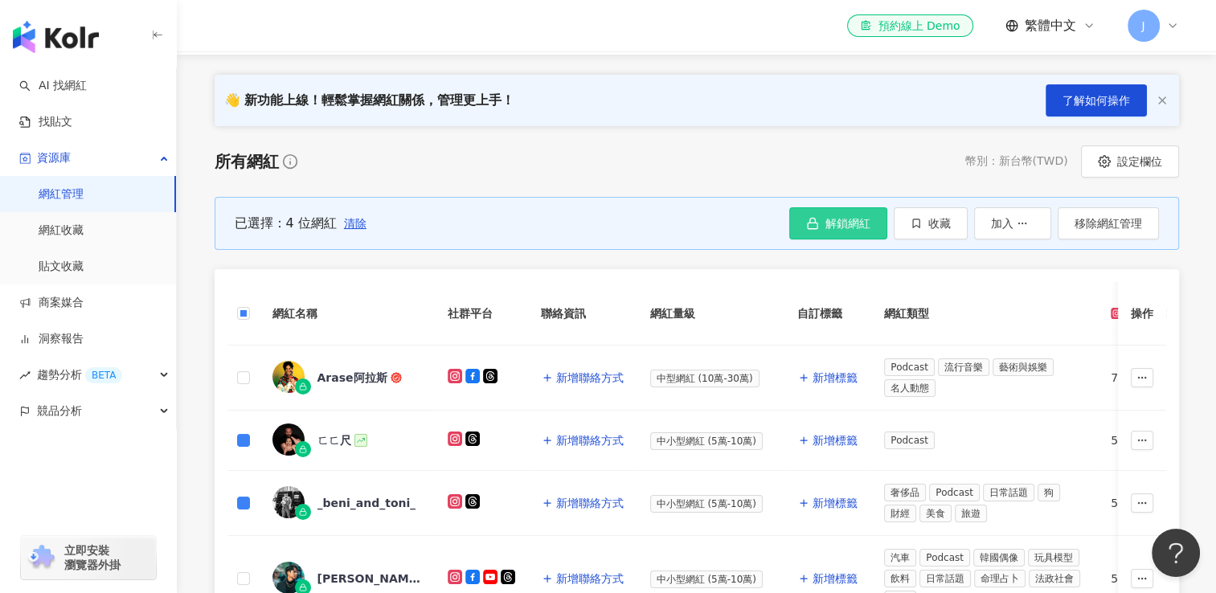
click at [837, 219] on span "解鎖網紅" at bounding box center [848, 223] width 45 height 13
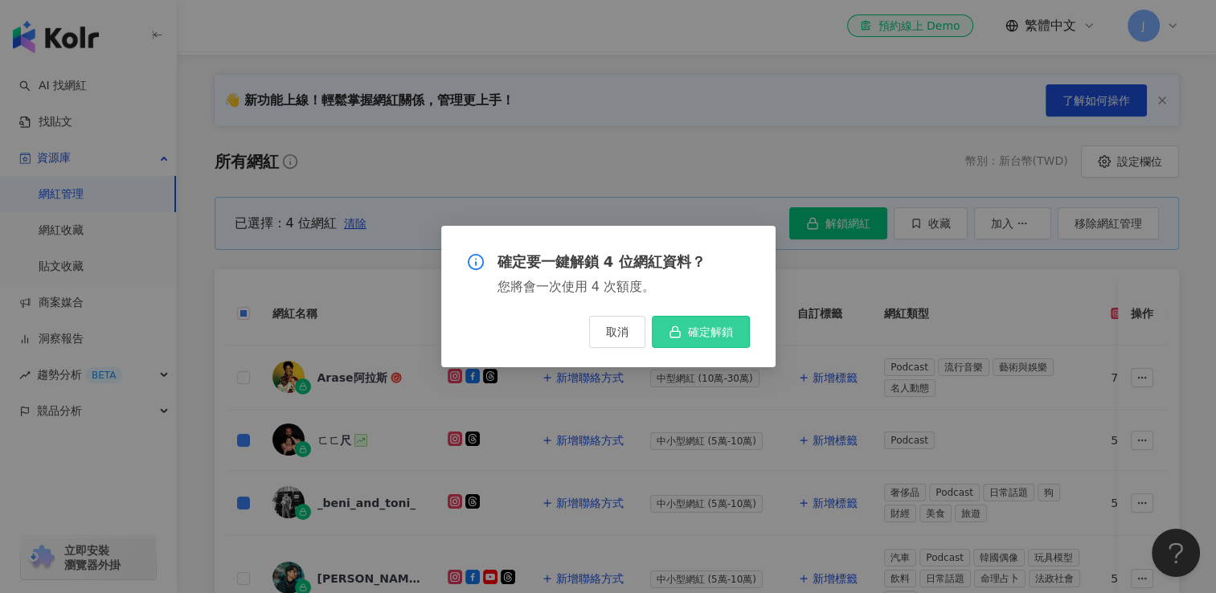
click at [721, 330] on span "確定解鎖" at bounding box center [710, 332] width 45 height 13
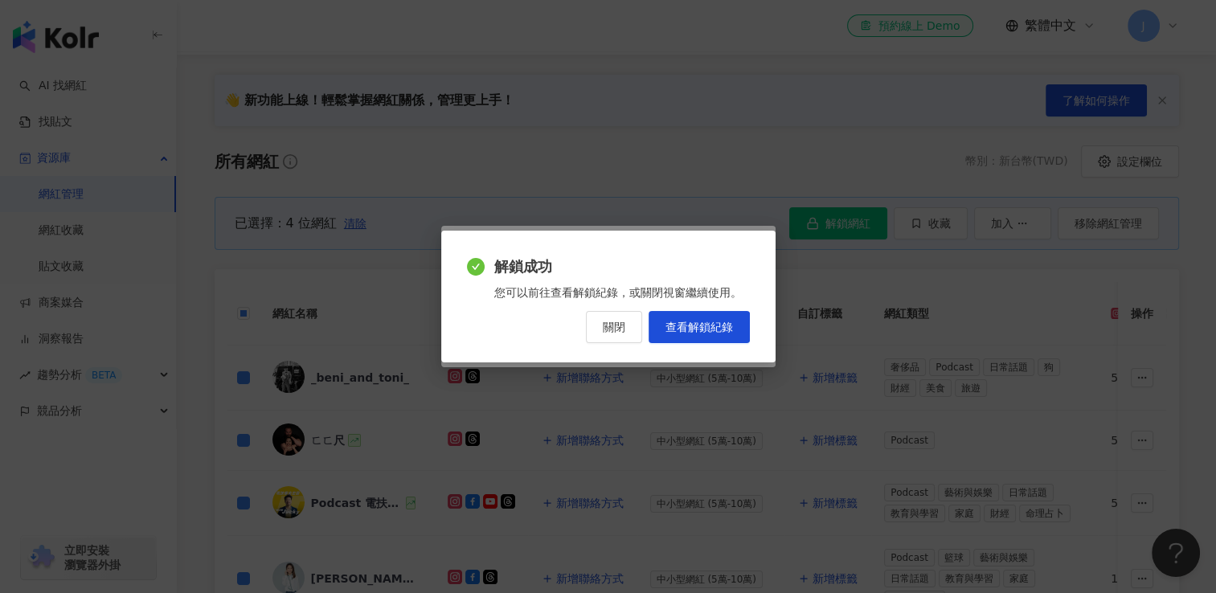
click at [628, 341] on button "關閉" at bounding box center [614, 327] width 56 height 32
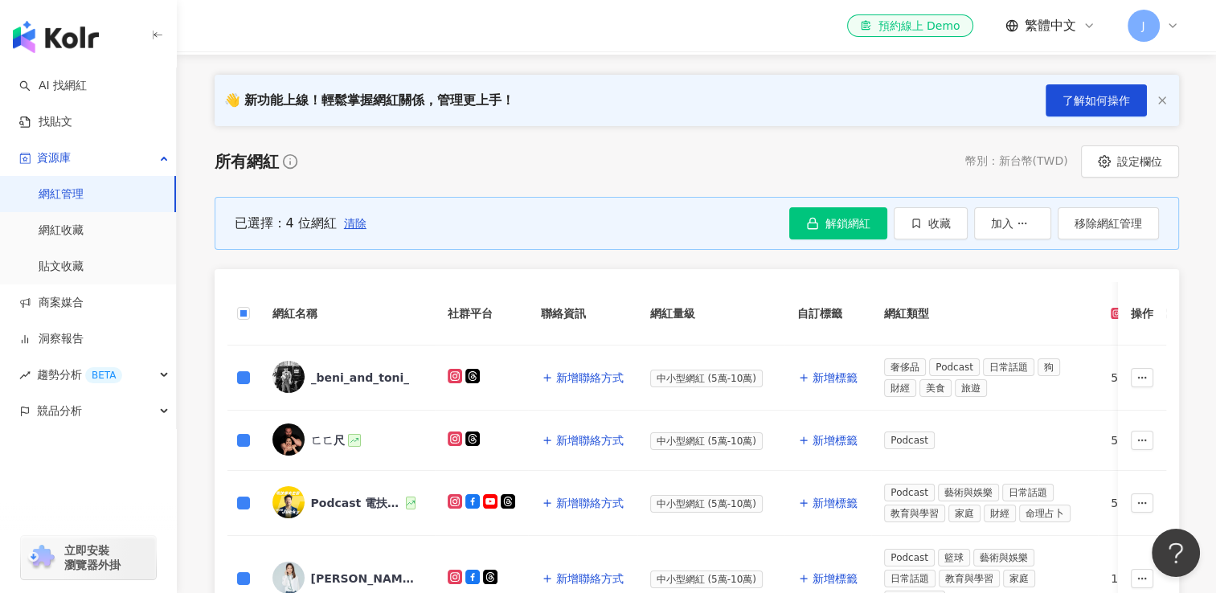
click at [235, 314] on th at bounding box center [244, 314] width 32 height 64
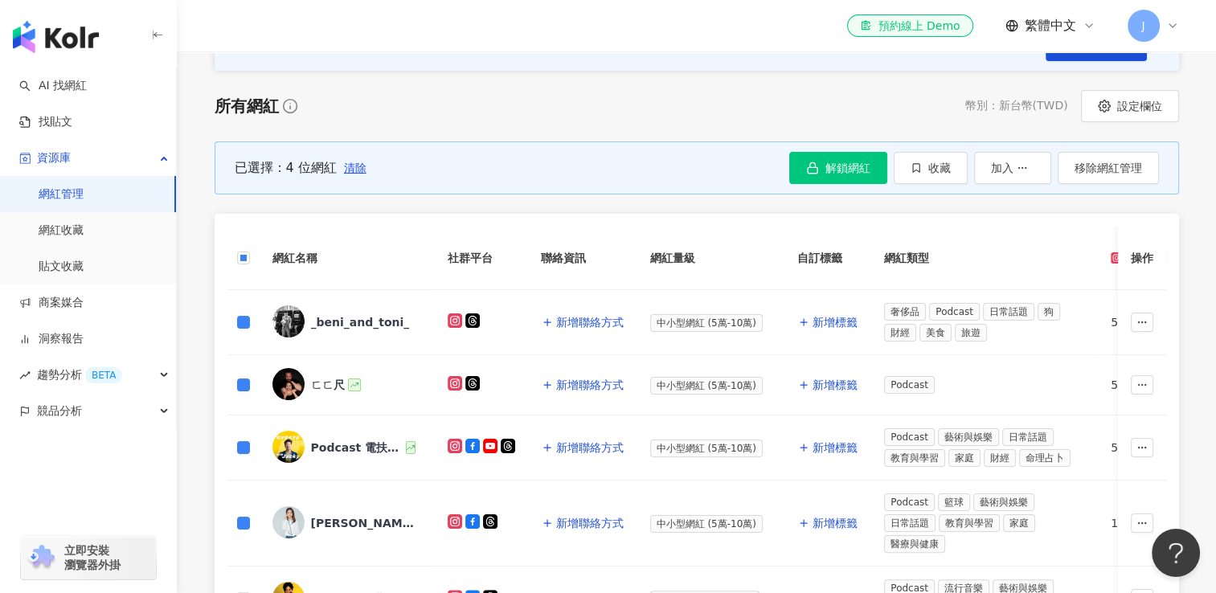
scroll to position [241, 0]
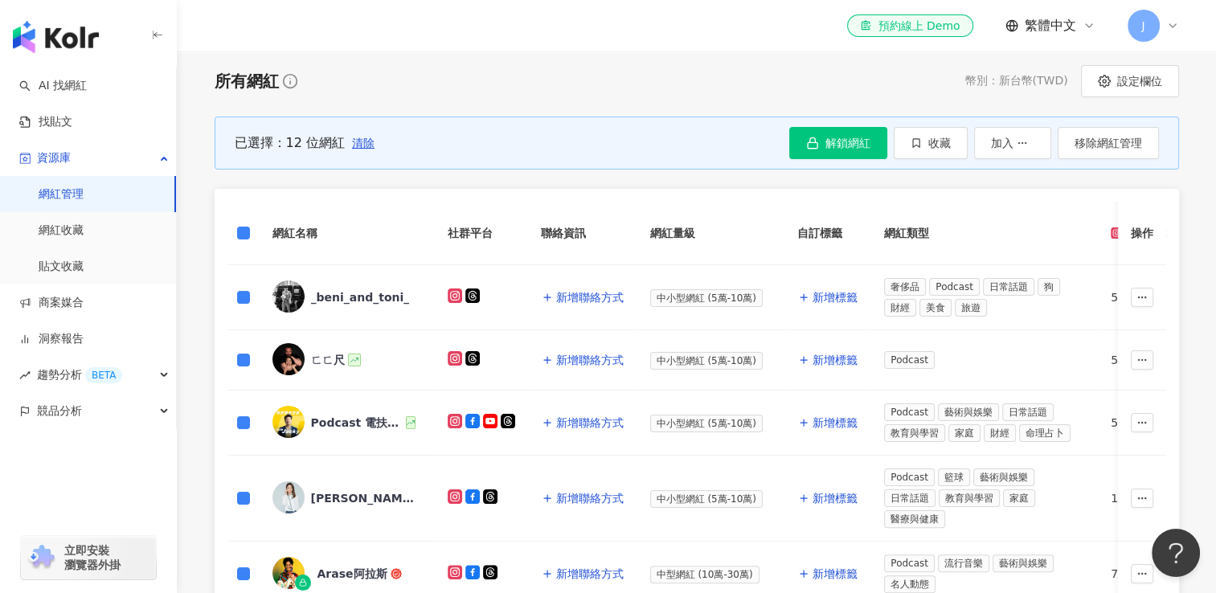
click at [229, 229] on th at bounding box center [244, 234] width 32 height 64
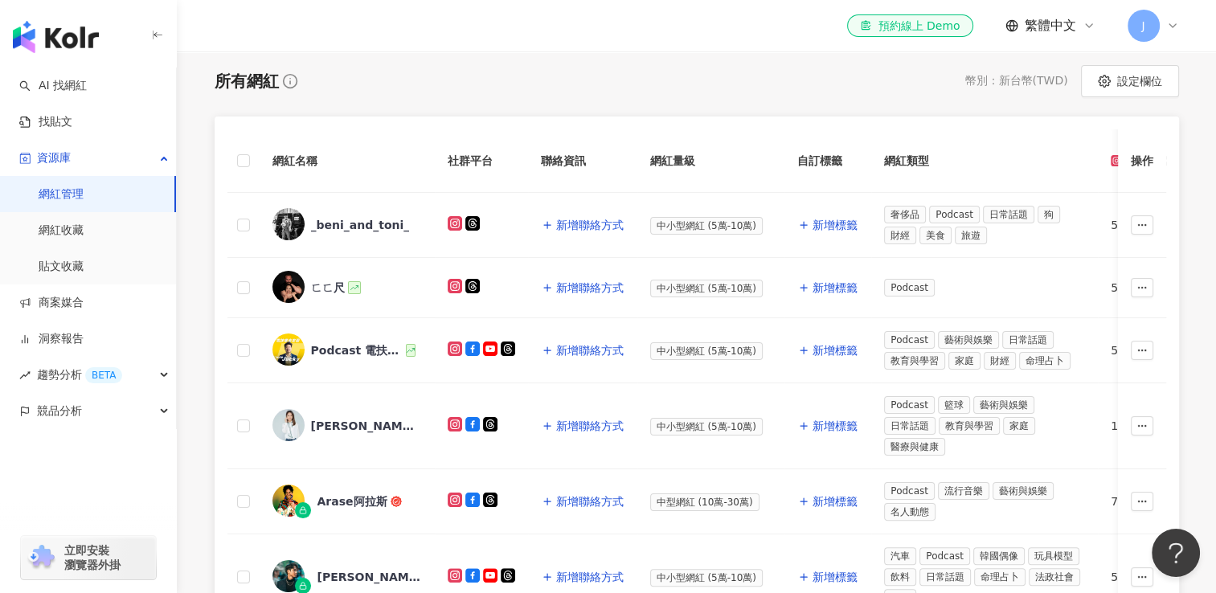
click at [375, 174] on th "網紅名稱" at bounding box center [347, 161] width 175 height 64
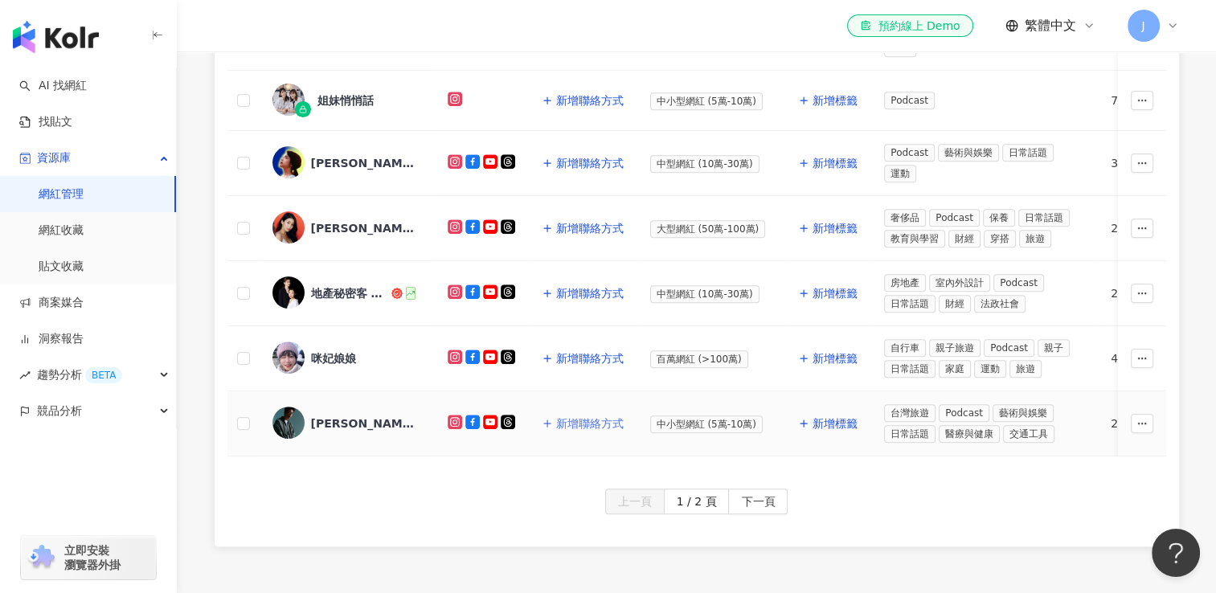
scroll to position [602, 0]
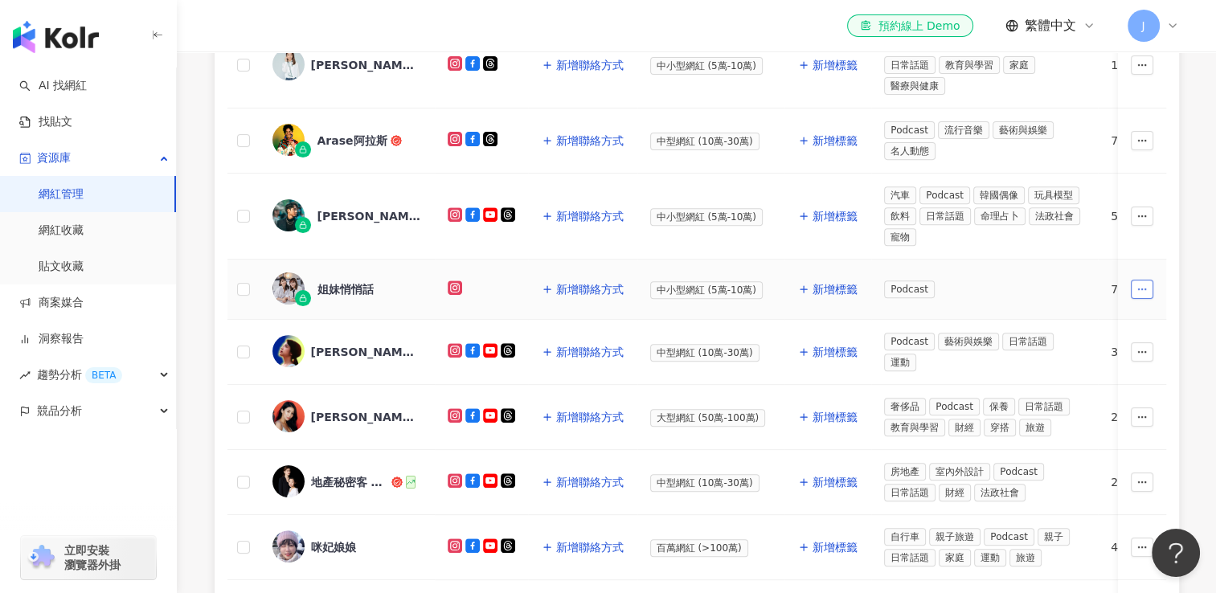
click at [1143, 284] on icon "button" at bounding box center [1142, 289] width 11 height 11
click at [1106, 428] on span "移除網紅管理" at bounding box center [1107, 426] width 68 height 13
click at [1135, 211] on div "網紅名稱 社群平台 聯絡資訊 網紅量級 自訂標籤 網紅類型 追蹤數 K-Score 近三個月 受眾主要年齡 受眾主要性別 互動率 近三個月 Reels 互動率…" at bounding box center [697, 246] width 965 height 980
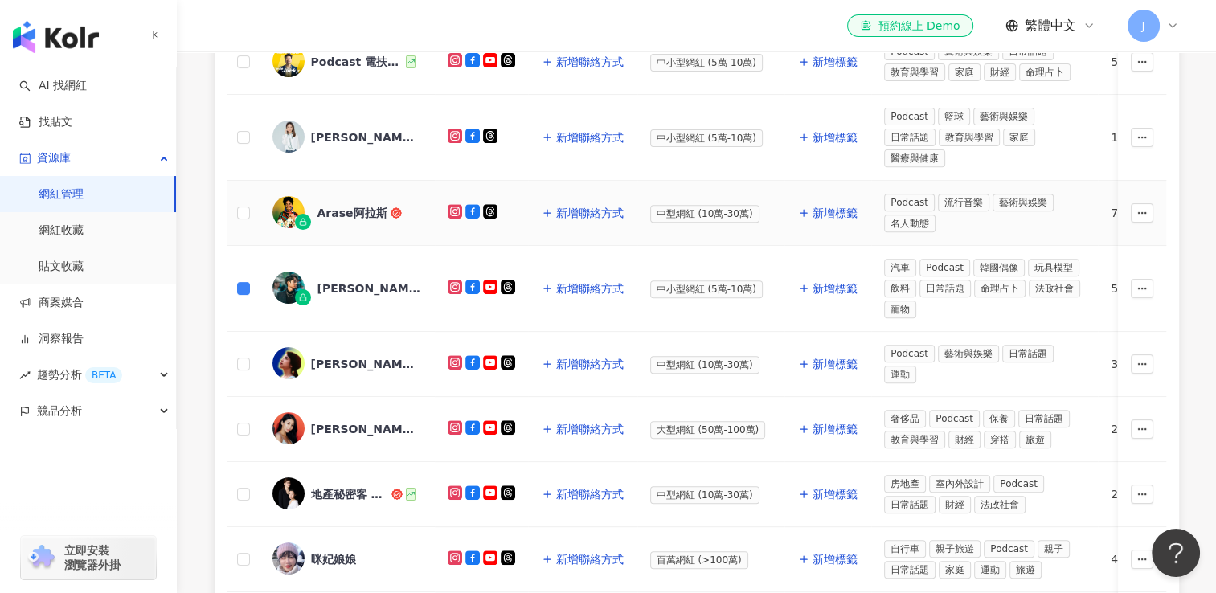
scroll to position [675, 0]
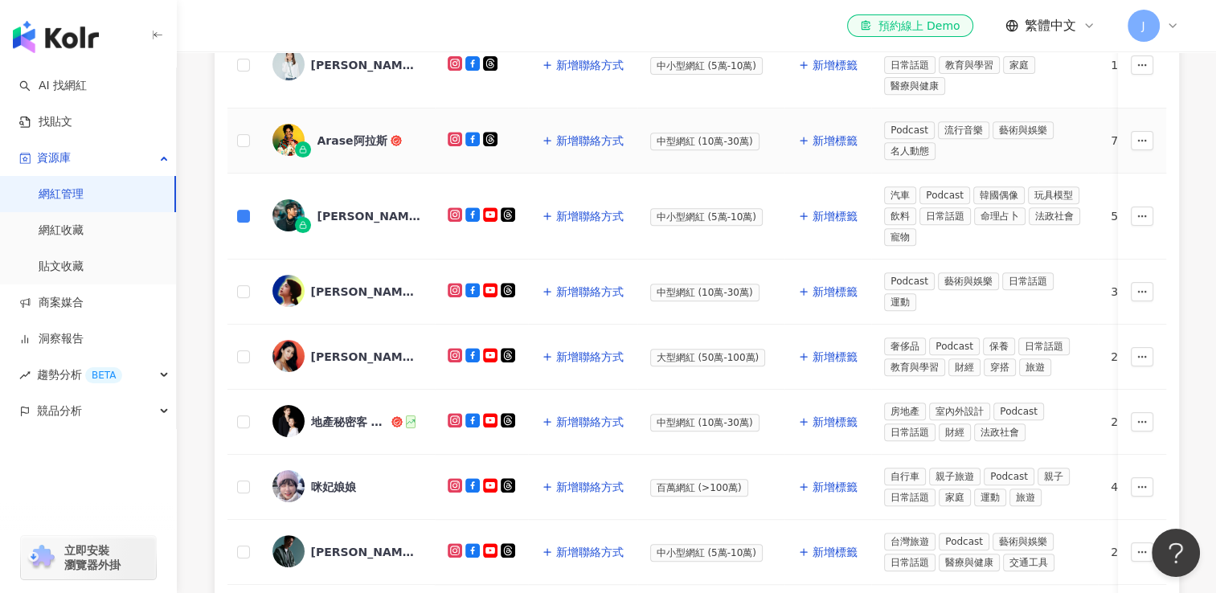
click at [244, 149] on td at bounding box center [244, 141] width 32 height 65
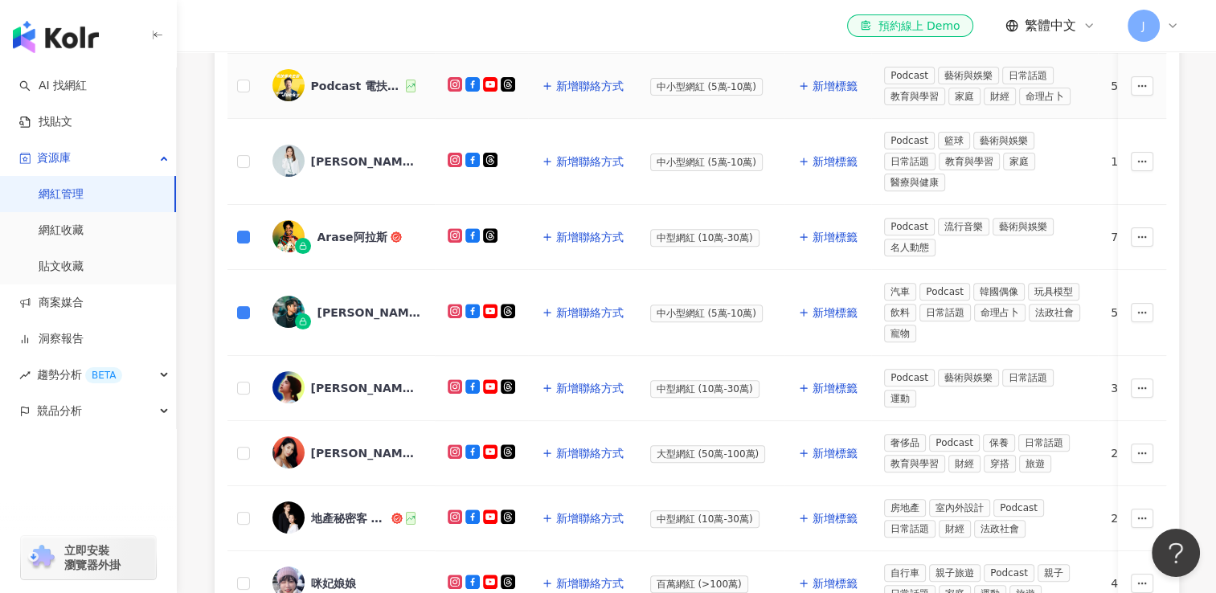
scroll to position [594, 0]
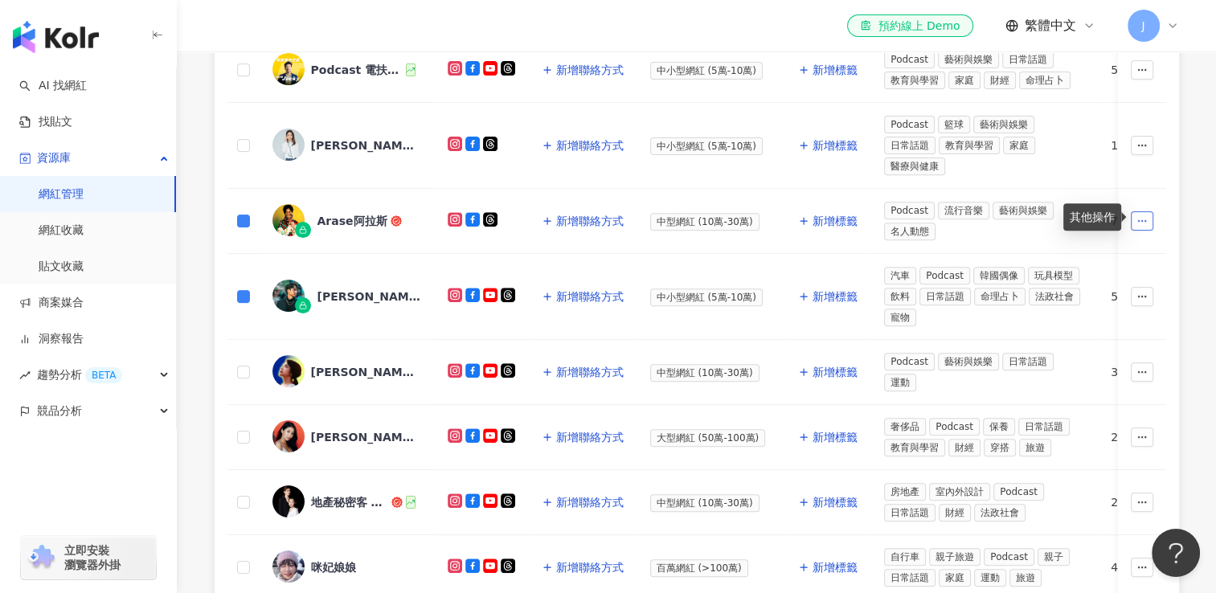
click at [1145, 221] on icon "button" at bounding box center [1142, 220] width 11 height 11
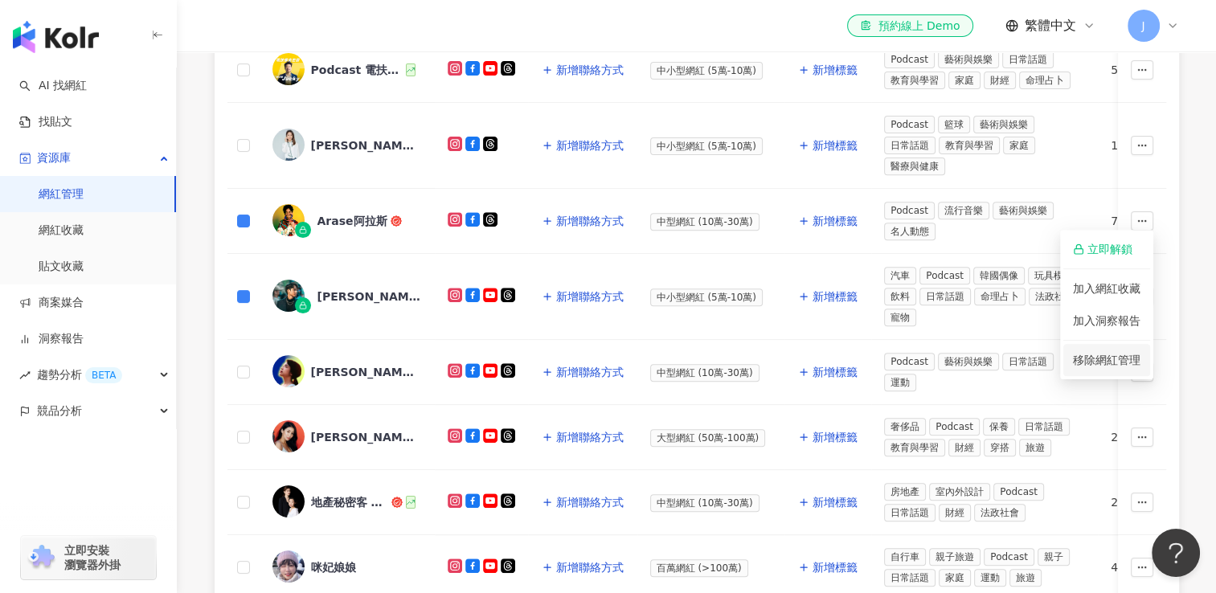
click at [1103, 363] on span "移除網紅管理" at bounding box center [1107, 360] width 68 height 13
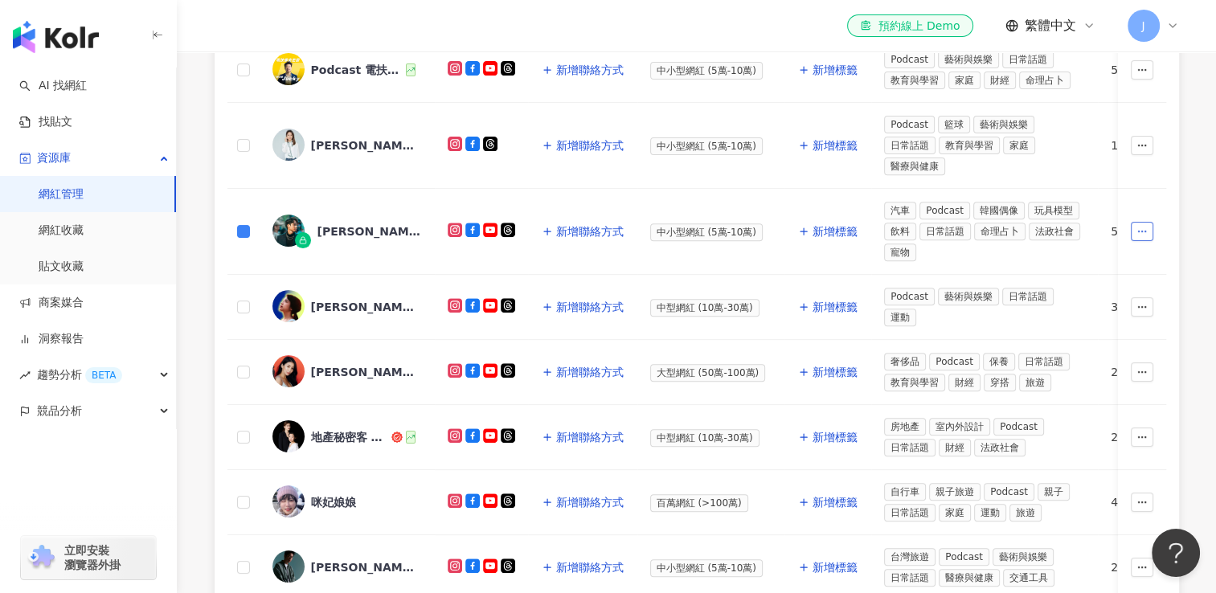
click at [1142, 228] on icon "button" at bounding box center [1142, 231] width 11 height 11
click at [1116, 368] on span "移除網紅管理" at bounding box center [1107, 369] width 68 height 13
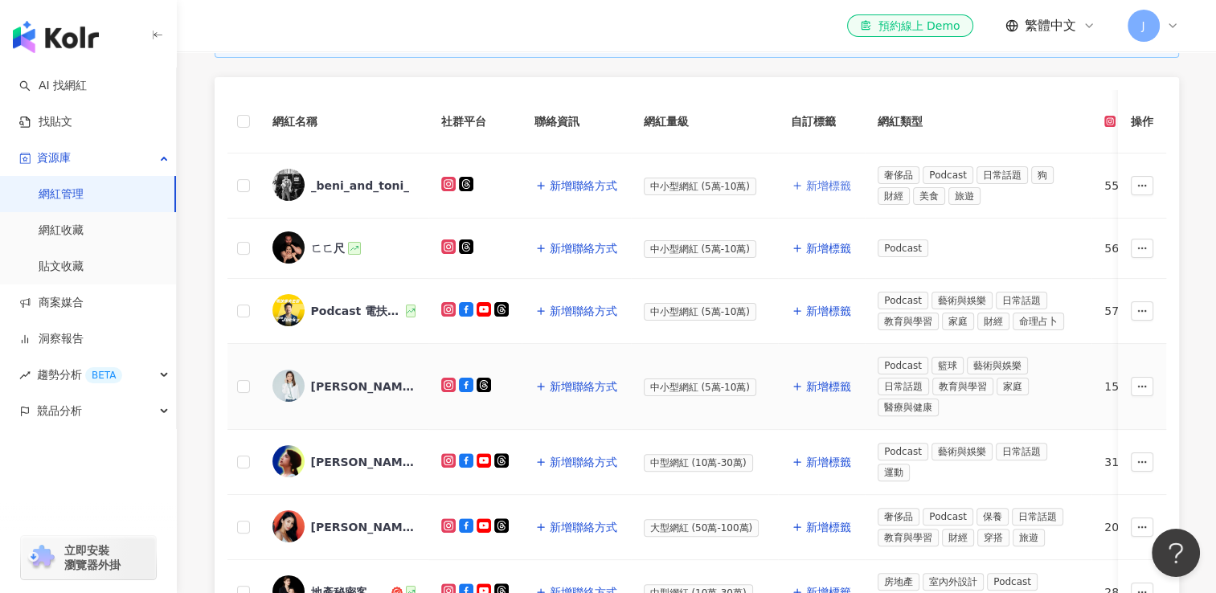
scroll to position [112, 0]
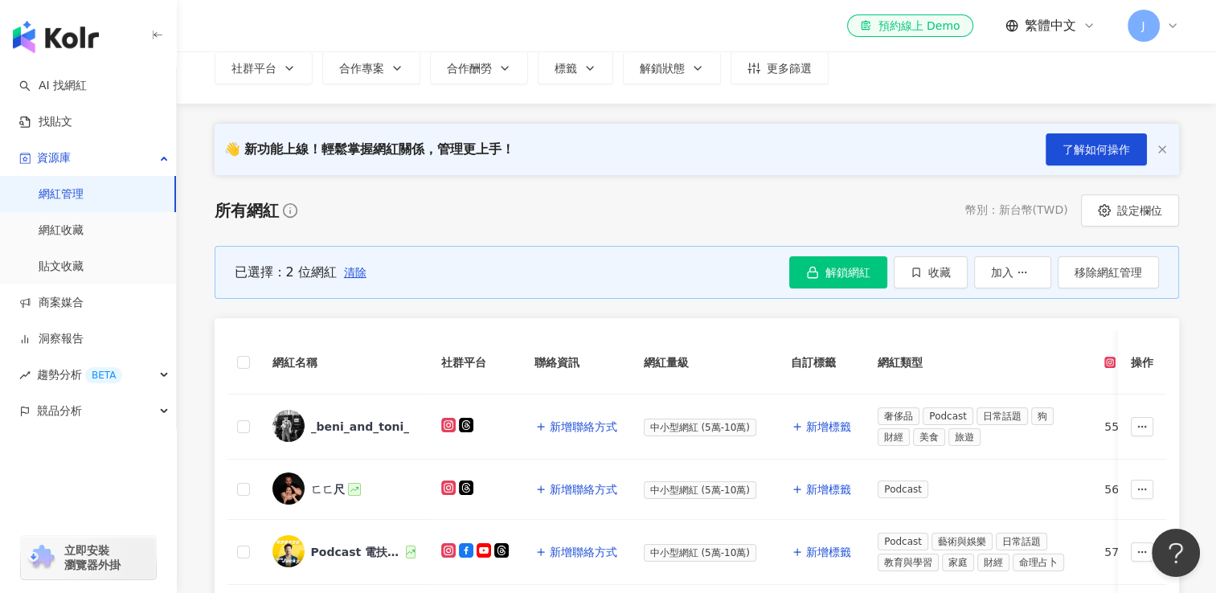
click at [796, 249] on div "已選擇：2 位網紅 清除 解鎖網紅 收藏 加入 移除網紅管理" at bounding box center [697, 272] width 965 height 53
click at [84, 229] on link "網紅收藏" at bounding box center [61, 231] width 45 height 16
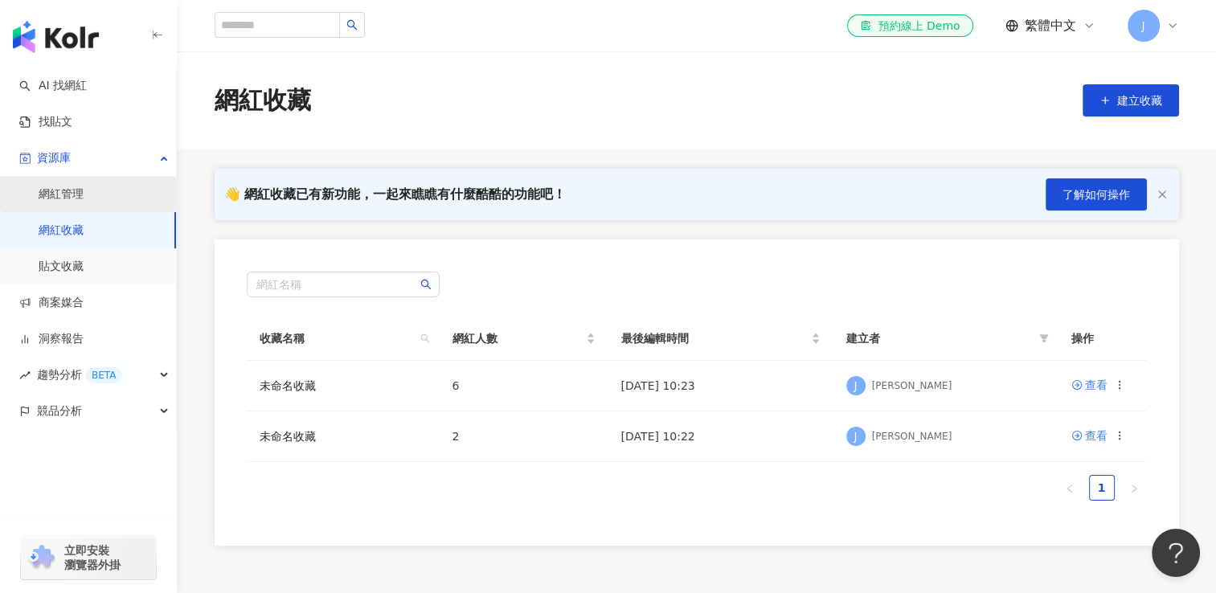
click at [84, 193] on link "網紅管理" at bounding box center [61, 195] width 45 height 16
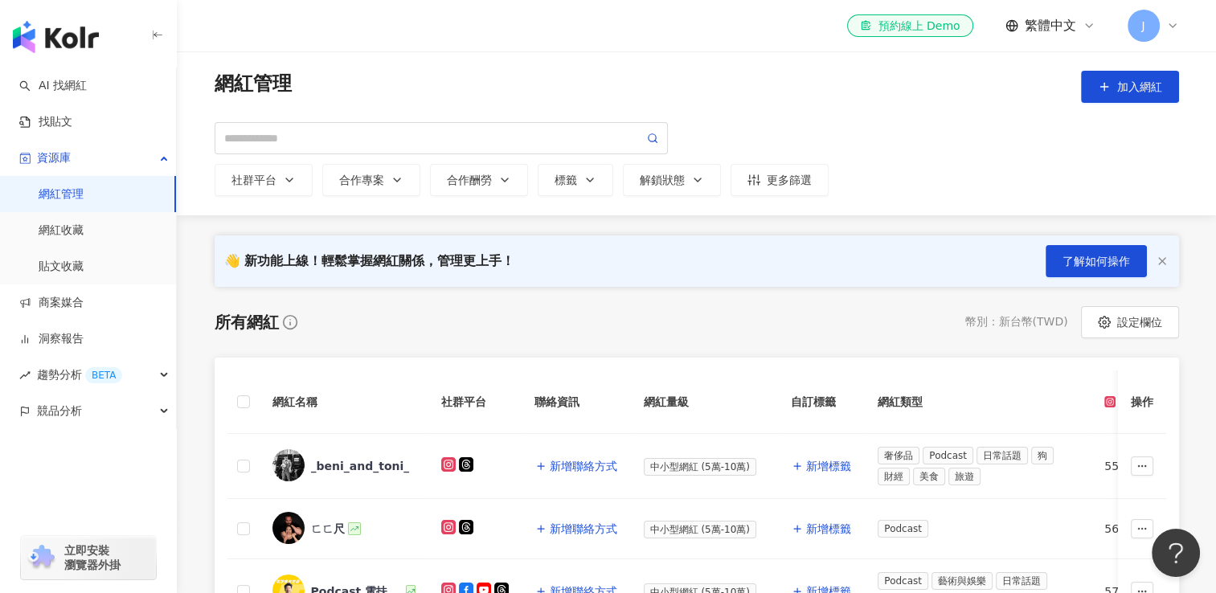
click at [84, 187] on link "網紅管理" at bounding box center [61, 195] width 45 height 16
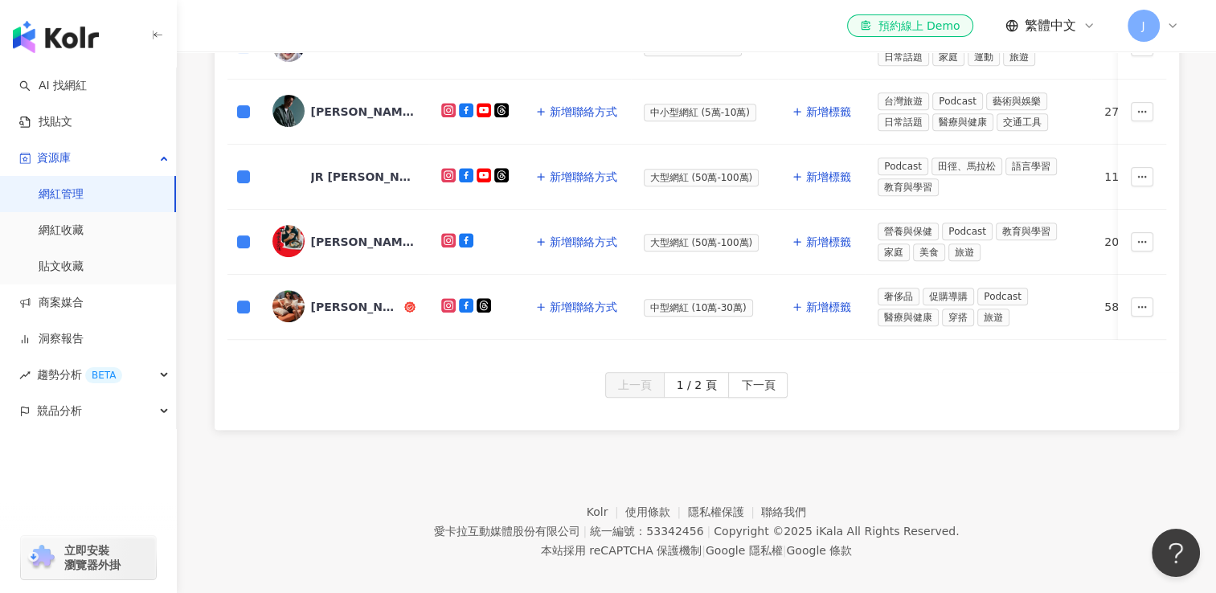
scroll to position [965, 0]
click at [769, 382] on span "下一頁" at bounding box center [758, 385] width 34 height 26
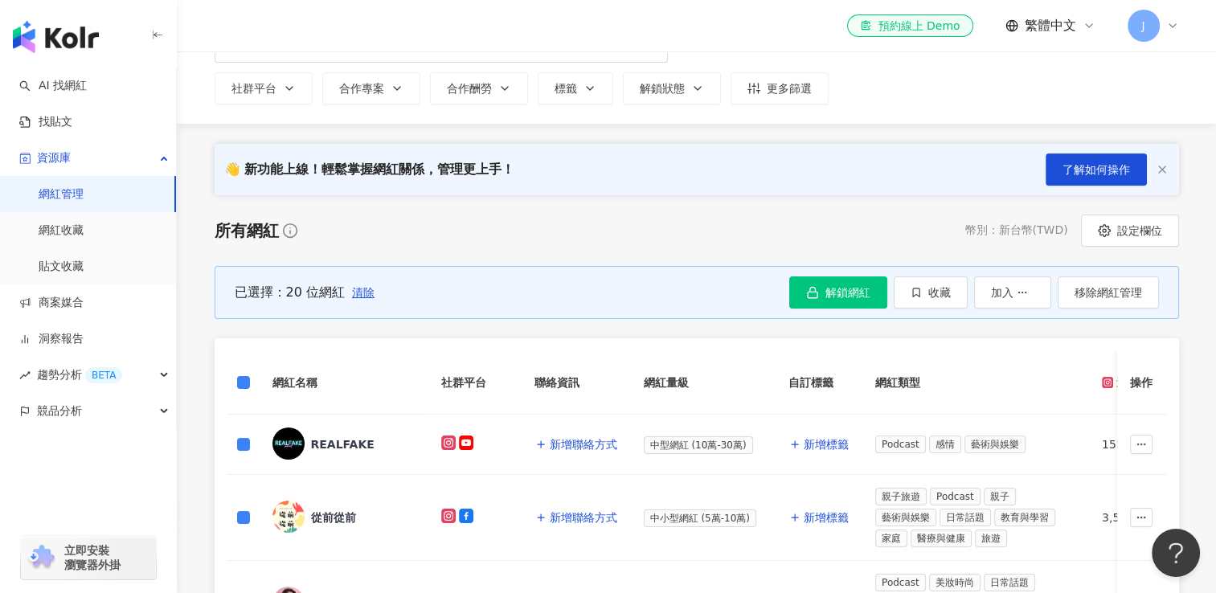
scroll to position [161, 0]
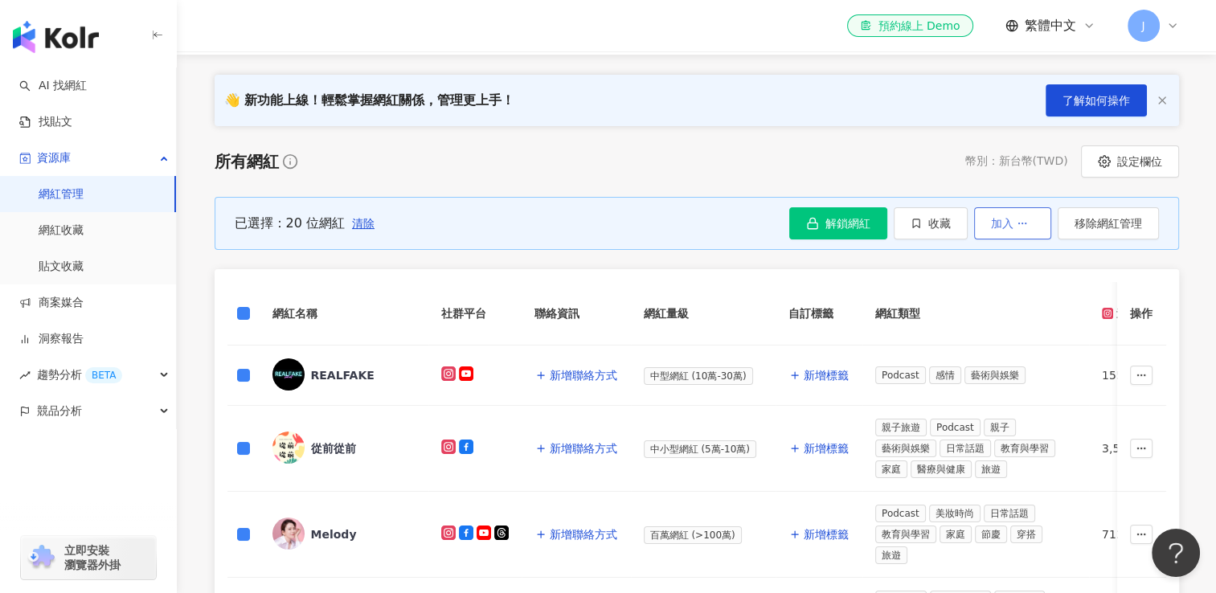
click at [1022, 226] on icon "button" at bounding box center [1022, 223] width 11 height 11
click at [1015, 267] on span "加入洞察報告" at bounding box center [1005, 262] width 68 height 13
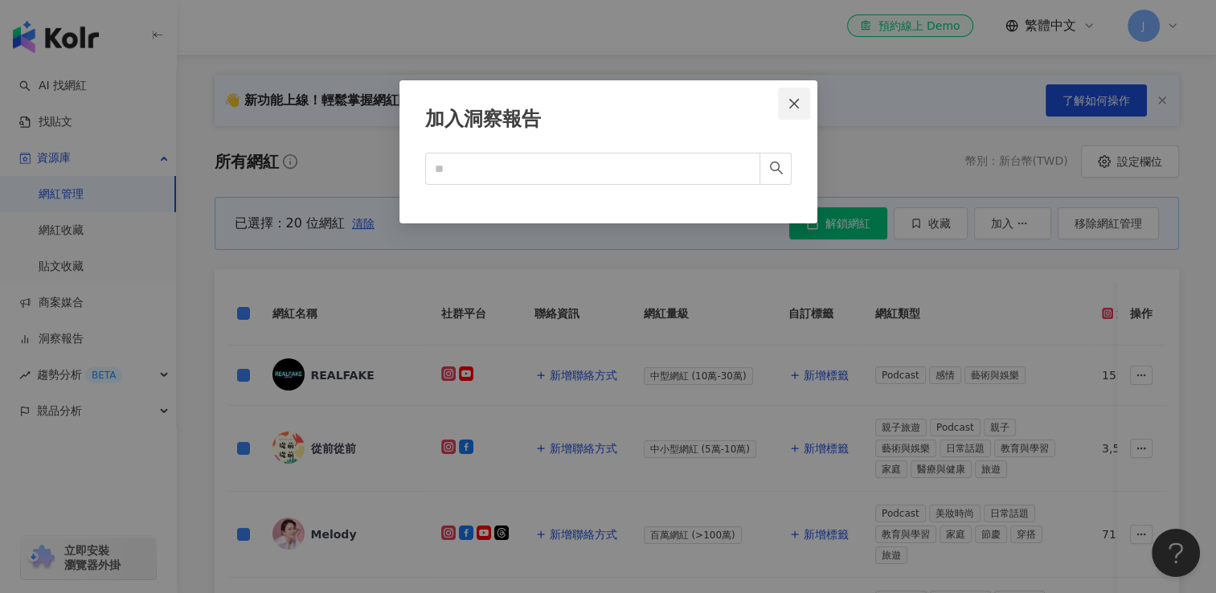
click at [797, 98] on icon "close" at bounding box center [794, 103] width 13 height 13
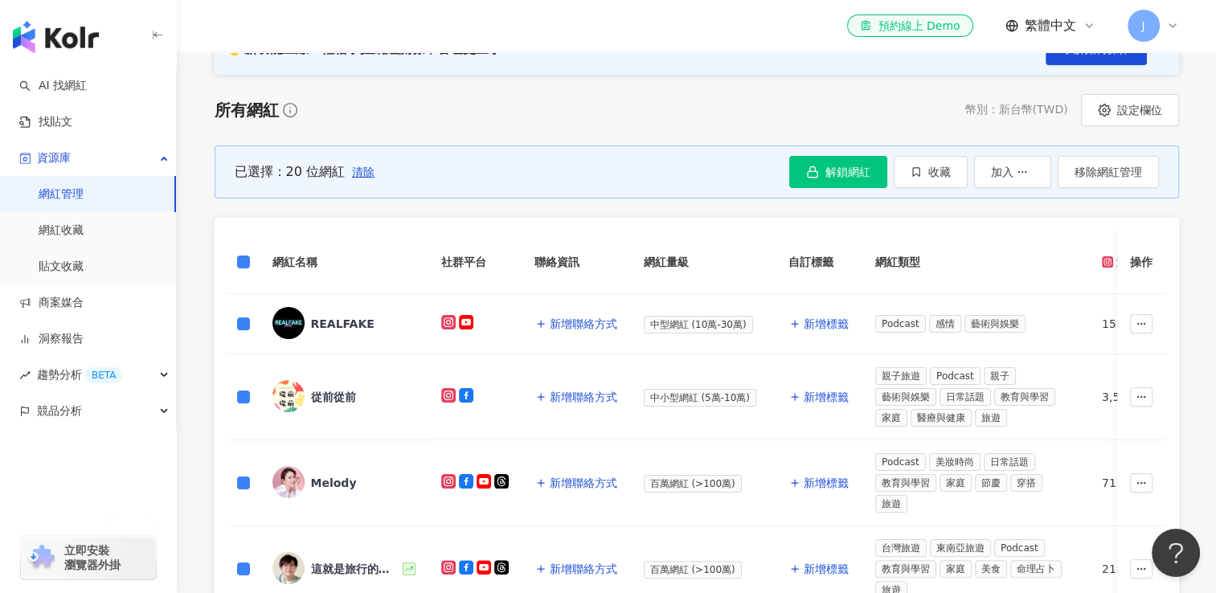
scroll to position [241, 0]
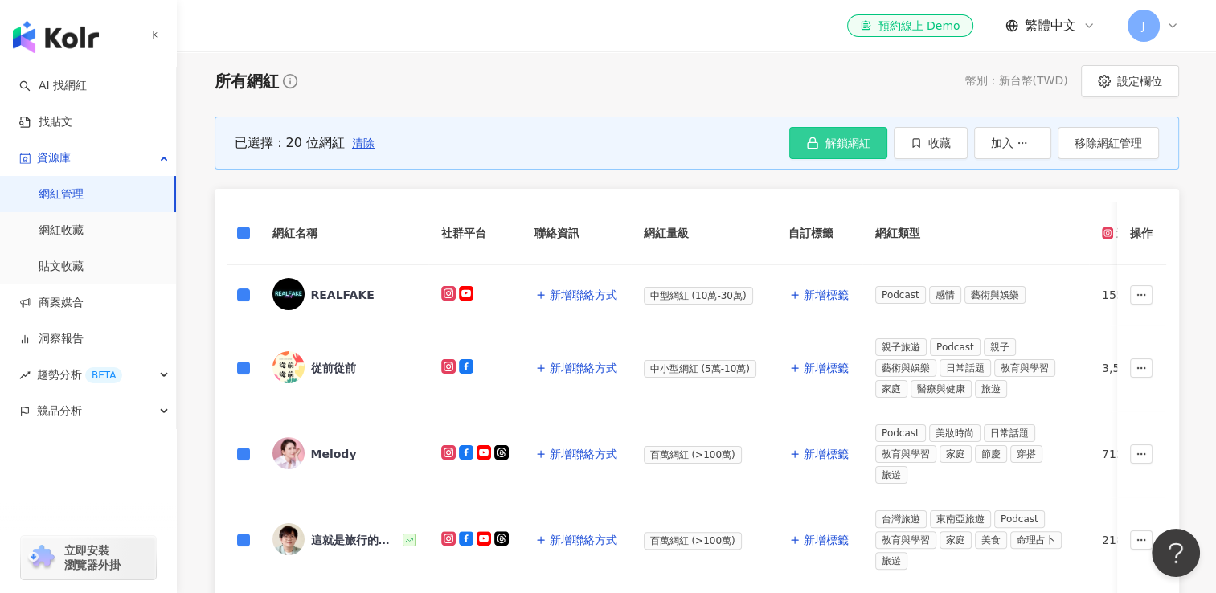
click at [834, 146] on span "解鎖網紅" at bounding box center [848, 143] width 45 height 13
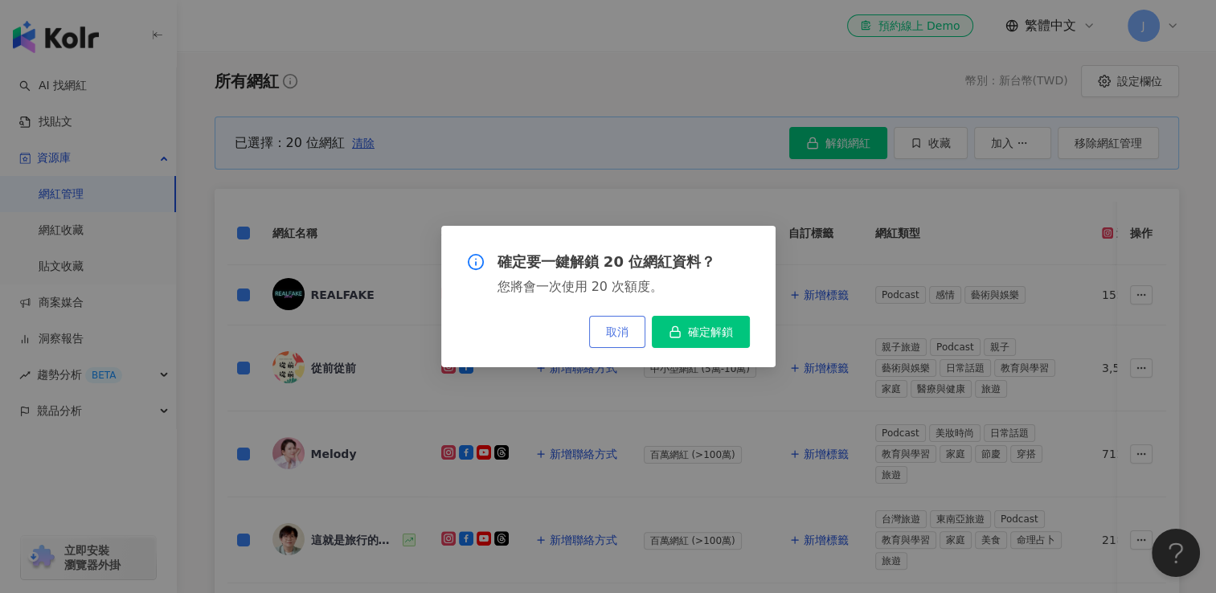
click at [614, 336] on span "取消" at bounding box center [617, 332] width 23 height 13
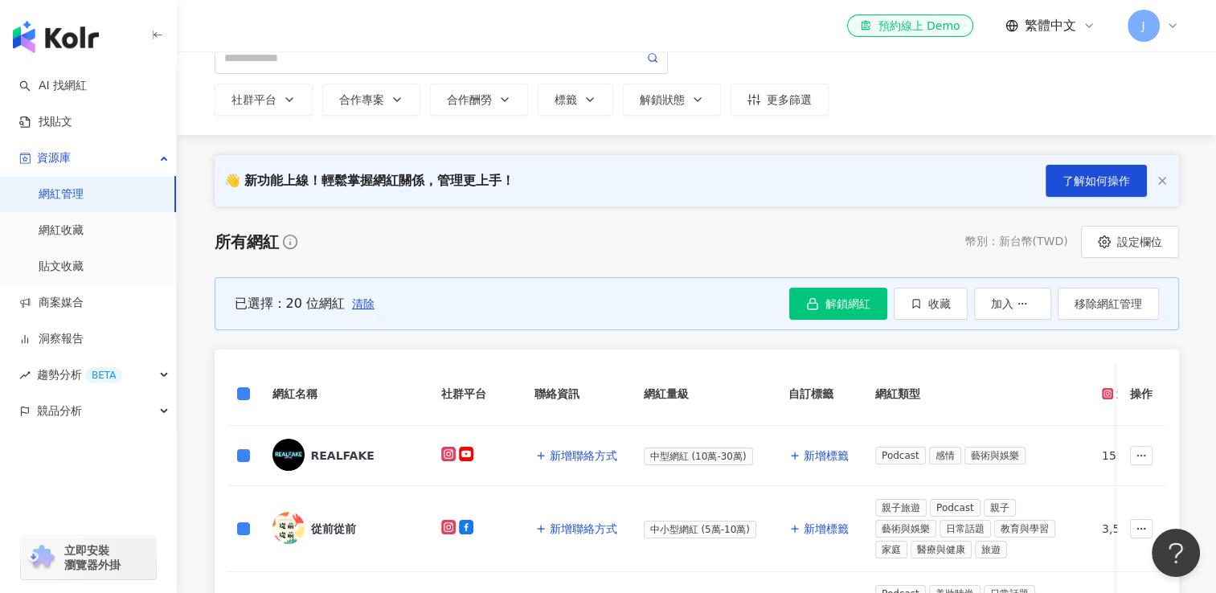
scroll to position [0, 0]
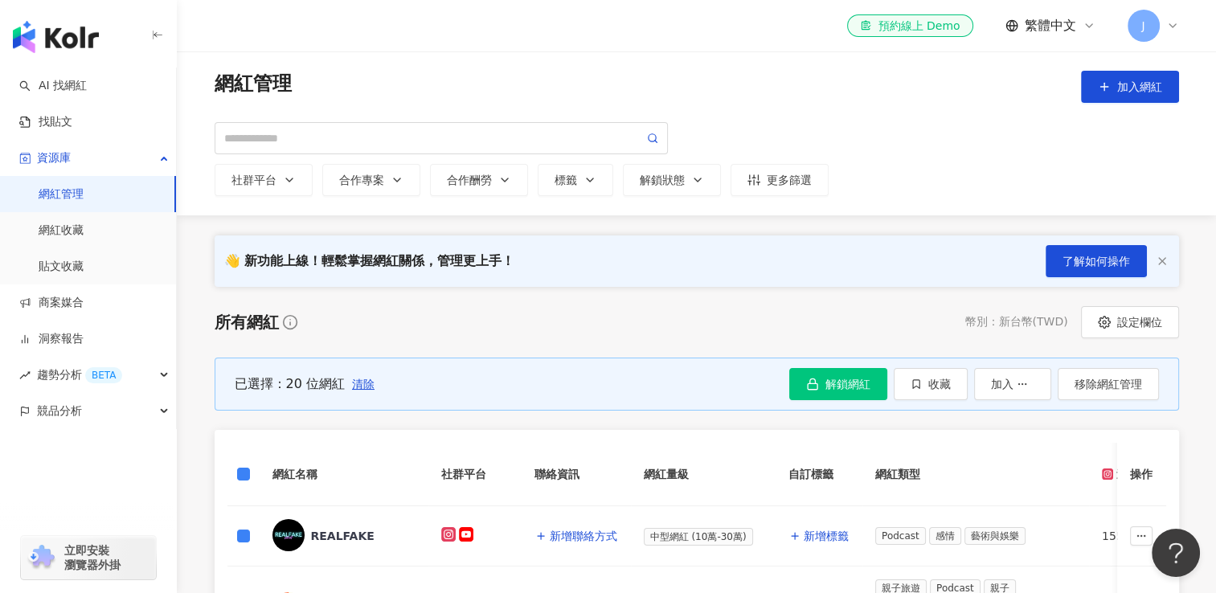
click at [84, 187] on link "網紅管理" at bounding box center [61, 195] width 45 height 16
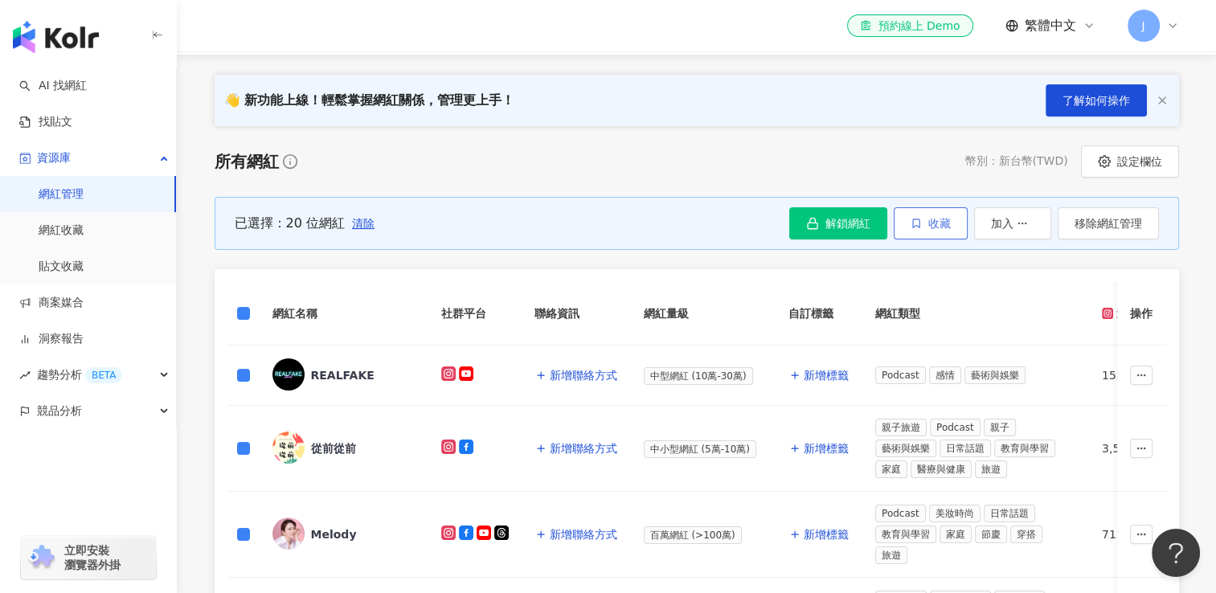
click at [910, 227] on button "收藏" at bounding box center [931, 223] width 74 height 32
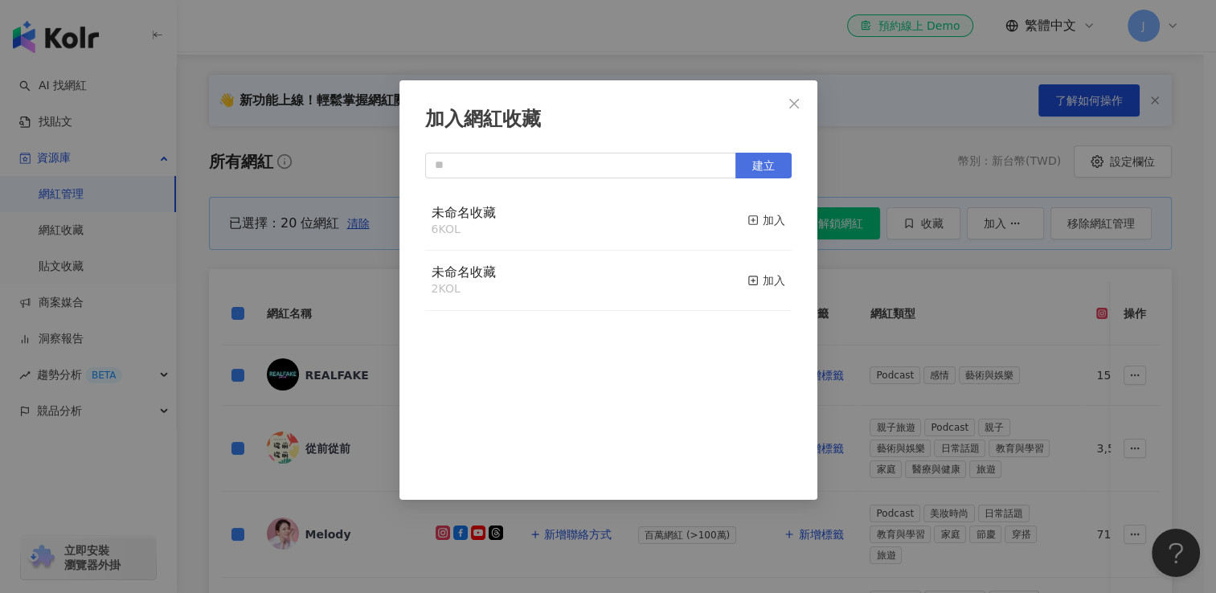
click at [777, 166] on button "建立" at bounding box center [764, 166] width 56 height 26
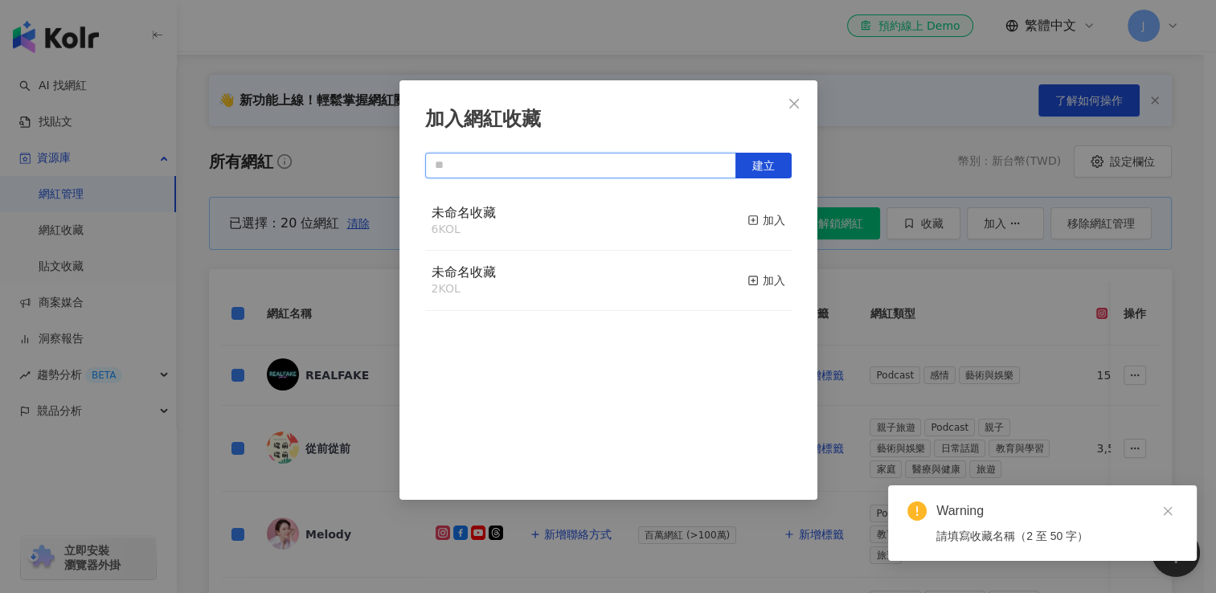
click at [544, 162] on input "text" at bounding box center [580, 166] width 311 height 26
click at [757, 159] on span "建立" at bounding box center [764, 165] width 23 height 13
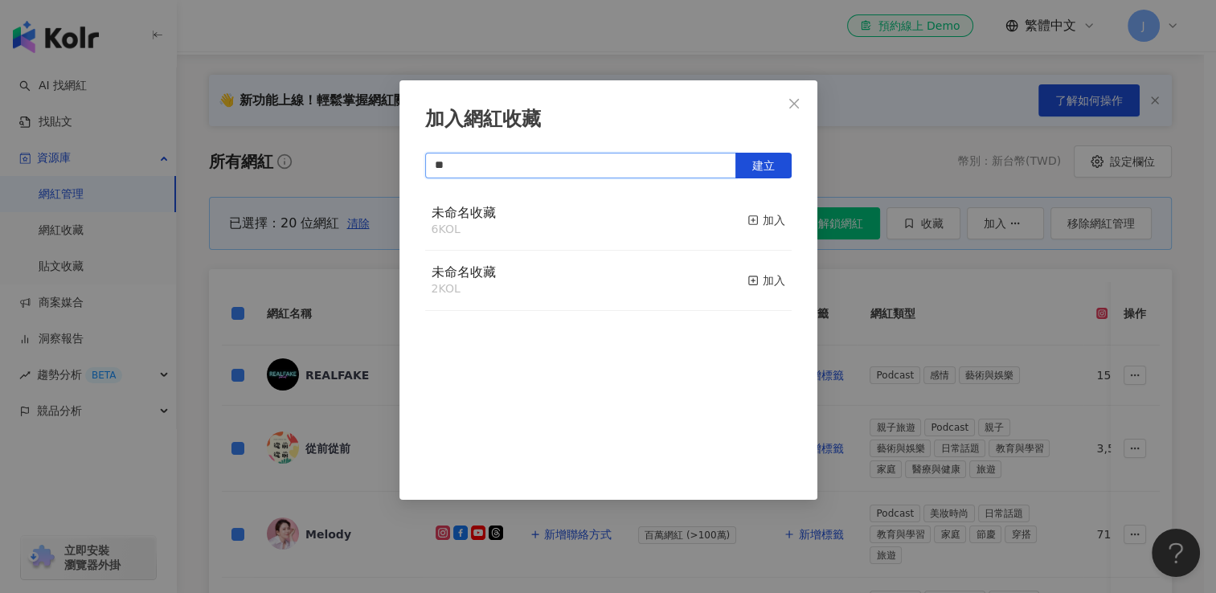
type input "*"
click at [765, 166] on span "建立" at bounding box center [764, 165] width 23 height 13
type input "*******"
click at [798, 106] on icon "close" at bounding box center [795, 103] width 10 height 10
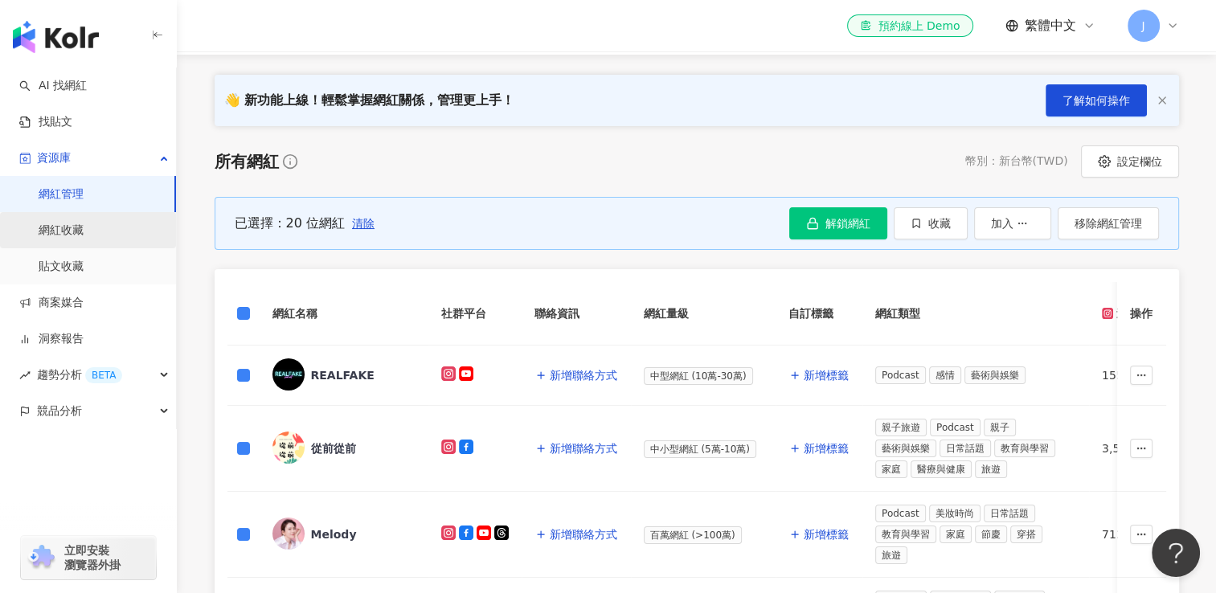
click at [84, 230] on link "網紅收藏" at bounding box center [61, 231] width 45 height 16
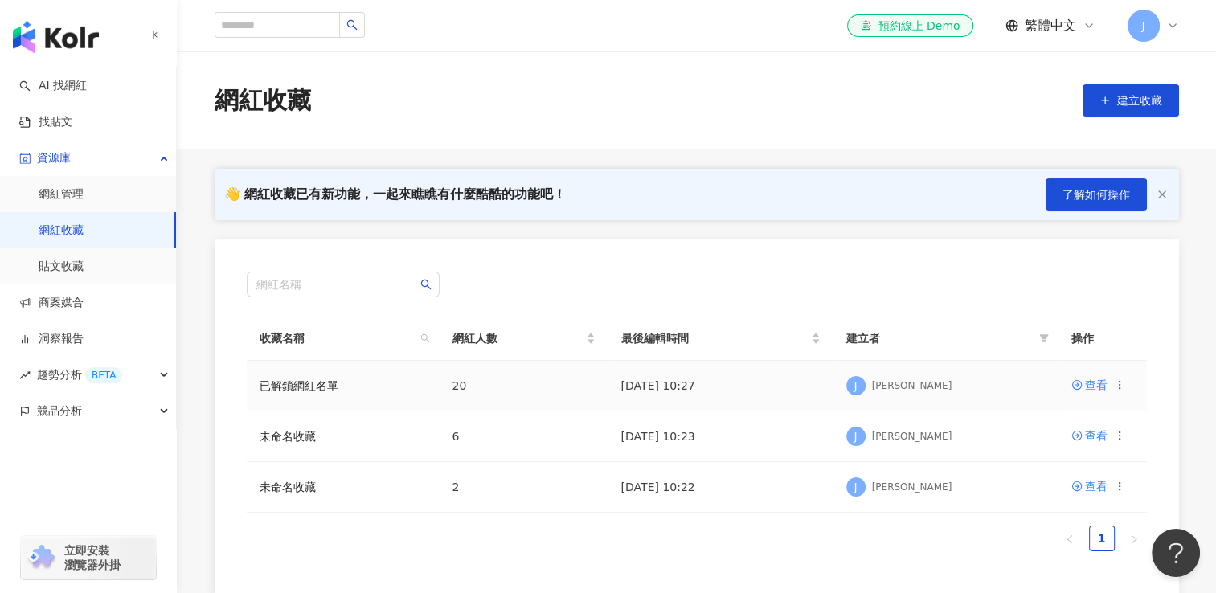
click at [1116, 383] on icon at bounding box center [1119, 384] width 11 height 11
click at [1082, 452] on div "匯出收藏" at bounding box center [1079, 450] width 68 height 18
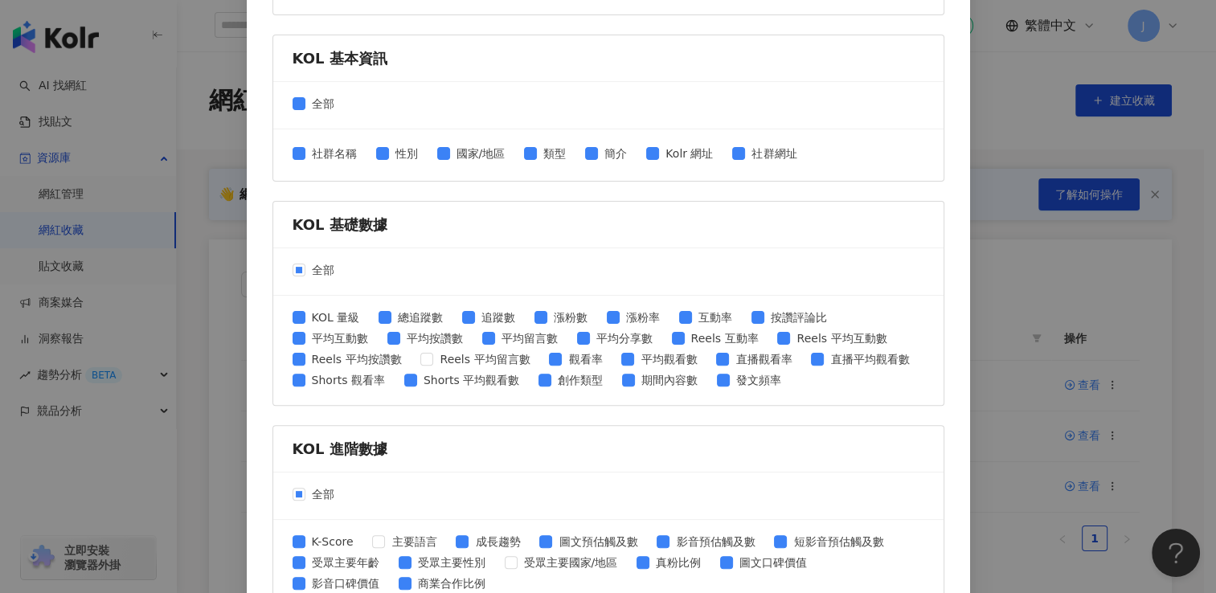
scroll to position [241, 0]
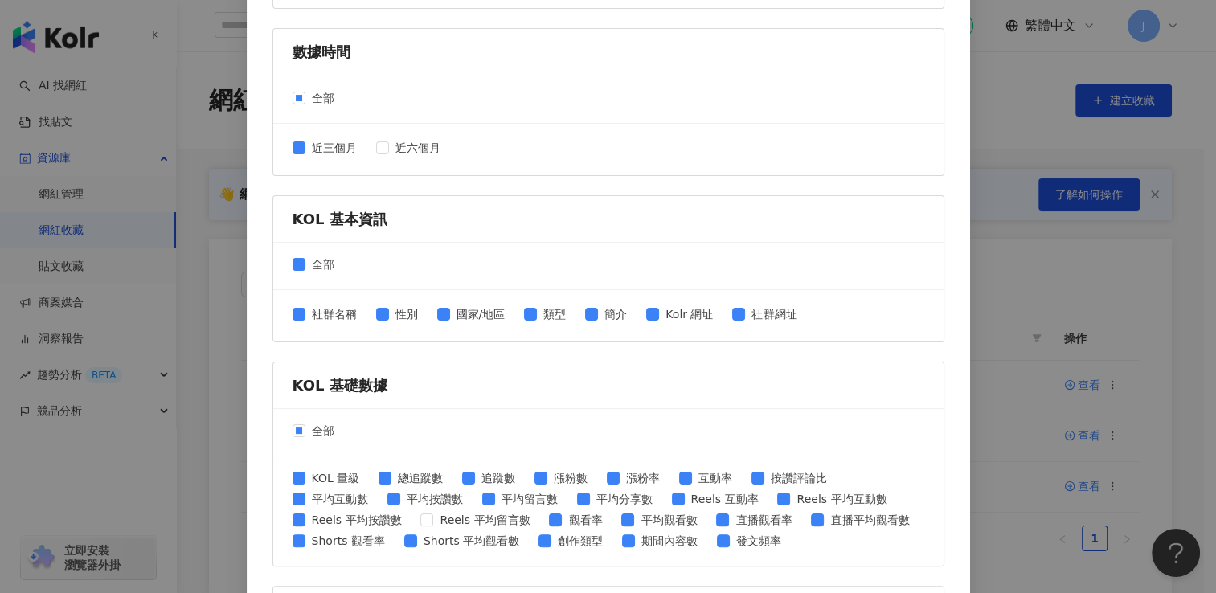
click at [428, 313] on div "社群名稱 性別 國家/地區 類型 簡介 Kolr 網址 社群網址" at bounding box center [552, 316] width 518 height 21
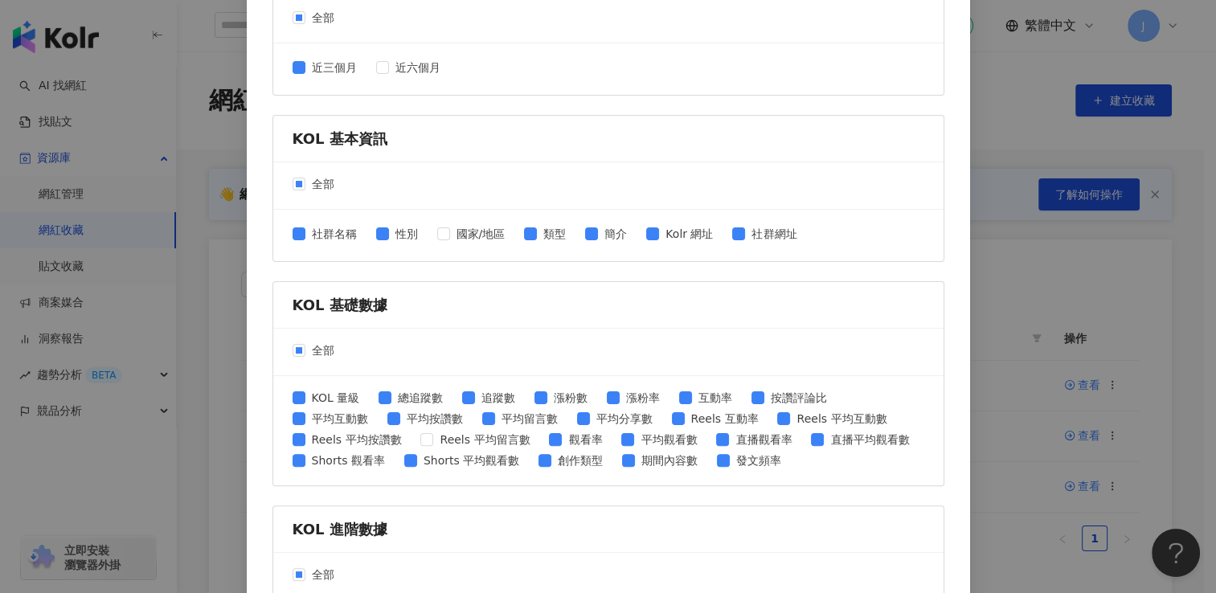
scroll to position [402, 0]
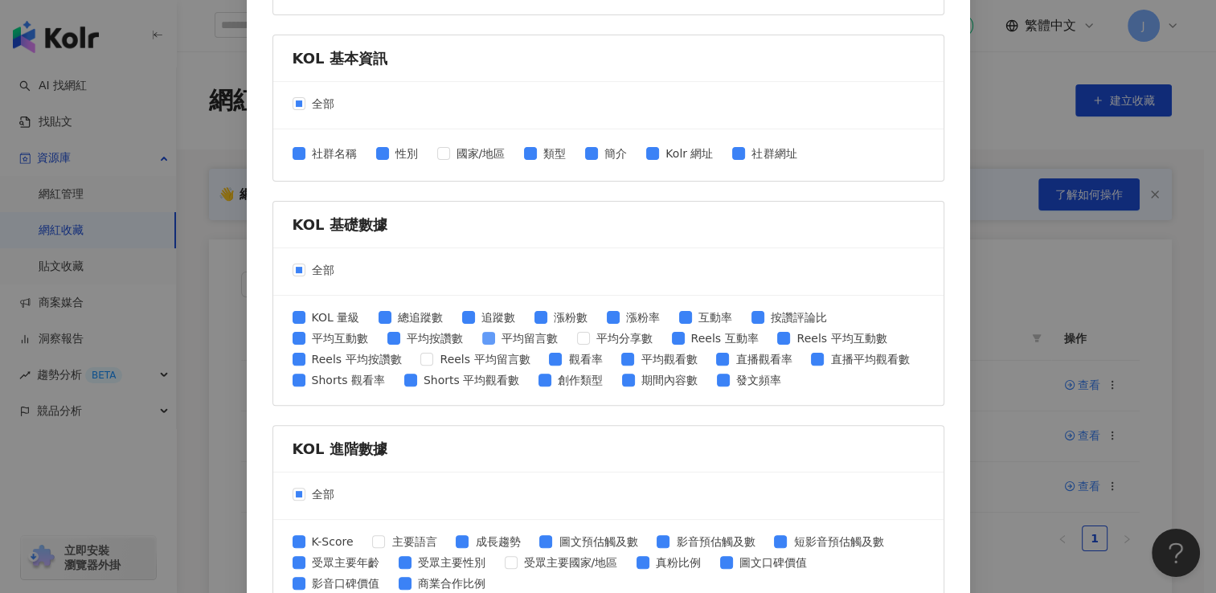
click at [487, 339] on span at bounding box center [488, 338] width 13 height 13
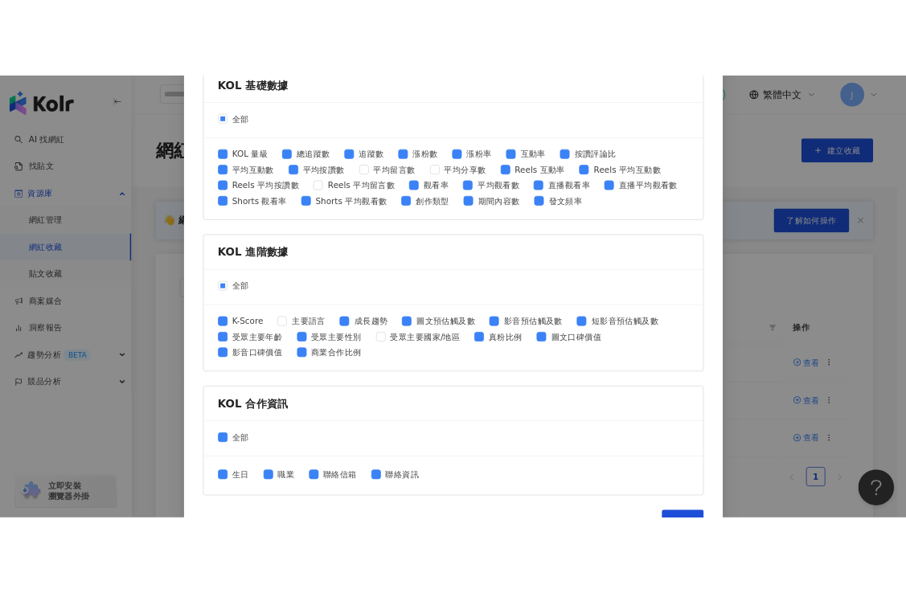
scroll to position [651, 0]
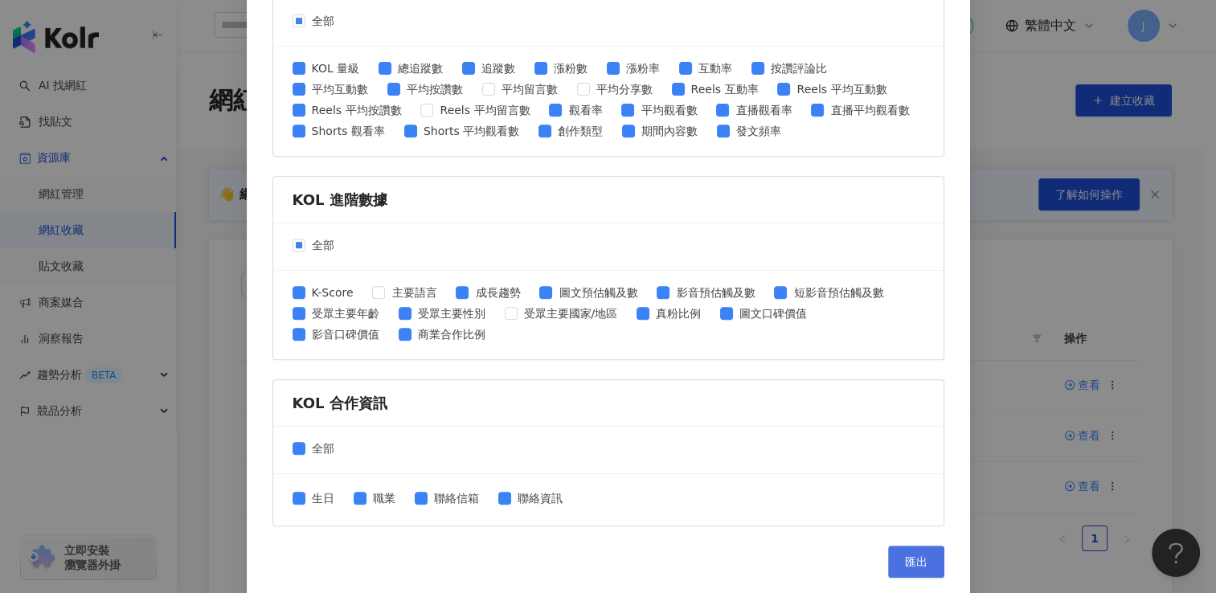
click at [915, 558] on span "匯出" at bounding box center [916, 562] width 23 height 13
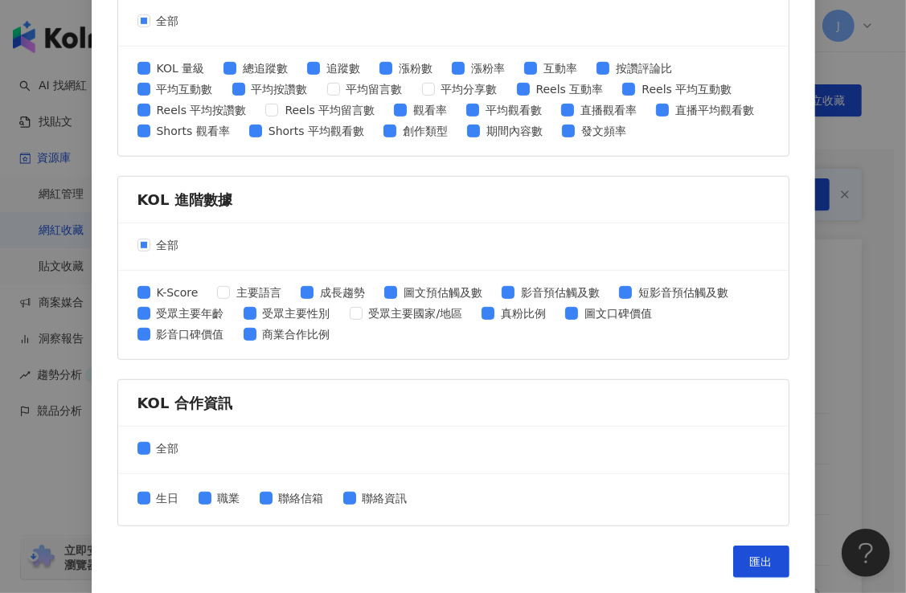
click at [817, 208] on div "匯出收藏 請選擇您欲匯出的項目 社群平台 全部 Facebook Instagram YouTube TikTok X 數據時間 全部 近三個月 近六個月 K…" at bounding box center [453, 296] width 906 height 593
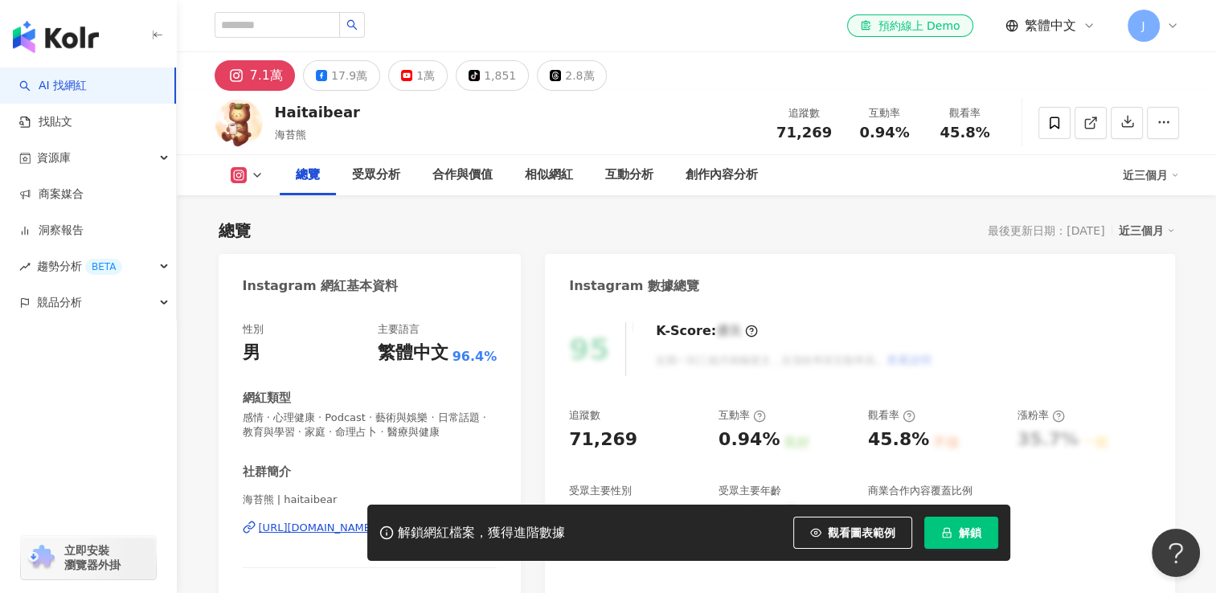
scroll to position [161, 0]
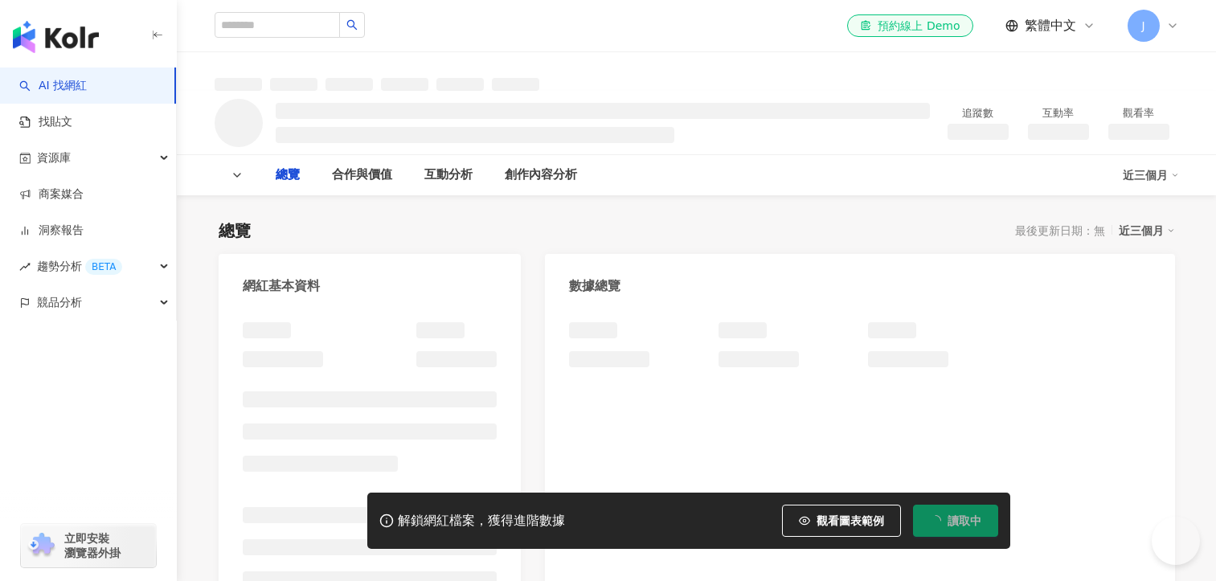
click at [764, 227] on div "總覽 最後更新日期：無 近三個月" at bounding box center [697, 230] width 957 height 23
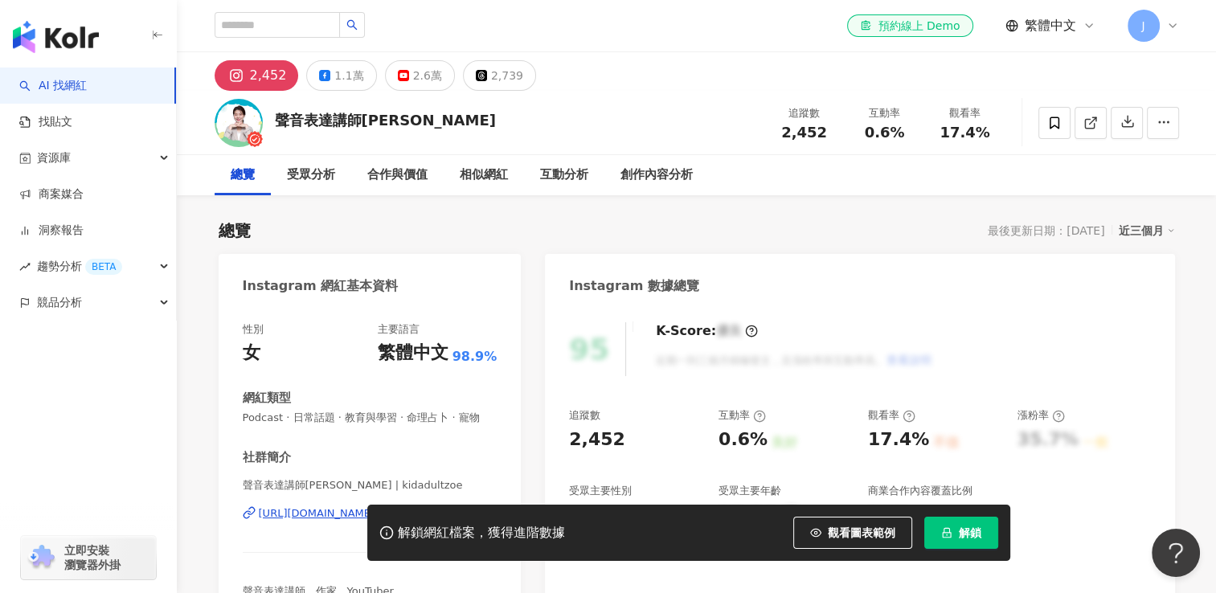
click at [556, 227] on div "總覽 最後更新日期：[DATE] 近三個月" at bounding box center [697, 230] width 957 height 23
